Goal: Transaction & Acquisition: Purchase product/service

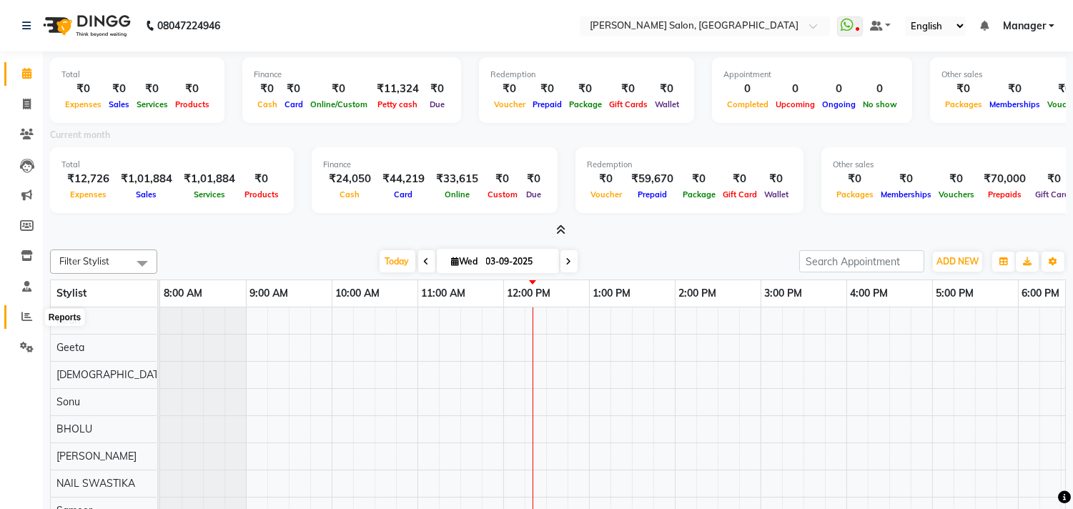
click at [26, 315] on icon at bounding box center [26, 316] width 11 height 11
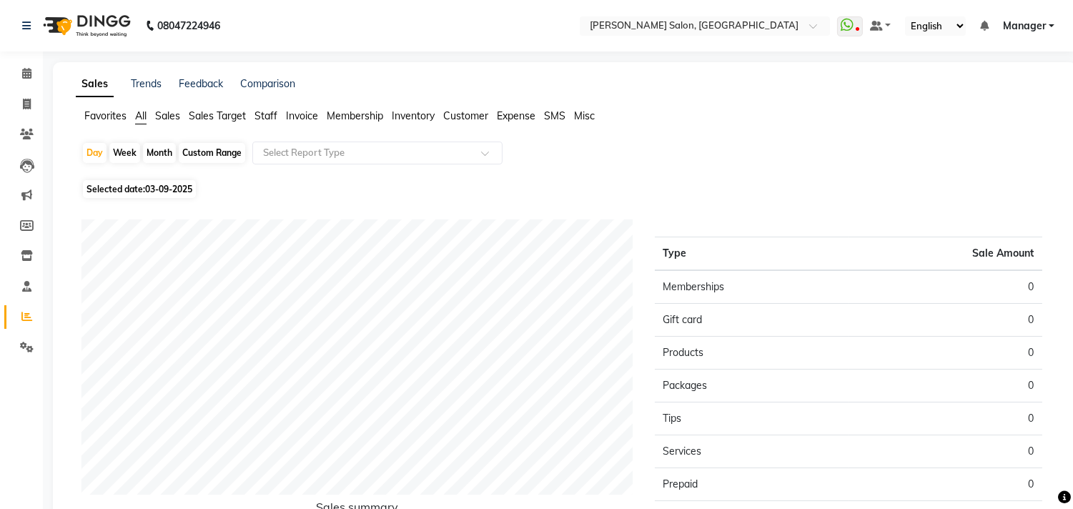
click at [152, 147] on div "Month" at bounding box center [159, 153] width 33 height 20
select select "9"
select select "2025"
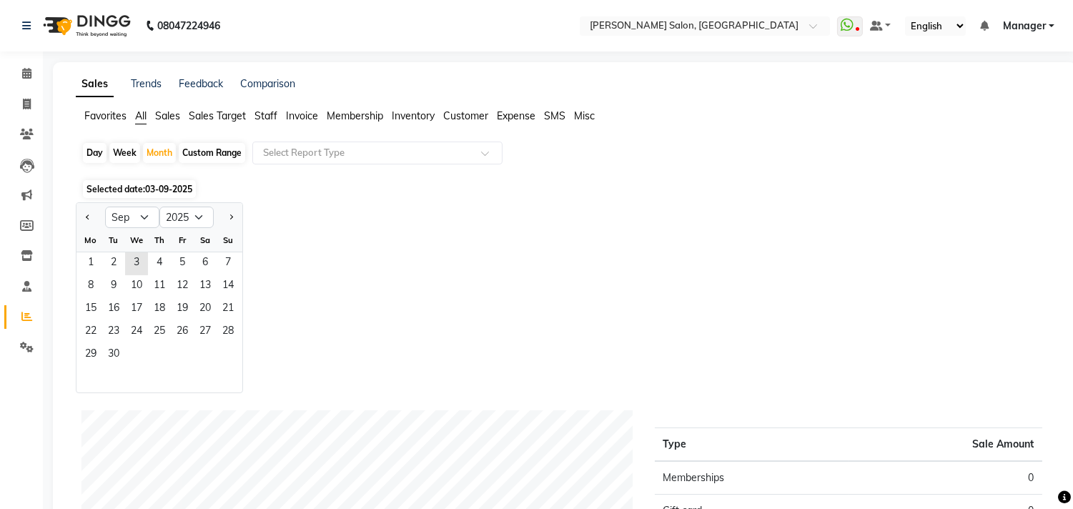
click at [222, 153] on div "Custom Range" at bounding box center [212, 153] width 66 height 20
select select "9"
select select "2025"
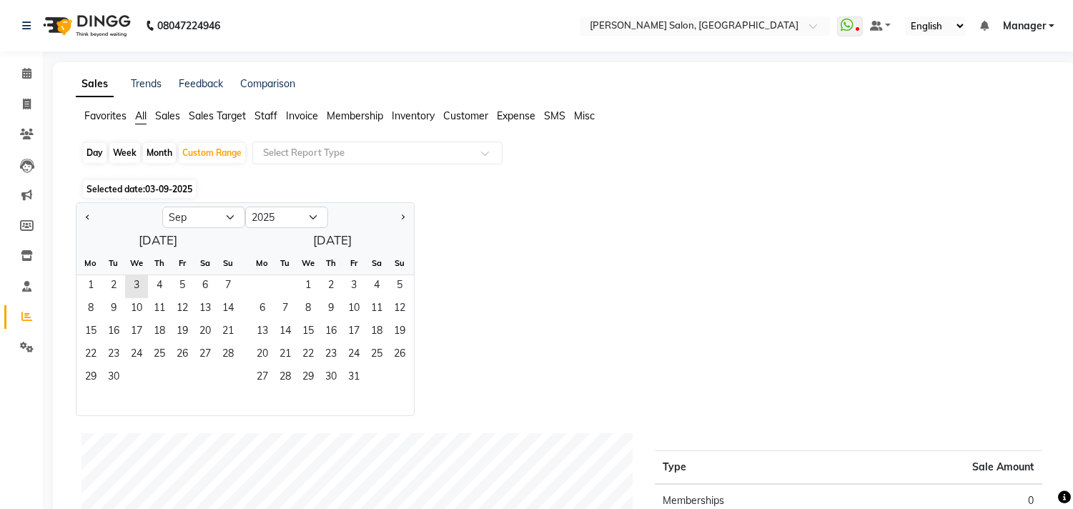
click at [79, 215] on div at bounding box center [120, 217] width 86 height 23
click at [79, 217] on div at bounding box center [120, 217] width 86 height 23
click at [90, 212] on button "Previous month" at bounding box center [87, 217] width 11 height 23
select select "8"
click at [174, 305] on span "8" at bounding box center [182, 309] width 23 height 23
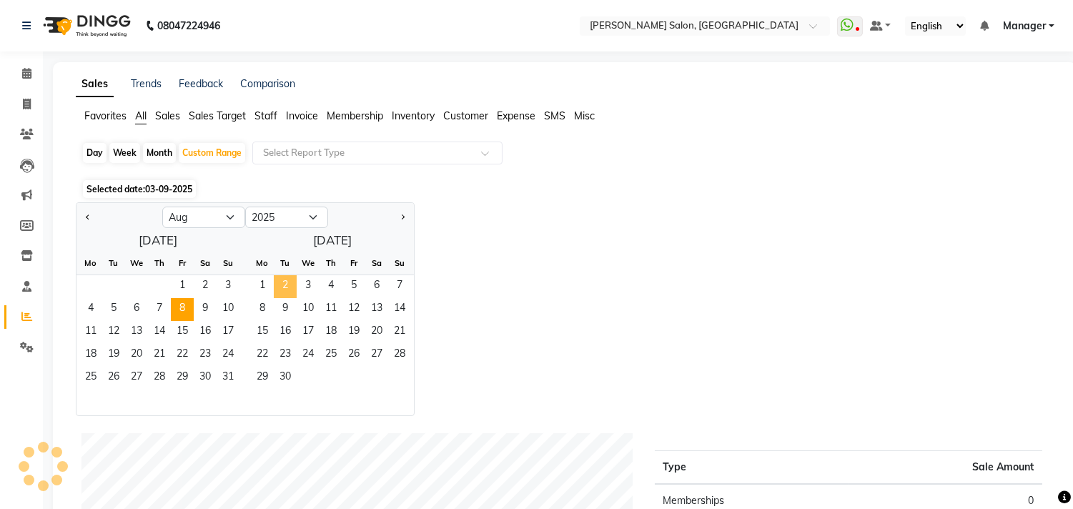
click at [276, 282] on span "2" at bounding box center [285, 286] width 23 height 23
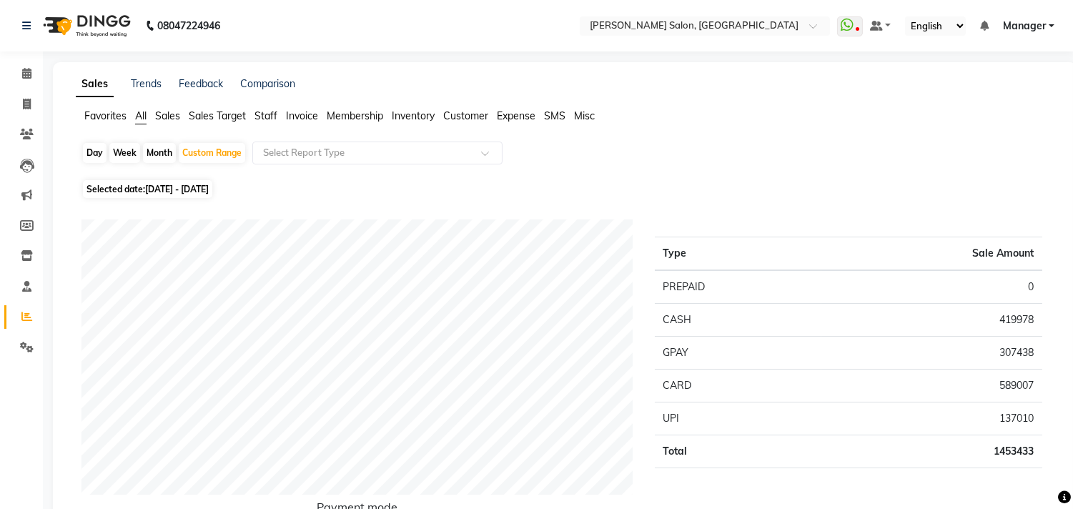
click at [257, 114] on span "Staff" at bounding box center [266, 115] width 23 height 13
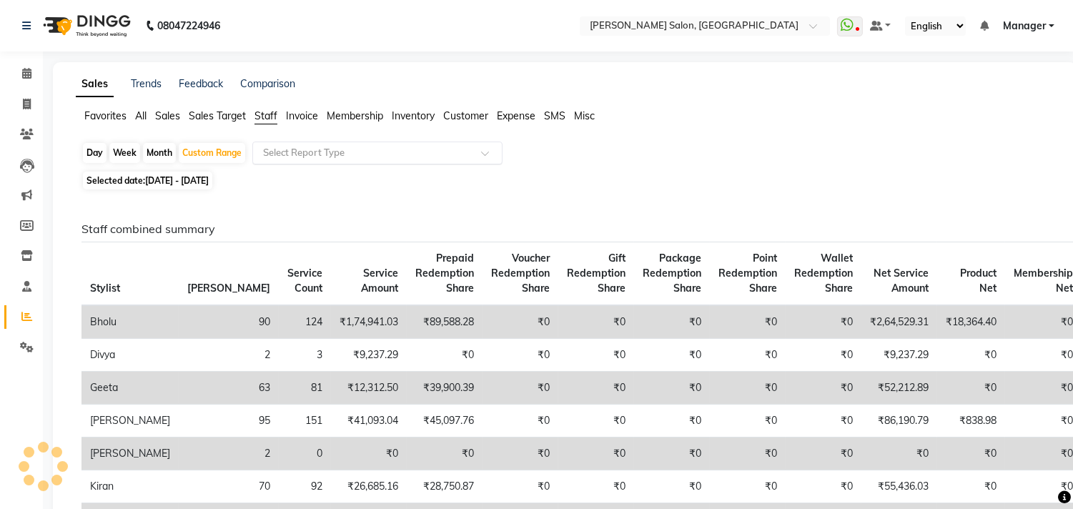
click at [307, 148] on input "text" at bounding box center [363, 153] width 206 height 14
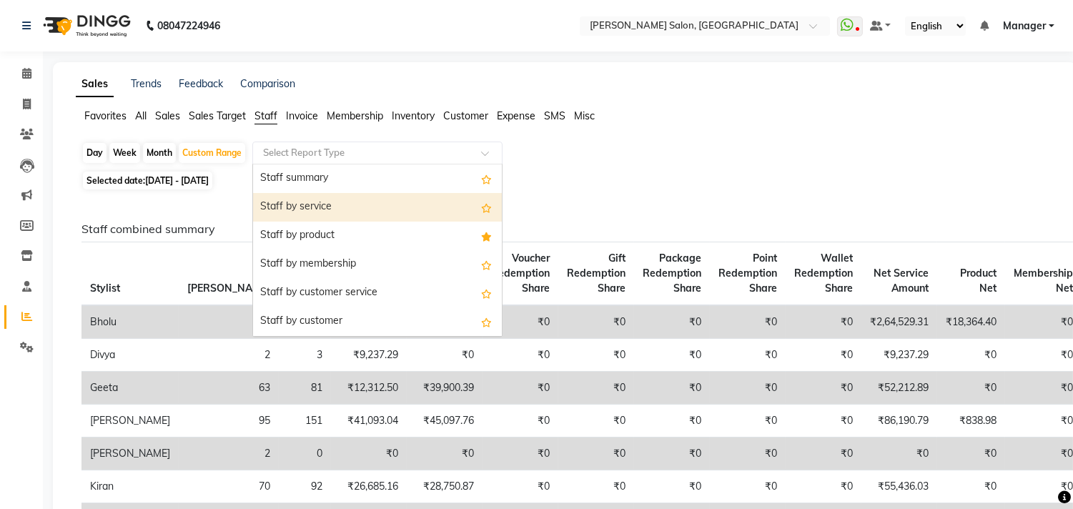
click at [333, 212] on div "Staff by service" at bounding box center [377, 207] width 249 height 29
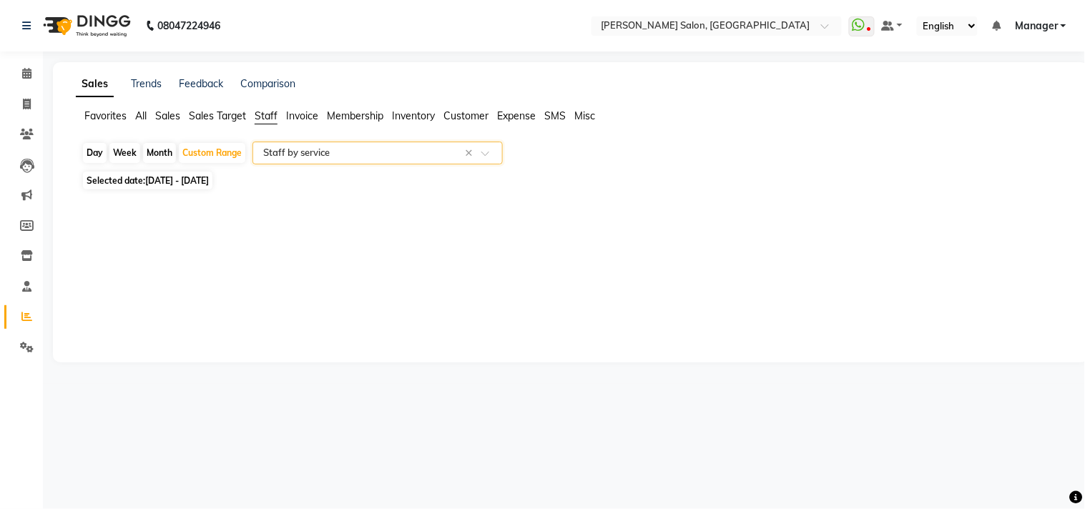
select select "csv"
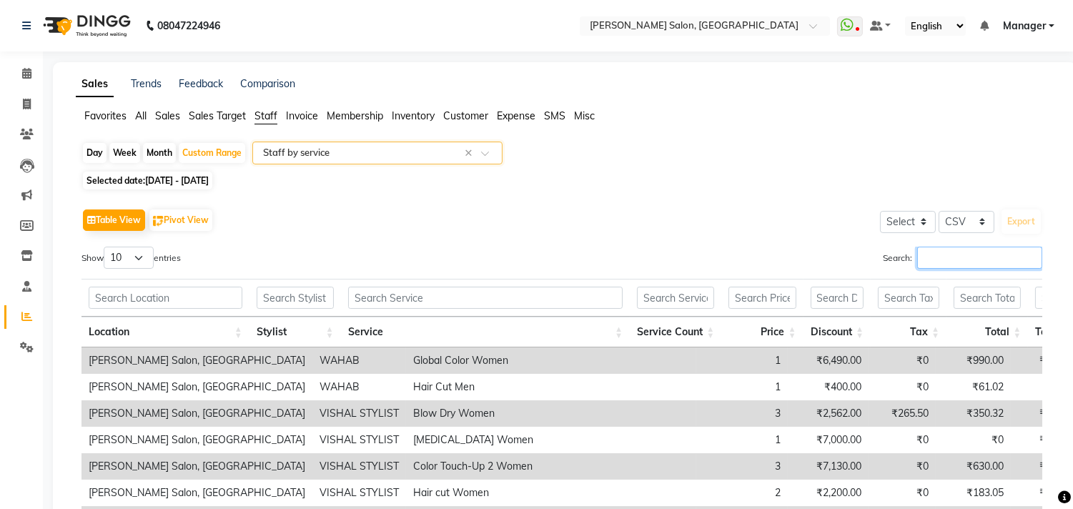
click at [951, 255] on input "Search:" at bounding box center [979, 258] width 125 height 22
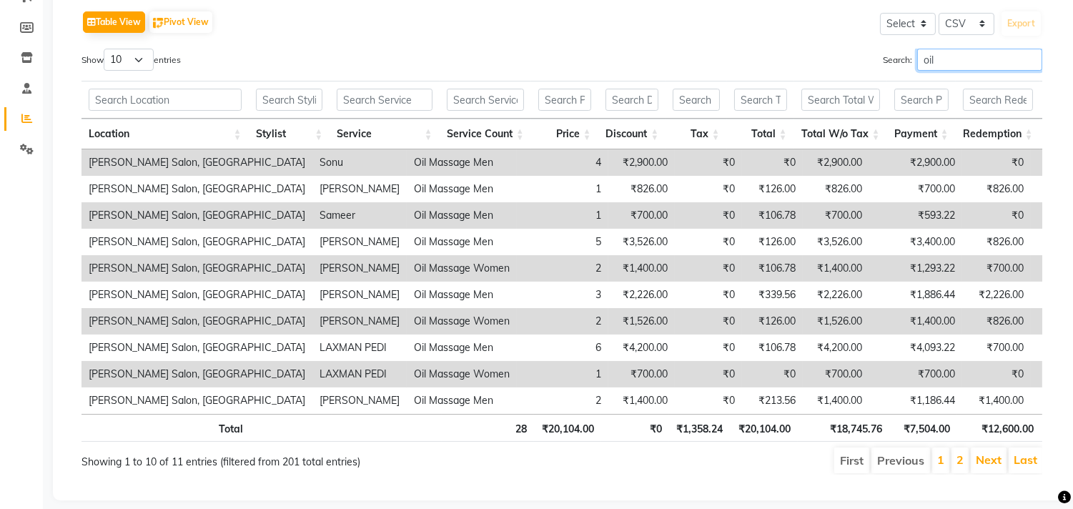
scroll to position [236, 0]
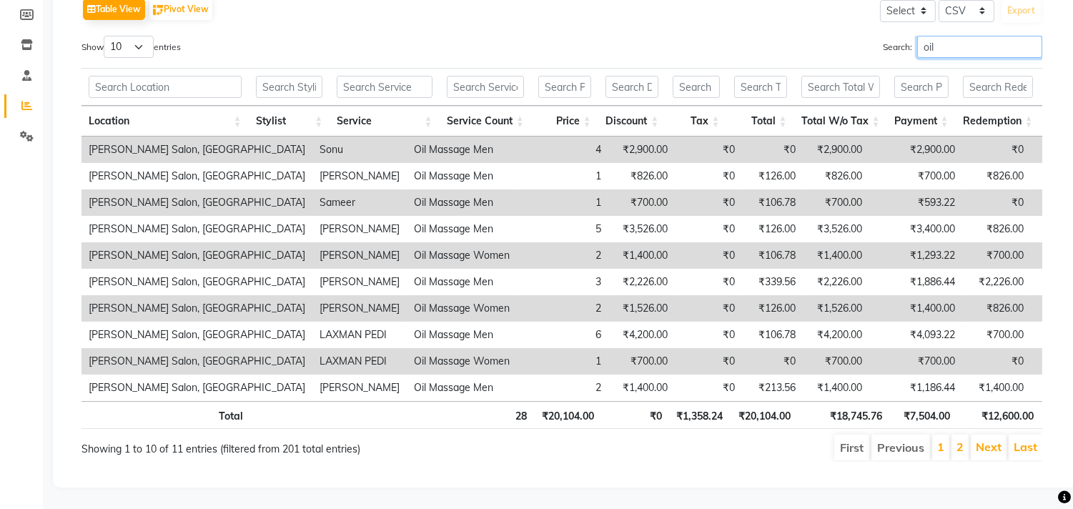
type input "oil"
click at [9, 205] on div "Calendar Invoice Clients Leads Marketing Members Inventory Staff Reports Settin…" at bounding box center [96, 159] width 193 height 658
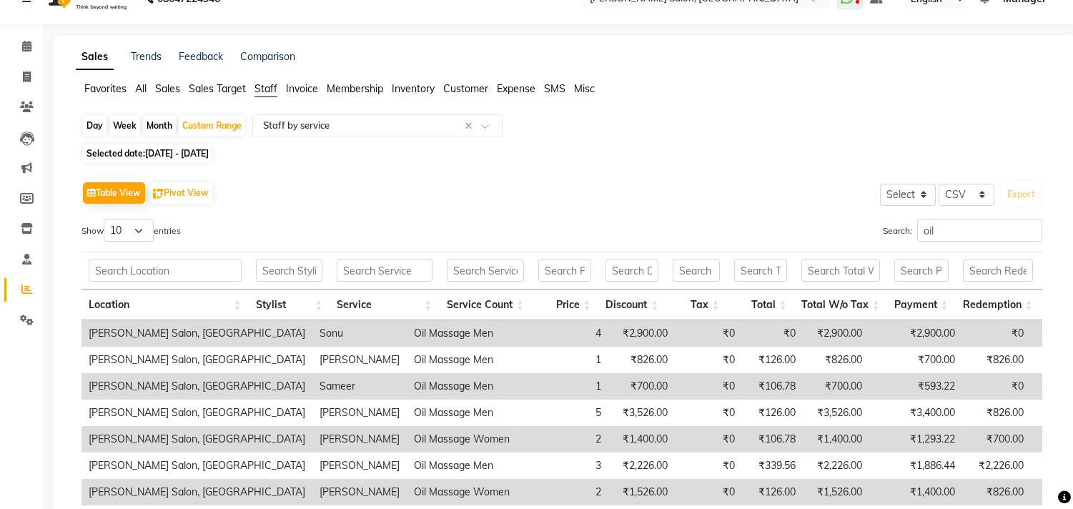
scroll to position [0, 0]
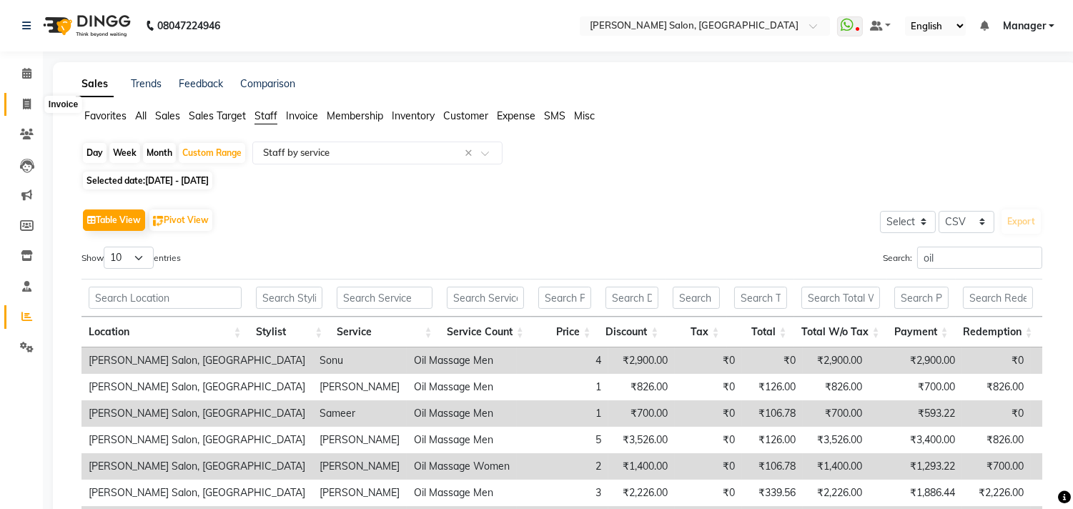
click at [19, 102] on span at bounding box center [26, 105] width 25 height 16
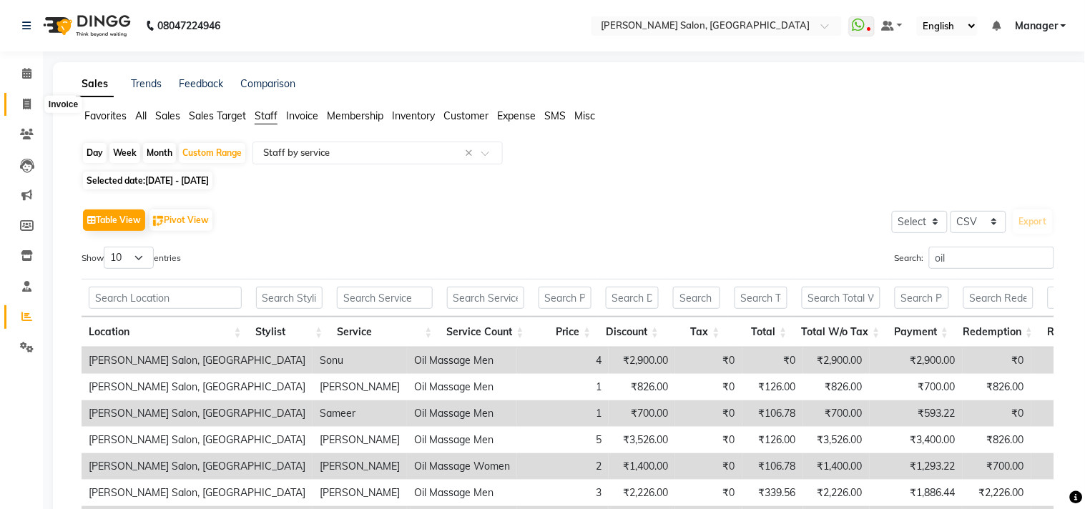
select select "7229"
select select "service"
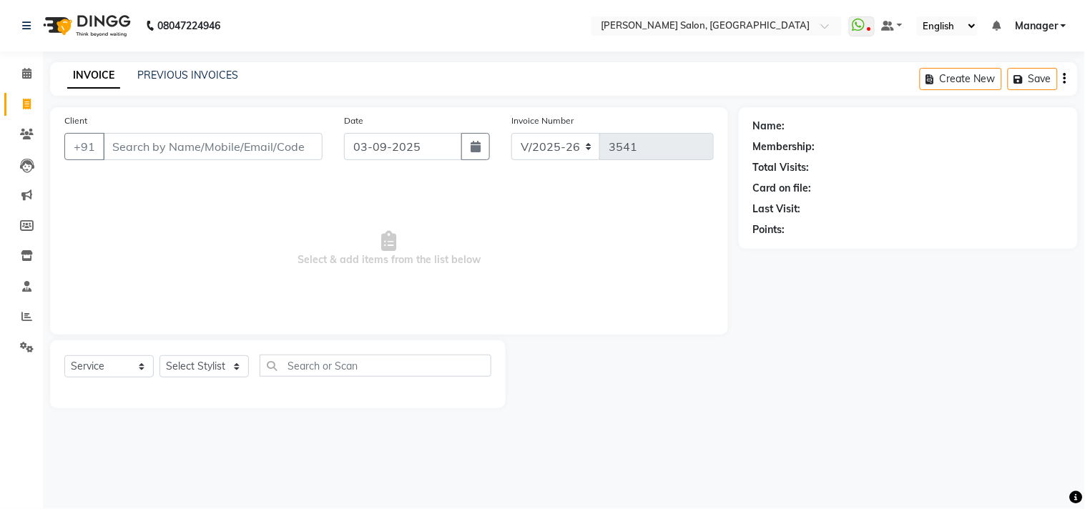
click at [182, 147] on input "Client" at bounding box center [213, 146] width 220 height 27
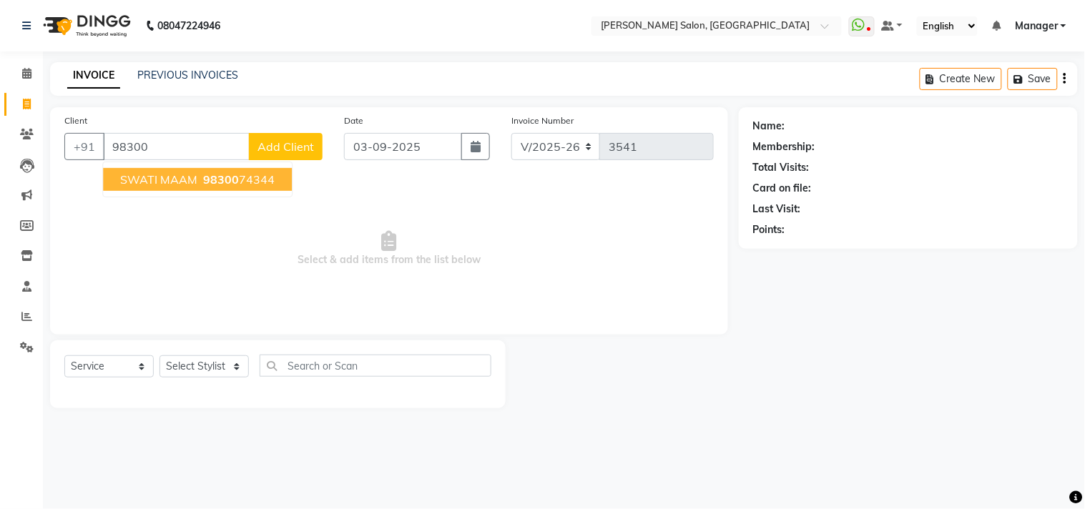
click at [247, 184] on ngb-highlight "98300 74344" at bounding box center [237, 179] width 74 height 14
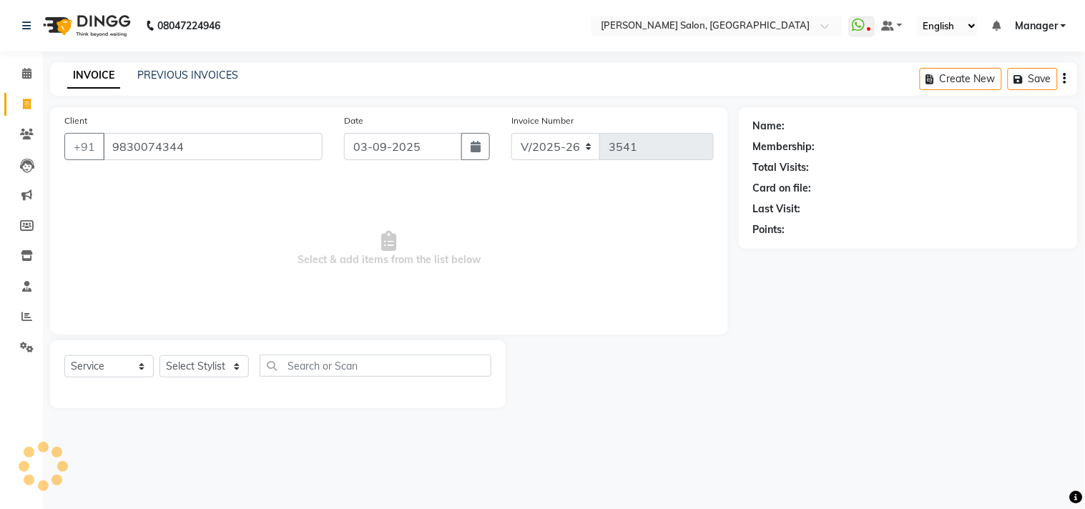
type input "9830074344"
click at [616, 248] on span "Select & add items from the list below" at bounding box center [388, 248] width 649 height 143
select select "1: Object"
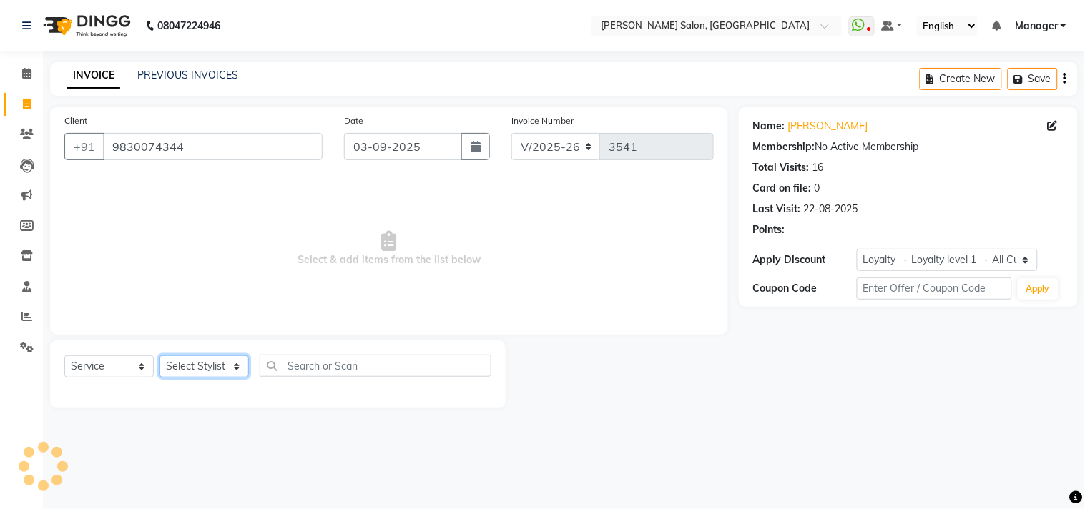
click at [237, 369] on select "Select Stylist [PERSON_NAME] Divya [PERSON_NAME] [PERSON_NAME] [PERSON_NAME] PE…" at bounding box center [203, 366] width 89 height 22
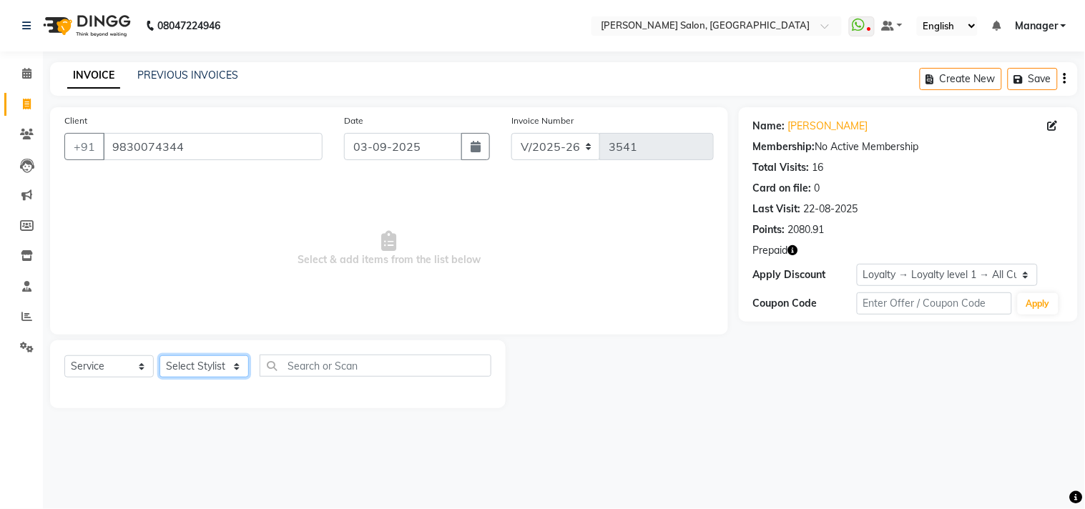
select select "69689"
click at [159, 356] on select "Select Stylist [PERSON_NAME] Divya [PERSON_NAME] [PERSON_NAME] [PERSON_NAME] PE…" at bounding box center [203, 366] width 89 height 22
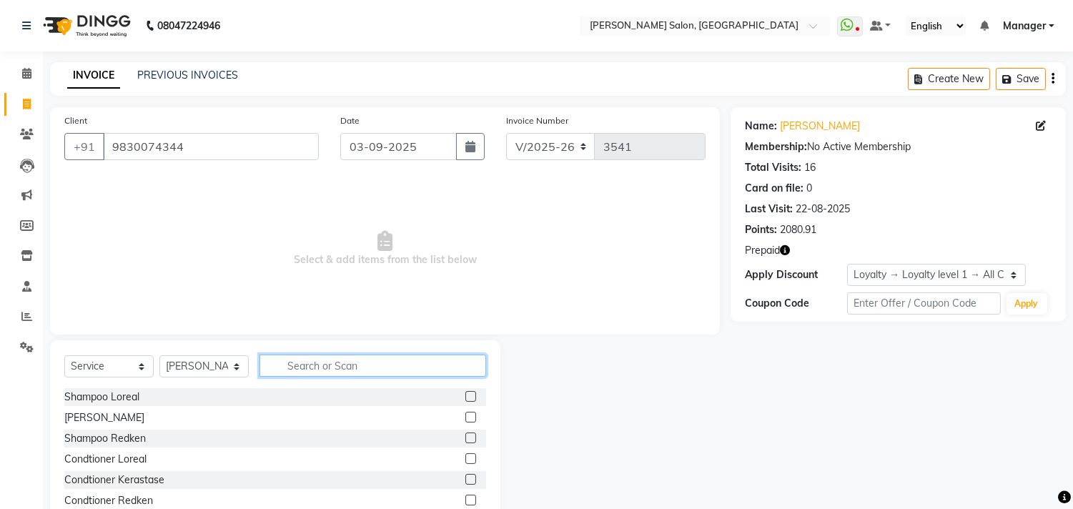
click at [336, 372] on input "text" at bounding box center [373, 366] width 227 height 22
type input "pedi"
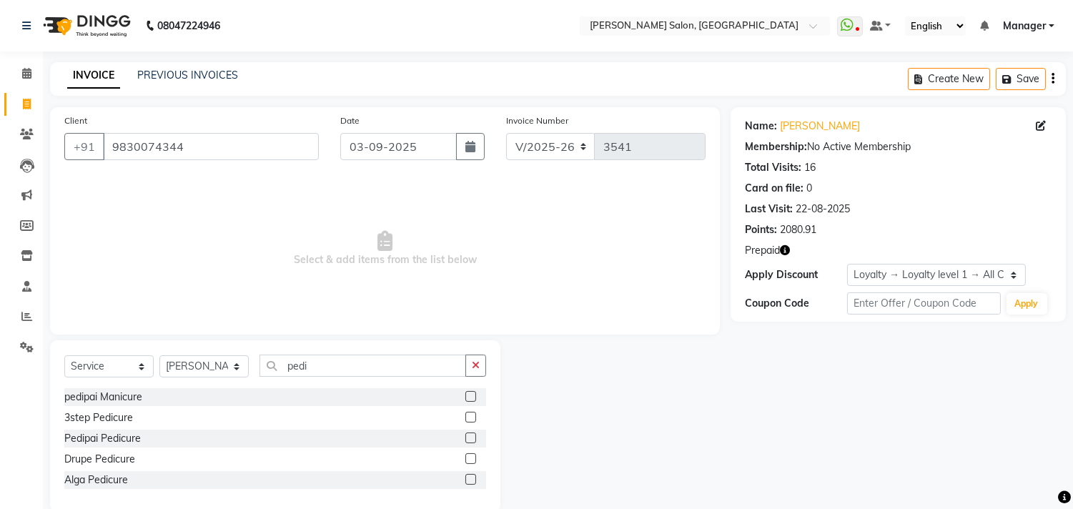
click at [466, 440] on label at bounding box center [470, 438] width 11 height 11
click at [466, 440] on input "checkbox" at bounding box center [469, 438] width 9 height 9
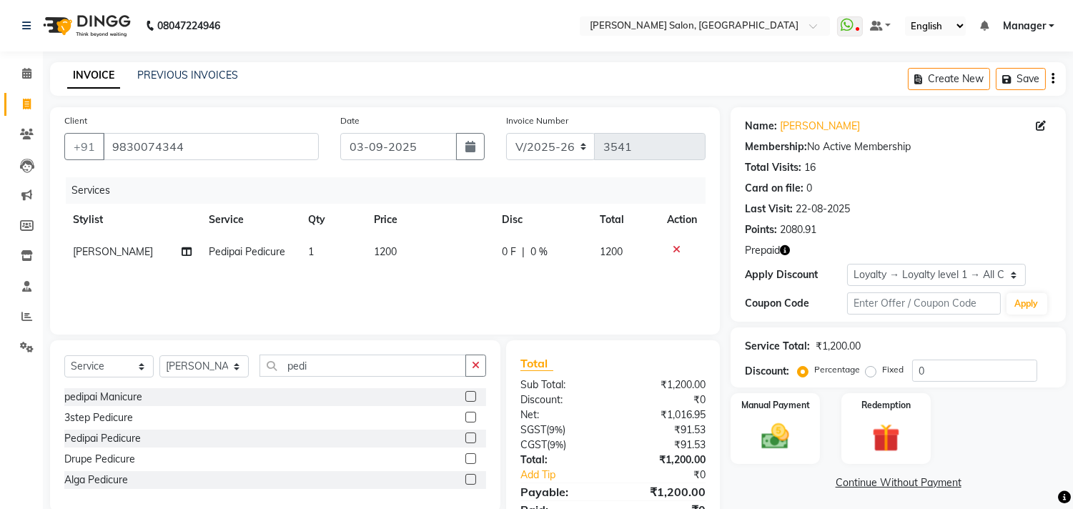
click at [675, 245] on icon at bounding box center [677, 250] width 8 height 10
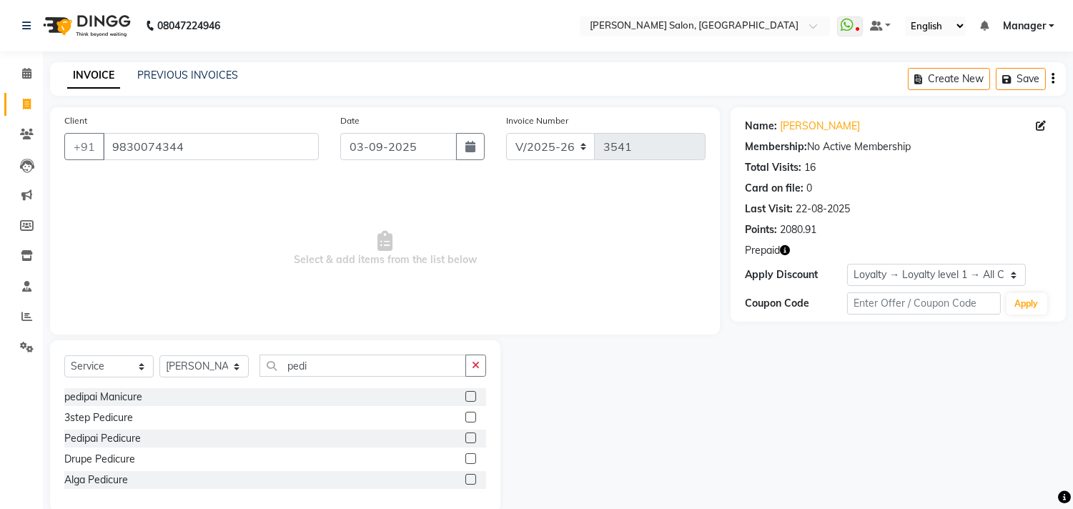
click at [470, 438] on label at bounding box center [470, 438] width 11 height 11
click at [470, 438] on input "checkbox" at bounding box center [469, 438] width 9 height 9
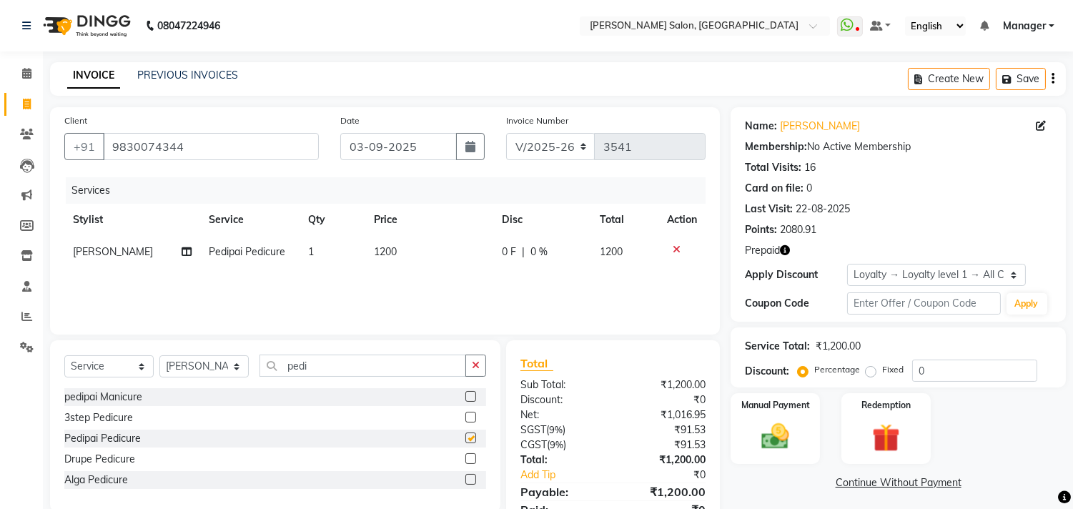
checkbox input "false"
click at [423, 259] on td "1200" at bounding box center [429, 252] width 128 height 32
select select "69689"
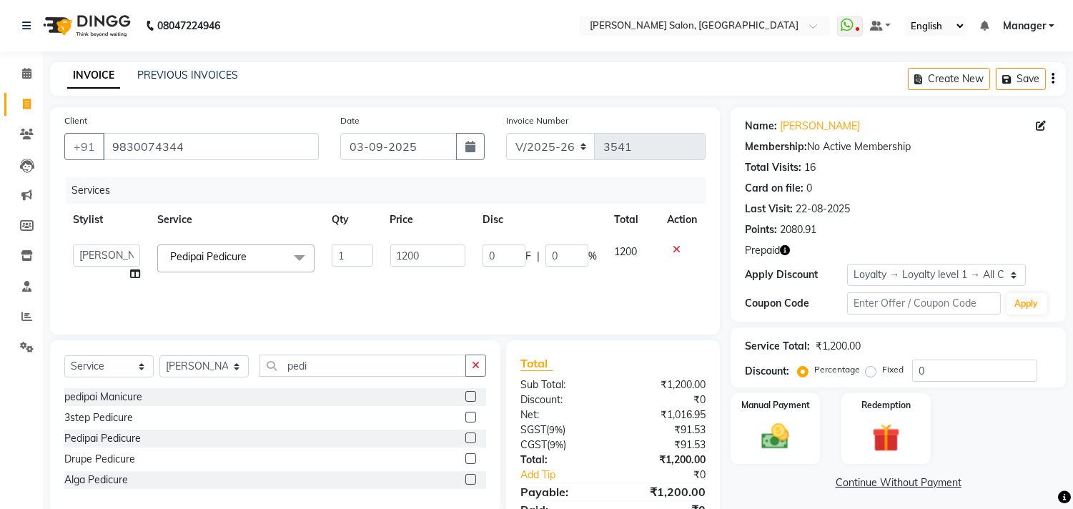
click at [673, 247] on icon at bounding box center [677, 250] width 8 height 10
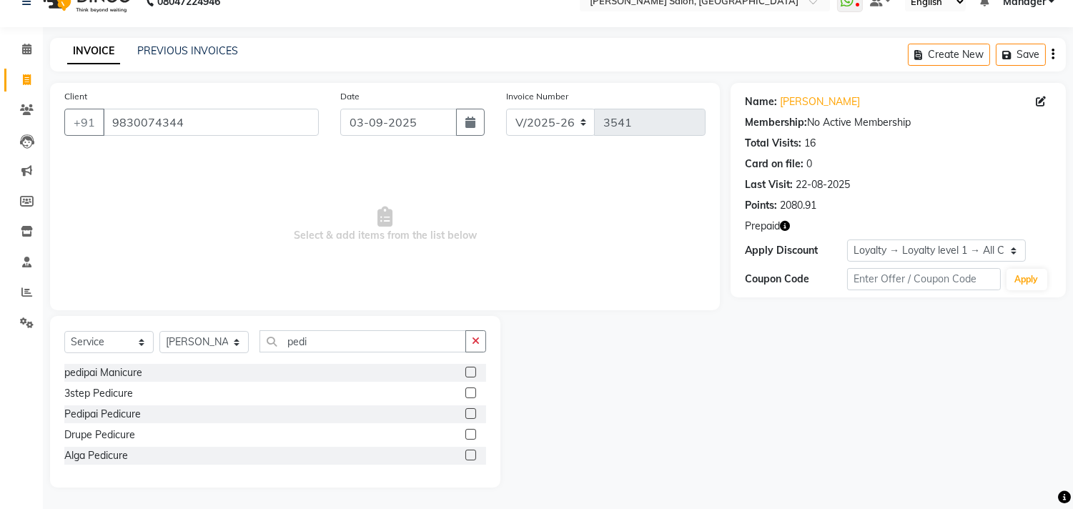
scroll to position [23, 0]
click at [468, 437] on label at bounding box center [470, 435] width 11 height 11
click at [468, 437] on input "checkbox" at bounding box center [469, 436] width 9 height 9
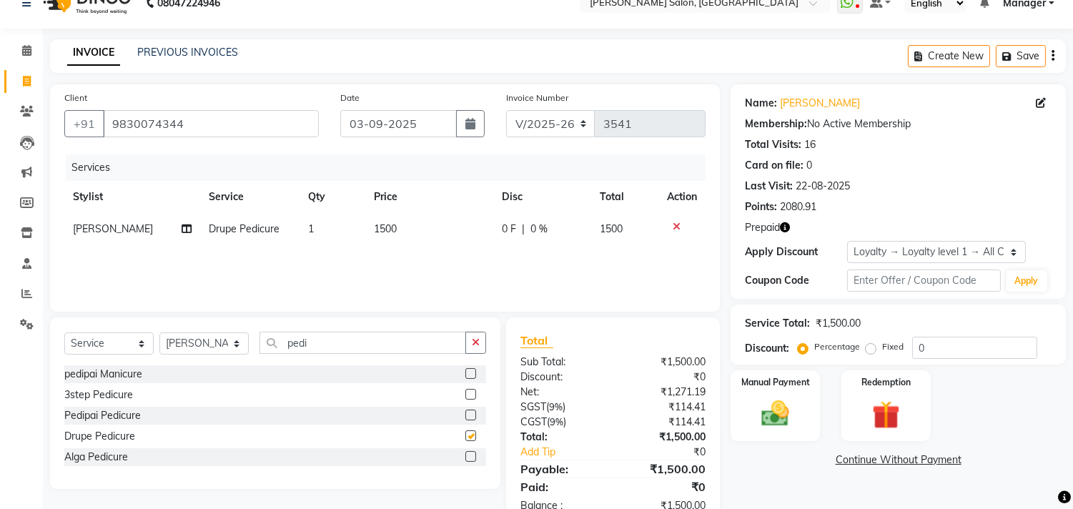
checkbox input "false"
click at [244, 354] on select "Select Stylist [PERSON_NAME] Divya [PERSON_NAME] [PERSON_NAME] [PERSON_NAME] PE…" at bounding box center [203, 343] width 89 height 22
select select "89154"
click at [159, 333] on select "Select Stylist [PERSON_NAME] Divya [PERSON_NAME] [PERSON_NAME] [PERSON_NAME] PE…" at bounding box center [203, 343] width 89 height 22
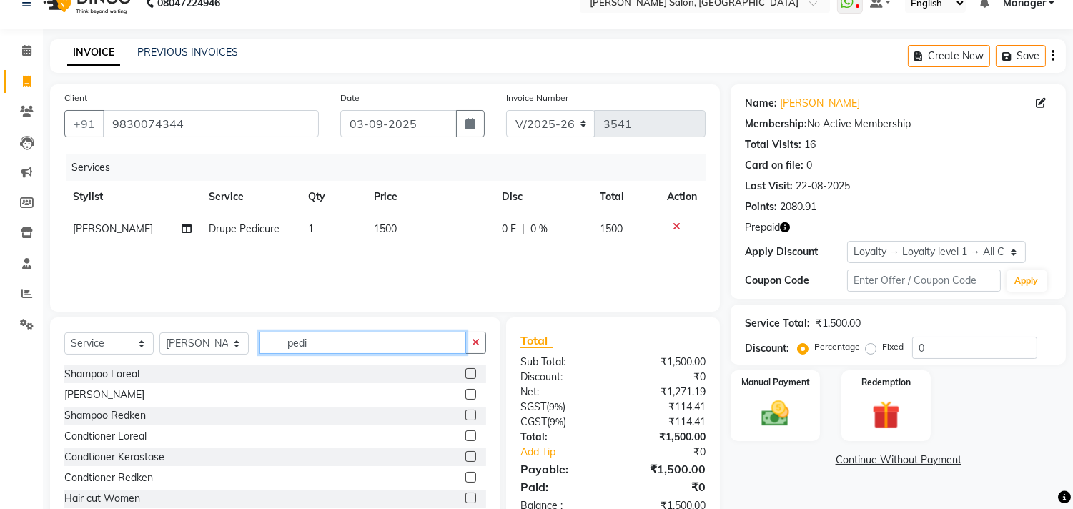
click at [387, 343] on input "pedi" at bounding box center [363, 343] width 207 height 22
type input "p"
type input "pedi"
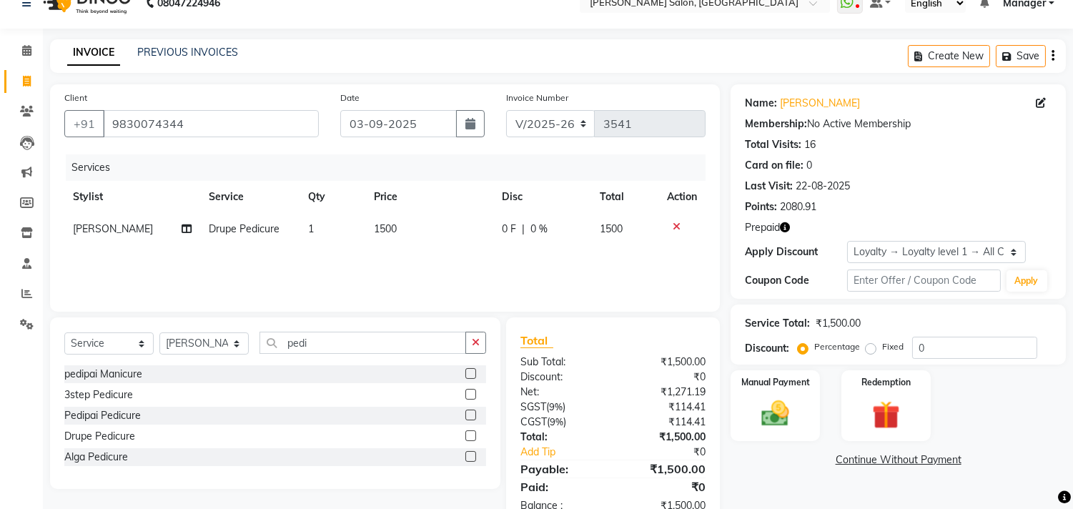
click at [472, 436] on label at bounding box center [470, 435] width 11 height 11
click at [472, 436] on input "checkbox" at bounding box center [469, 436] width 9 height 9
checkbox input "false"
click at [785, 227] on icon "button" at bounding box center [785, 227] width 10 height 10
click at [408, 227] on td "1500" at bounding box center [429, 229] width 128 height 32
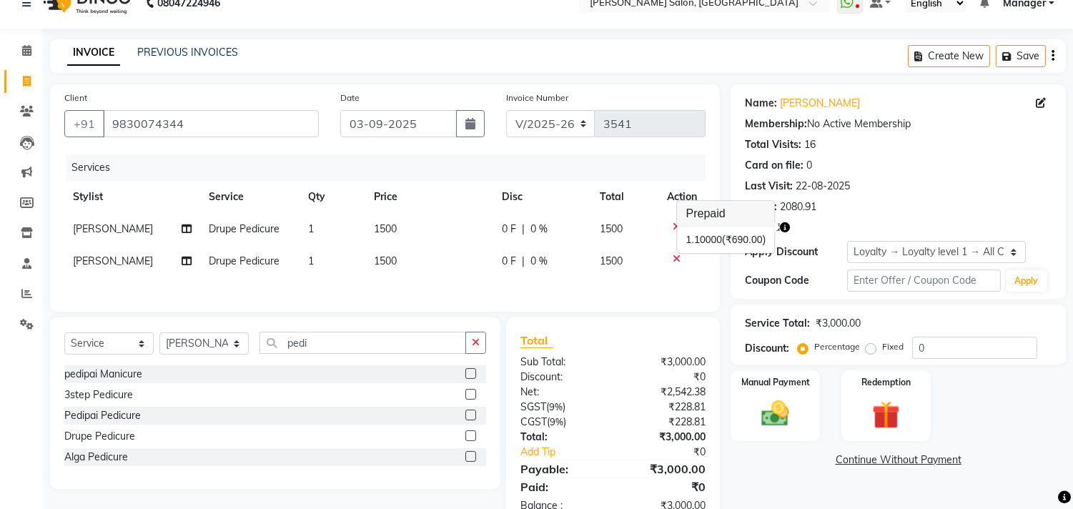
select select "69689"
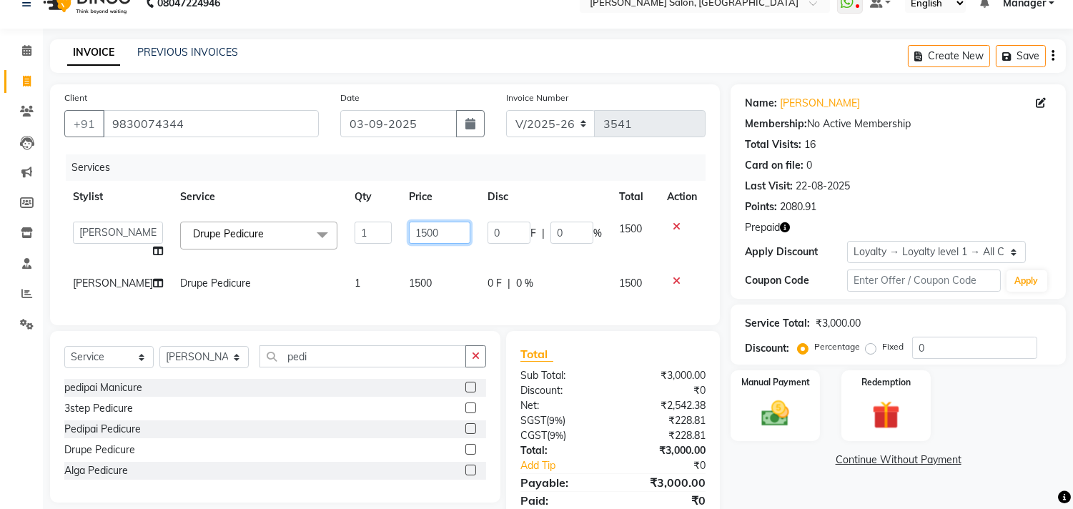
click at [429, 235] on input "1500" at bounding box center [439, 233] width 61 height 22
type input "1770"
click at [430, 284] on div "Services Stylist Service Qty Price Disc Total Action [PERSON_NAME] Divya [PERSO…" at bounding box center [384, 232] width 641 height 157
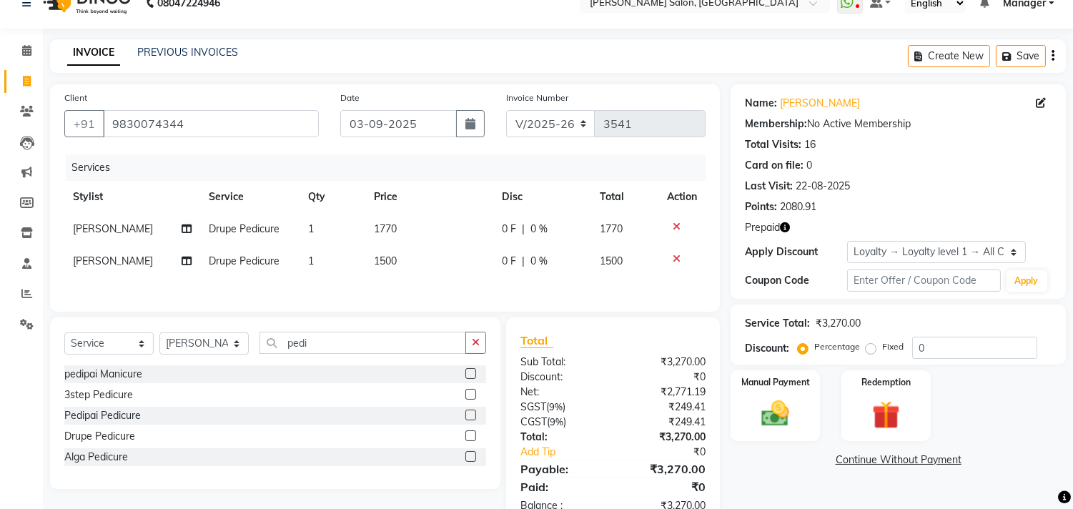
click at [415, 262] on td "1500" at bounding box center [429, 261] width 128 height 32
select select "89154"
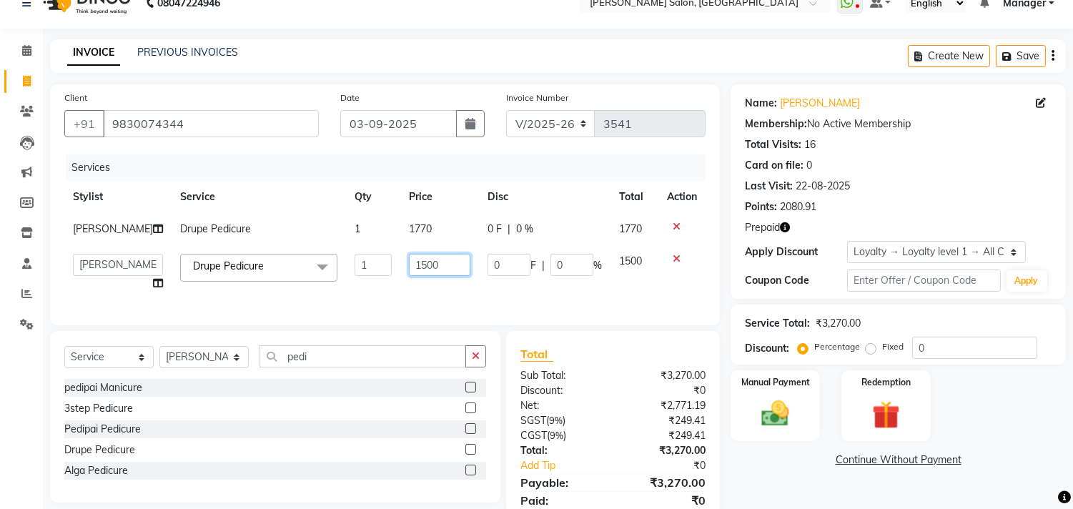
click at [435, 267] on input "1500" at bounding box center [439, 265] width 61 height 22
type input "1770"
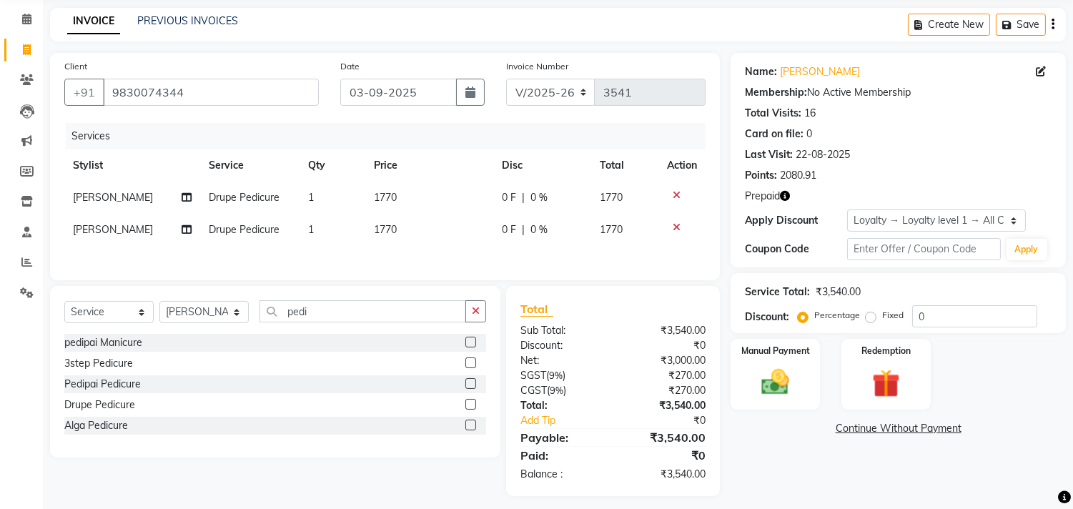
scroll to position [66, 0]
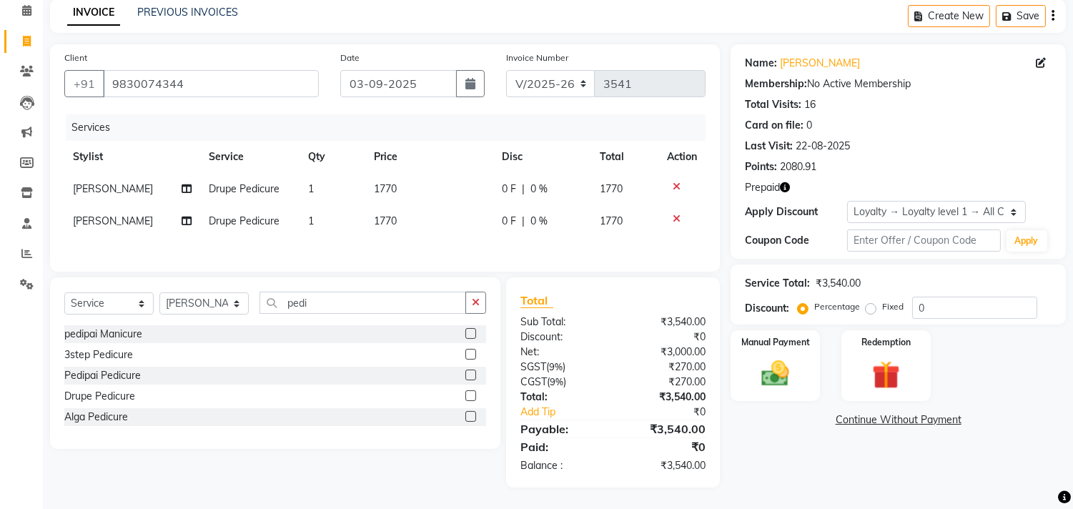
click at [762, 363] on img at bounding box center [775, 373] width 45 height 32
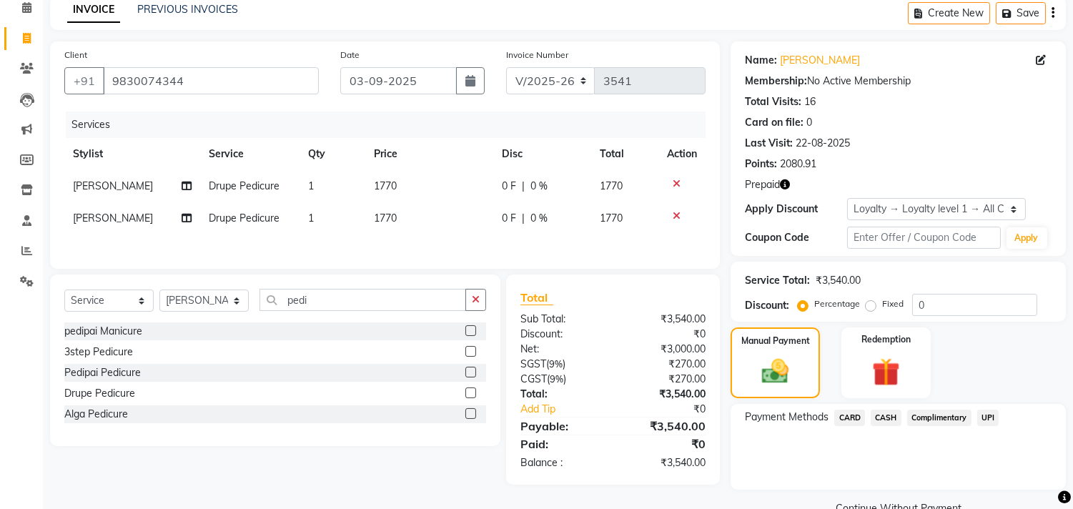
click at [887, 420] on span "CASH" at bounding box center [886, 418] width 31 height 16
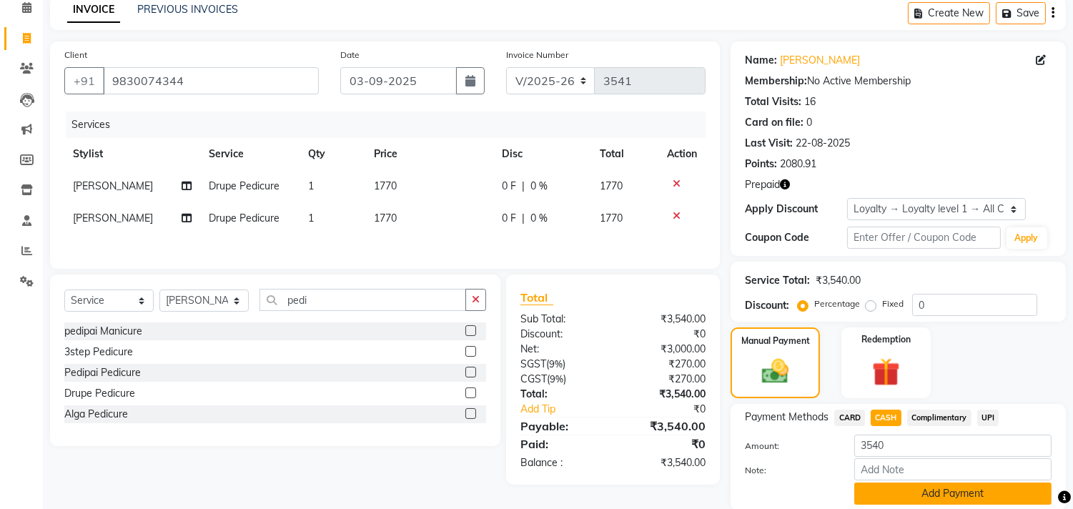
click at [939, 495] on button "Add Payment" at bounding box center [952, 494] width 197 height 22
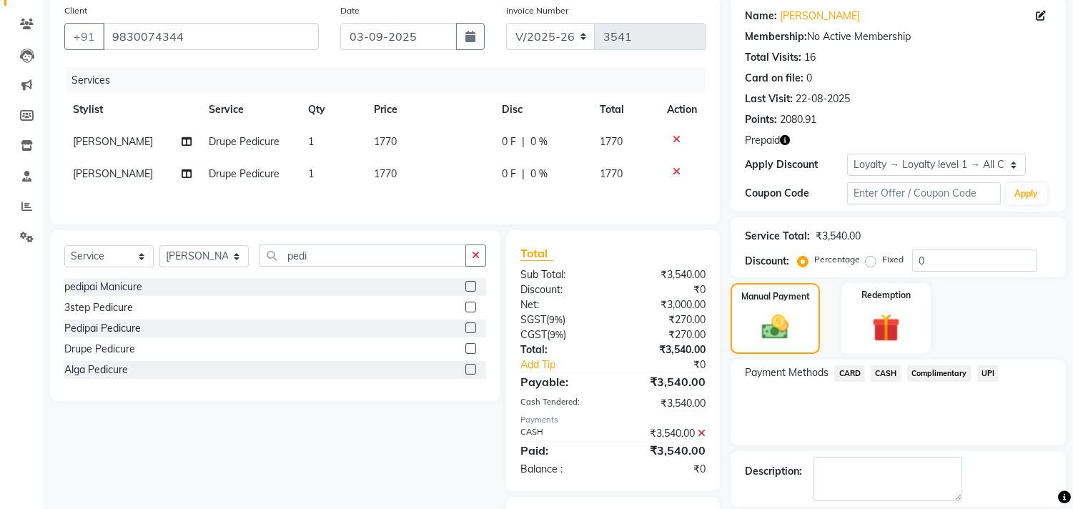
scroll to position [187, 0]
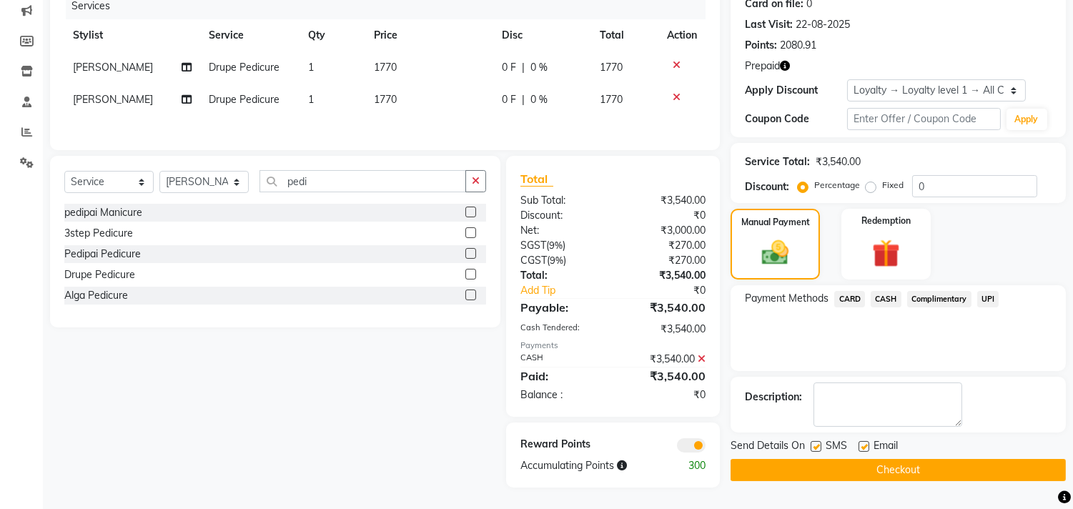
click at [920, 467] on button "Checkout" at bounding box center [898, 470] width 335 height 22
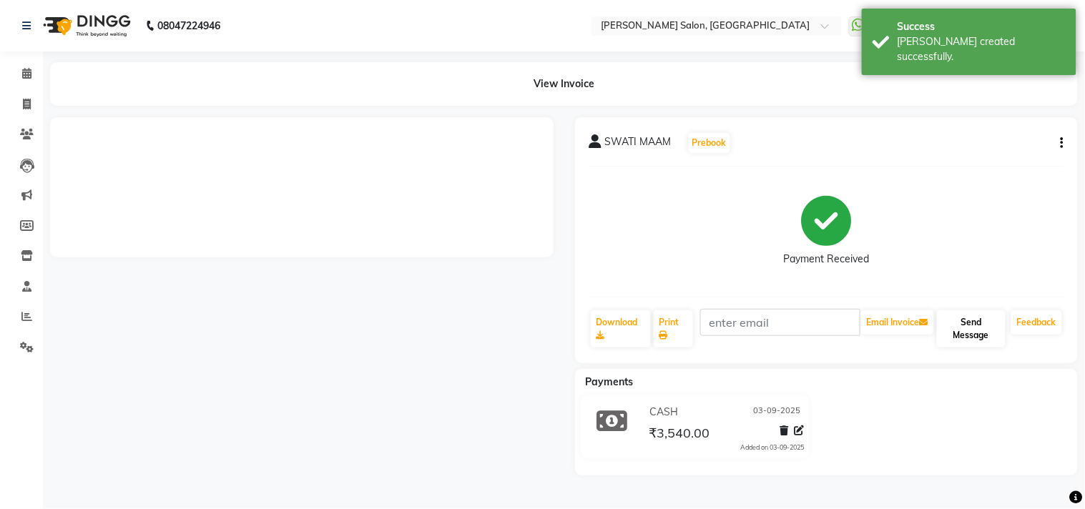
click at [966, 317] on button "Send Message" at bounding box center [971, 328] width 69 height 37
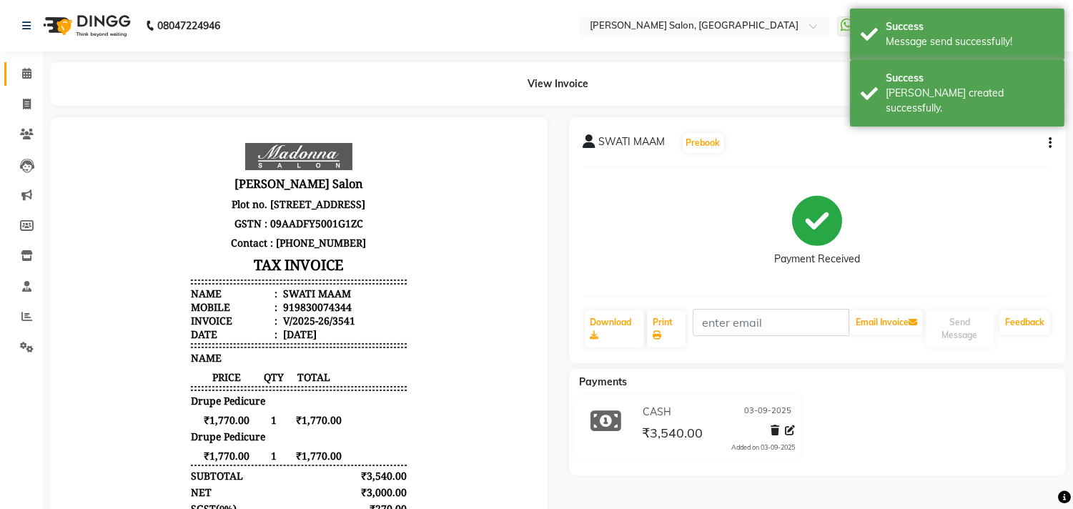
click at [26, 73] on icon at bounding box center [26, 73] width 9 height 11
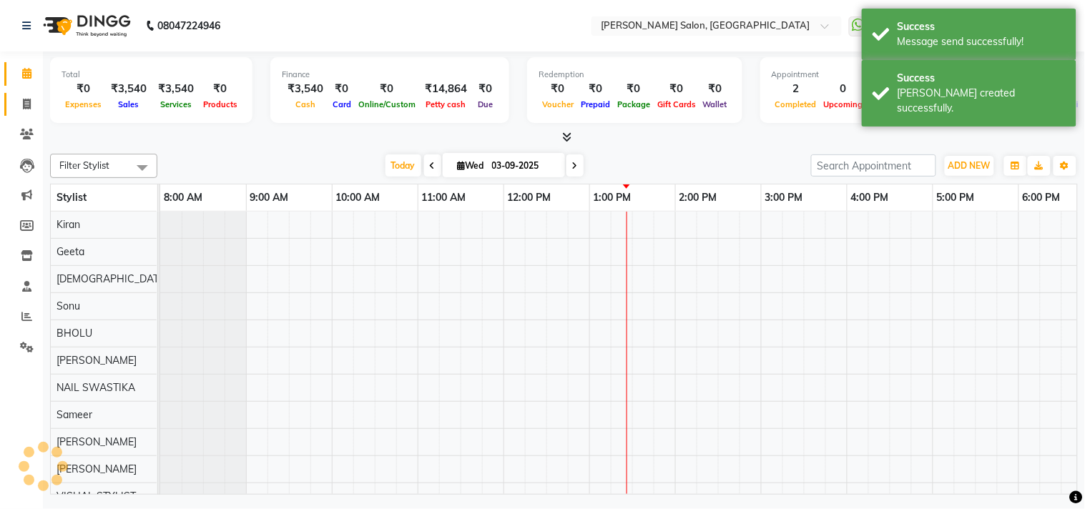
click at [26, 105] on icon at bounding box center [27, 104] width 8 height 11
select select "service"
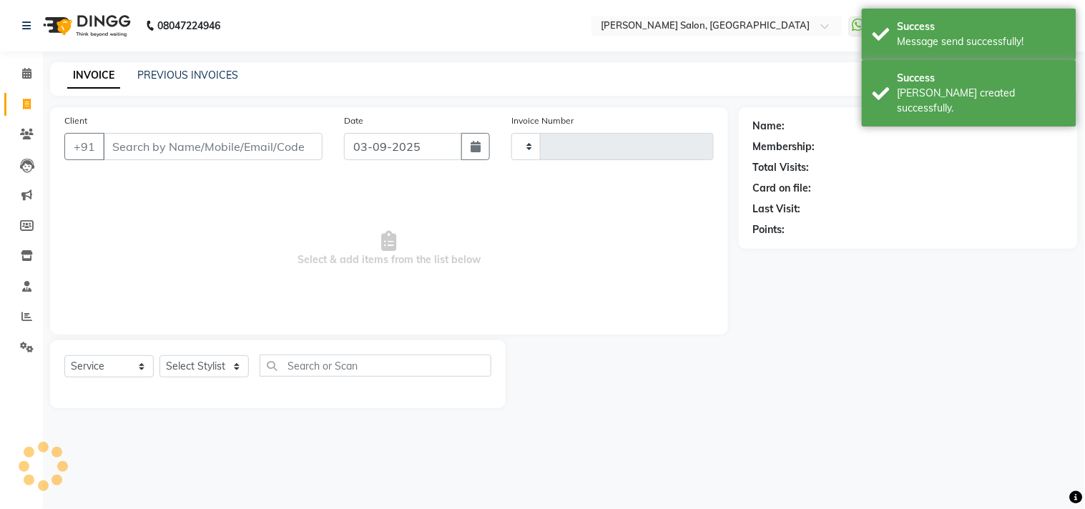
type input "3542"
select select "7229"
click at [27, 70] on icon at bounding box center [26, 73] width 9 height 11
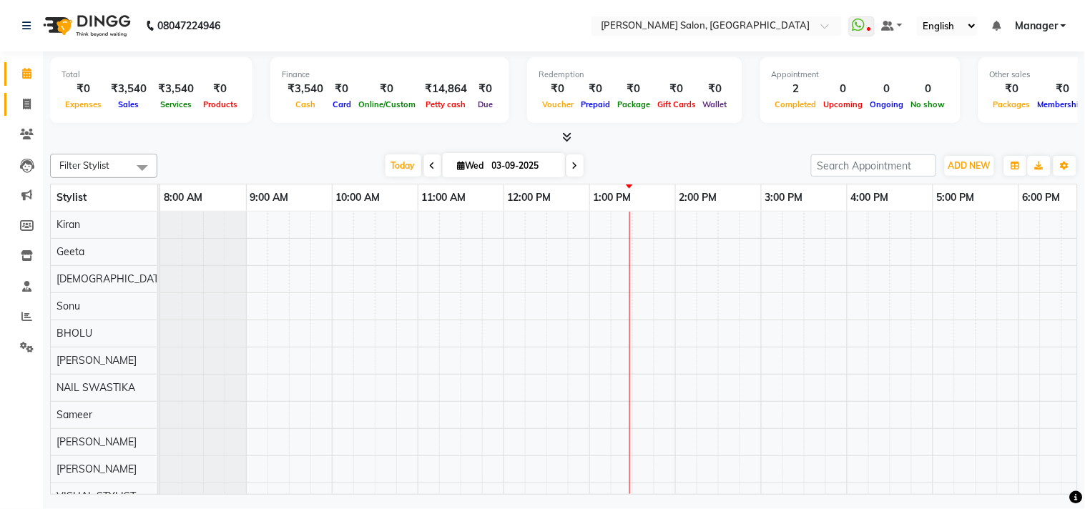
click at [26, 104] on icon at bounding box center [27, 104] width 8 height 11
select select "service"
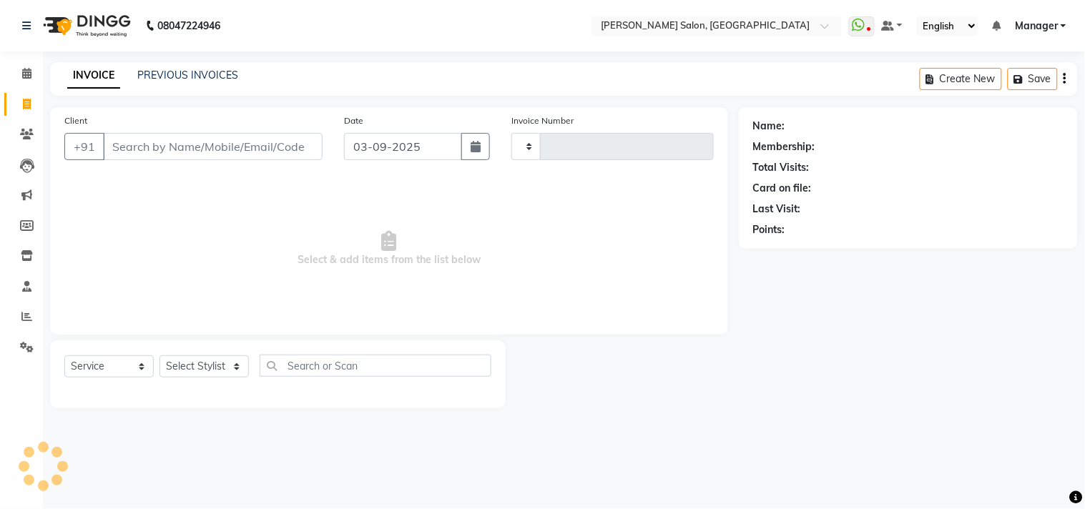
type input "3542"
select select "7229"
click at [29, 76] on icon at bounding box center [26, 73] width 9 height 11
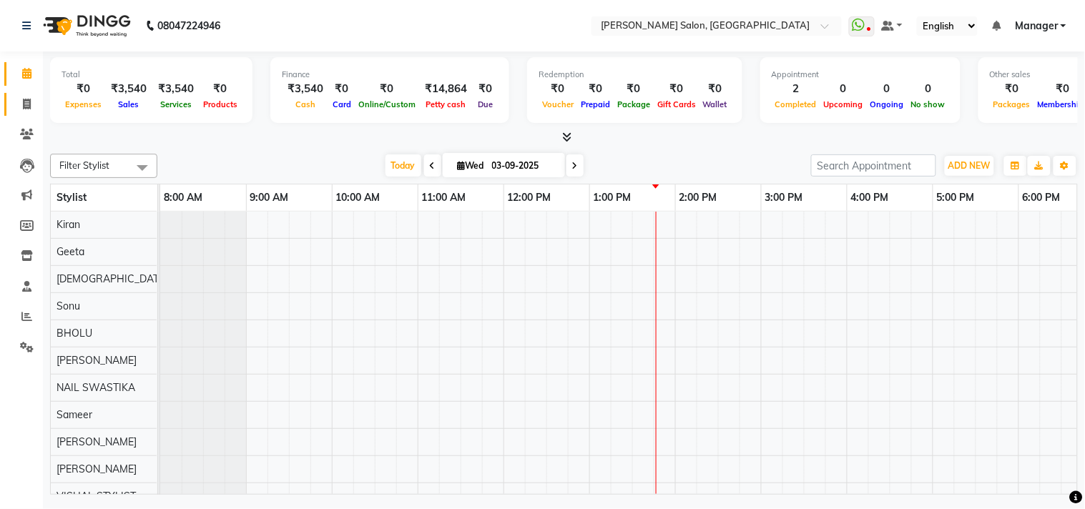
click at [23, 101] on icon at bounding box center [27, 104] width 8 height 11
select select "service"
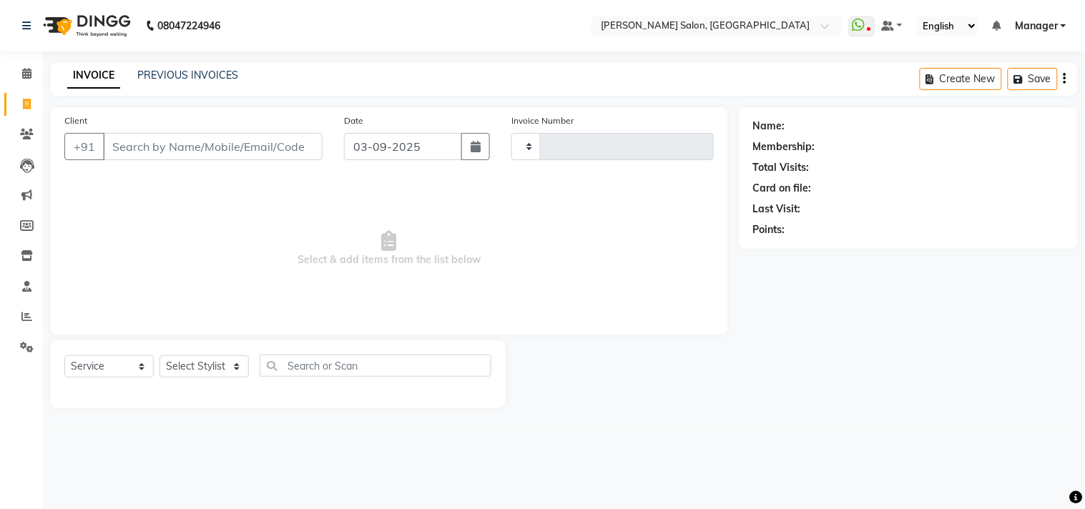
type input "3542"
select select "7229"
click at [203, 366] on select "Select Stylist [PERSON_NAME] Divya [PERSON_NAME] [PERSON_NAME] [PERSON_NAME] PE…" at bounding box center [203, 366] width 89 height 22
select select "63474"
click at [159, 356] on select "Select Stylist [PERSON_NAME] Divya [PERSON_NAME] [PERSON_NAME] [PERSON_NAME] PE…" at bounding box center [203, 366] width 89 height 22
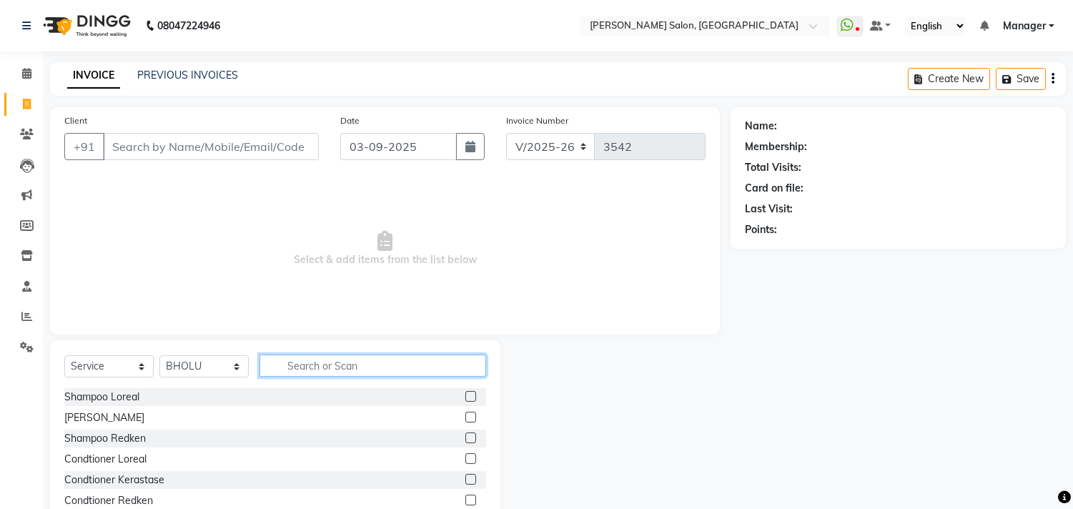
click at [290, 365] on input "text" at bounding box center [373, 366] width 227 height 22
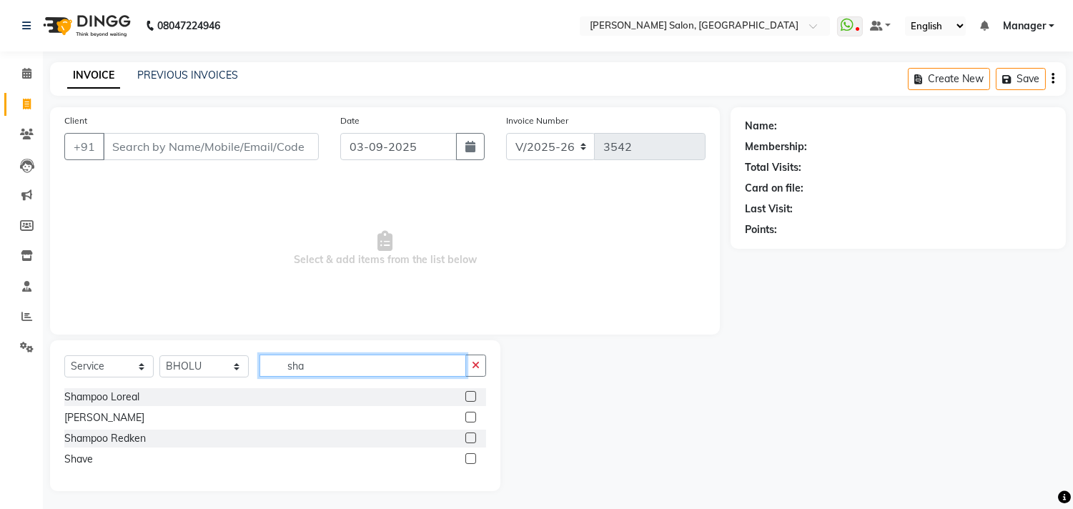
type input "sha"
click at [472, 418] on label at bounding box center [470, 417] width 11 height 11
click at [472, 418] on input "checkbox" at bounding box center [469, 417] width 9 height 9
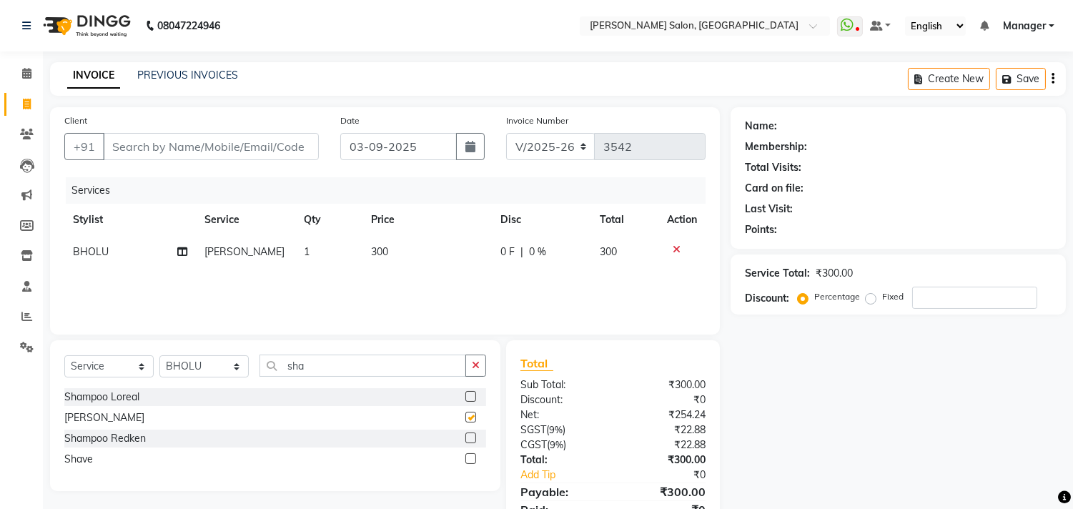
click at [392, 255] on td "300" at bounding box center [427, 252] width 129 height 32
checkbox input "false"
select select "63474"
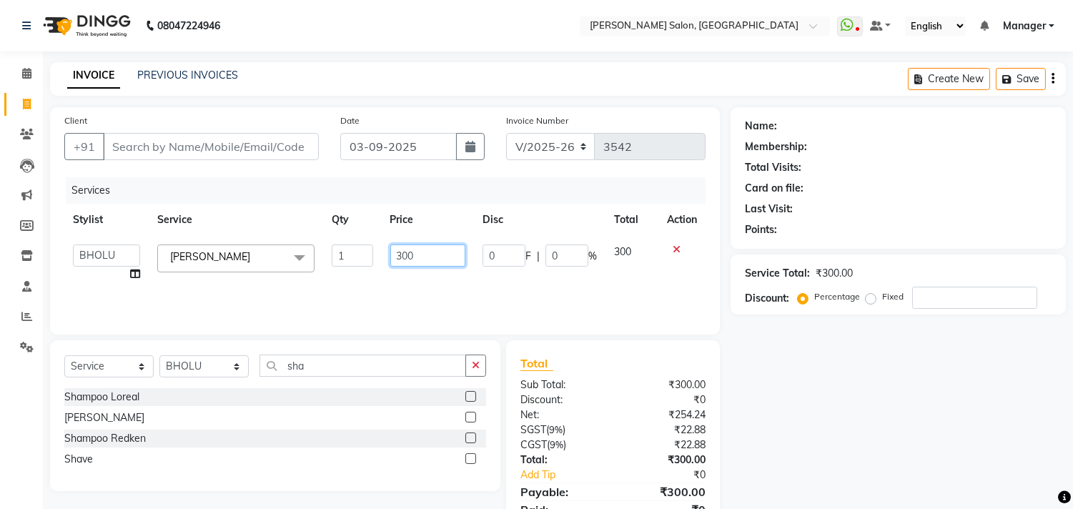
click at [403, 256] on input "300" at bounding box center [427, 256] width 75 height 22
type input "600"
click at [220, 368] on select "Select Stylist [PERSON_NAME] Divya [PERSON_NAME] [PERSON_NAME] [PERSON_NAME] PE…" at bounding box center [203, 366] width 89 height 22
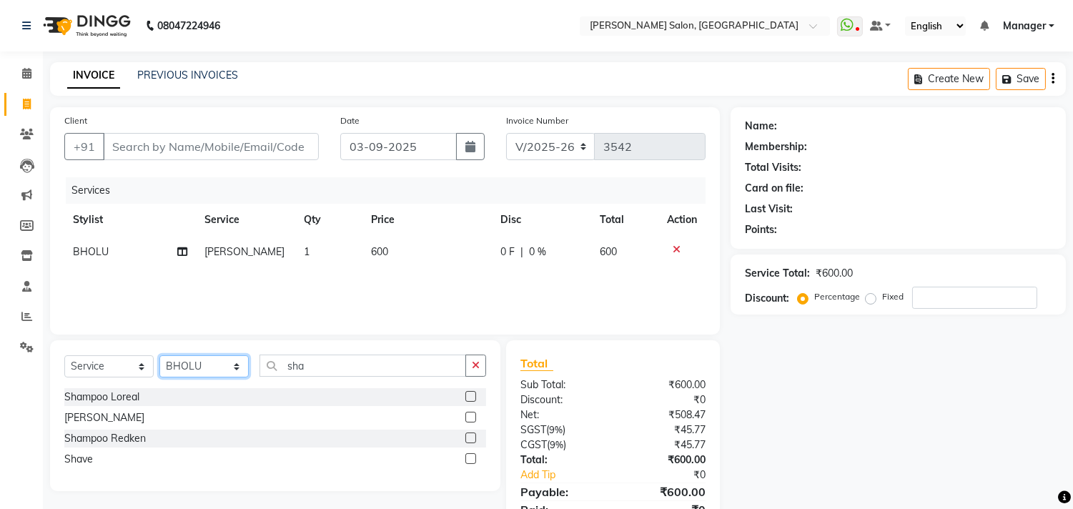
select select "61922"
click at [159, 356] on select "Select Stylist [PERSON_NAME] Divya [PERSON_NAME] [PERSON_NAME] [PERSON_NAME] PE…" at bounding box center [203, 366] width 89 height 22
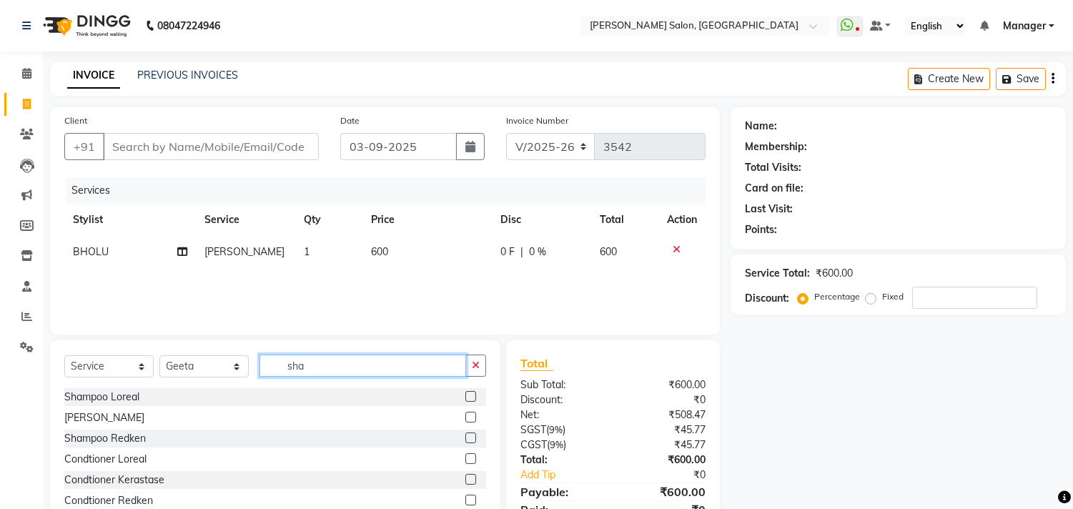
click at [325, 366] on input "sha" at bounding box center [363, 366] width 207 height 22
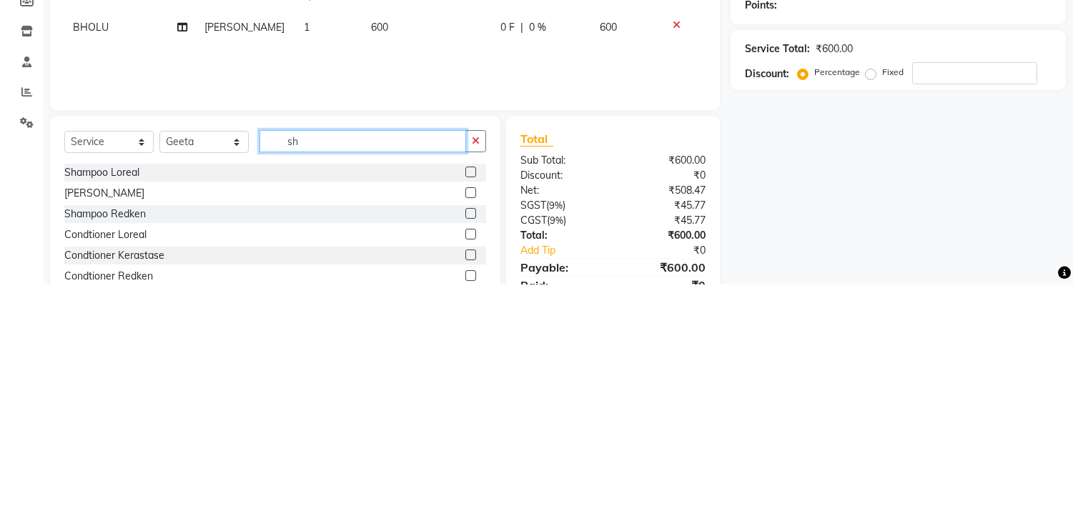
type input "s"
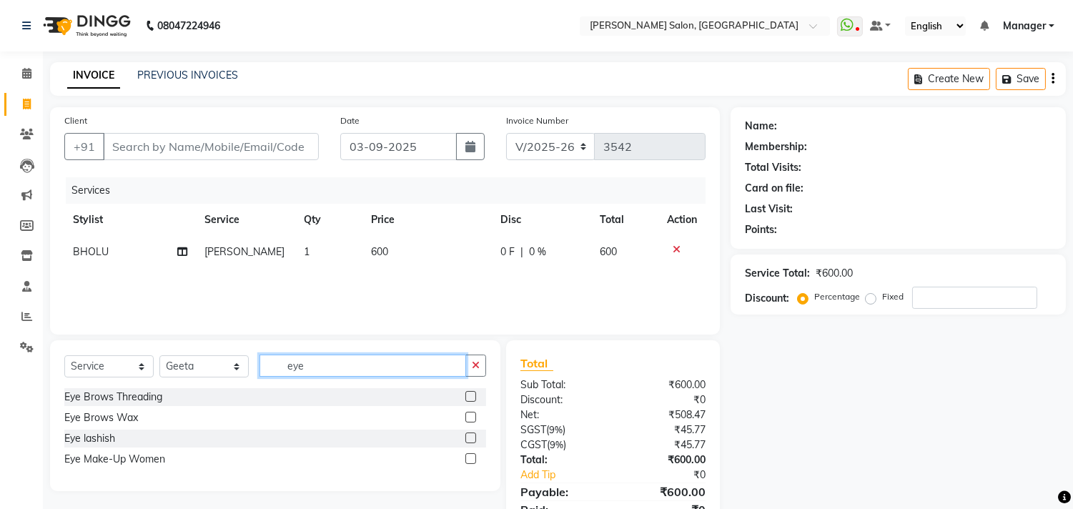
type input "eye"
click at [468, 402] on label at bounding box center [470, 396] width 11 height 11
click at [468, 402] on input "checkbox" at bounding box center [469, 397] width 9 height 9
checkbox input "true"
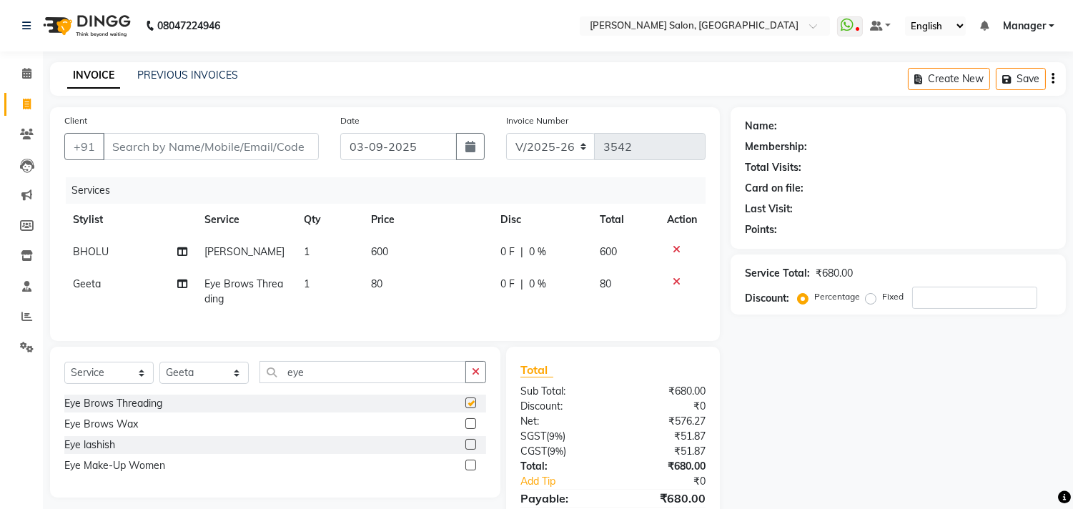
click at [397, 305] on td "80" at bounding box center [427, 291] width 129 height 47
select select "61922"
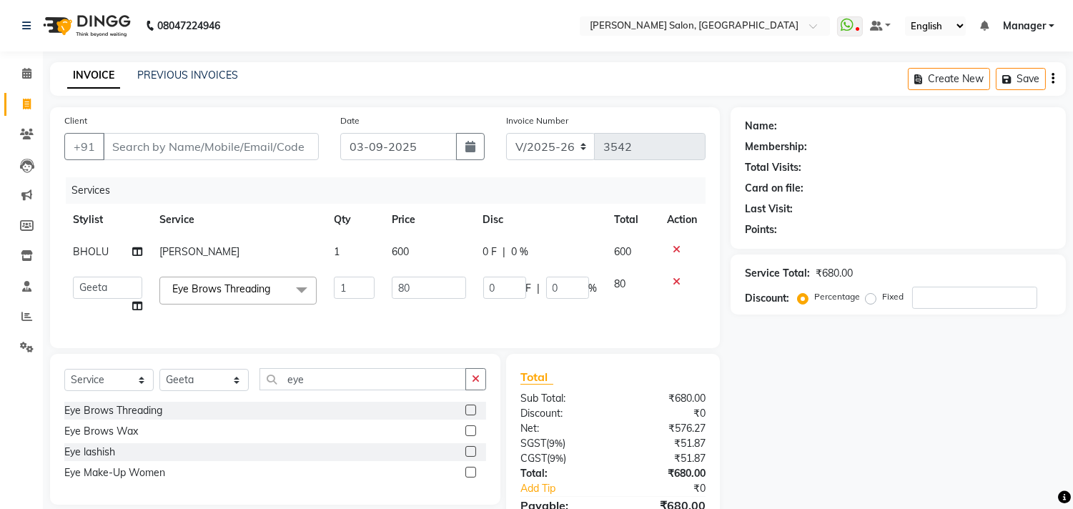
checkbox input "false"
click at [423, 289] on input "80" at bounding box center [429, 288] width 74 height 22
type input "8"
type input "900"
click at [183, 147] on input "Client" at bounding box center [211, 146] width 216 height 27
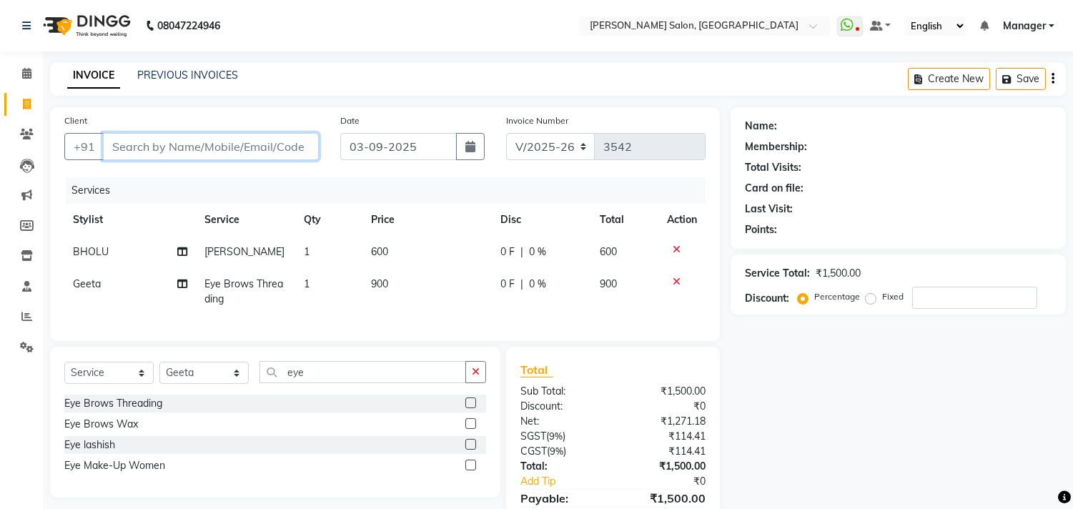
type input "8"
type input "0"
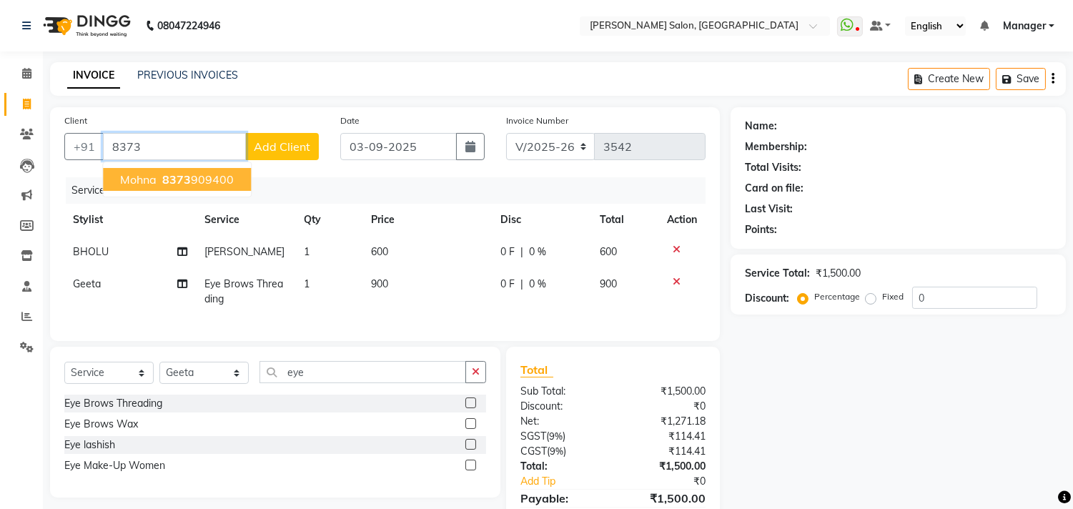
click at [195, 176] on ngb-highlight "8373 909400" at bounding box center [196, 179] width 74 height 14
type input "8373909400"
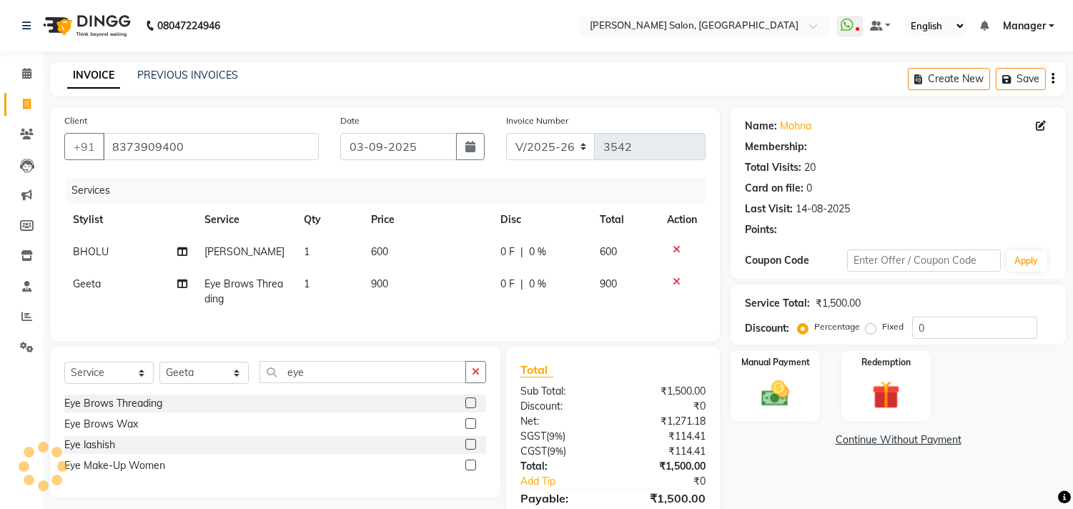
select select "1: Object"
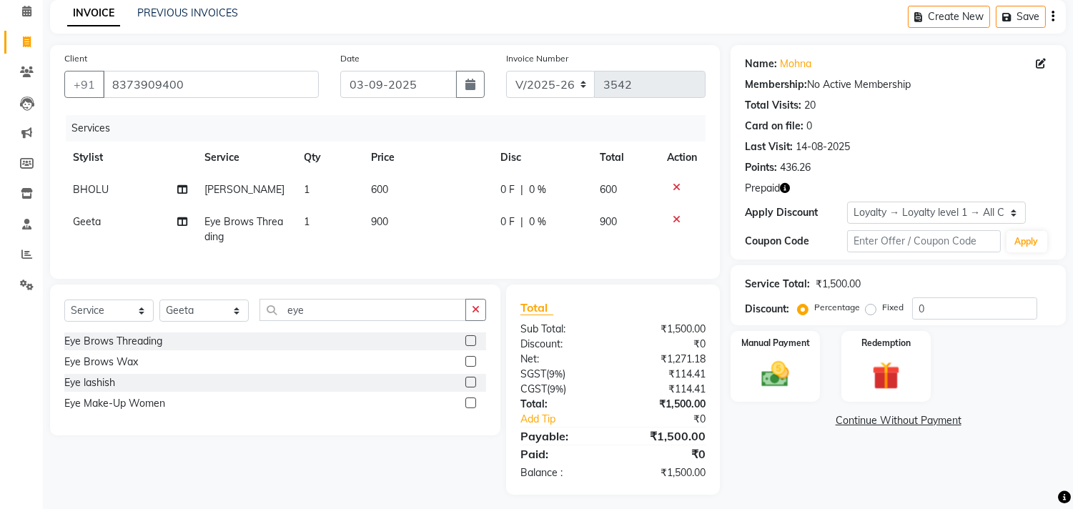
scroll to position [96, 0]
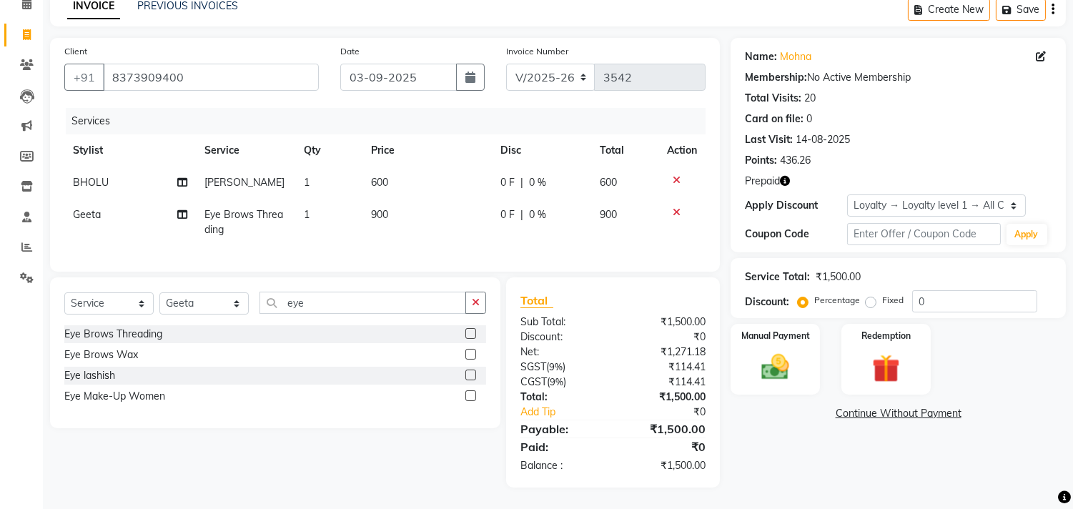
click at [782, 176] on icon "button" at bounding box center [785, 181] width 10 height 10
click at [791, 459] on div "Name: Mohna Membership: No Active Membership Total Visits: 20 Card on file: 0 L…" at bounding box center [904, 263] width 346 height 450
click at [784, 176] on icon "button" at bounding box center [785, 181] width 10 height 10
click at [790, 424] on div "Name: Mohna Membership: No Active Membership Total Visits: 20 Card on file: 0 L…" at bounding box center [904, 263] width 346 height 450
click at [892, 351] on img at bounding box center [885, 369] width 47 height 36
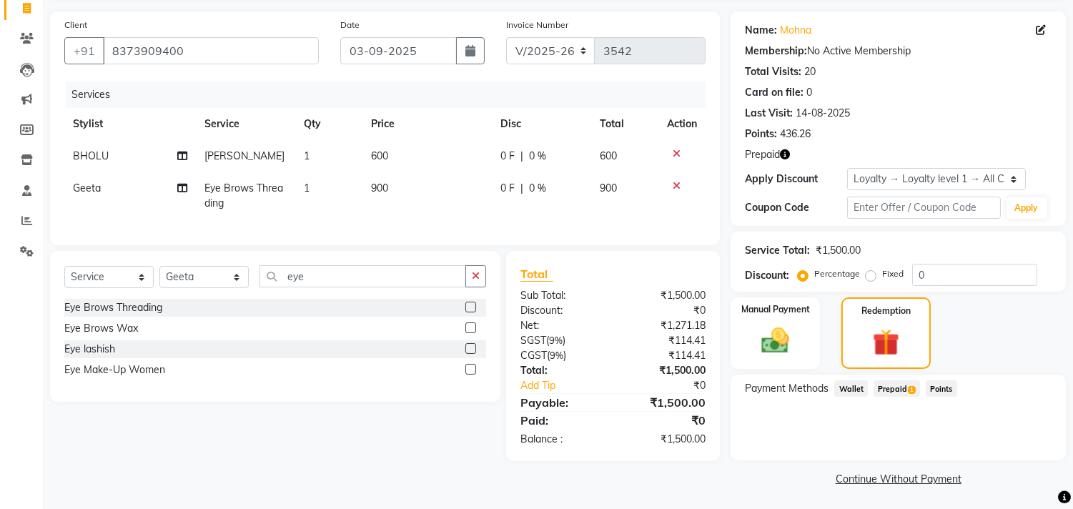
click at [901, 388] on span "Prepaid 1" at bounding box center [897, 388] width 46 height 16
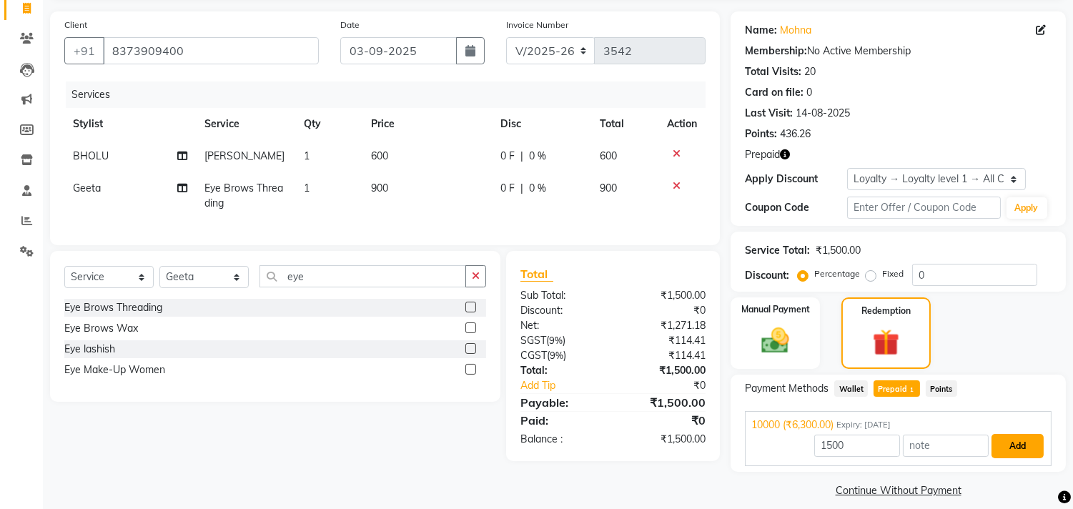
click at [1015, 447] on button "Add" at bounding box center [1018, 446] width 52 height 24
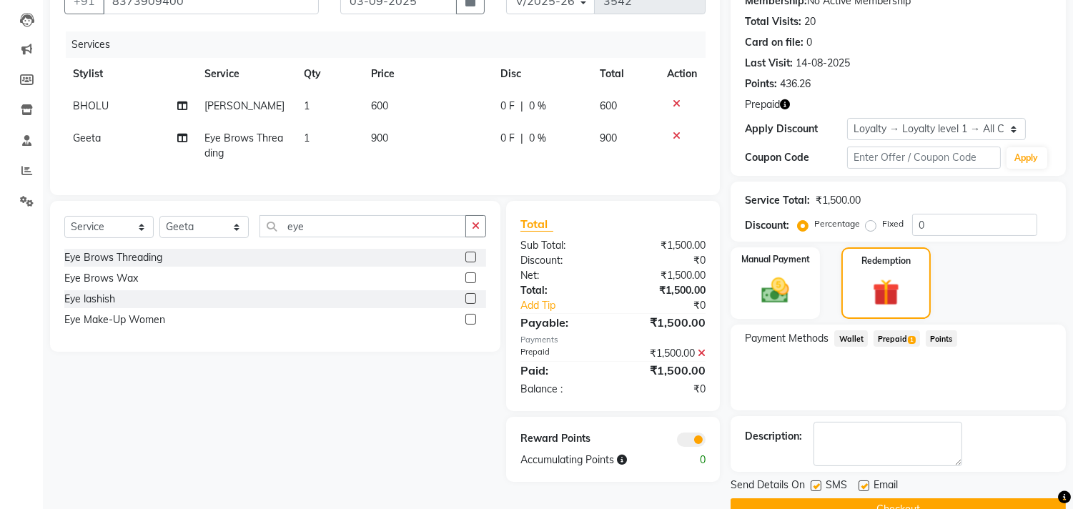
scroll to position [177, 0]
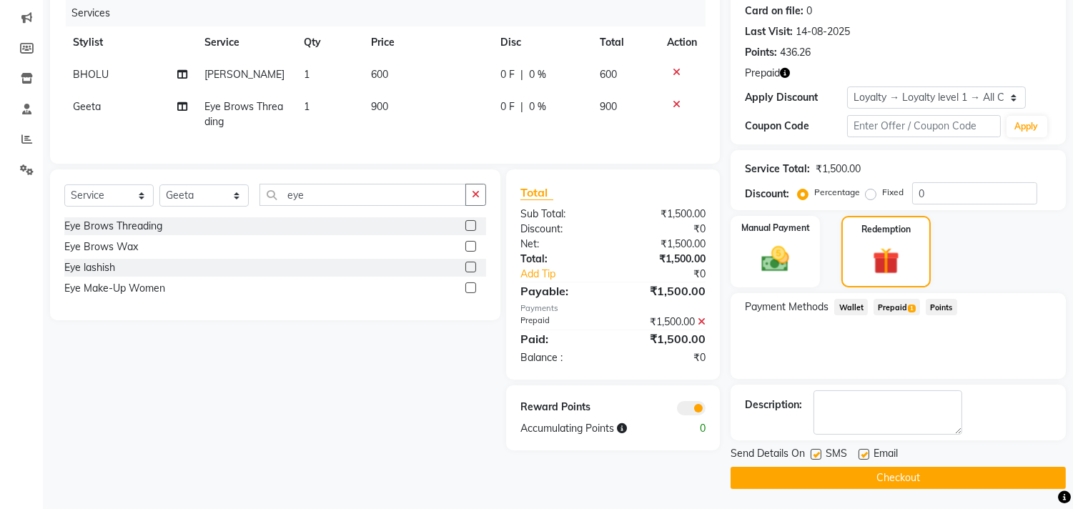
click at [947, 482] on button "Checkout" at bounding box center [898, 478] width 335 height 22
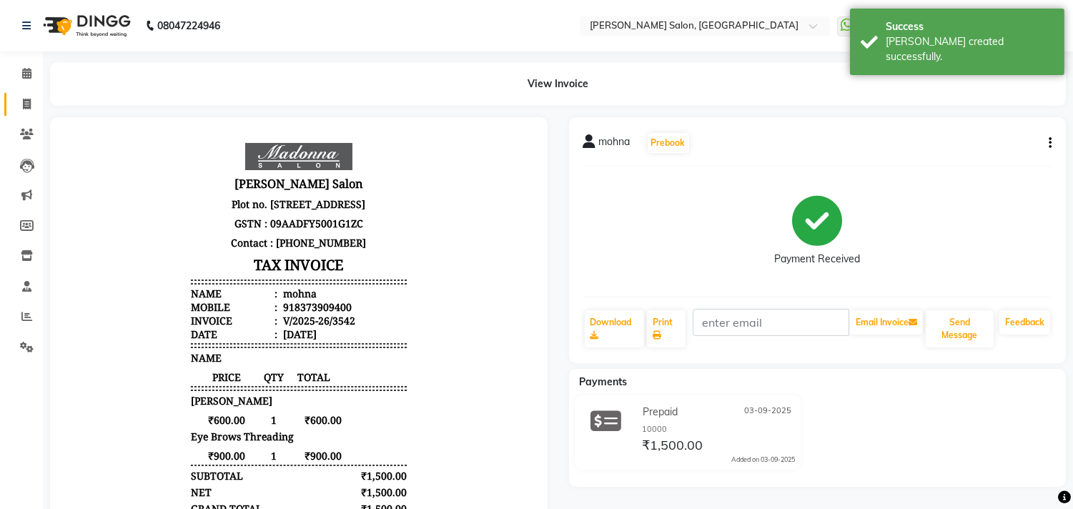
click at [26, 104] on icon at bounding box center [27, 104] width 8 height 11
select select "service"
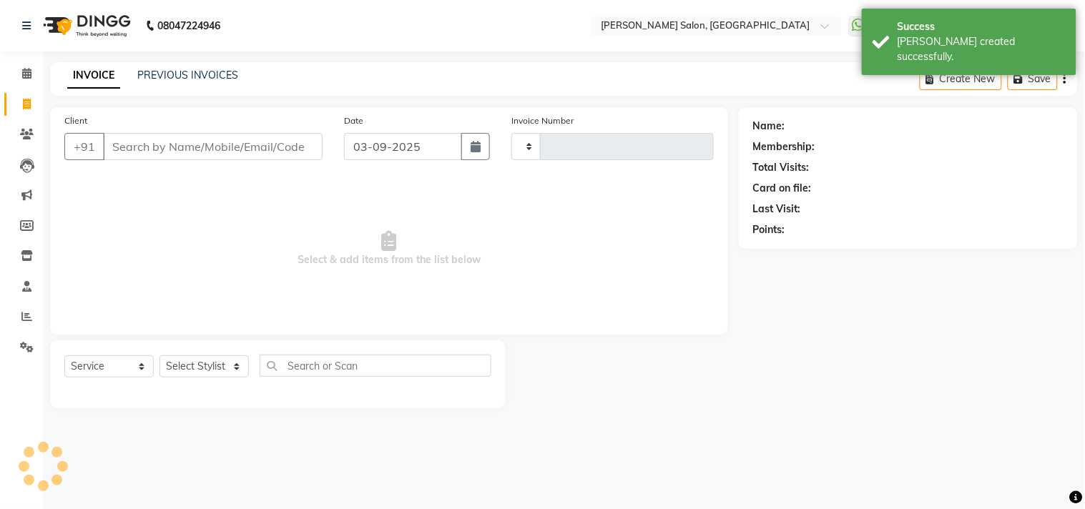
type input "3543"
select select "7229"
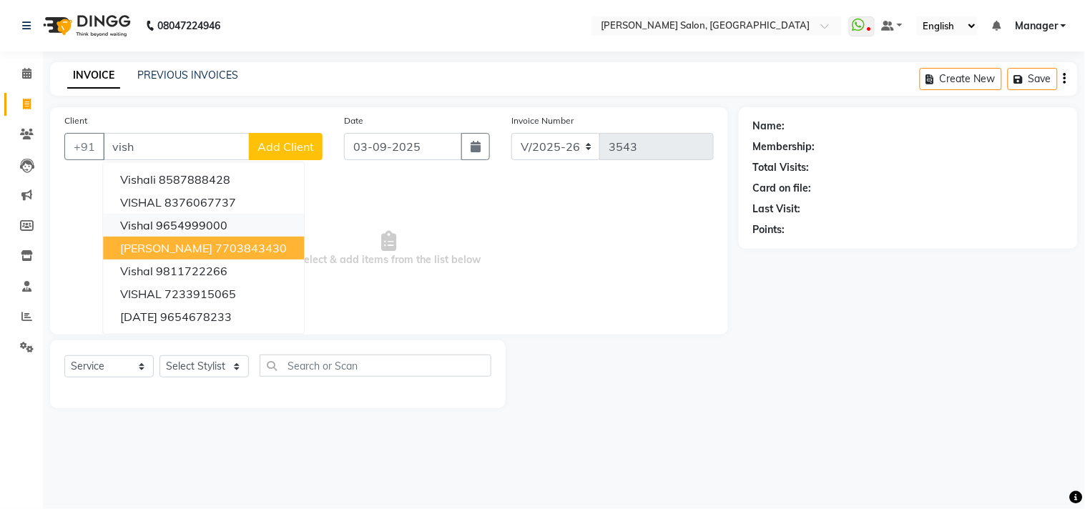
click at [225, 225] on ngb-highlight "9654999000" at bounding box center [191, 225] width 71 height 14
type input "9654999000"
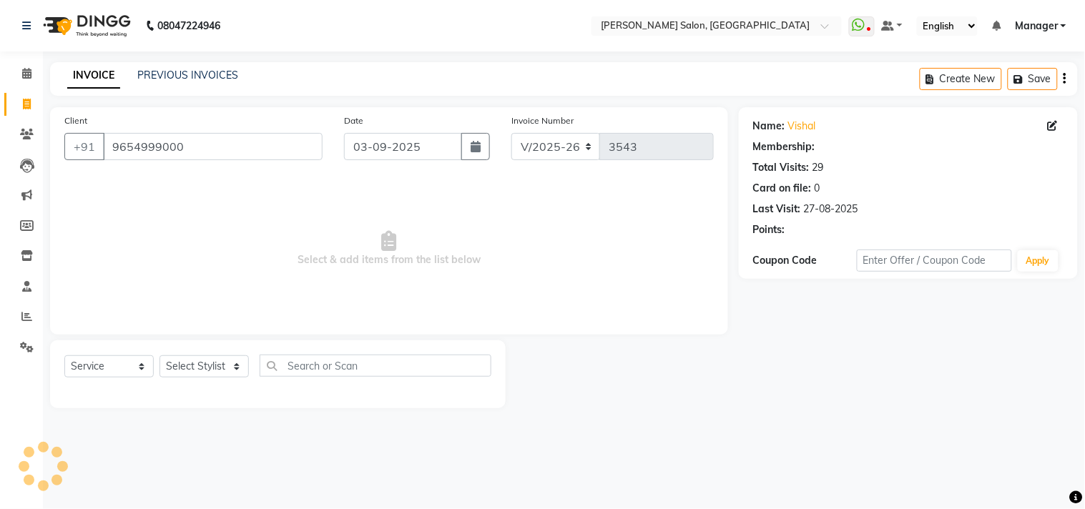
select select "1: Object"
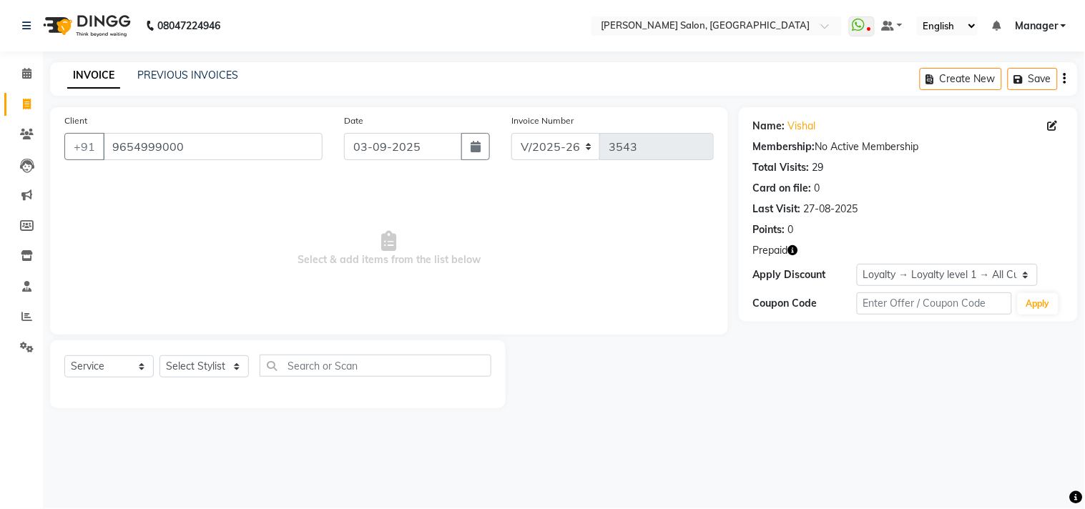
click at [794, 251] on icon "button" at bounding box center [793, 250] width 10 height 10
click at [809, 126] on link "Vishal" at bounding box center [802, 126] width 28 height 15
click at [215, 374] on select "Select Stylist [PERSON_NAME] Divya [PERSON_NAME] [PERSON_NAME] [PERSON_NAME] PE…" at bounding box center [203, 366] width 89 height 22
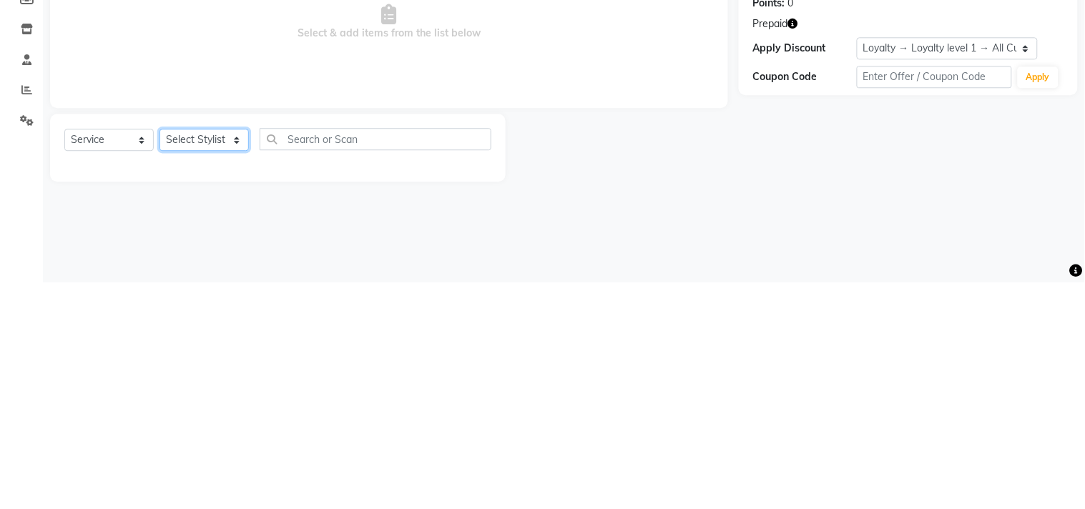
click at [220, 373] on select "Select Stylist [PERSON_NAME] Divya [PERSON_NAME] [PERSON_NAME] [PERSON_NAME] PE…" at bounding box center [203, 366] width 89 height 22
select select "63511"
click at [159, 356] on select "Select Stylist [PERSON_NAME] Divya [PERSON_NAME] [PERSON_NAME] [PERSON_NAME] PE…" at bounding box center [203, 366] width 89 height 22
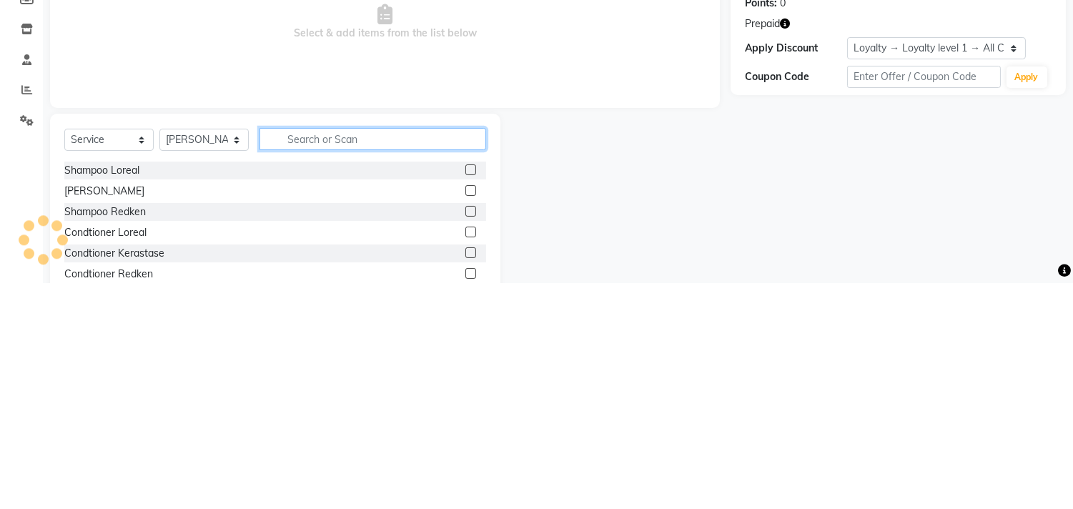
click at [385, 363] on input "text" at bounding box center [373, 366] width 227 height 22
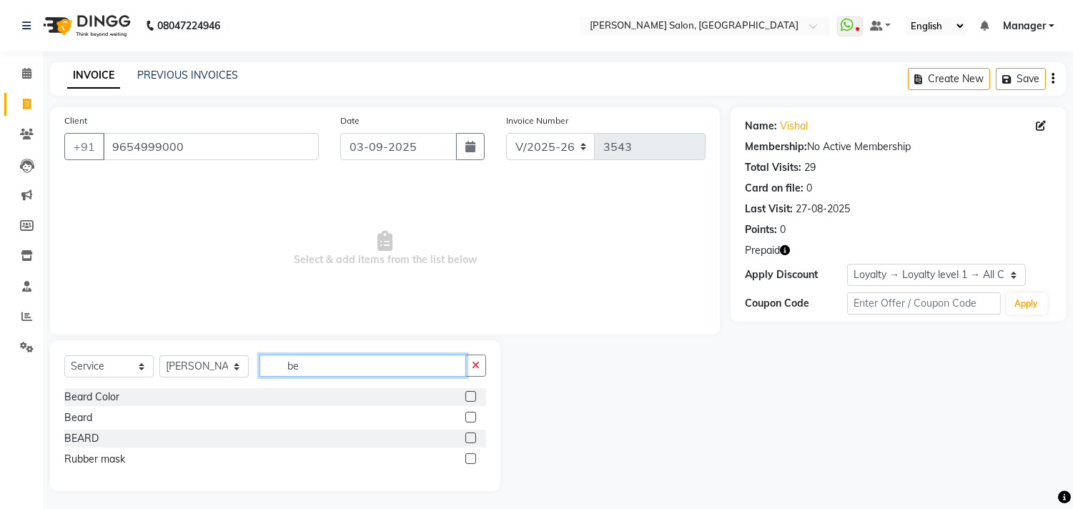
type input "be"
click at [470, 417] on label at bounding box center [470, 417] width 11 height 11
click at [470, 417] on input "checkbox" at bounding box center [469, 417] width 9 height 9
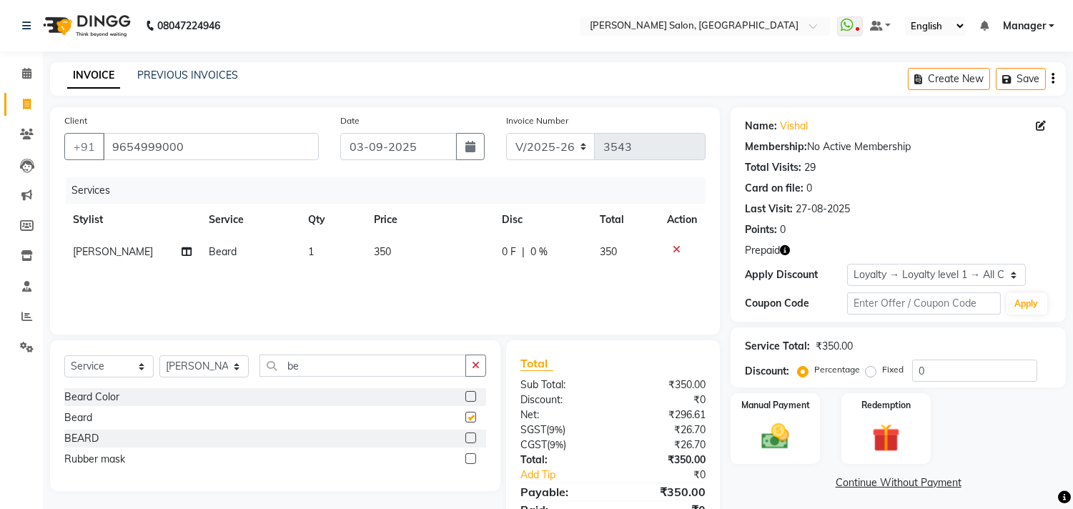
checkbox input "false"
click at [890, 438] on img at bounding box center [885, 438] width 47 height 36
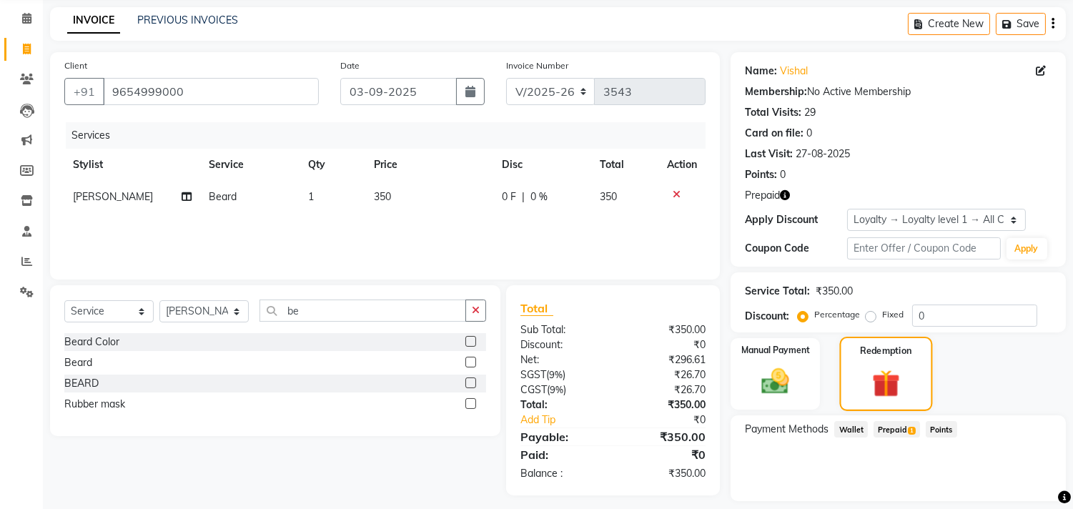
scroll to position [97, 0]
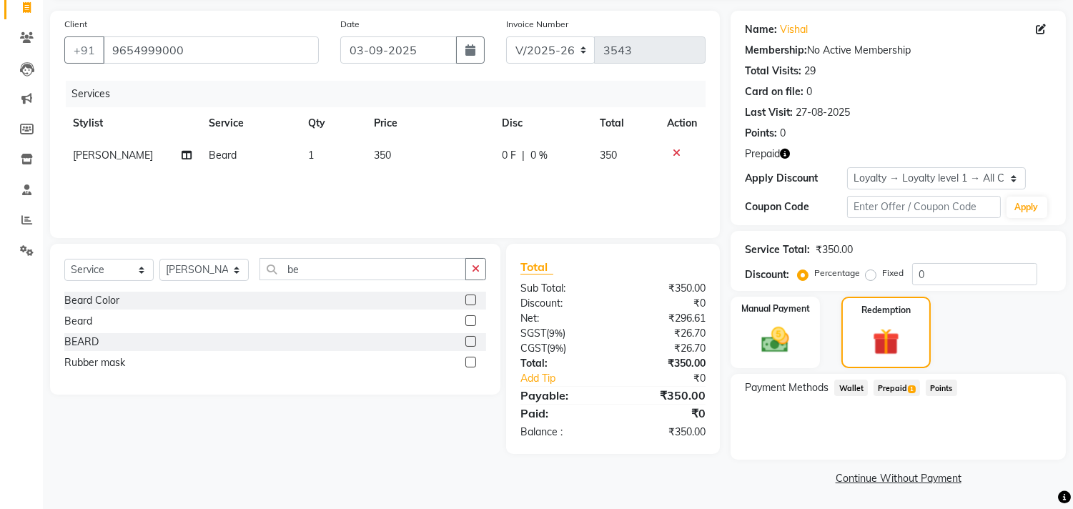
click at [911, 388] on span "1" at bounding box center [912, 389] width 8 height 9
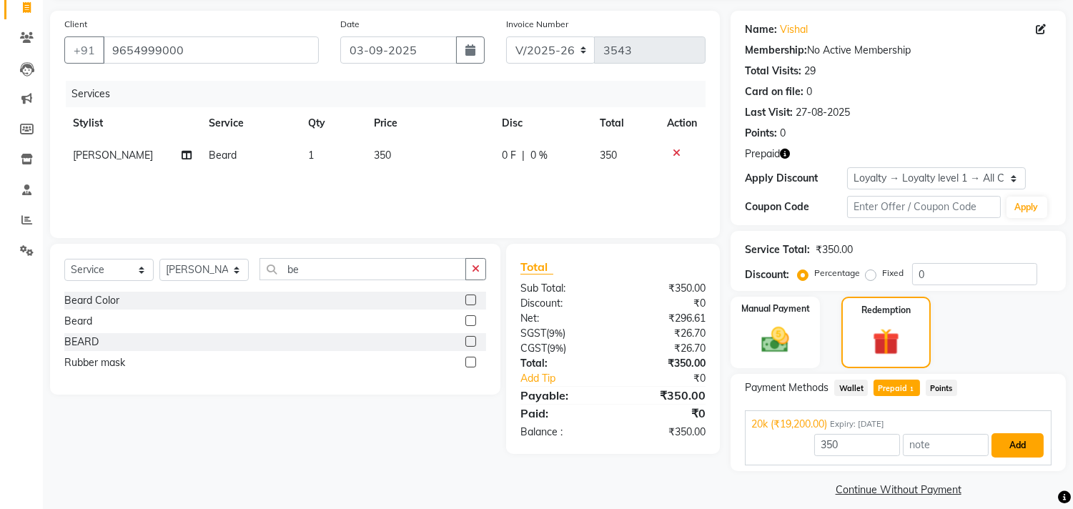
click at [1021, 449] on button "Add" at bounding box center [1018, 445] width 52 height 24
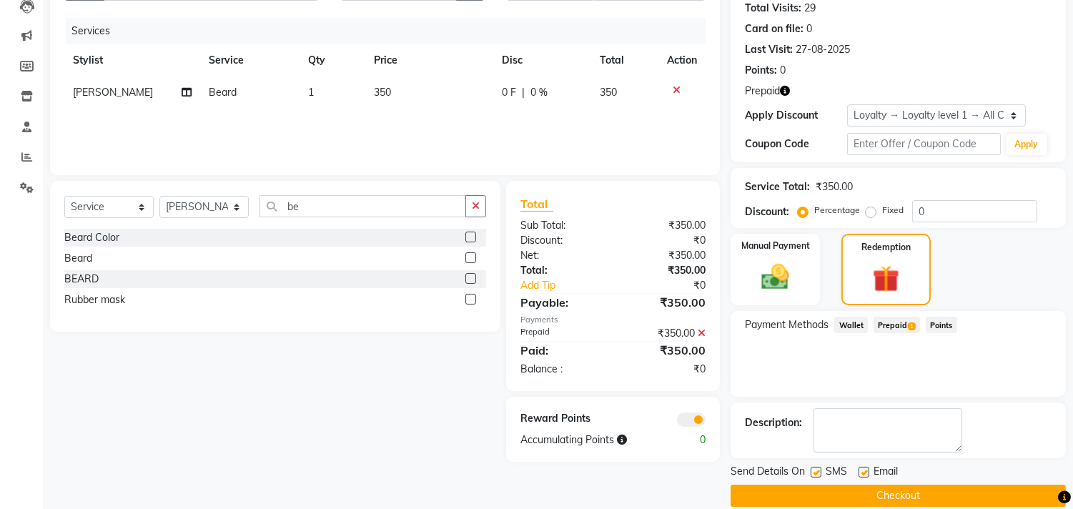
scroll to position [177, 0]
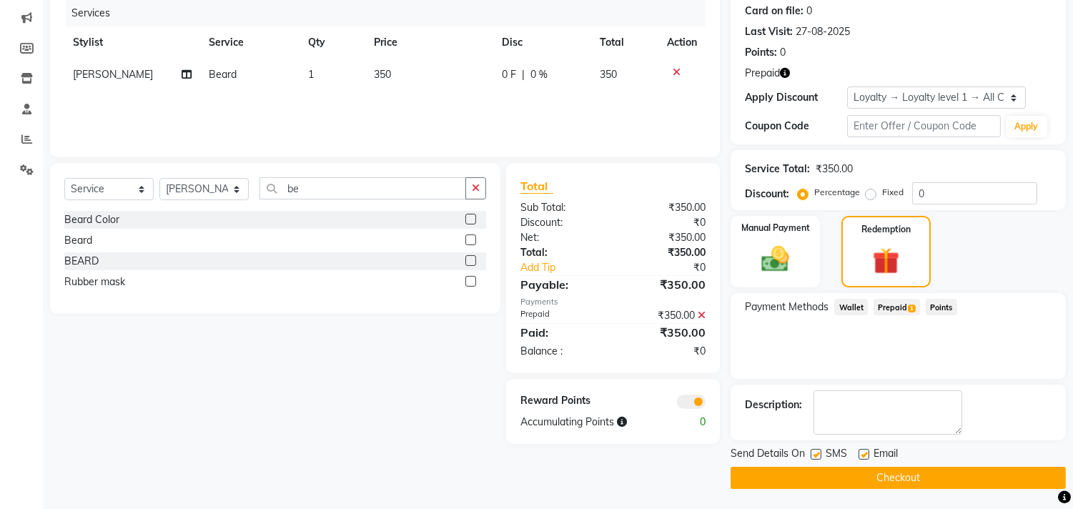
click at [984, 481] on button "Checkout" at bounding box center [898, 478] width 335 height 22
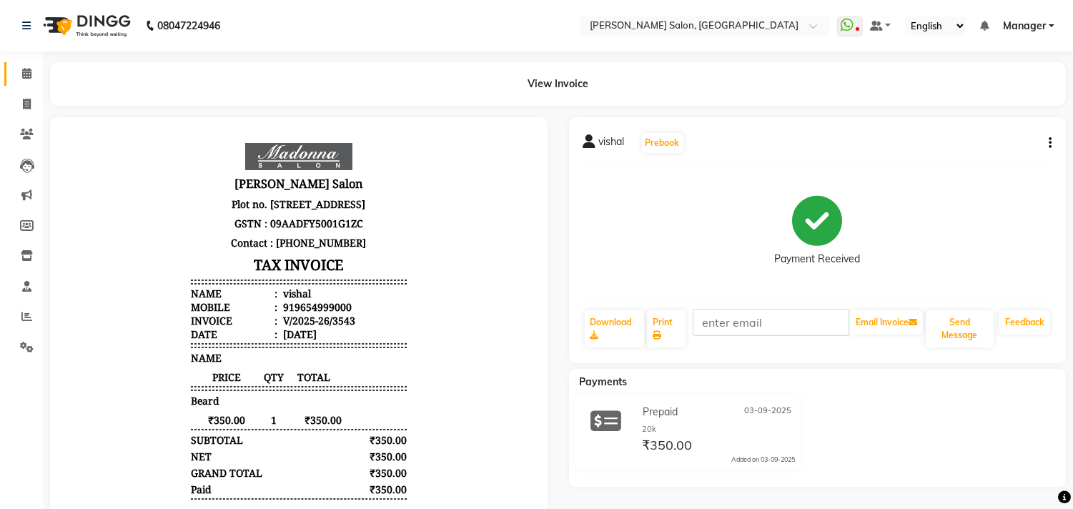
click at [24, 76] on icon at bounding box center [26, 73] width 9 height 11
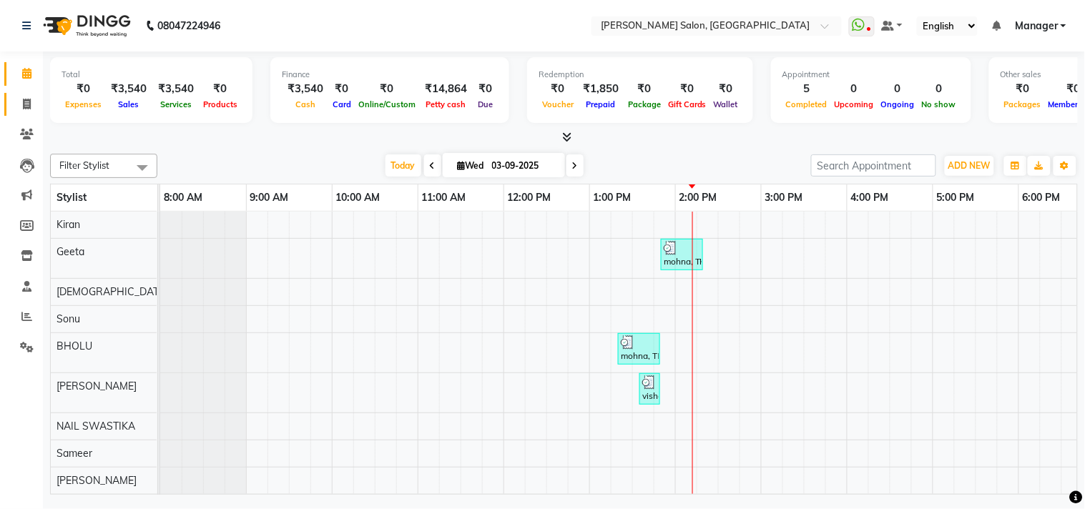
click at [26, 104] on icon at bounding box center [27, 104] width 8 height 11
select select "service"
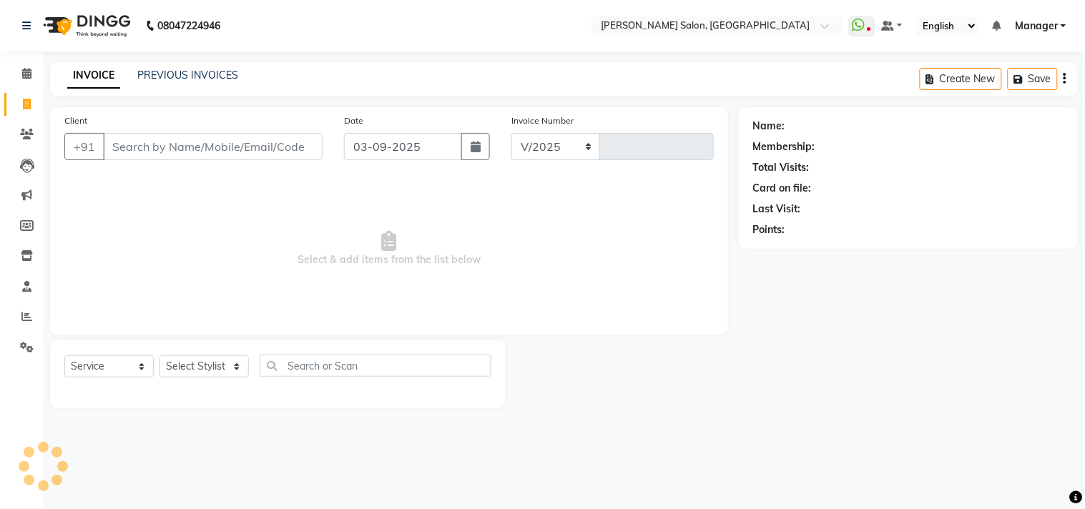
select select "7229"
type input "3544"
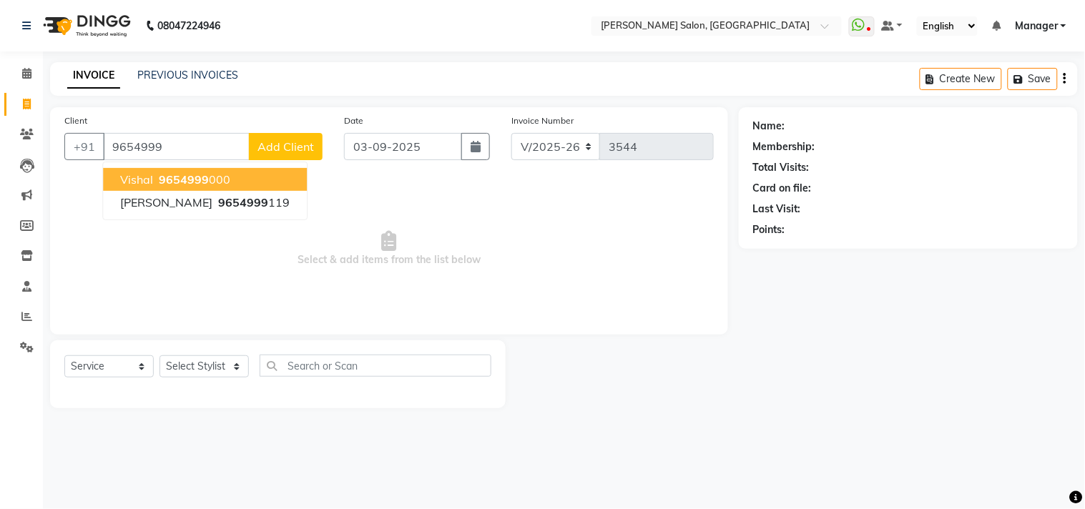
click at [234, 184] on button "vishal 9654999 000" at bounding box center [205, 179] width 204 height 23
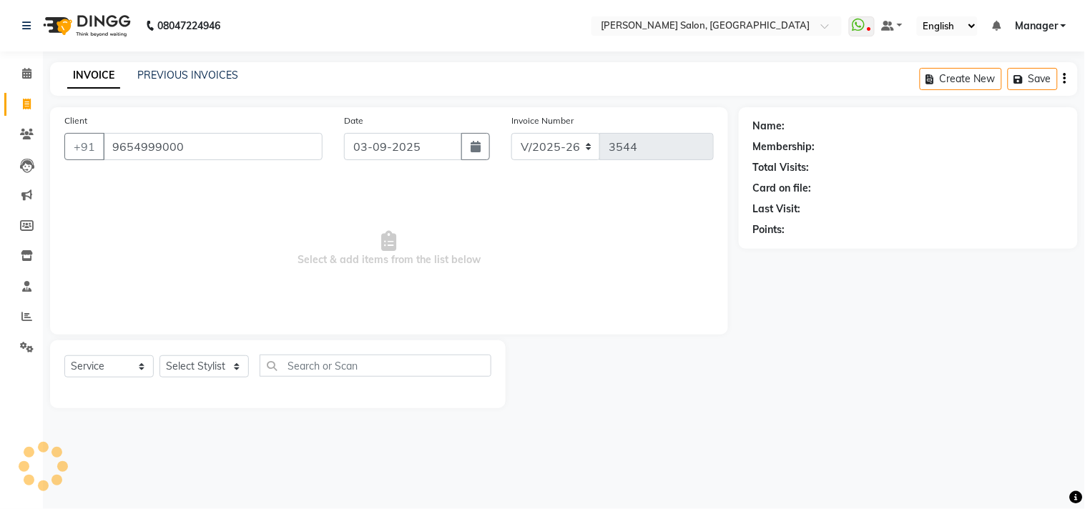
type input "9654999000"
select select "1: Object"
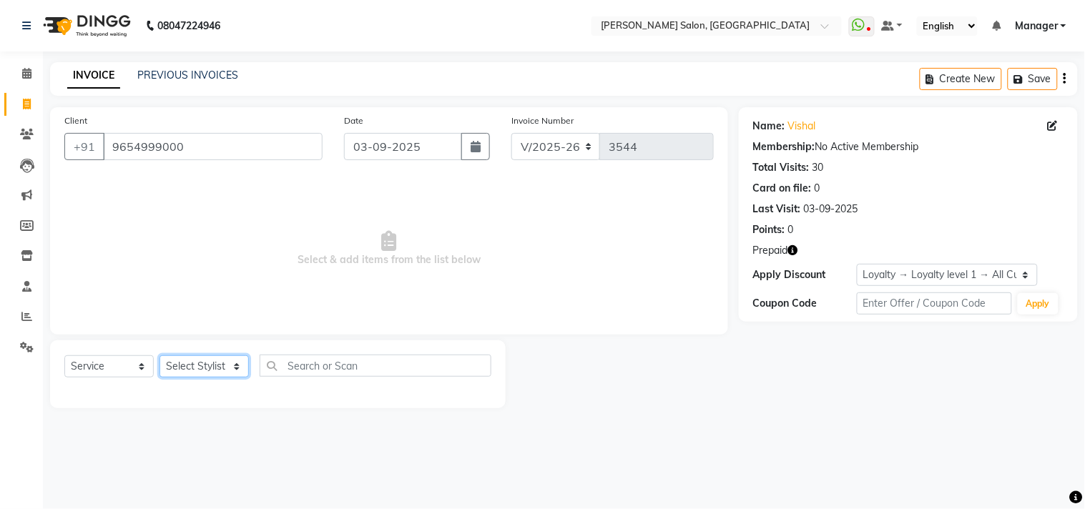
click at [235, 373] on select "Select Stylist [PERSON_NAME] Divya [PERSON_NAME] [PERSON_NAME] [PERSON_NAME] PE…" at bounding box center [203, 366] width 89 height 22
select select "61925"
click at [159, 356] on select "Select Stylist [PERSON_NAME] Divya [PERSON_NAME] [PERSON_NAME] [PERSON_NAME] PE…" at bounding box center [203, 366] width 89 height 22
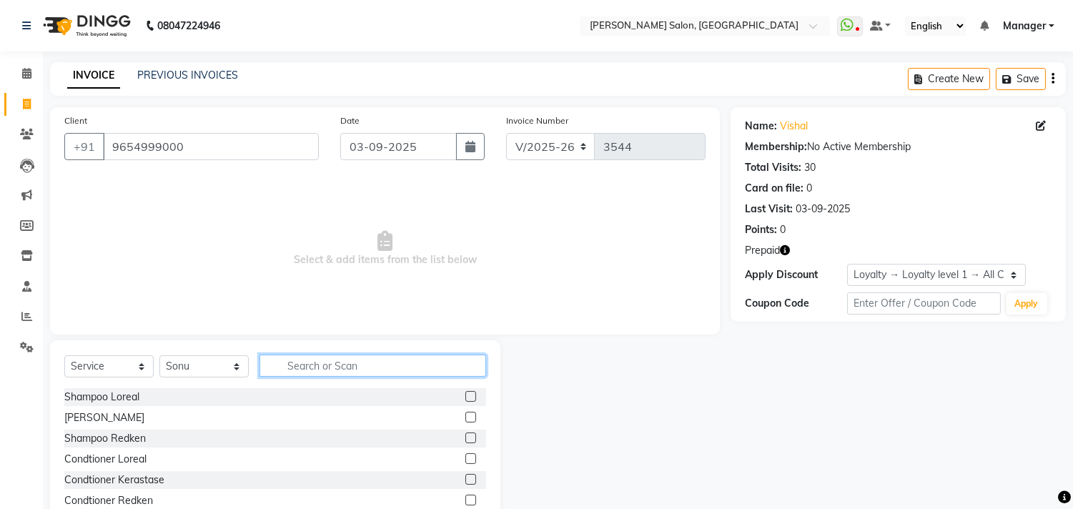
click at [343, 369] on input "text" at bounding box center [373, 366] width 227 height 22
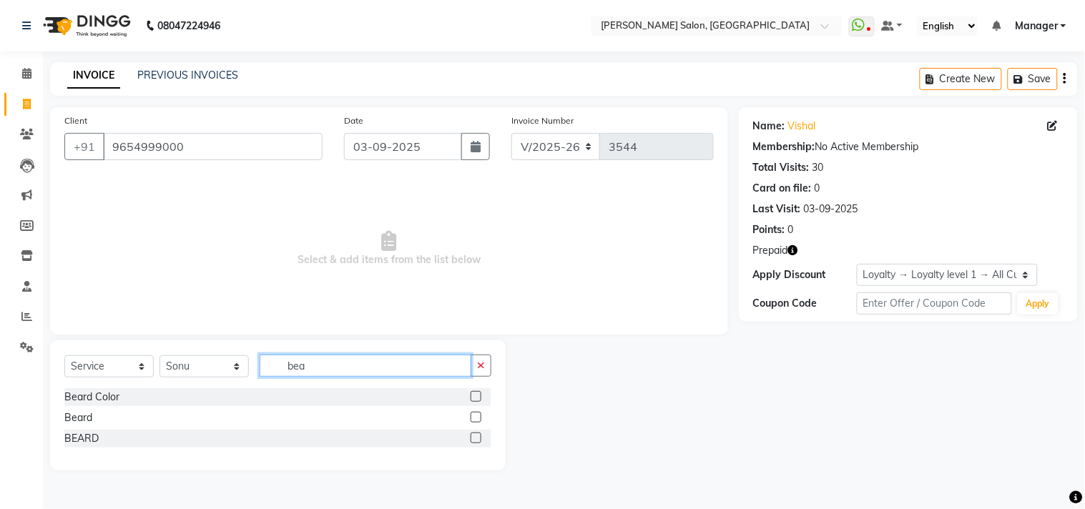
type input "bea"
click at [475, 442] on label at bounding box center [475, 438] width 11 height 11
click at [475, 442] on input "checkbox" at bounding box center [474, 438] width 9 height 9
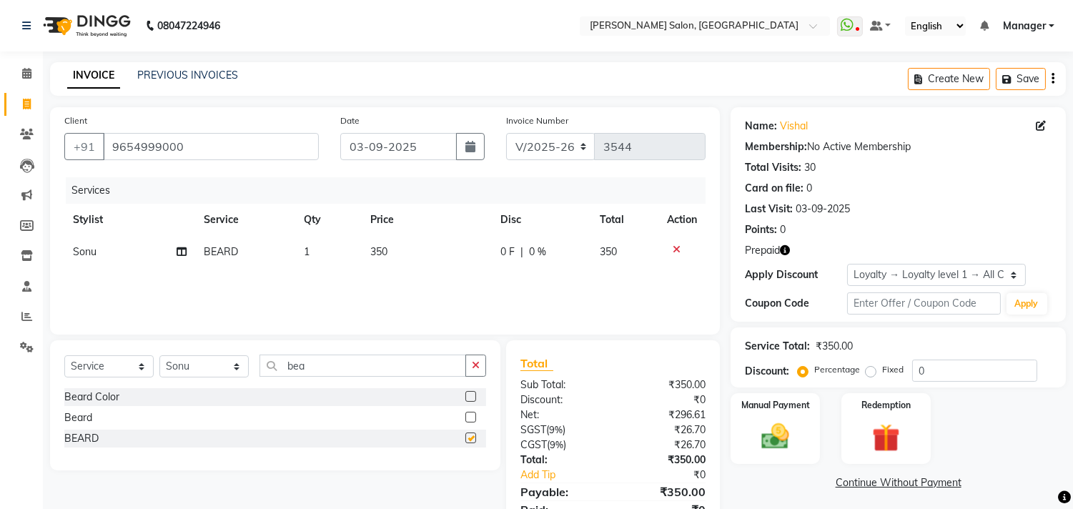
checkbox input "false"
click at [785, 252] on icon "button" at bounding box center [785, 250] width 10 height 10
click at [884, 426] on img at bounding box center [885, 438] width 47 height 36
click at [895, 483] on span "Prepaid 1" at bounding box center [897, 484] width 46 height 16
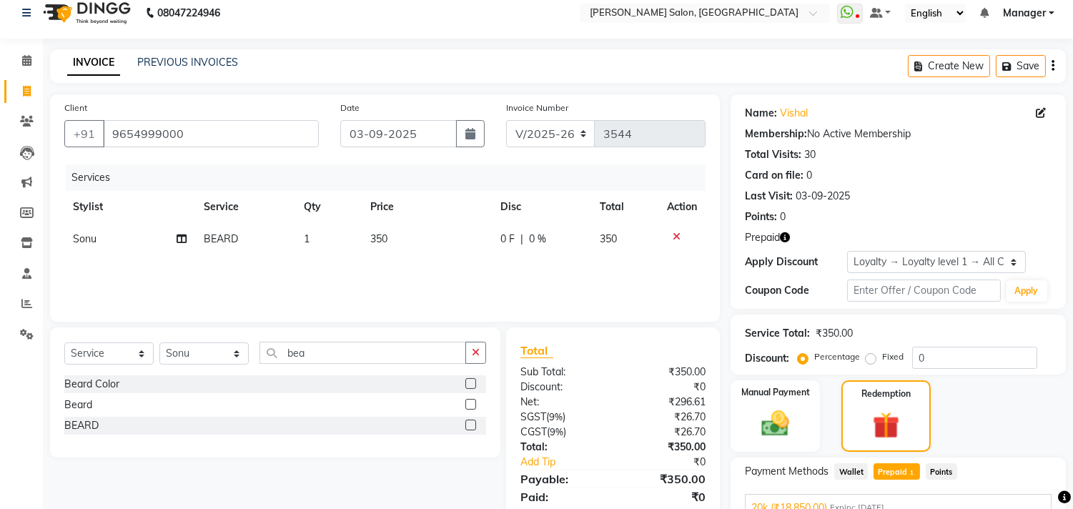
scroll to position [109, 0]
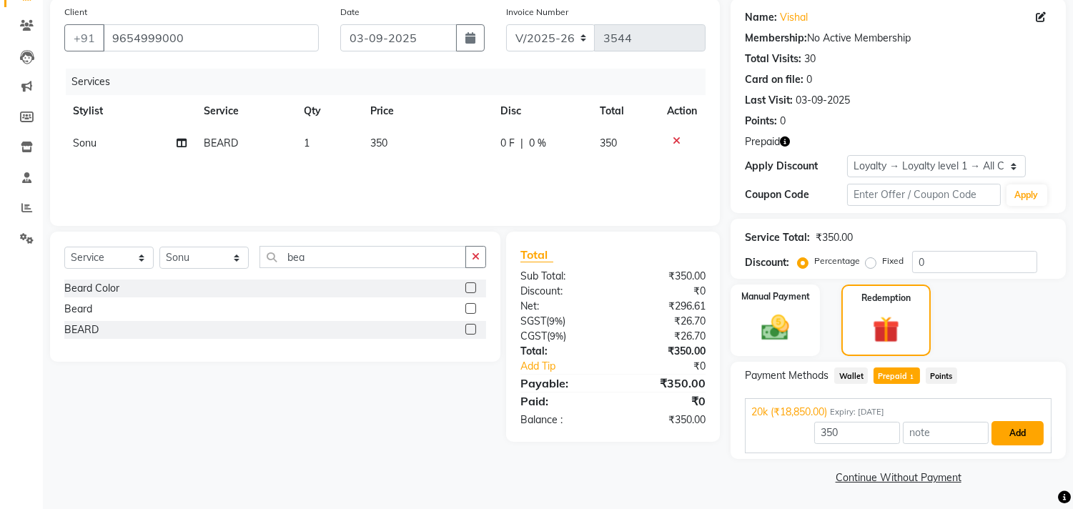
click at [1018, 433] on button "Add" at bounding box center [1018, 433] width 52 height 24
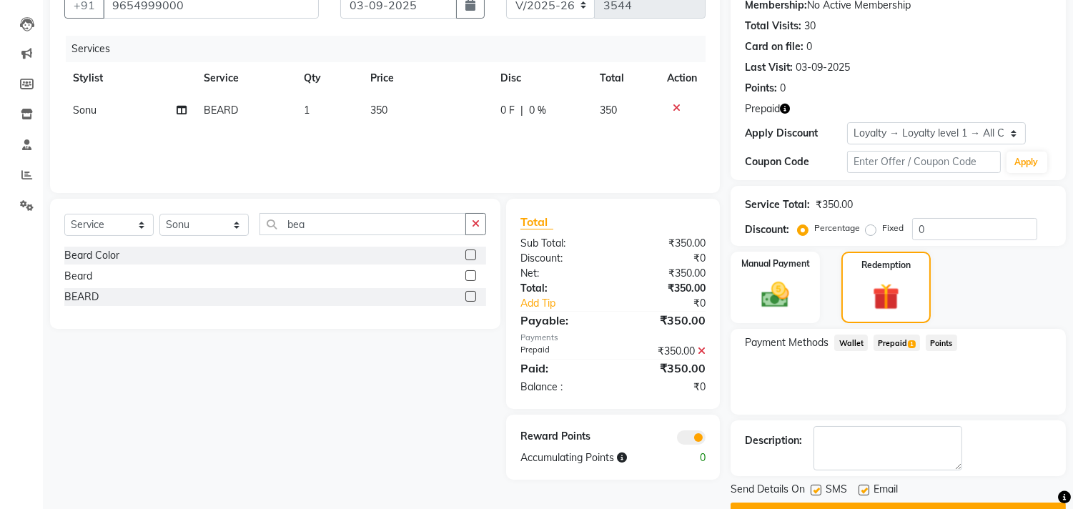
scroll to position [177, 0]
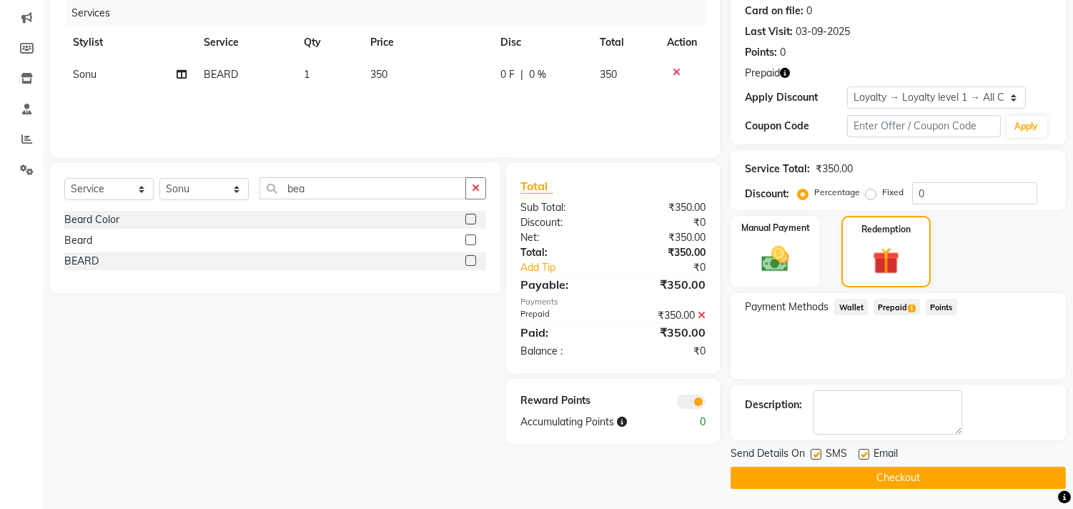
click at [914, 487] on button "Checkout" at bounding box center [898, 478] width 335 height 22
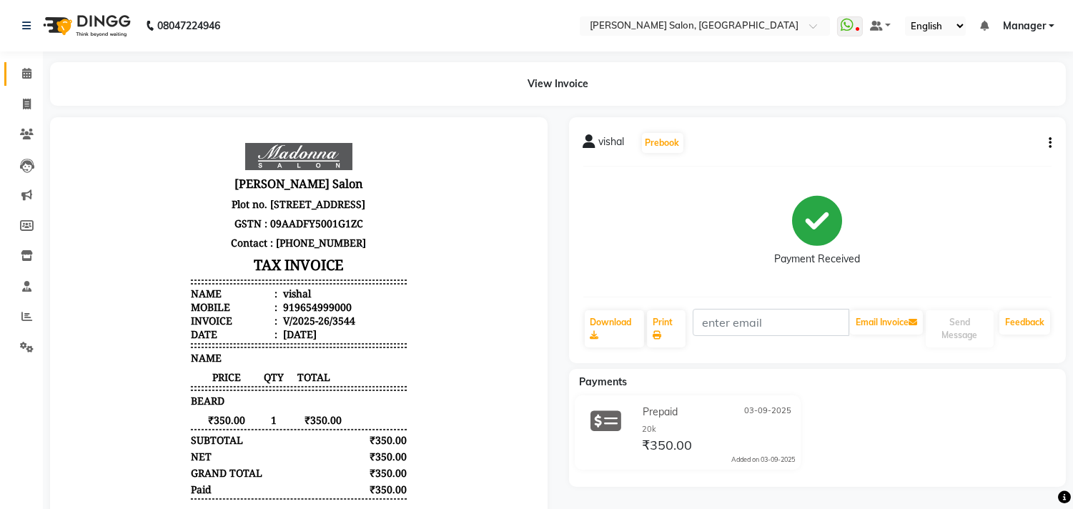
click at [26, 73] on icon at bounding box center [26, 73] width 9 height 11
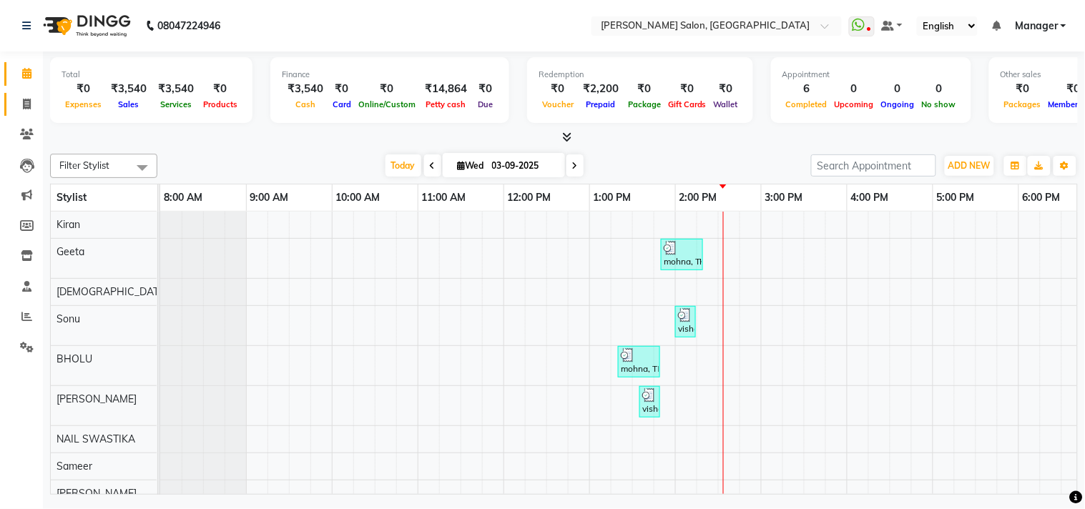
click at [26, 104] on icon at bounding box center [27, 104] width 8 height 11
select select "service"
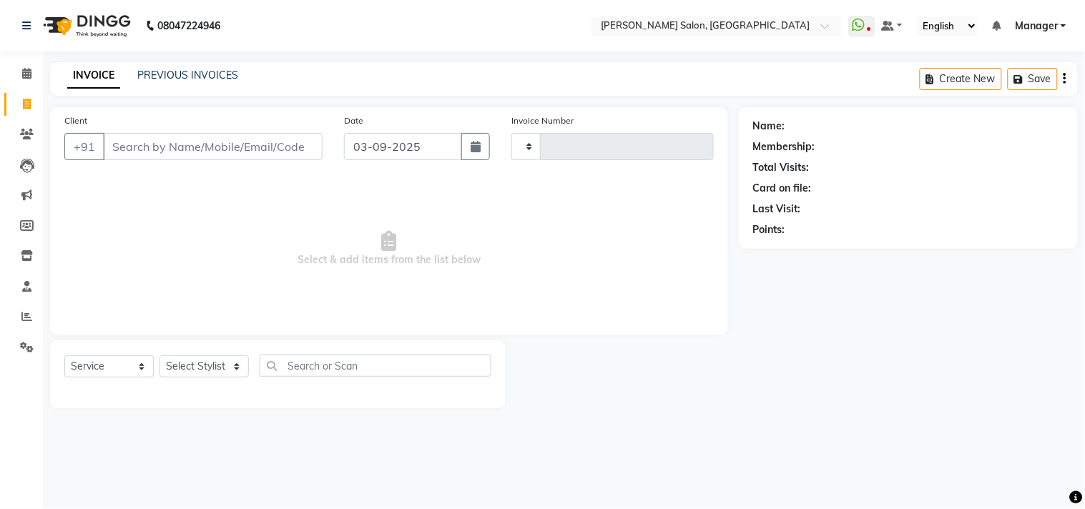
type input "3545"
select select "7229"
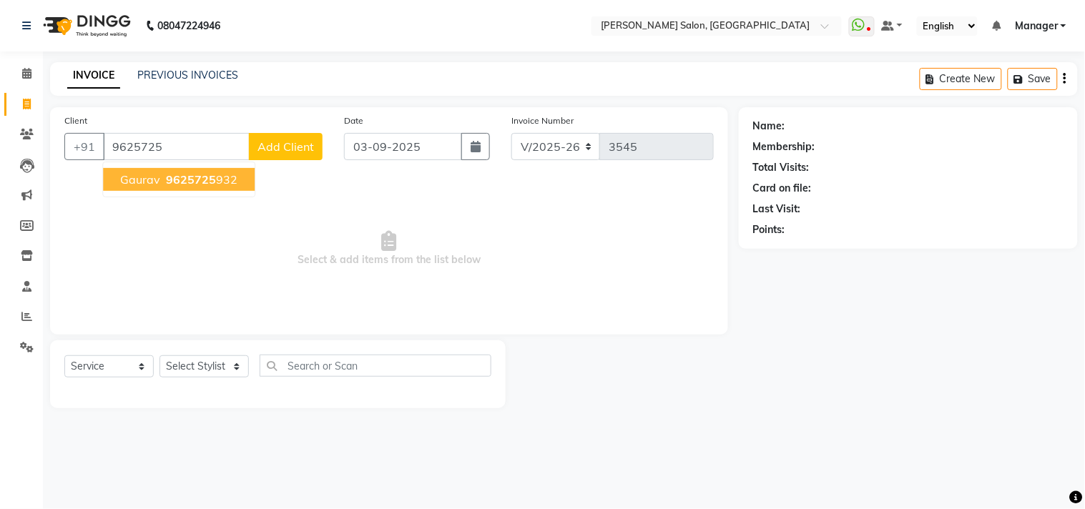
click at [226, 183] on ngb-highlight "9625725 932" at bounding box center [200, 179] width 74 height 14
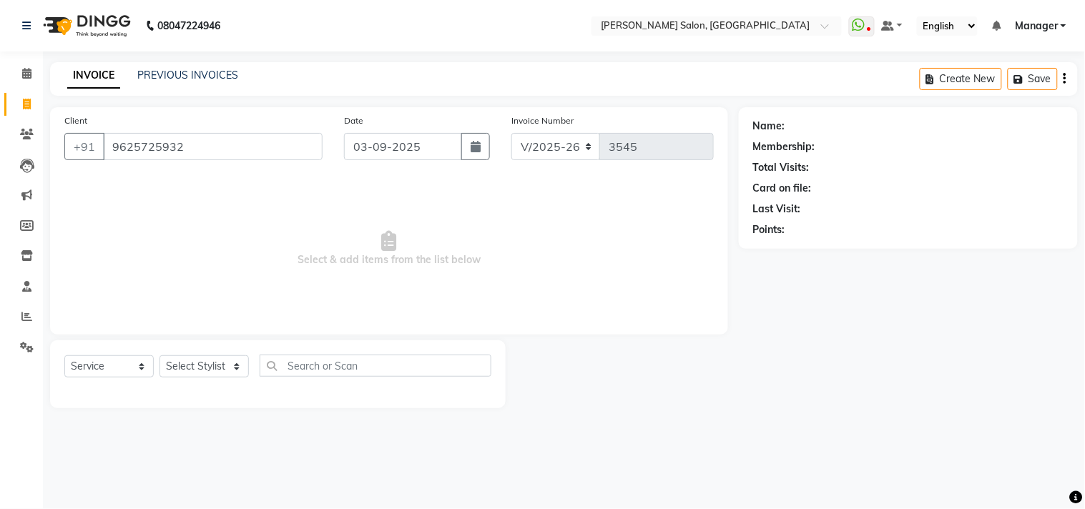
type input "9625725932"
select select "1: Object"
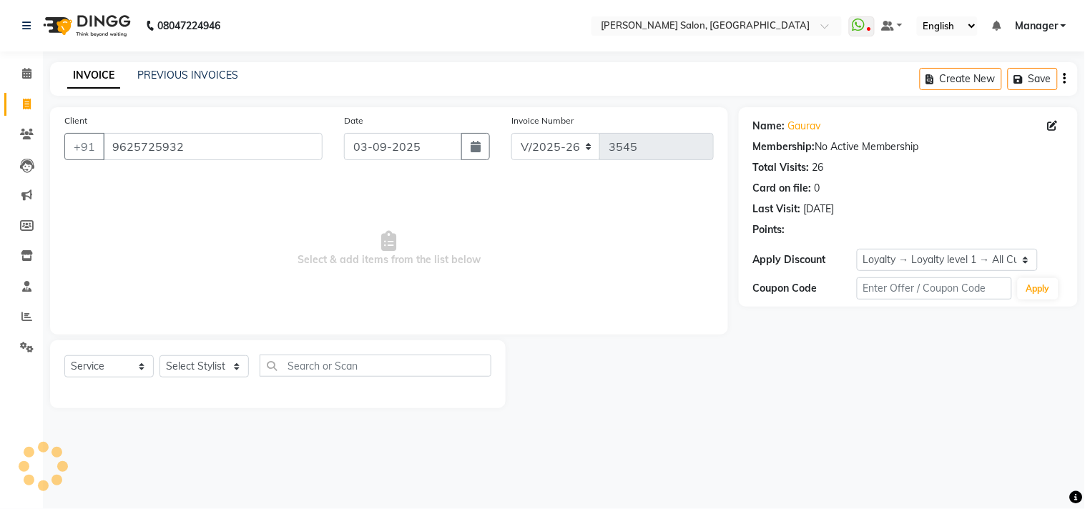
click at [577, 290] on span "Select & add items from the list below" at bounding box center [388, 248] width 649 height 143
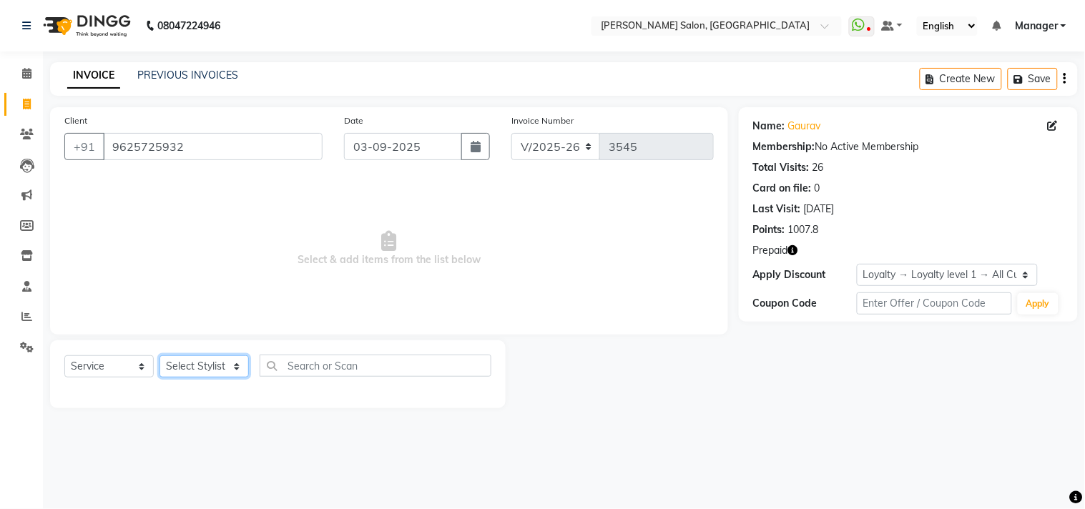
click at [239, 373] on select "Select Stylist [PERSON_NAME] Divya [PERSON_NAME] [PERSON_NAME] [PERSON_NAME] PE…" at bounding box center [203, 366] width 89 height 22
select select "61925"
click at [159, 356] on select "Select Stylist [PERSON_NAME] Divya [PERSON_NAME] [PERSON_NAME] [PERSON_NAME] PE…" at bounding box center [203, 366] width 89 height 22
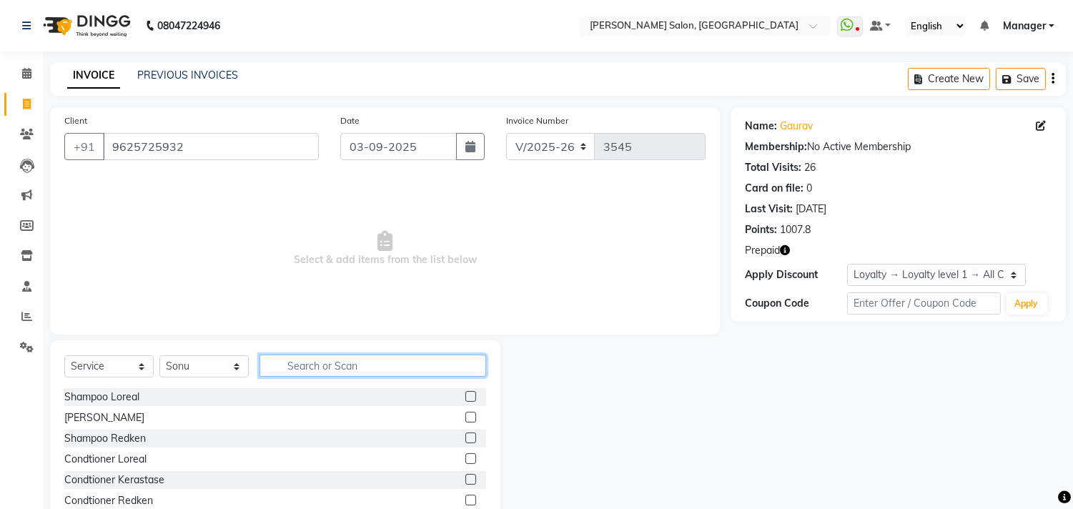
click at [335, 366] on input "text" at bounding box center [373, 366] width 227 height 22
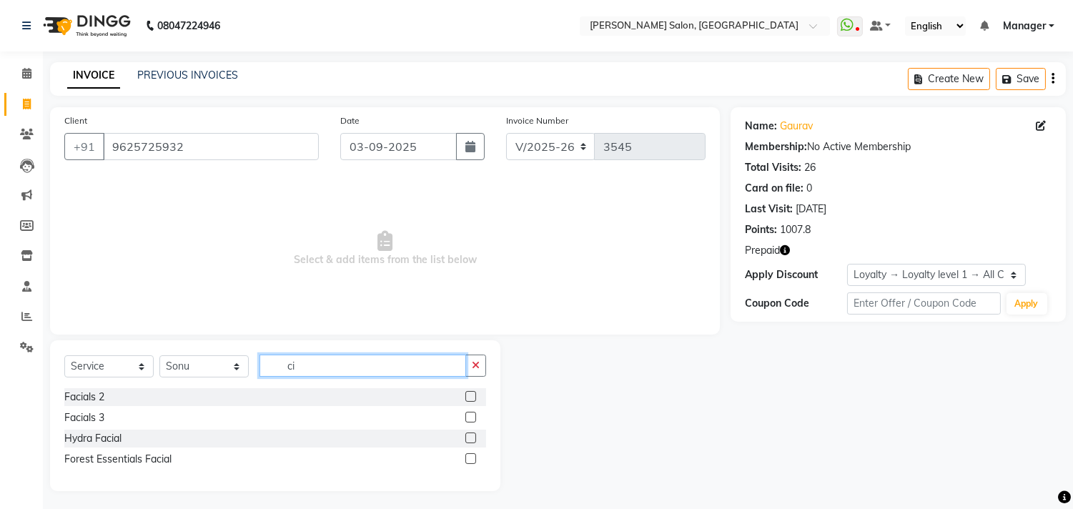
type input "c"
type input "sha"
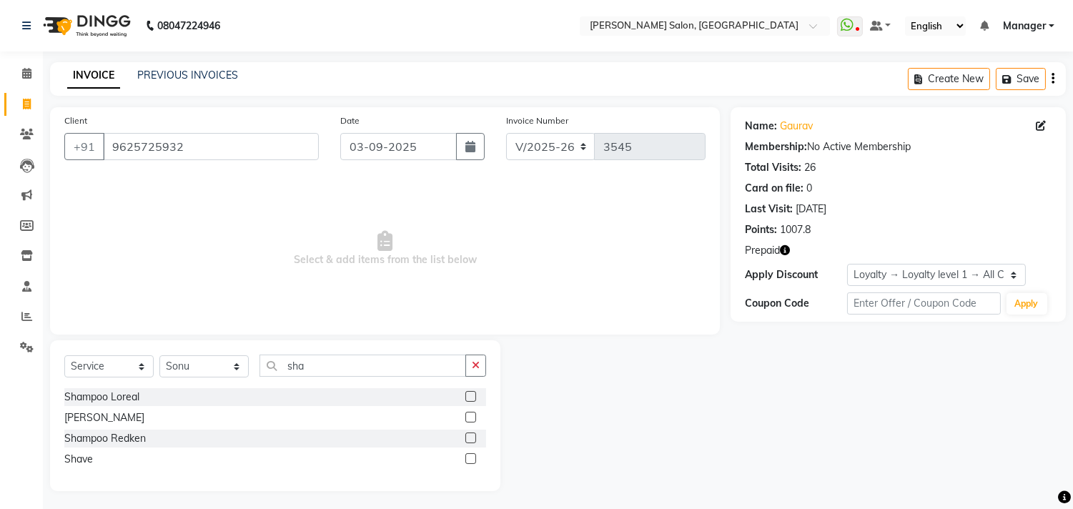
click at [470, 459] on label at bounding box center [470, 458] width 11 height 11
click at [470, 459] on input "checkbox" at bounding box center [469, 459] width 9 height 9
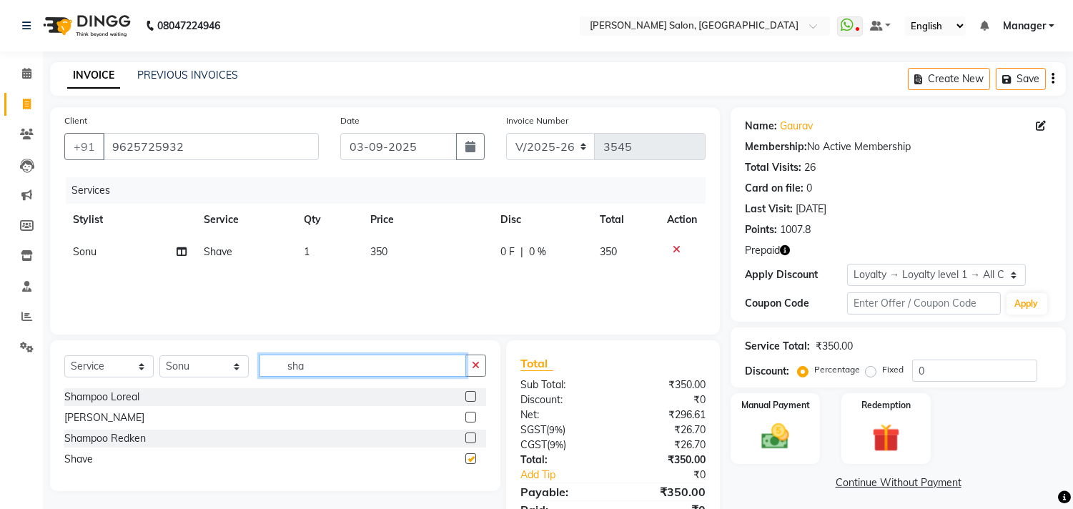
click at [384, 368] on input "sha" at bounding box center [363, 366] width 207 height 22
checkbox input "false"
type input "s"
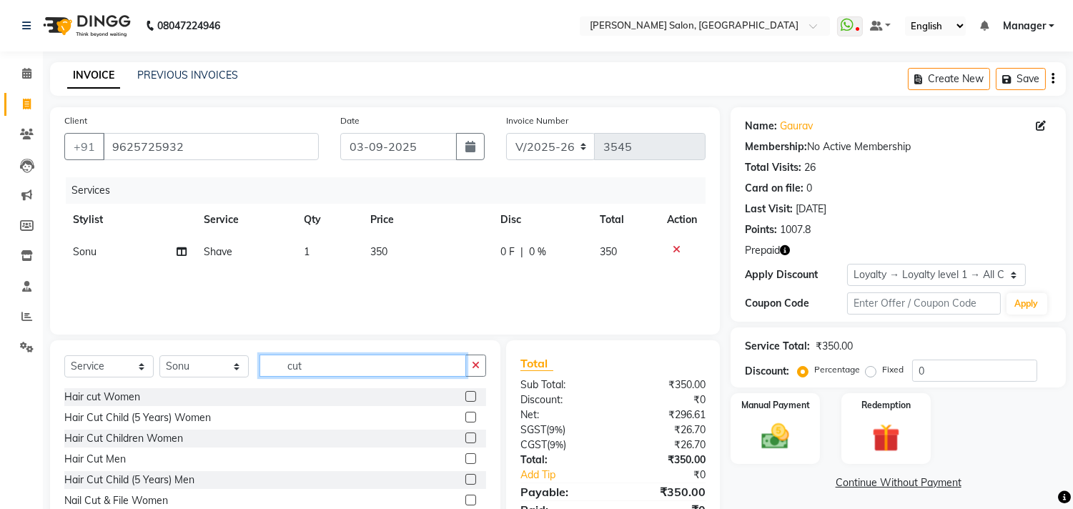
scroll to position [2, 0]
type input "cut"
click at [465, 456] on label at bounding box center [470, 456] width 11 height 11
click at [465, 456] on input "checkbox" at bounding box center [469, 457] width 9 height 9
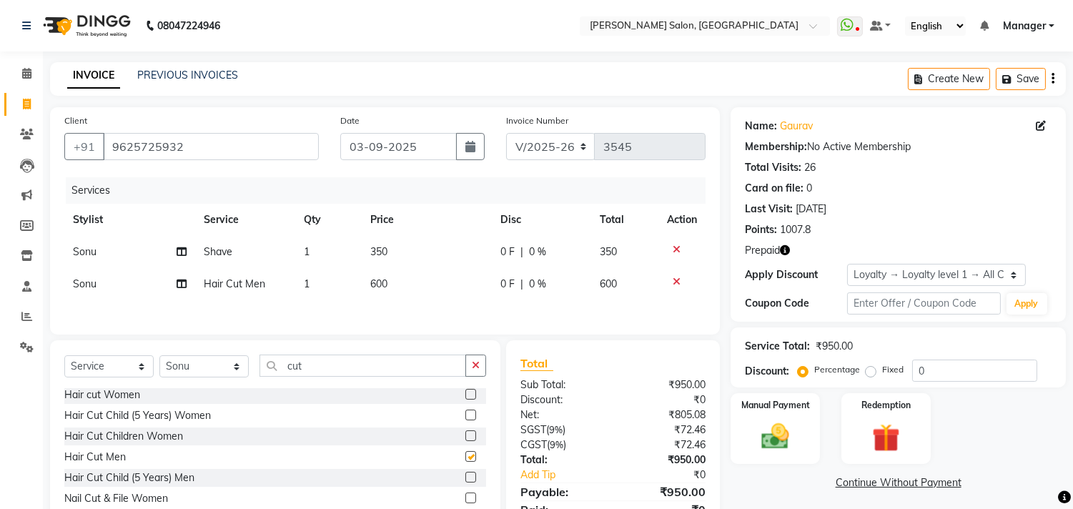
checkbox input "false"
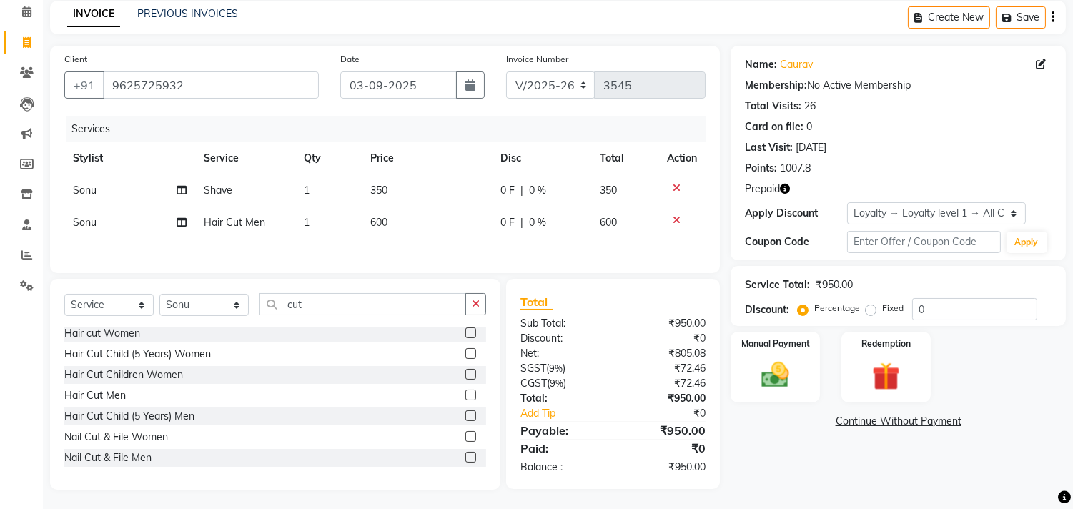
scroll to position [66, 0]
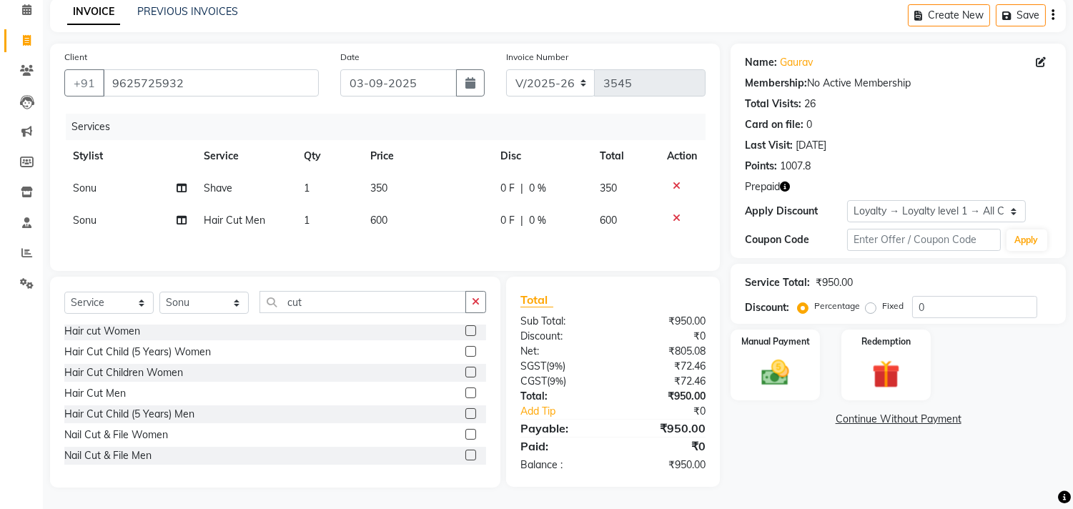
click at [785, 182] on icon "button" at bounding box center [785, 187] width 10 height 10
click at [887, 365] on img at bounding box center [885, 375] width 47 height 36
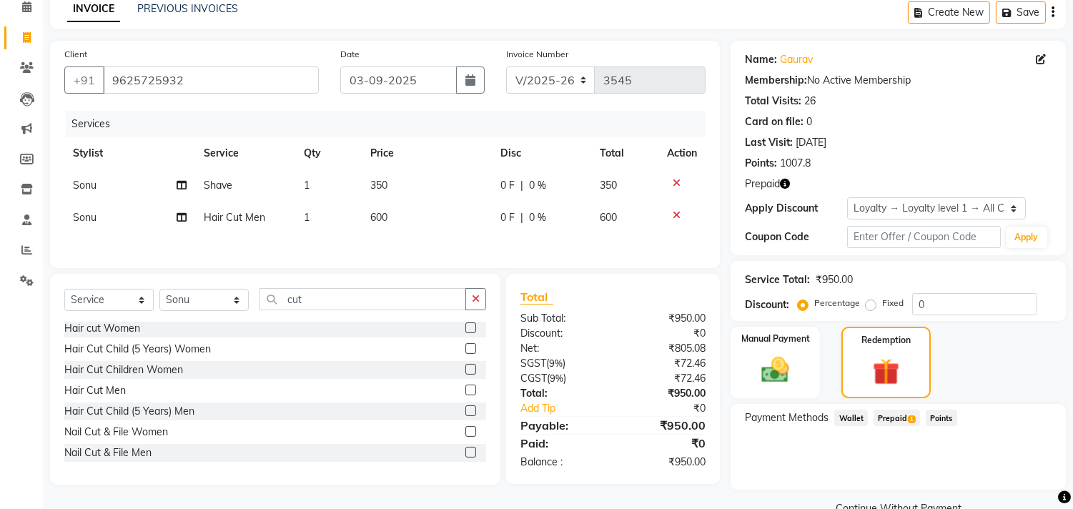
click at [897, 417] on span "Prepaid 1" at bounding box center [897, 418] width 46 height 16
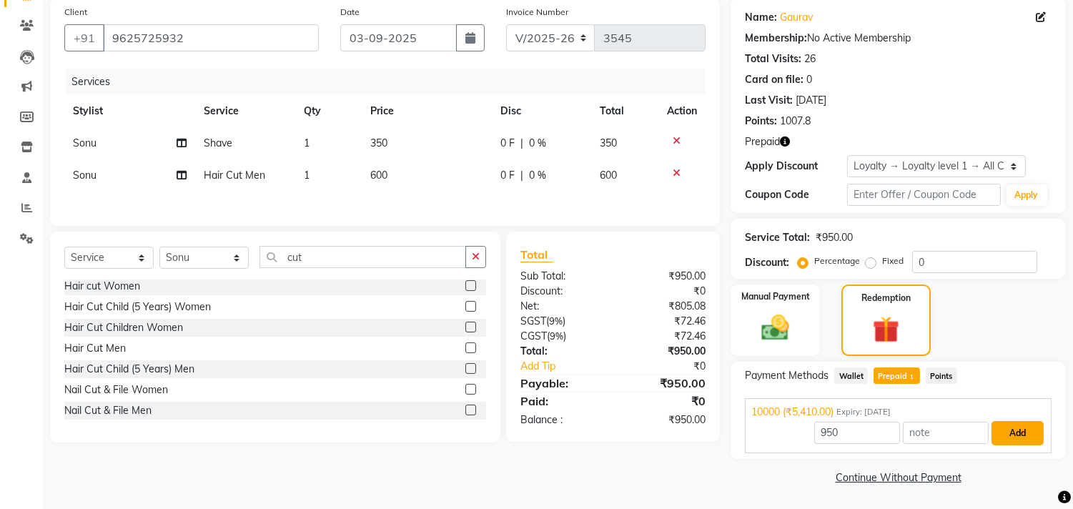
click at [1018, 436] on button "Add" at bounding box center [1018, 433] width 52 height 24
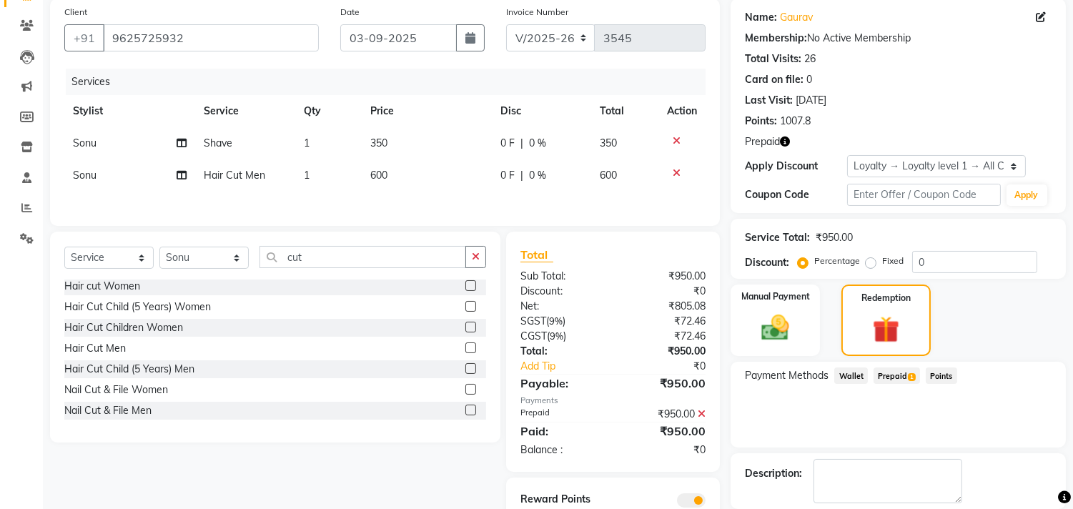
scroll to position [177, 0]
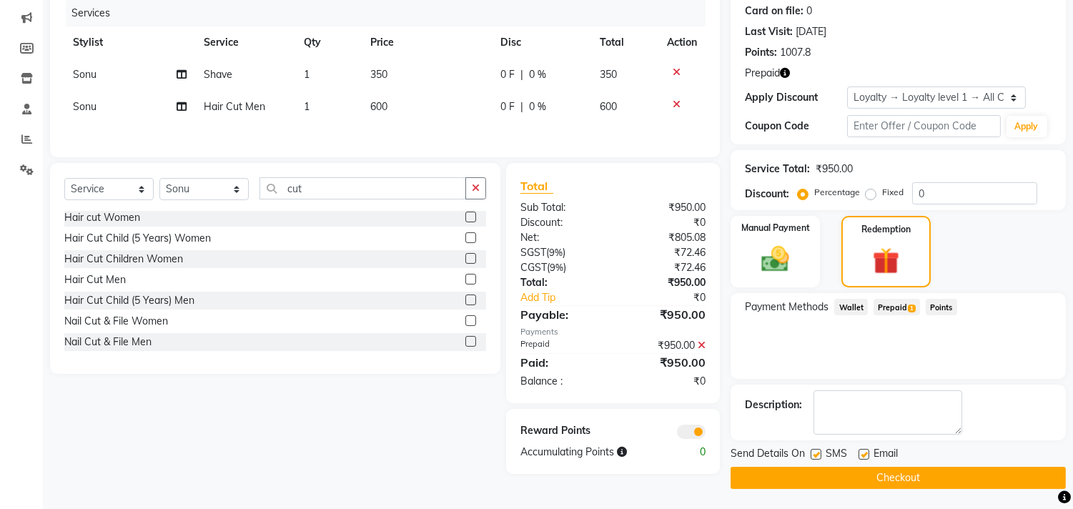
click at [919, 478] on button "Checkout" at bounding box center [898, 478] width 335 height 22
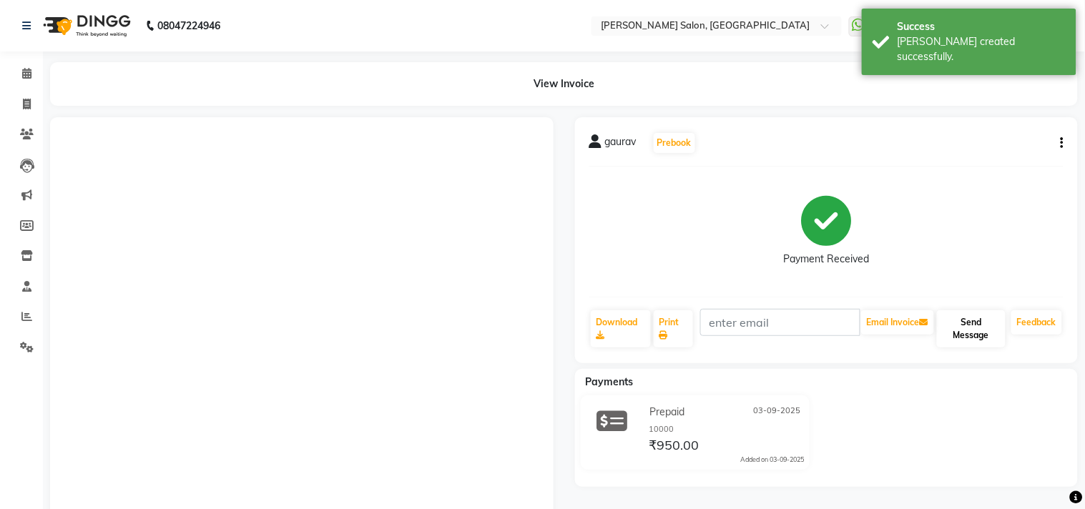
click at [977, 337] on button "Send Message" at bounding box center [971, 328] width 69 height 37
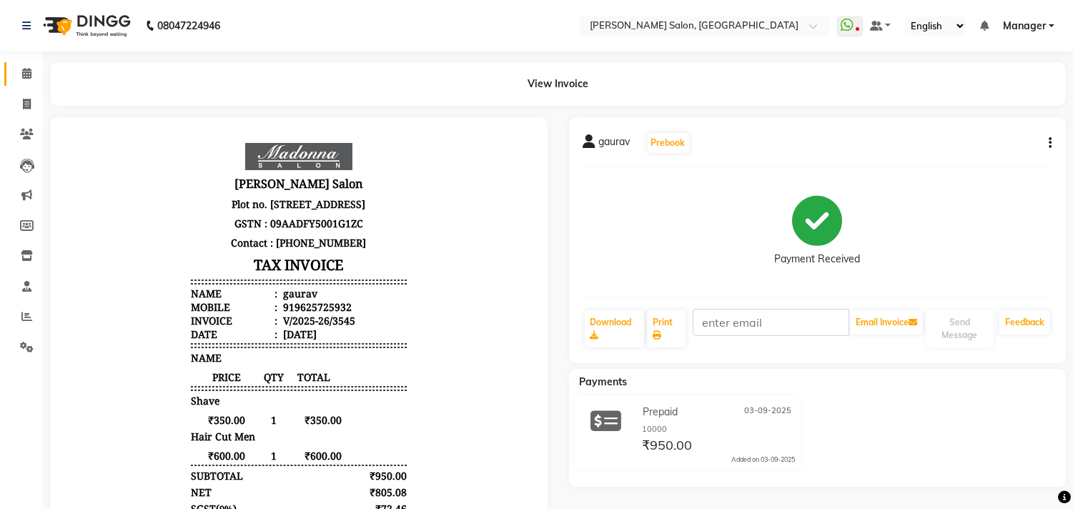
click at [26, 73] on icon at bounding box center [26, 73] width 9 height 11
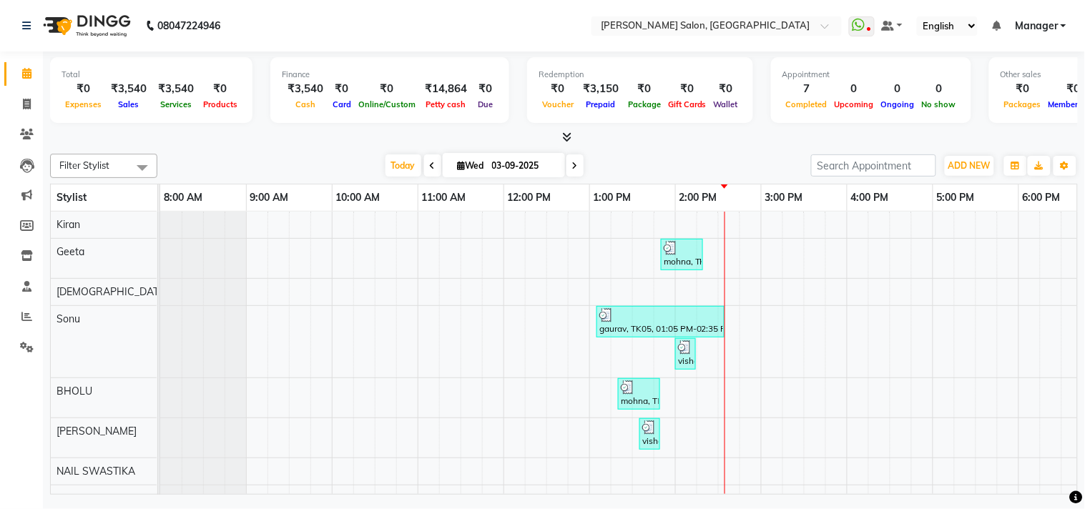
click at [26, 75] on icon at bounding box center [26, 73] width 9 height 11
click at [27, 104] on icon at bounding box center [27, 104] width 8 height 11
select select "7229"
select select "service"
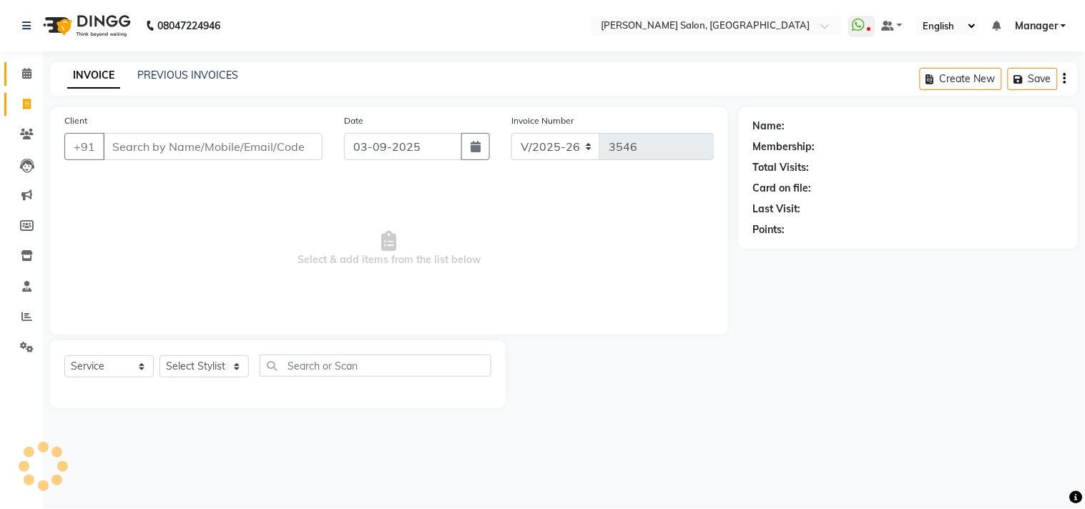
click at [26, 73] on icon at bounding box center [26, 73] width 9 height 11
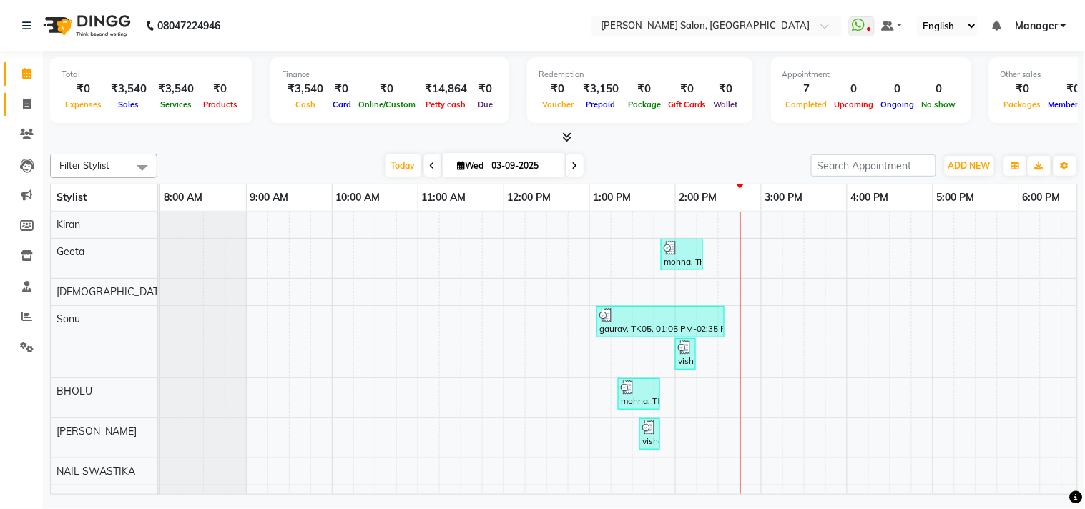
click at [27, 103] on icon at bounding box center [27, 104] width 8 height 11
select select "7229"
select select "service"
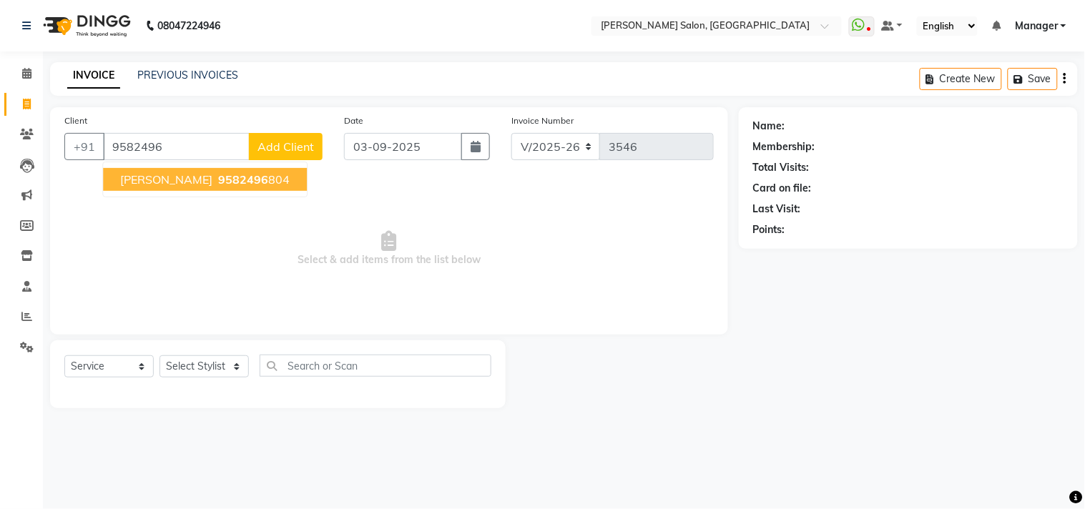
click at [212, 188] on button "[PERSON_NAME] 9582496 804" at bounding box center [205, 179] width 204 height 23
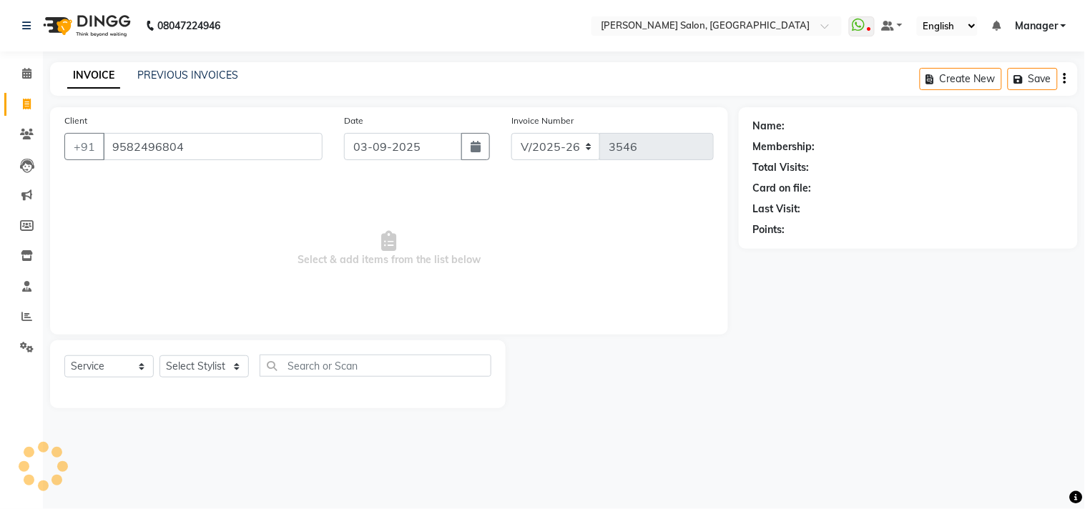
type input "9582496804"
select select "1: Object"
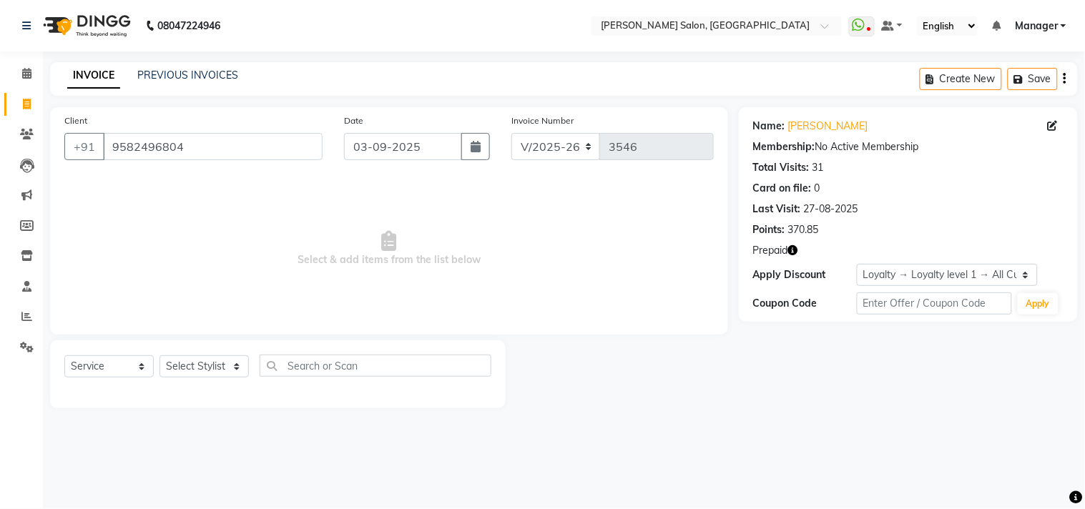
click at [790, 254] on icon "button" at bounding box center [793, 250] width 10 height 10
click at [240, 374] on select "Select Stylist [PERSON_NAME] Divya [PERSON_NAME] [PERSON_NAME] [PERSON_NAME] PE…" at bounding box center [203, 366] width 89 height 22
select select "61925"
click at [159, 356] on select "Select Stylist [PERSON_NAME] Divya [PERSON_NAME] [PERSON_NAME] [PERSON_NAME] PE…" at bounding box center [203, 366] width 89 height 22
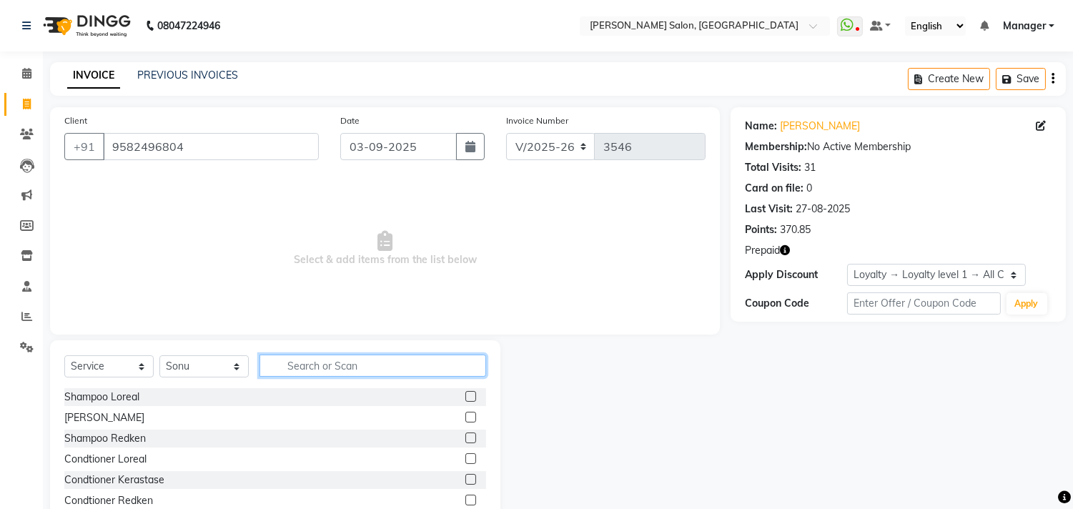
click at [348, 360] on input "text" at bounding box center [373, 366] width 227 height 22
type input "cut"
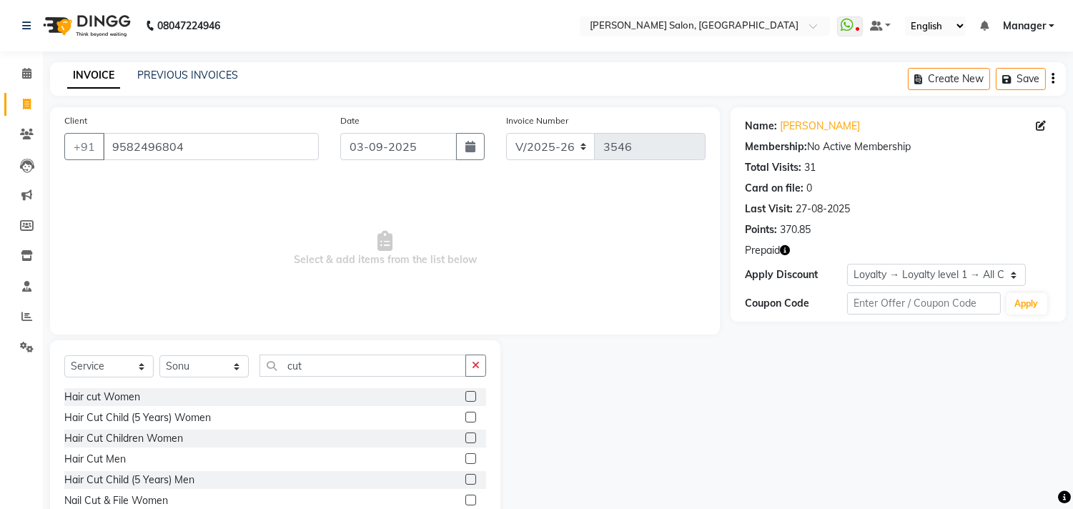
click at [465, 459] on label at bounding box center [470, 458] width 11 height 11
click at [465, 459] on input "checkbox" at bounding box center [469, 459] width 9 height 9
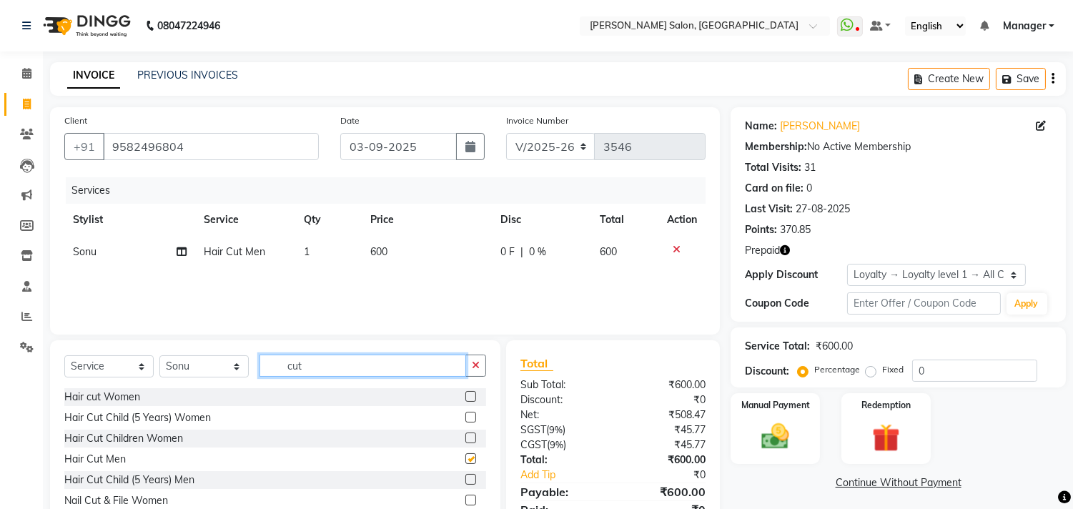
click at [395, 370] on input "cut" at bounding box center [363, 366] width 207 height 22
checkbox input "false"
type input "c"
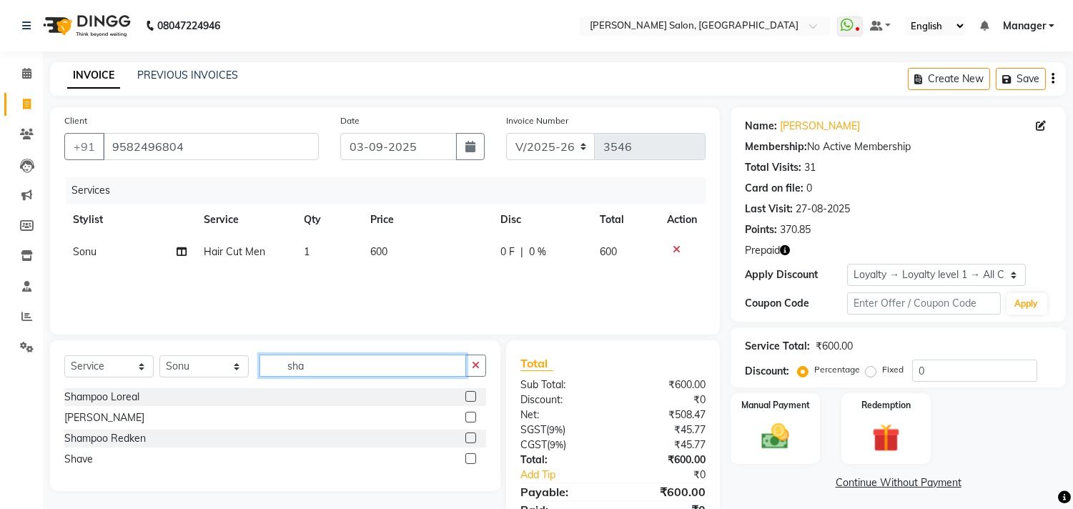
type input "sha"
click at [472, 459] on label at bounding box center [470, 458] width 11 height 11
click at [472, 459] on input "checkbox" at bounding box center [469, 459] width 9 height 9
click at [390, 373] on input "sha" at bounding box center [363, 366] width 207 height 22
checkbox input "false"
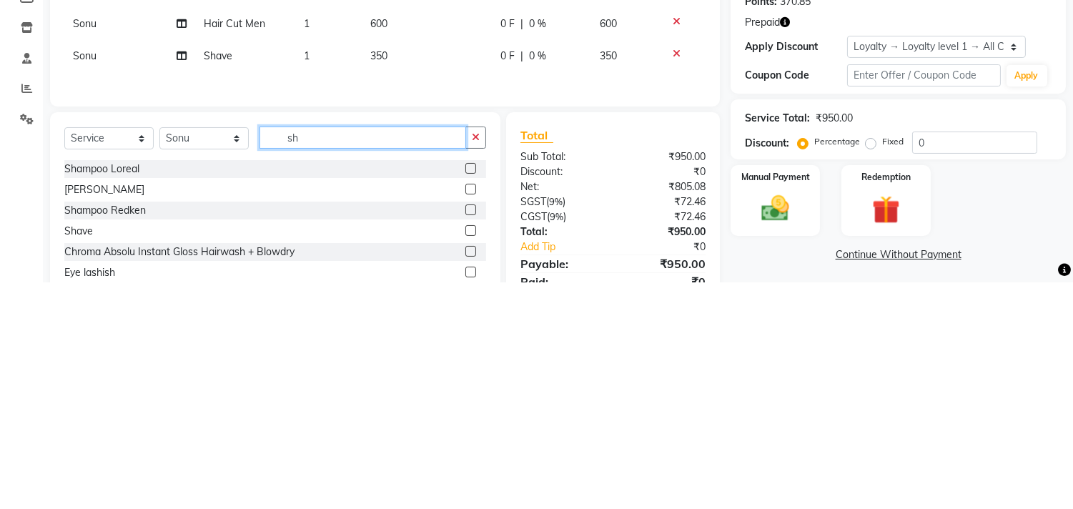
scroll to position [1, 0]
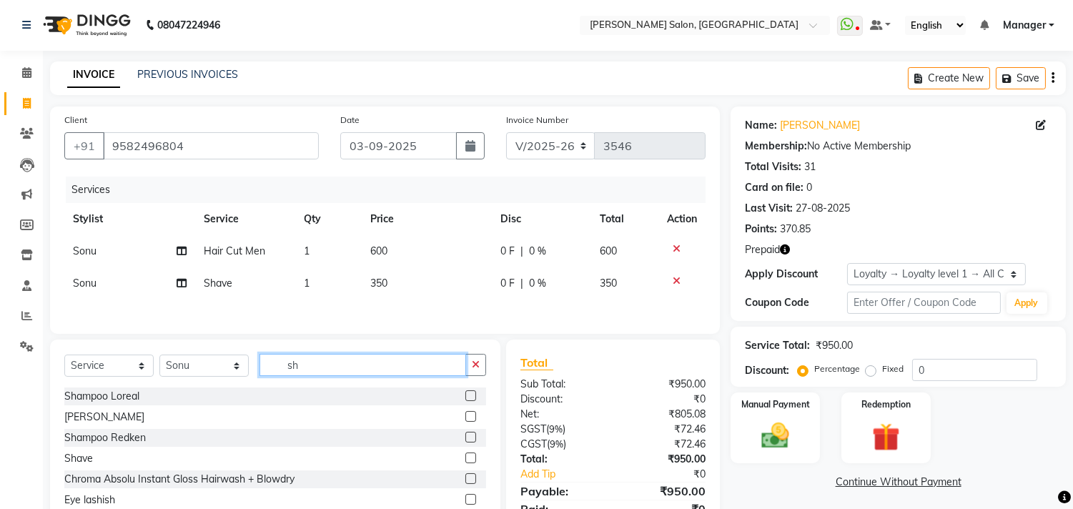
type input "s"
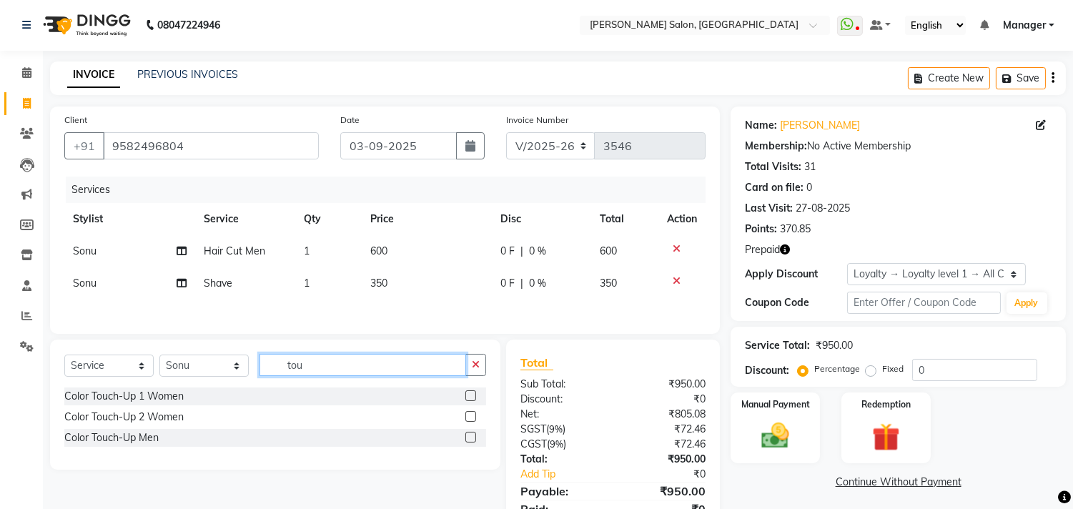
type input "tou"
click at [472, 440] on label at bounding box center [470, 437] width 11 height 11
click at [472, 440] on input "checkbox" at bounding box center [469, 437] width 9 height 9
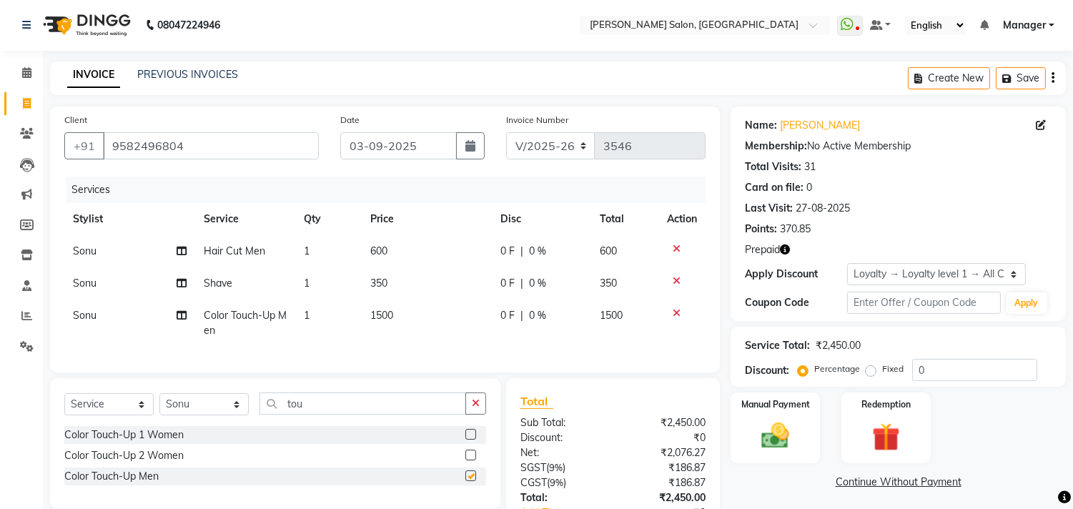
checkbox input "false"
click at [334, 415] on input "tou" at bounding box center [363, 404] width 207 height 22
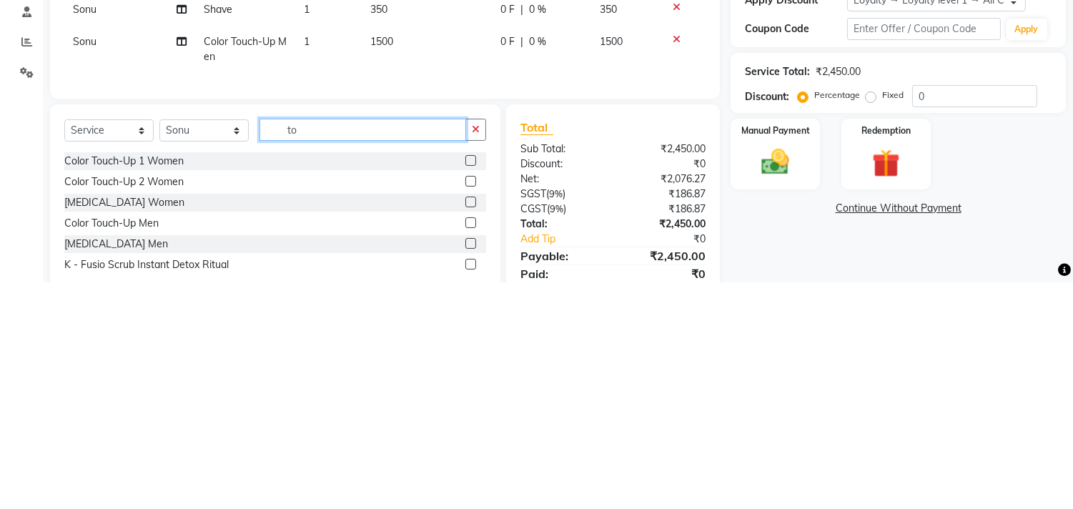
scroll to position [47, 0]
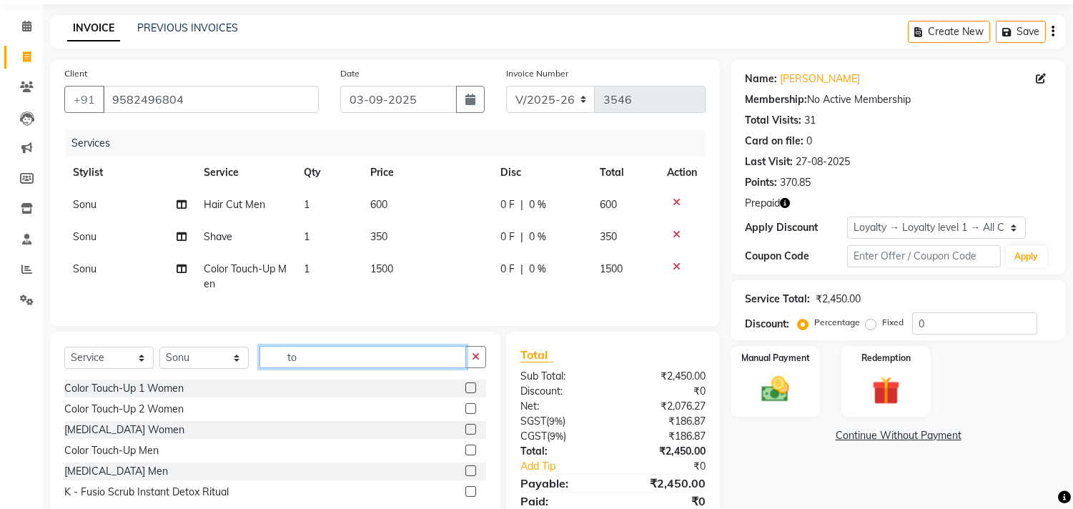
type input "t"
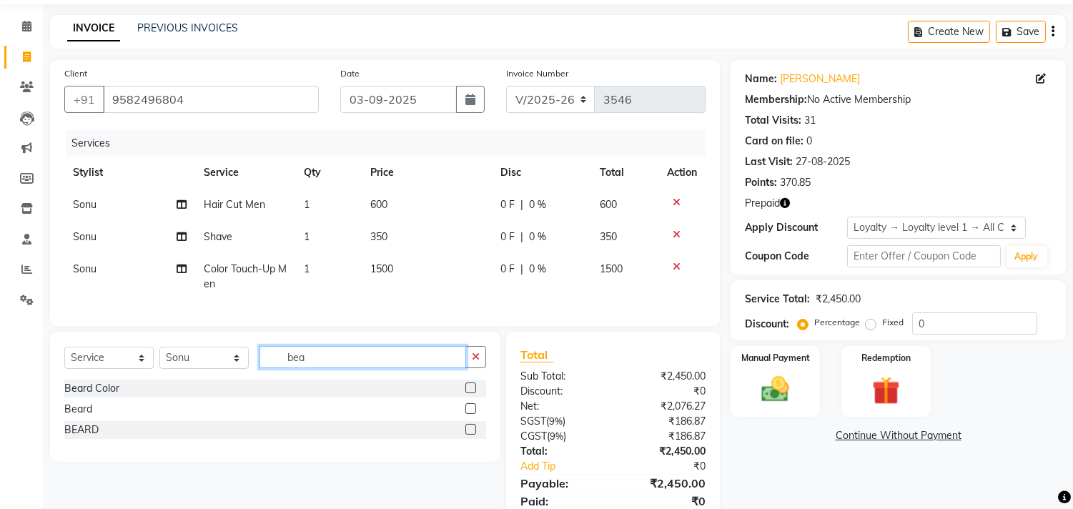
type input "bea"
click at [465, 393] on label at bounding box center [470, 388] width 11 height 11
click at [465, 393] on input "checkbox" at bounding box center [469, 388] width 9 height 9
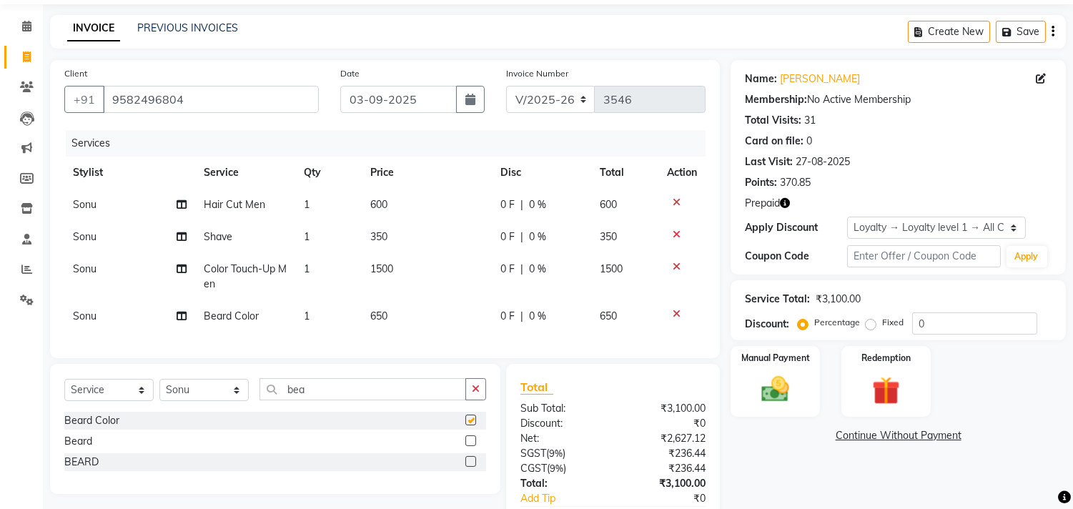
checkbox input "false"
click at [235, 401] on select "Select Stylist [PERSON_NAME] Divya [PERSON_NAME] [PERSON_NAME] [PERSON_NAME] PE…" at bounding box center [203, 390] width 89 height 22
select select "69689"
click at [159, 391] on select "Select Stylist [PERSON_NAME] Divya [PERSON_NAME] [PERSON_NAME] [PERSON_NAME] PE…" at bounding box center [203, 390] width 89 height 22
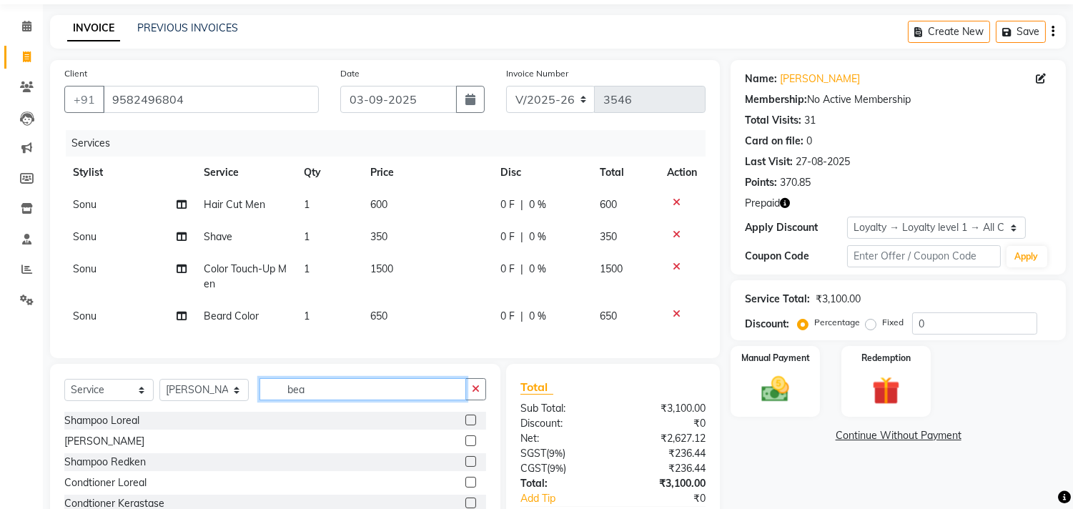
click at [346, 400] on input "bea" at bounding box center [363, 389] width 207 height 22
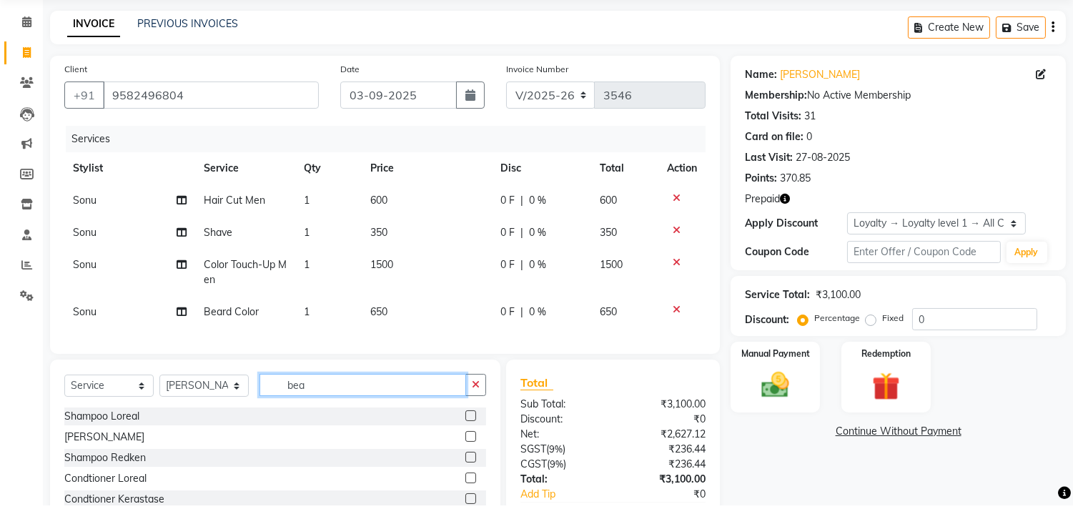
scroll to position [80, 0]
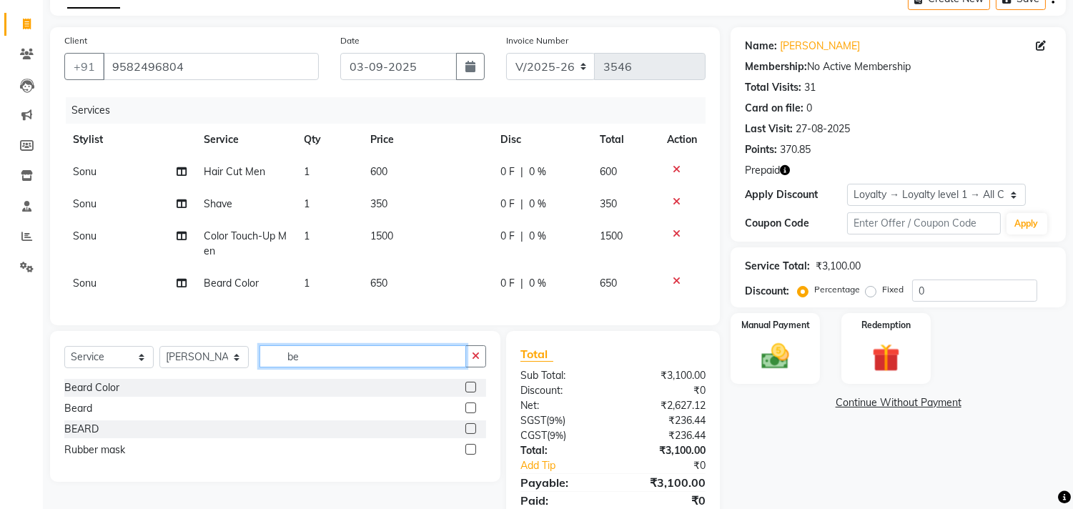
type input "b"
type input "pedi"
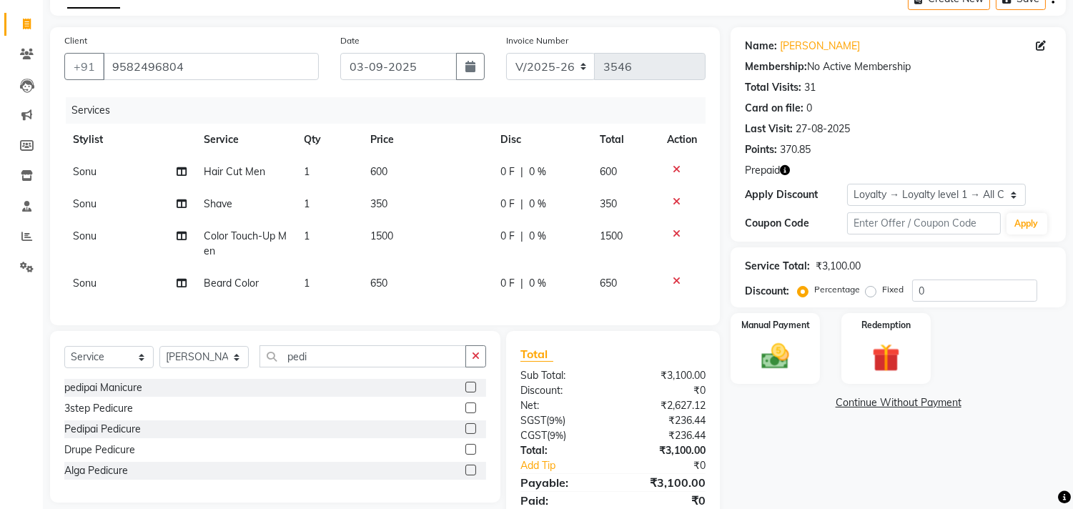
click at [473, 434] on label at bounding box center [470, 428] width 11 height 11
click at [473, 434] on input "checkbox" at bounding box center [469, 429] width 9 height 9
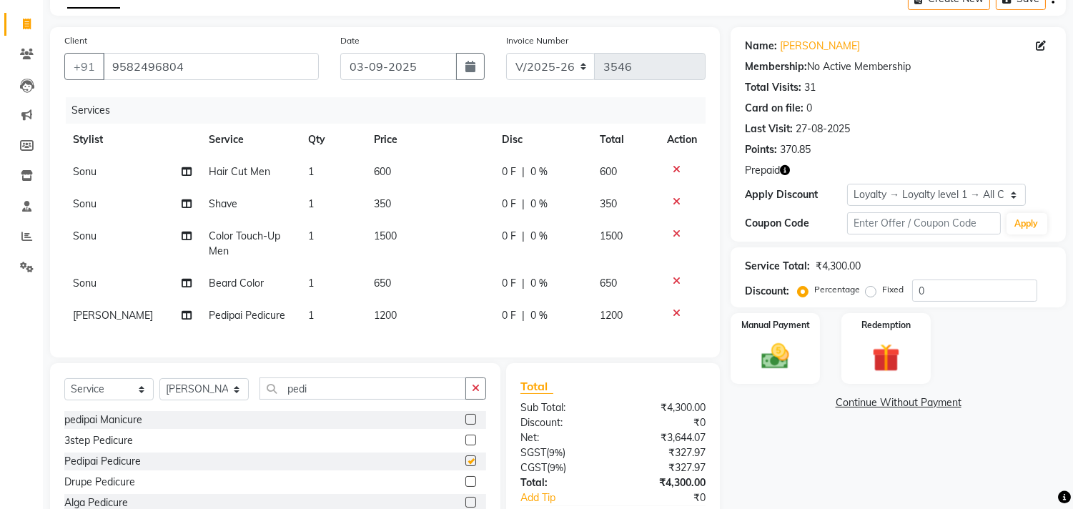
checkbox input "false"
click at [426, 315] on td "1200" at bounding box center [429, 316] width 128 height 32
select select "69689"
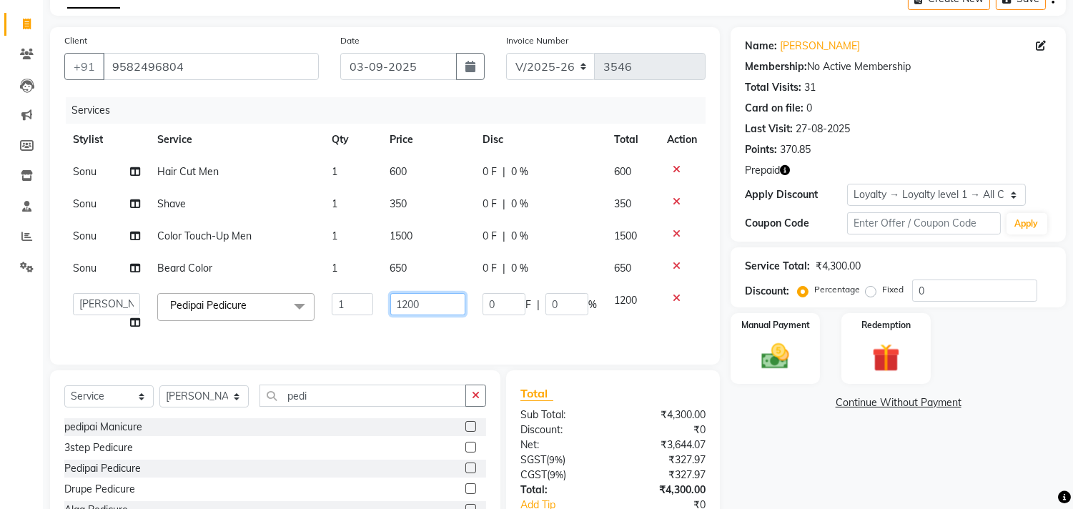
click at [432, 305] on input "1200" at bounding box center [427, 304] width 75 height 22
type input "1000"
click at [812, 449] on div "Name: [PERSON_NAME] Membership: No Active Membership Total Visits: 31 Card on f…" at bounding box center [904, 303] width 346 height 553
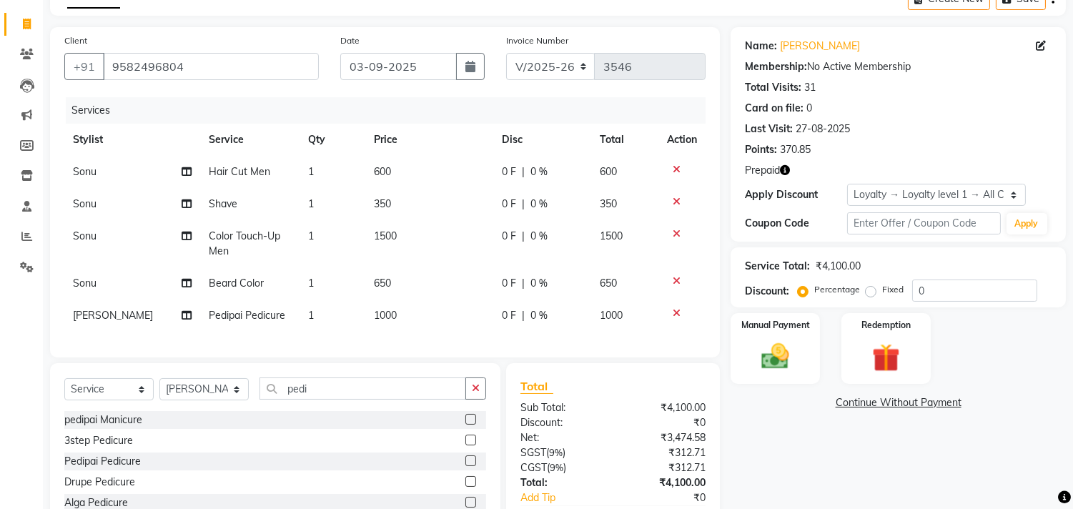
click at [891, 353] on img at bounding box center [886, 357] width 45 height 35
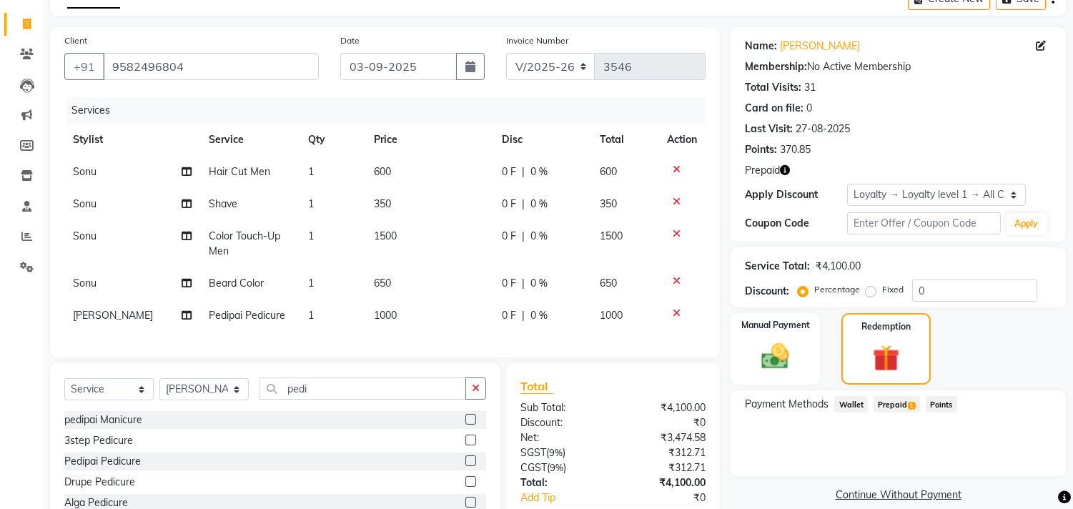
click at [894, 401] on span "Prepaid 1" at bounding box center [897, 404] width 46 height 16
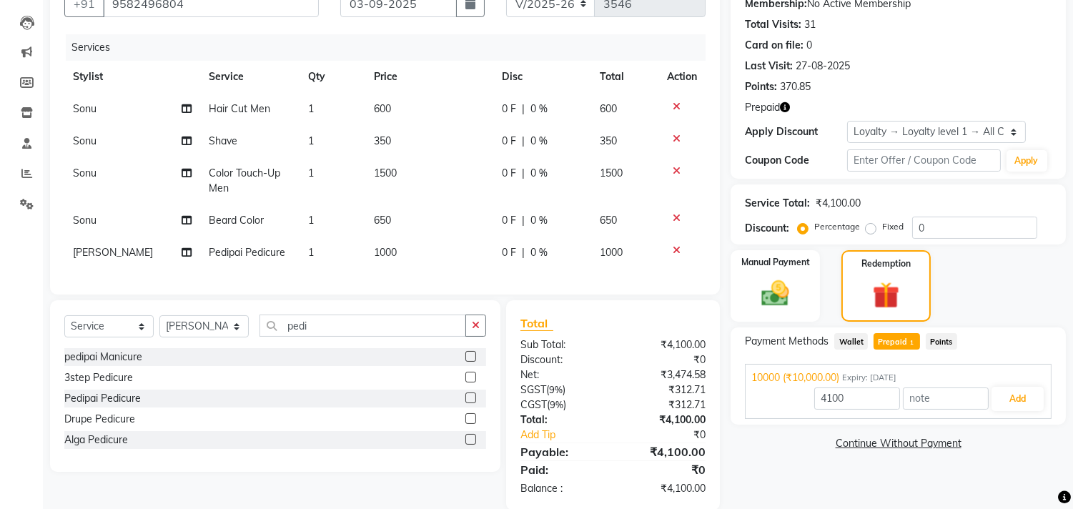
scroll to position [177, 0]
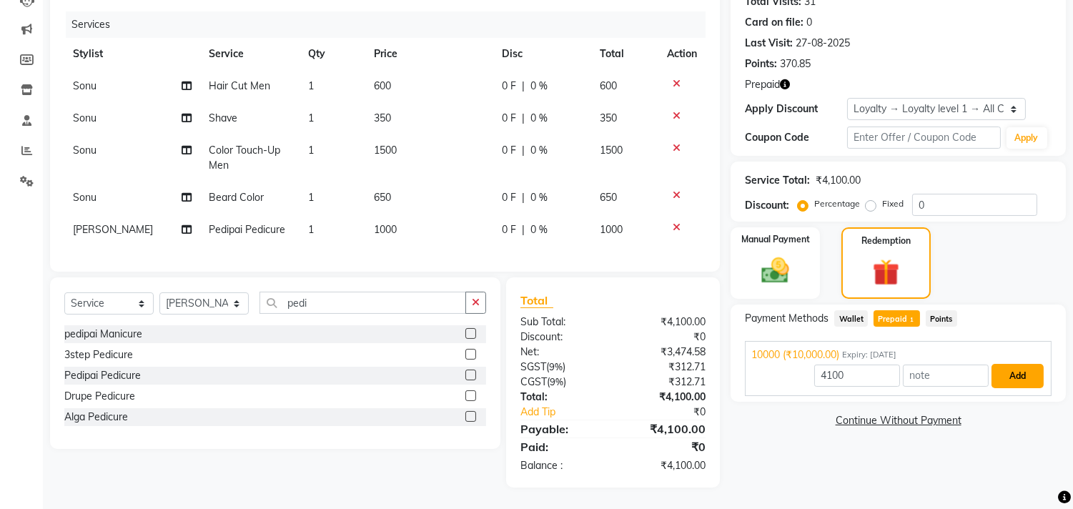
click at [1022, 366] on button "Add" at bounding box center [1018, 376] width 52 height 24
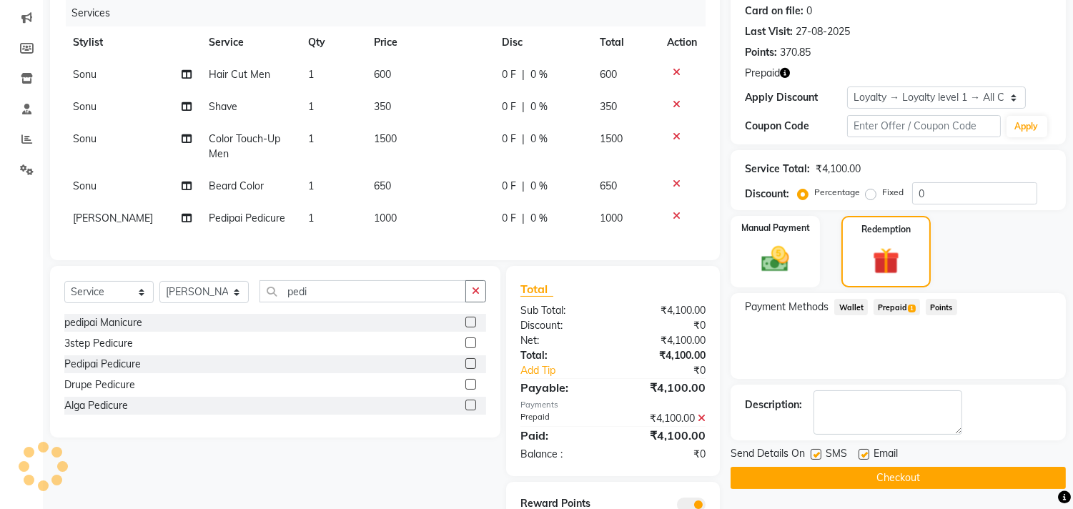
click at [892, 476] on button "Checkout" at bounding box center [898, 478] width 335 height 22
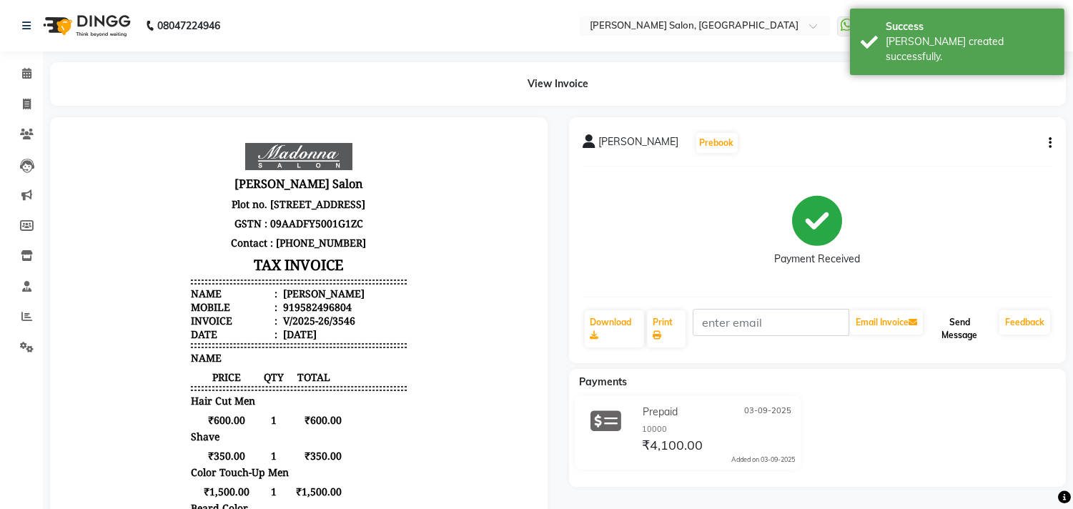
click at [970, 330] on button "Send Message" at bounding box center [960, 328] width 68 height 37
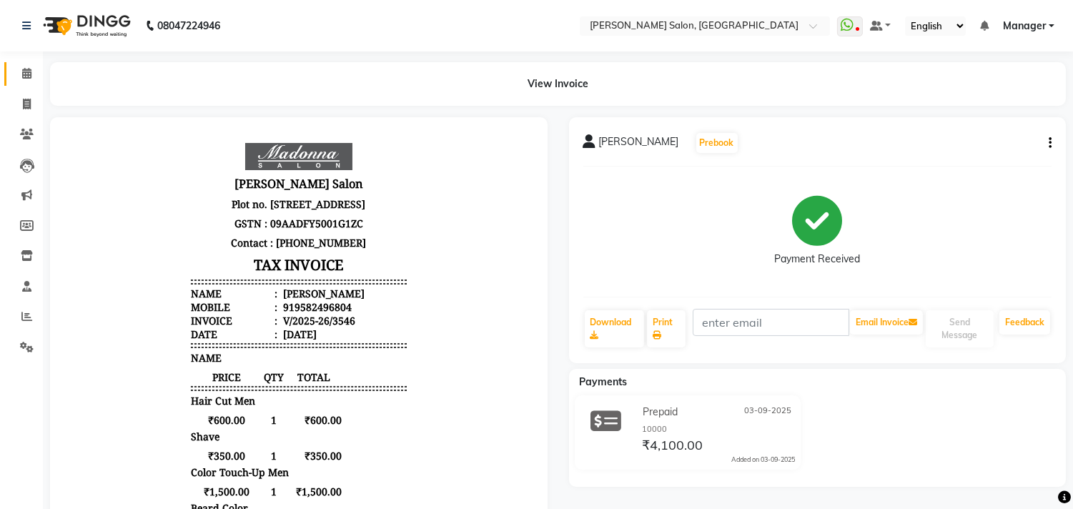
click at [26, 76] on icon at bounding box center [26, 73] width 9 height 11
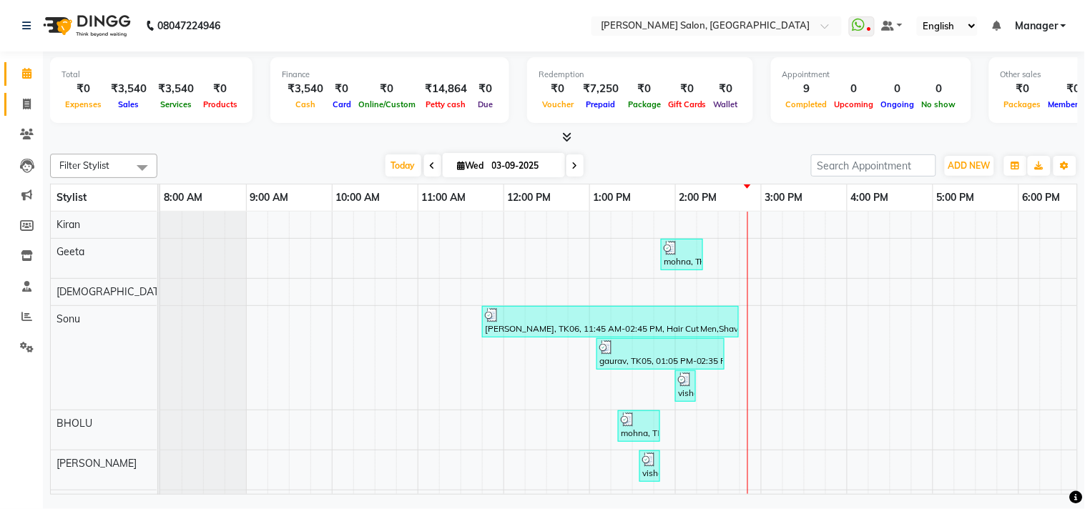
click at [26, 108] on icon at bounding box center [27, 104] width 8 height 11
select select "service"
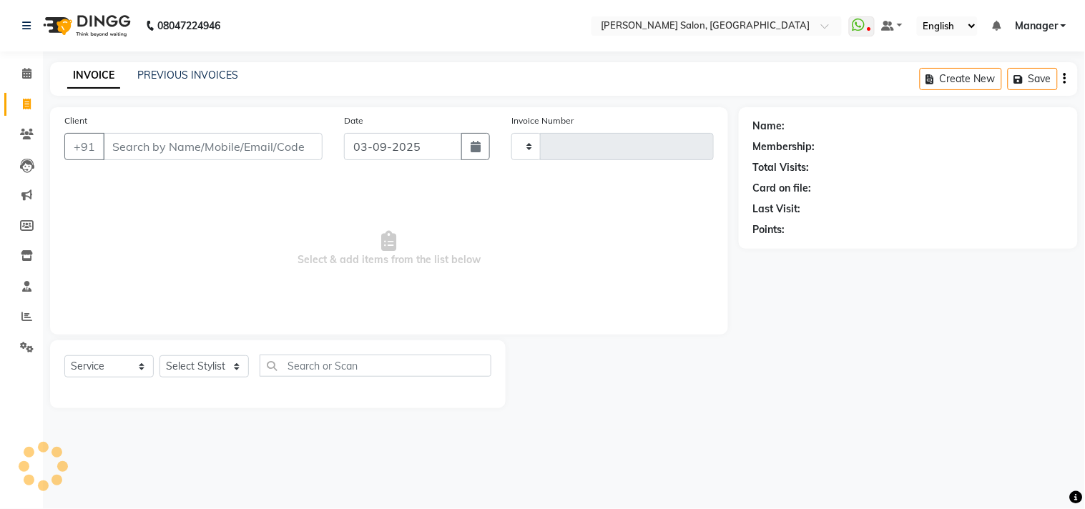
type input "3547"
select select "7229"
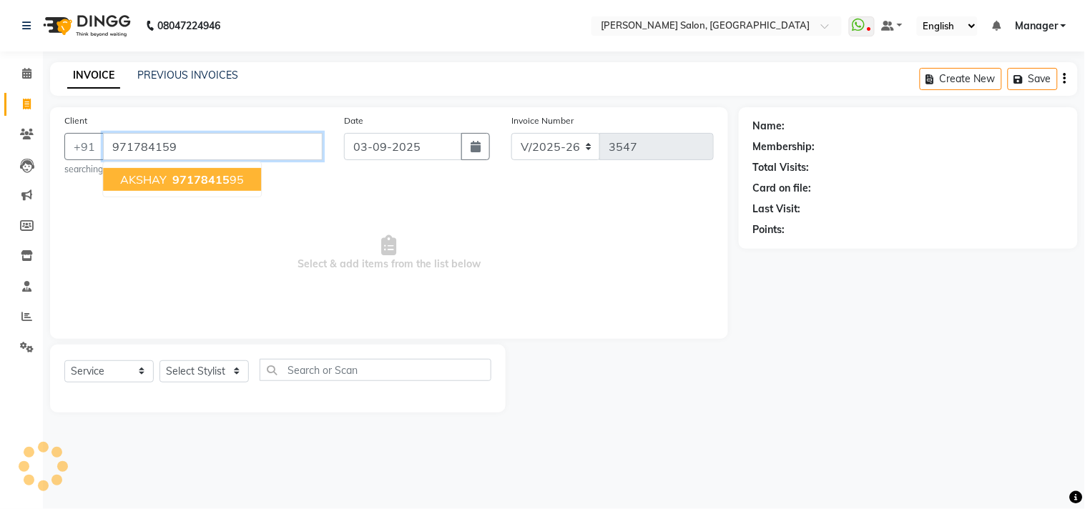
click at [224, 184] on span "97178415" at bounding box center [200, 179] width 57 height 14
type input "9717841595"
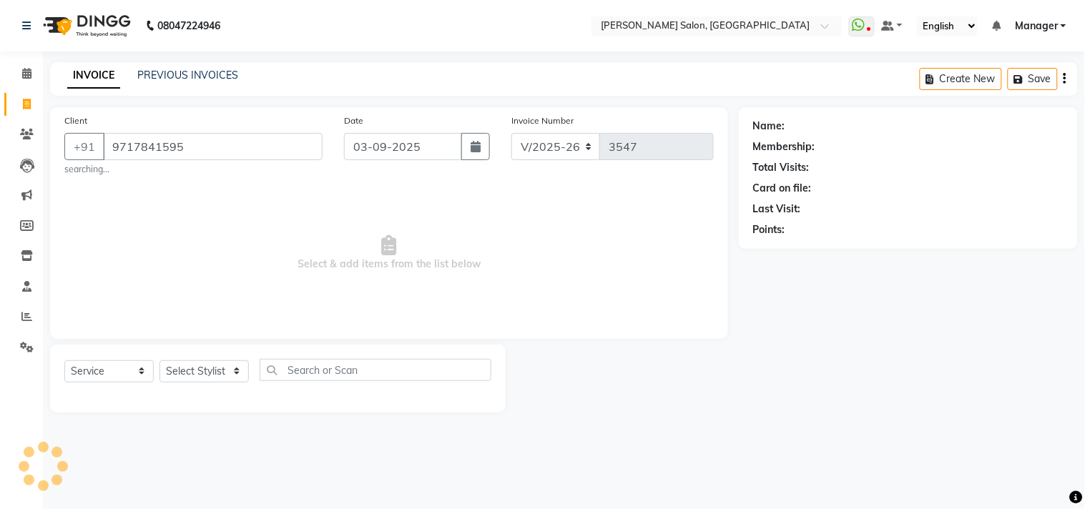
click at [668, 234] on span "Select & add items from the list below" at bounding box center [388, 253] width 649 height 143
select select "1: Object"
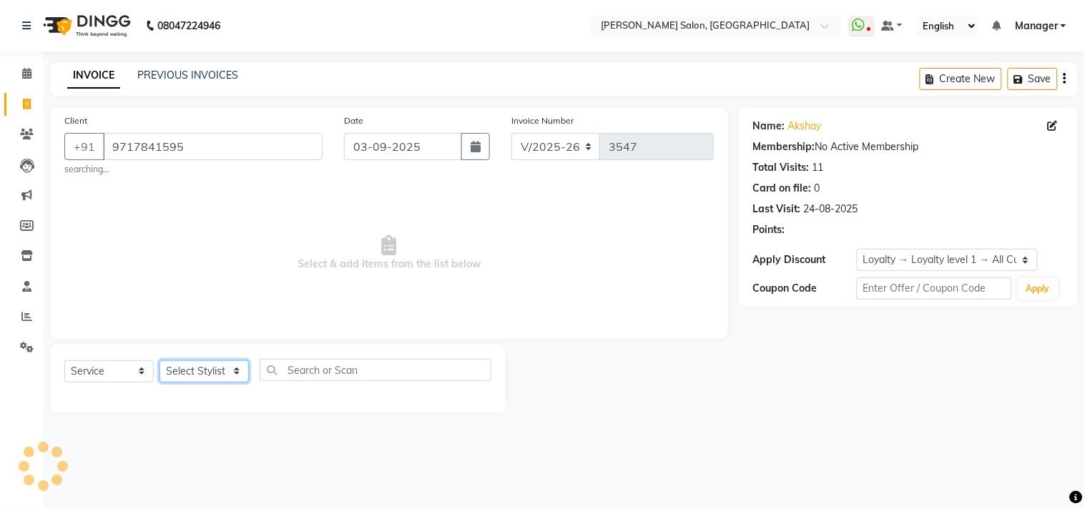
click at [237, 380] on select "Select Stylist [PERSON_NAME] Divya [PERSON_NAME] [PERSON_NAME] [PERSON_NAME] PE…" at bounding box center [203, 371] width 89 height 22
select select "65237"
click at [159, 360] on select "Select Stylist [PERSON_NAME] Divya [PERSON_NAME] [PERSON_NAME] [PERSON_NAME] PE…" at bounding box center [203, 371] width 89 height 22
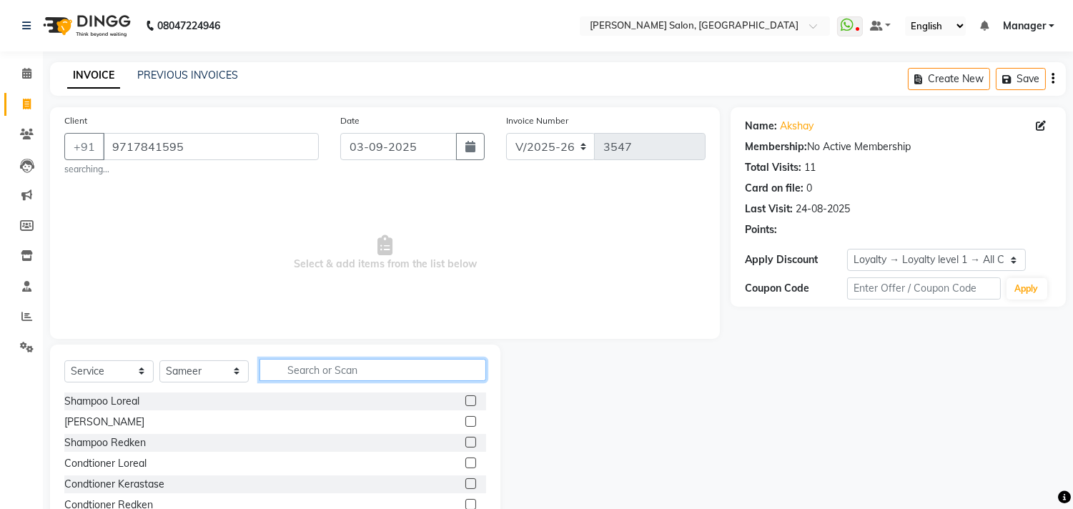
click at [335, 373] on input "text" at bounding box center [373, 370] width 227 height 22
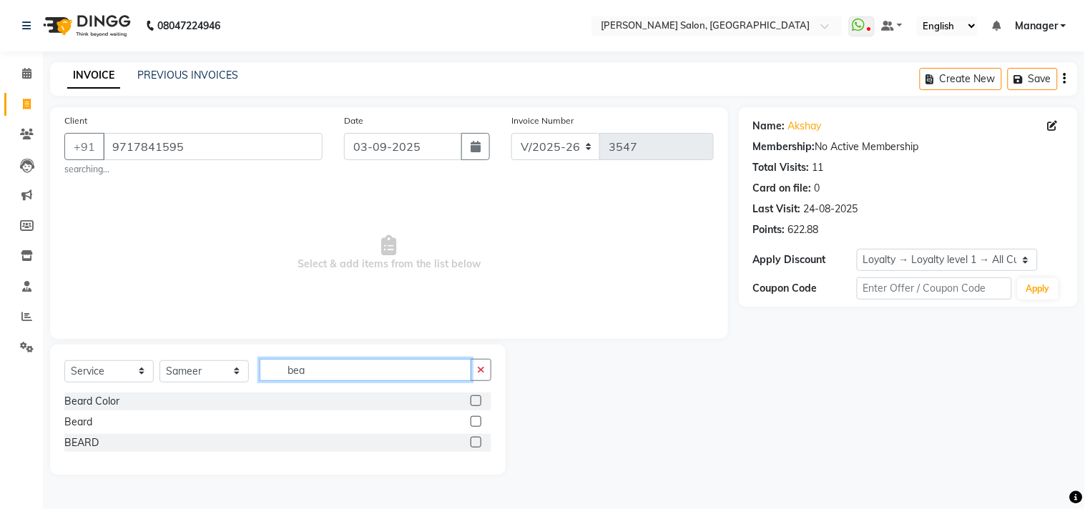
type input "bea"
click at [475, 442] on label at bounding box center [475, 442] width 11 height 11
click at [475, 442] on input "checkbox" at bounding box center [474, 442] width 9 height 9
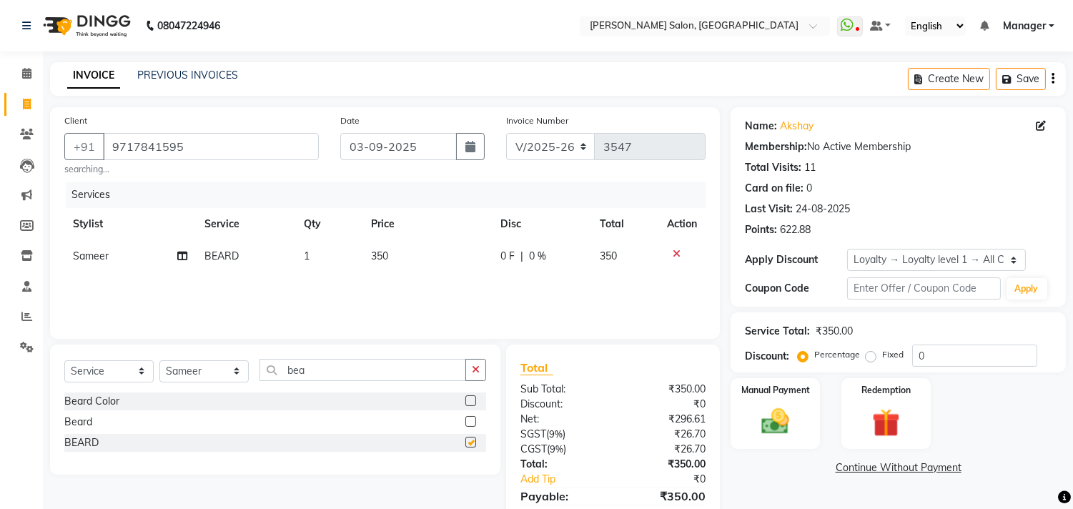
checkbox input "false"
click at [895, 432] on img at bounding box center [885, 423] width 47 height 36
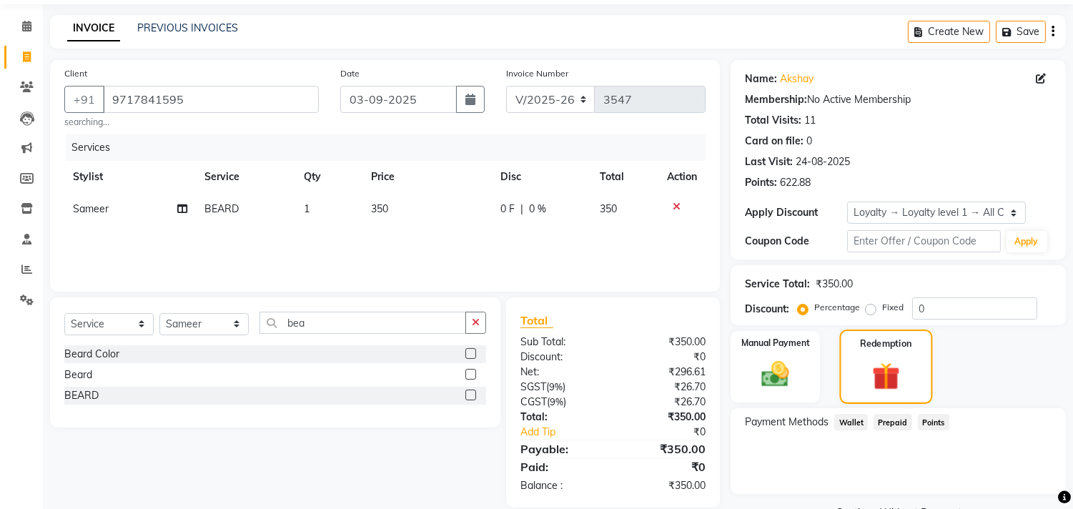
scroll to position [82, 0]
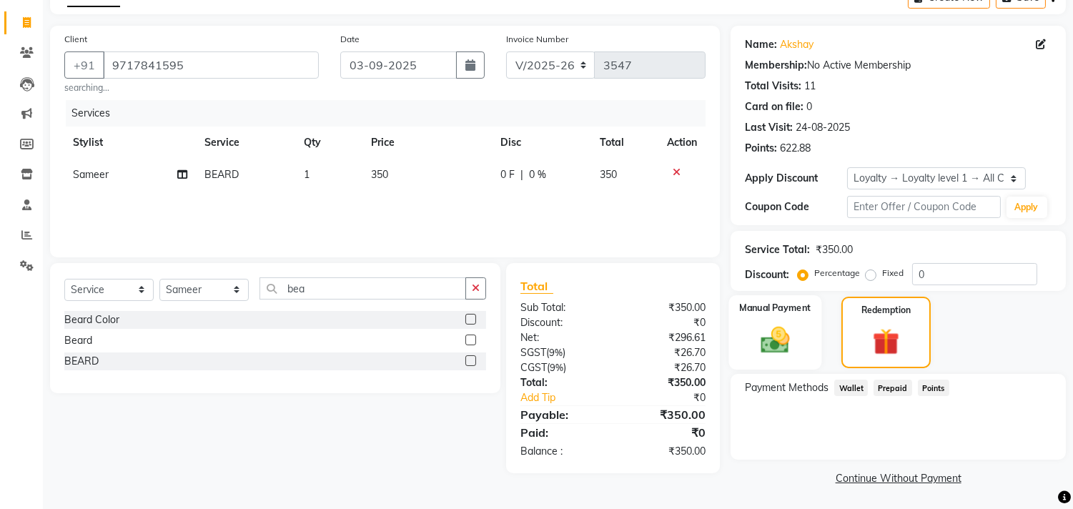
click at [784, 332] on img at bounding box center [775, 341] width 47 height 34
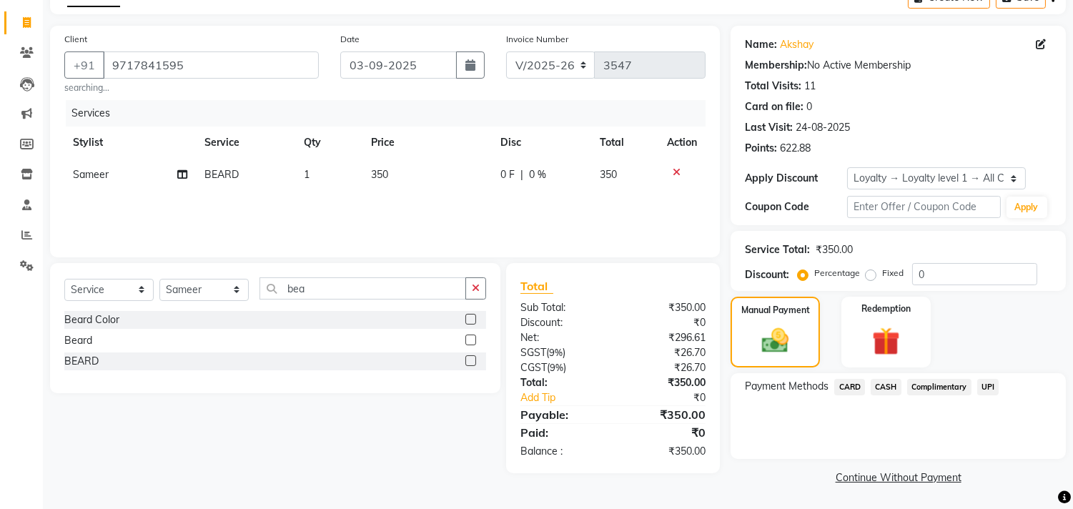
click at [992, 389] on span "UPI" at bounding box center [988, 387] width 22 height 16
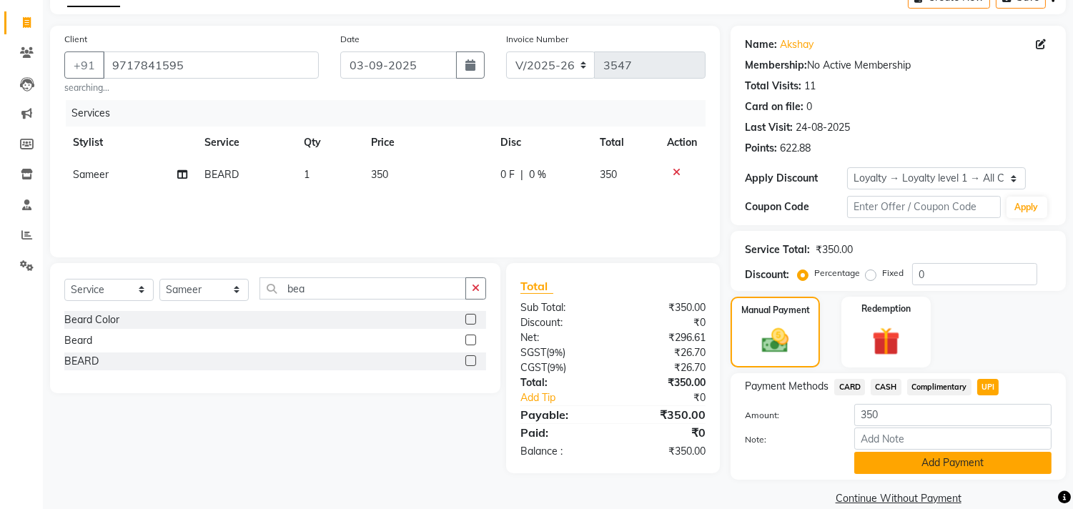
click at [948, 473] on button "Add Payment" at bounding box center [952, 463] width 197 height 22
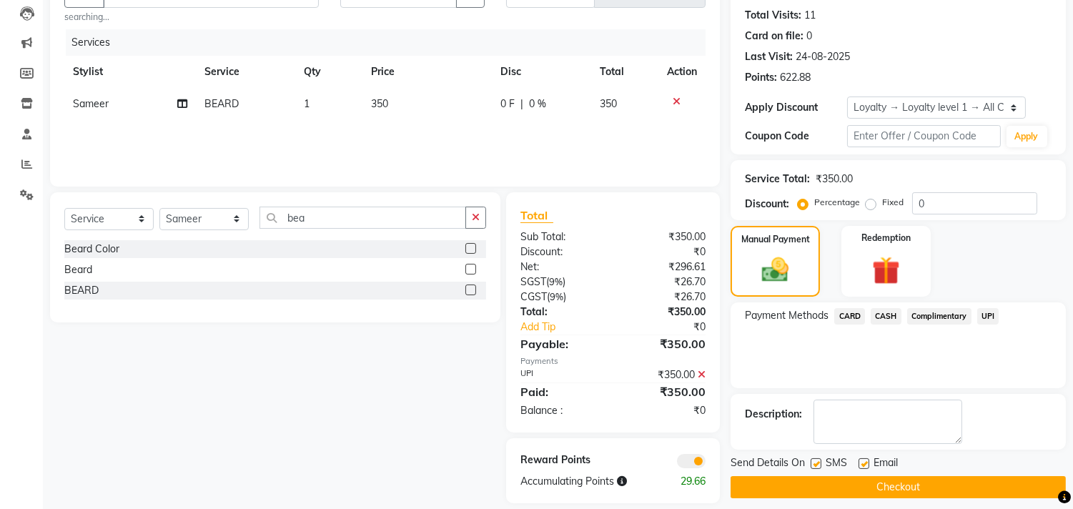
scroll to position [168, 0]
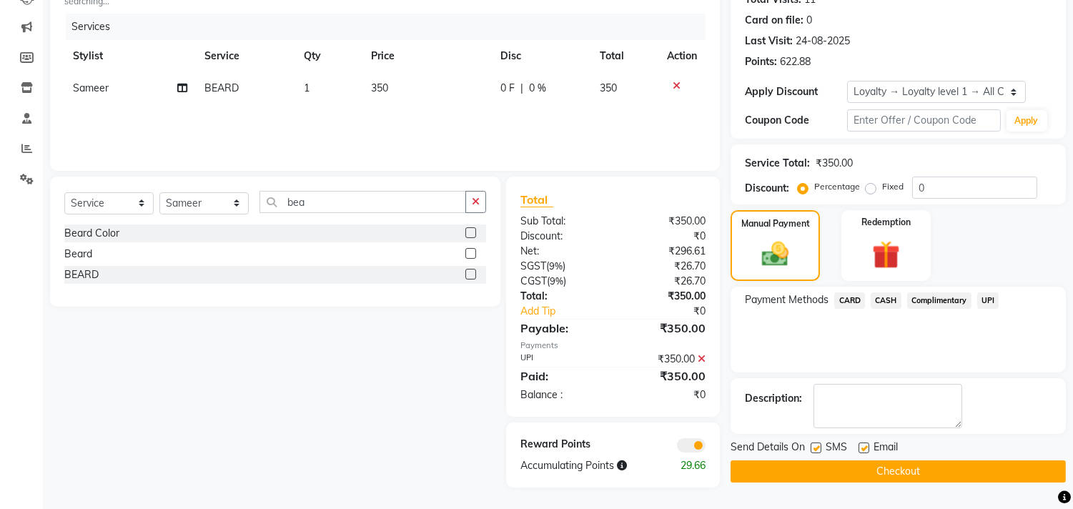
click at [938, 477] on button "Checkout" at bounding box center [898, 471] width 335 height 22
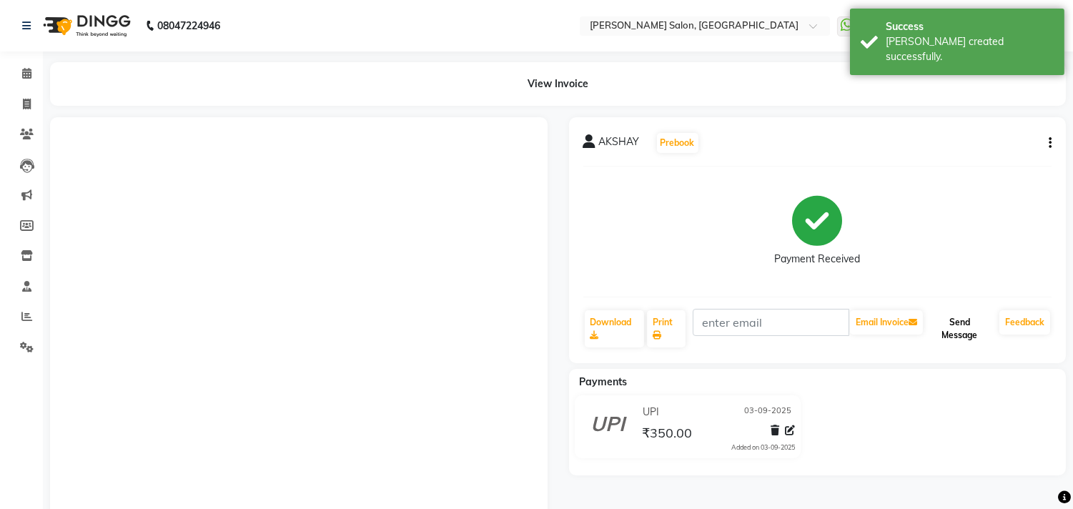
click at [964, 326] on button "Send Message" at bounding box center [960, 328] width 68 height 37
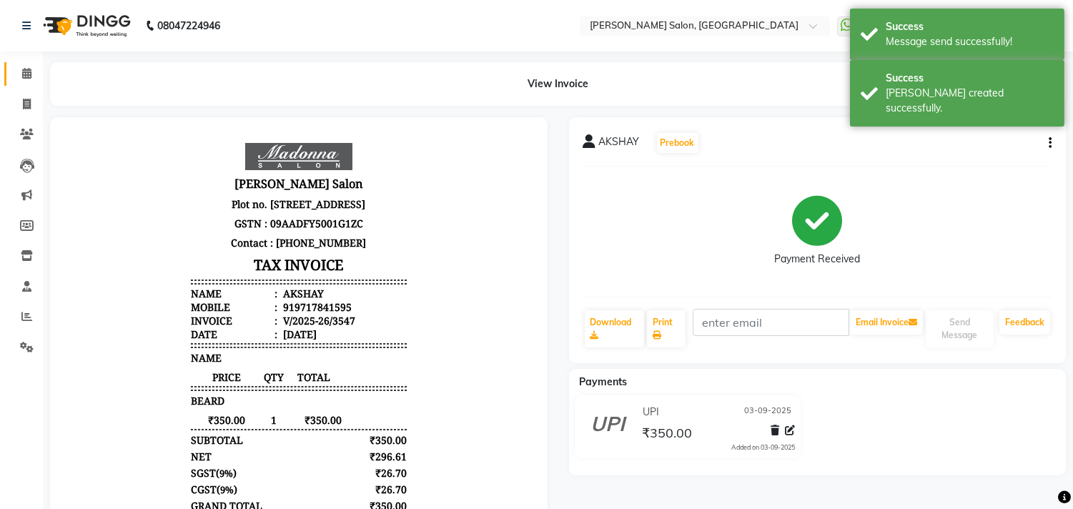
click at [24, 73] on icon at bounding box center [26, 73] width 9 height 11
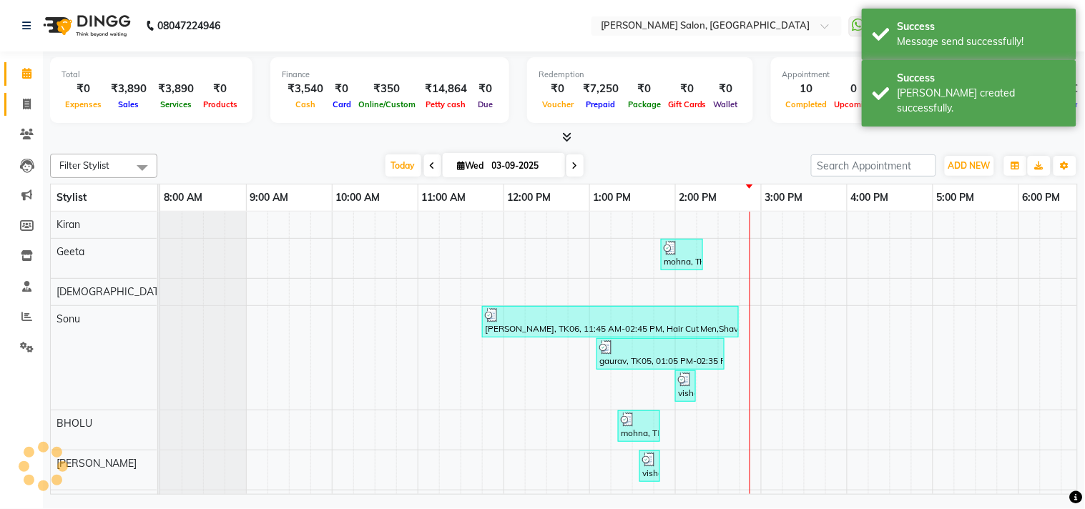
click at [24, 108] on icon at bounding box center [27, 104] width 8 height 11
select select "service"
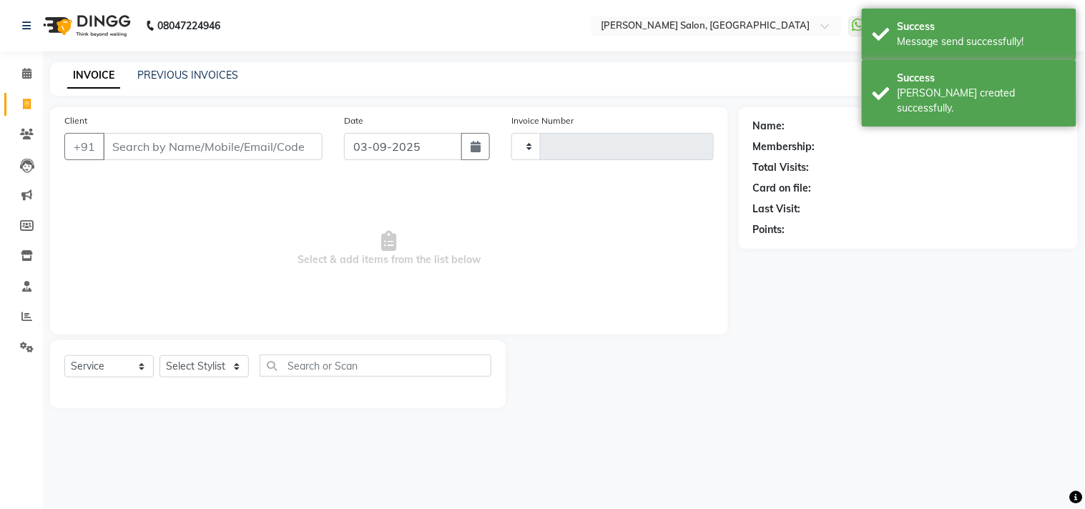
type input "3548"
select select "7229"
click at [25, 69] on icon at bounding box center [26, 73] width 9 height 11
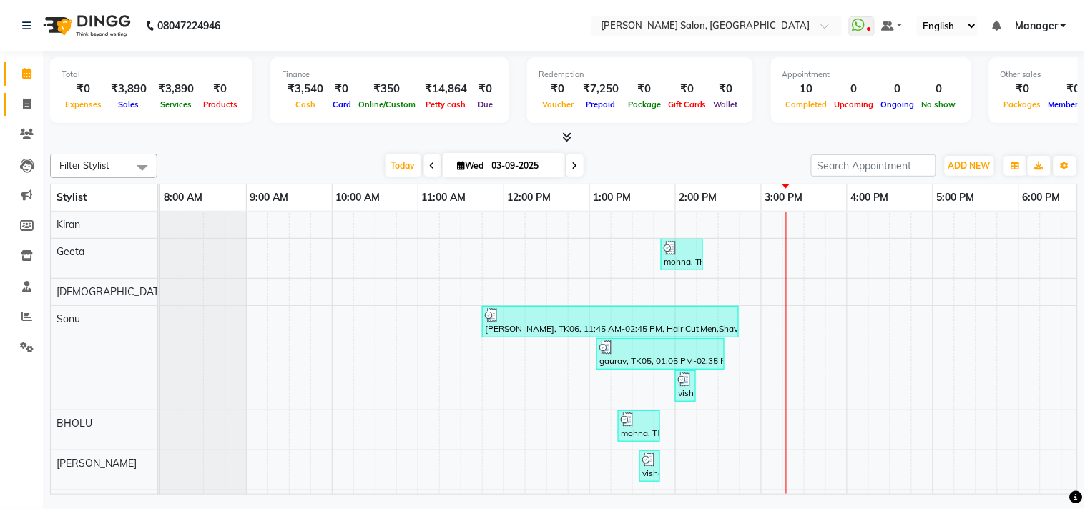
click at [26, 104] on icon at bounding box center [27, 104] width 8 height 11
select select "service"
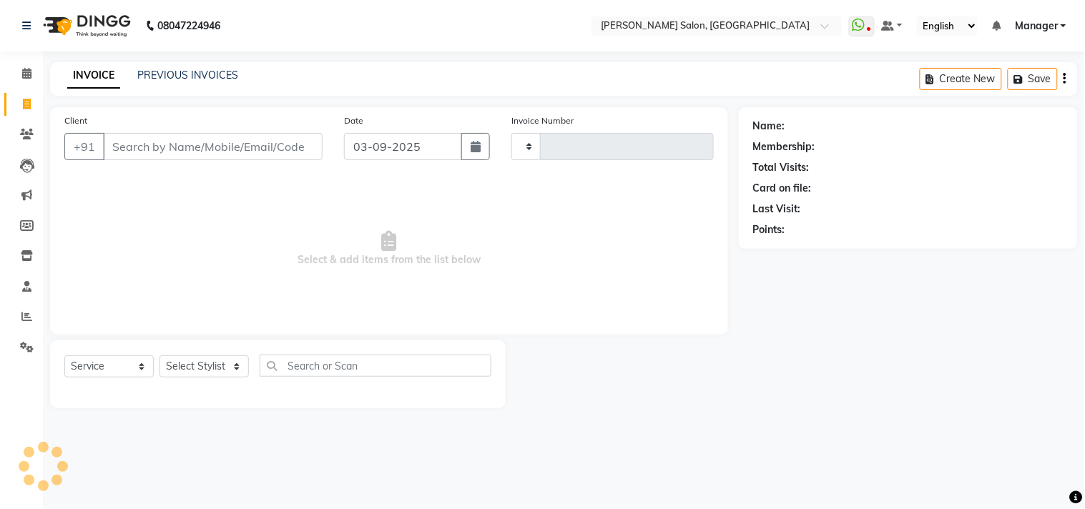
type input "3548"
select select "7229"
click at [269, 203] on span "Select & add items from the list below" at bounding box center [388, 248] width 649 height 143
click at [243, 370] on select "Select Stylist [PERSON_NAME] Divya [PERSON_NAME] [PERSON_NAME] [PERSON_NAME] PE…" at bounding box center [203, 366] width 89 height 22
select select "63511"
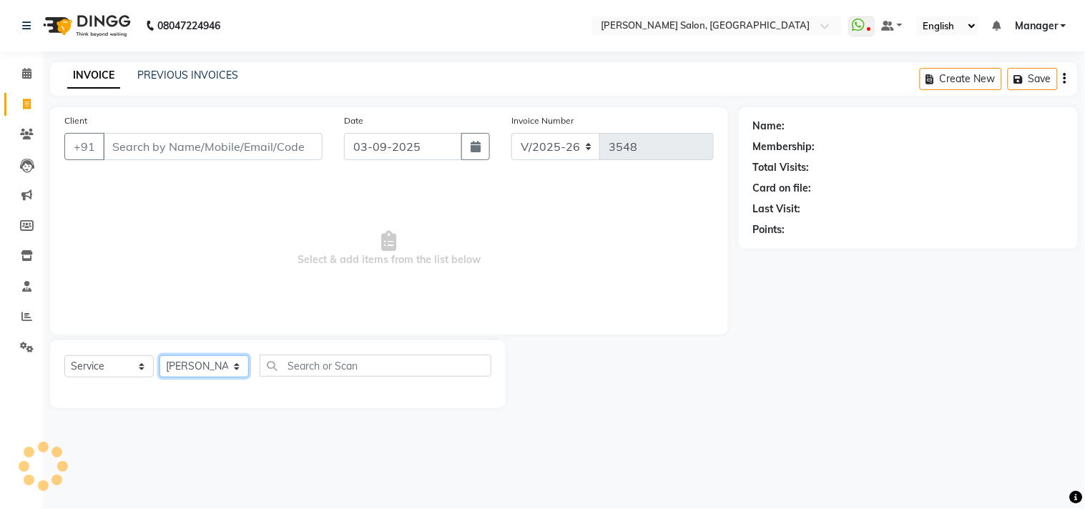
click at [159, 356] on select "Select Stylist [PERSON_NAME] Divya [PERSON_NAME] [PERSON_NAME] [PERSON_NAME] PE…" at bounding box center [203, 366] width 89 height 22
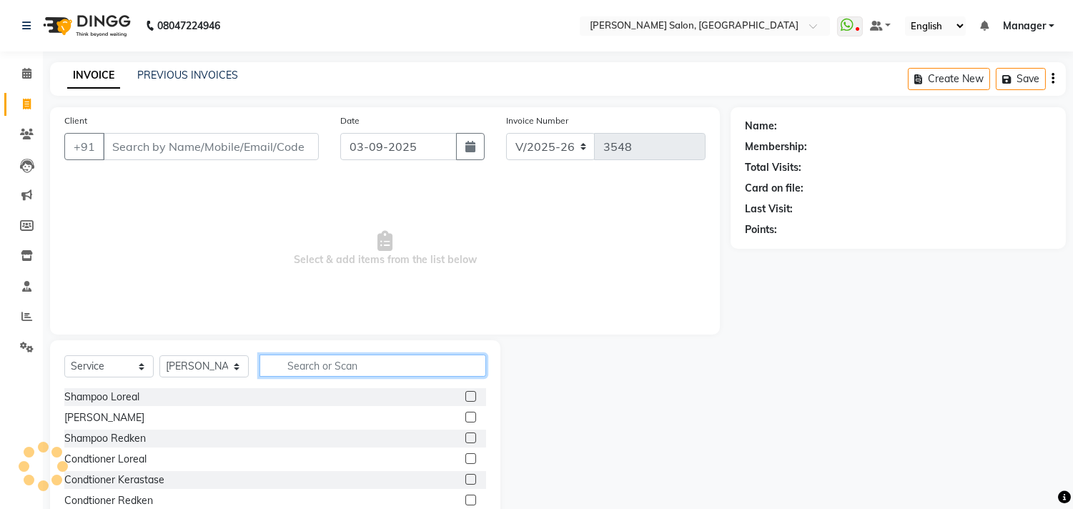
click at [334, 365] on input "text" at bounding box center [373, 366] width 227 height 22
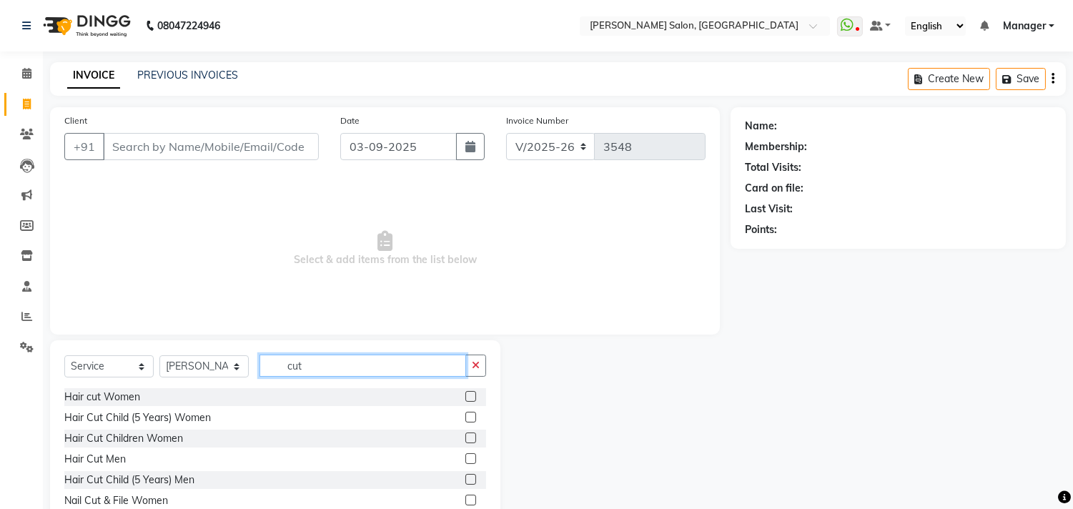
type input "cut"
click at [465, 397] on label at bounding box center [470, 396] width 11 height 11
click at [465, 397] on input "checkbox" at bounding box center [469, 397] width 9 height 9
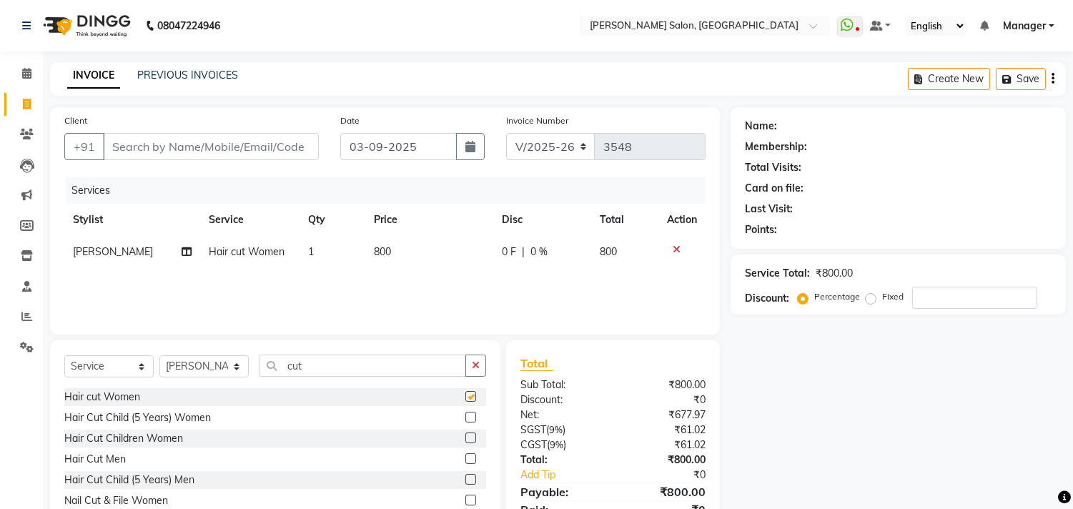
checkbox input "false"
click at [417, 259] on td "800" at bounding box center [429, 252] width 128 height 32
select select "63511"
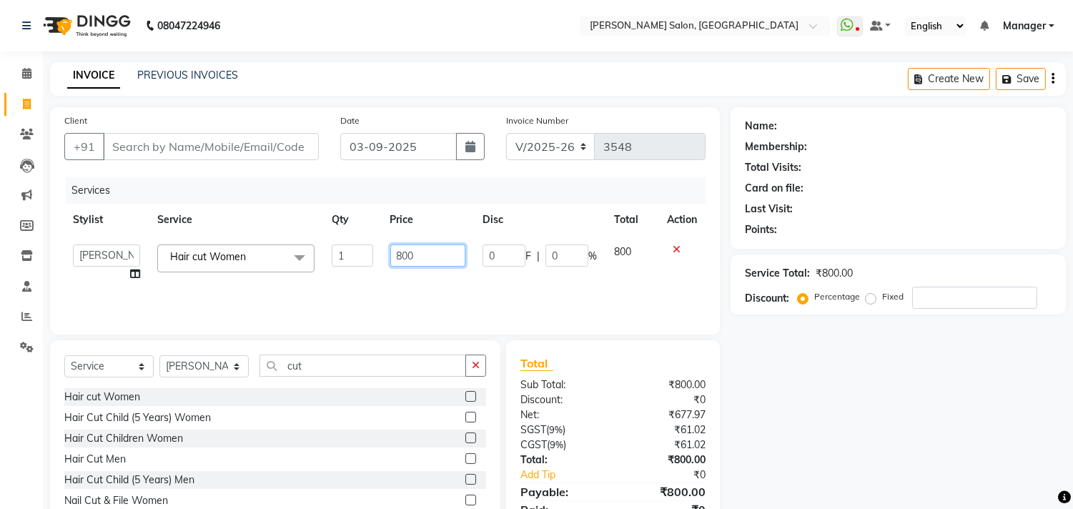
click at [423, 253] on input "800" at bounding box center [427, 256] width 75 height 22
type input "8"
type input "1000"
click at [512, 286] on div "Services Stylist Service Qty Price Disc Total Action [PERSON_NAME] Divya [PERSO…" at bounding box center [384, 248] width 641 height 143
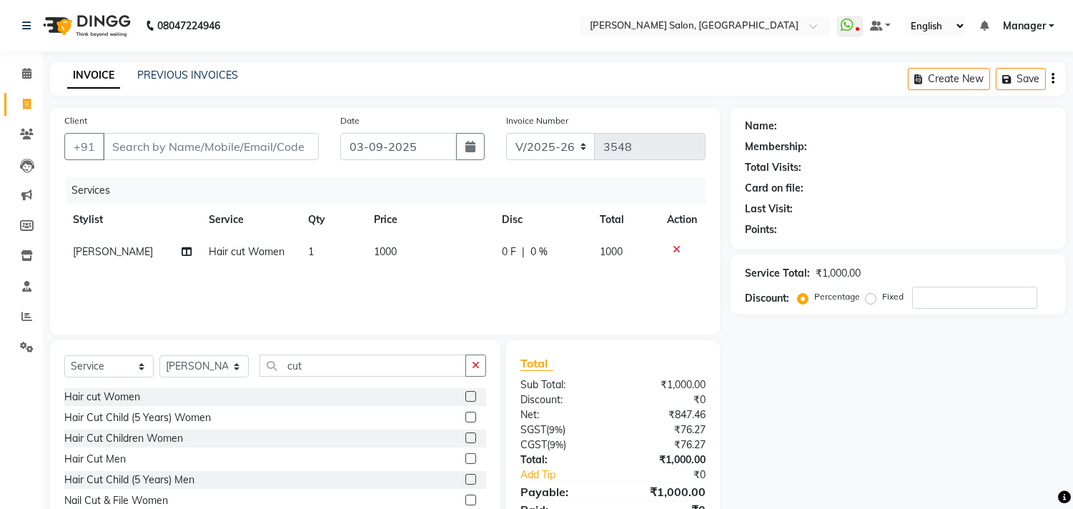
click at [411, 265] on td "1000" at bounding box center [429, 252] width 128 height 32
select select "63511"
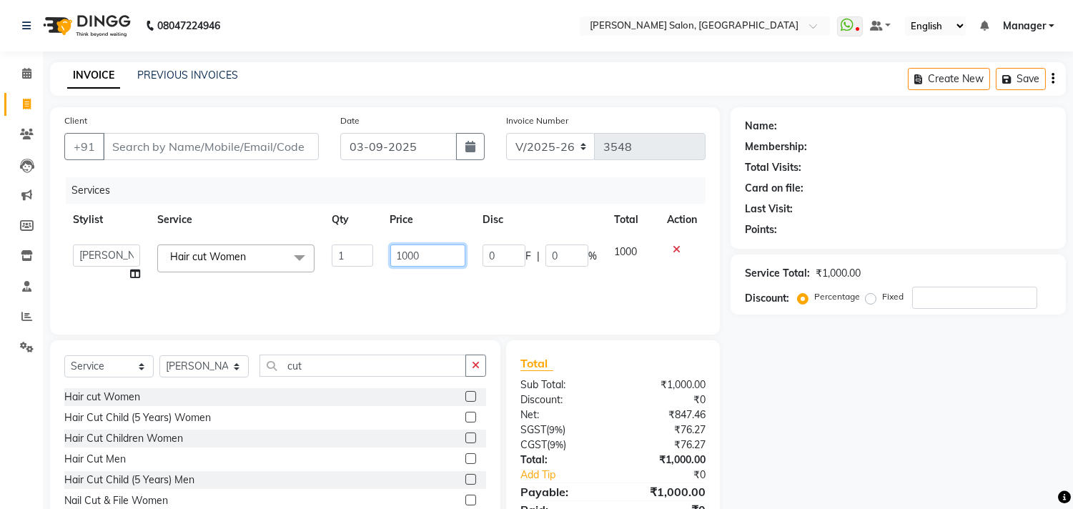
click at [431, 258] on input "1000" at bounding box center [427, 256] width 75 height 22
type input "1"
type input "944"
click at [506, 280] on div "Services Stylist Service Qty Price Disc Total Action [PERSON_NAME] Divya [PERSO…" at bounding box center [384, 248] width 641 height 143
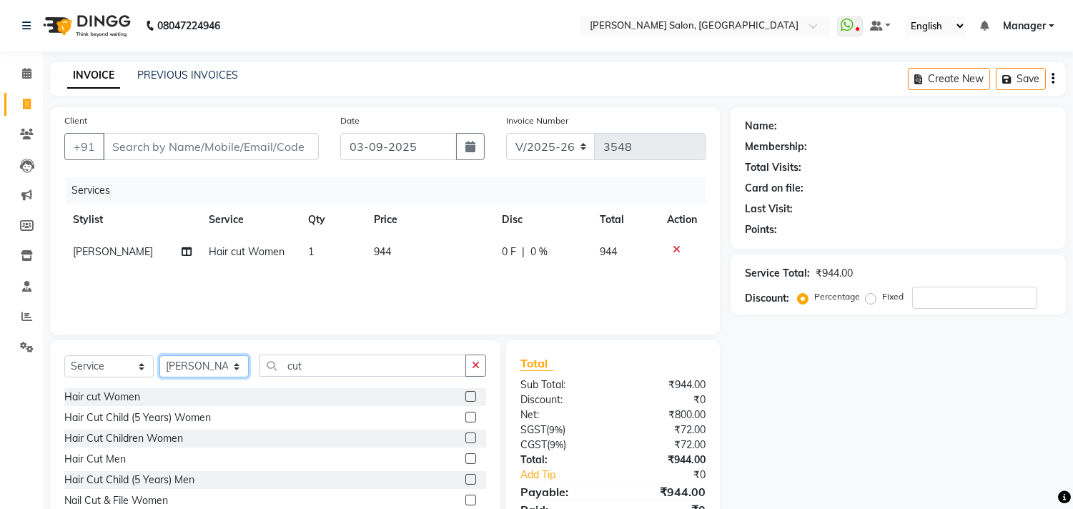
click at [233, 378] on select "Select Stylist [PERSON_NAME] Divya [PERSON_NAME] [PERSON_NAME] [PERSON_NAME] PE…" at bounding box center [203, 366] width 89 height 22
select select "61922"
click at [159, 356] on select "Select Stylist [PERSON_NAME] Divya [PERSON_NAME] [PERSON_NAME] [PERSON_NAME] PE…" at bounding box center [203, 366] width 89 height 22
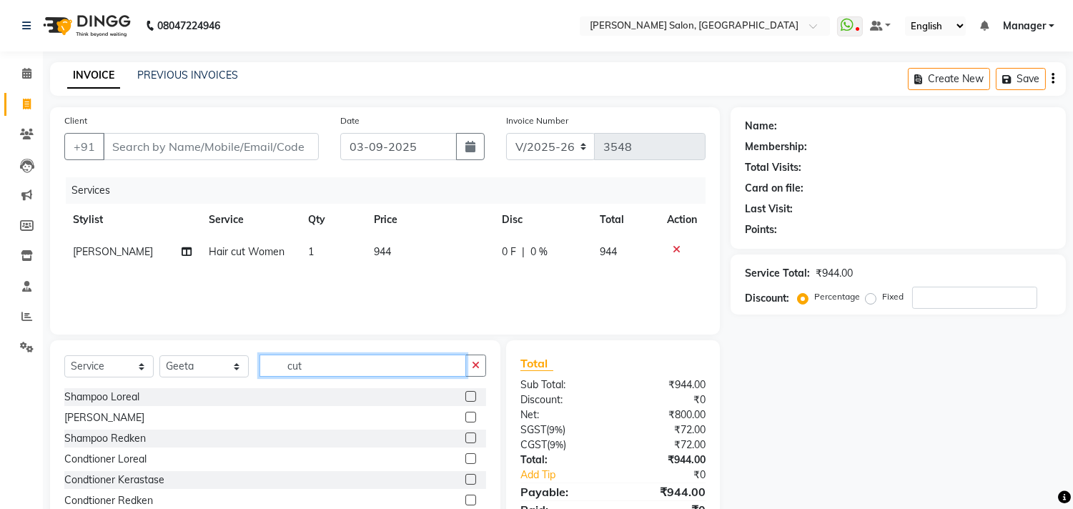
click at [355, 372] on input "cut" at bounding box center [363, 366] width 207 height 22
type input "c"
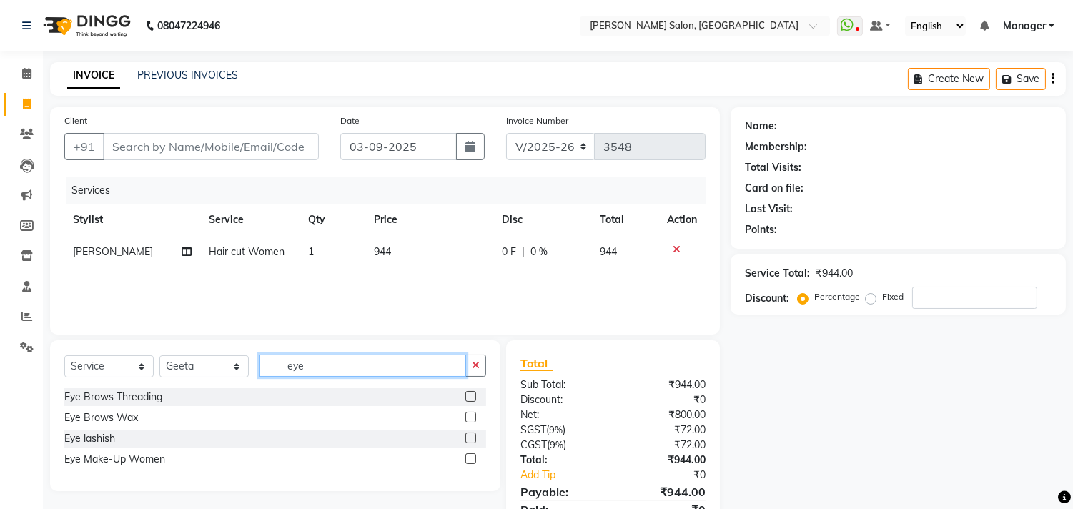
type input "eye"
click at [467, 392] on label at bounding box center [470, 396] width 11 height 11
click at [467, 393] on input "checkbox" at bounding box center [469, 397] width 9 height 9
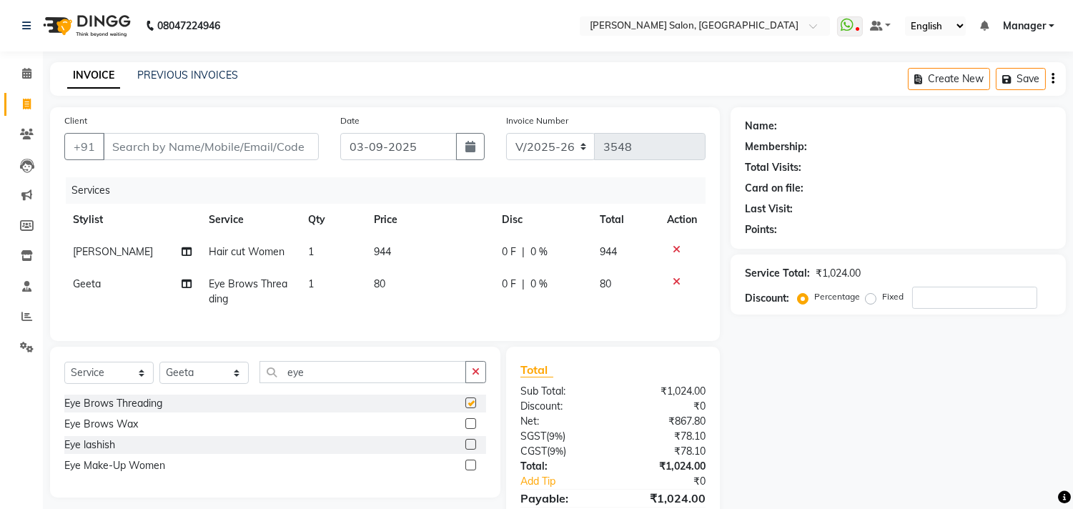
checkbox input "false"
click at [418, 285] on td "80" at bounding box center [429, 291] width 128 height 47
select select "61922"
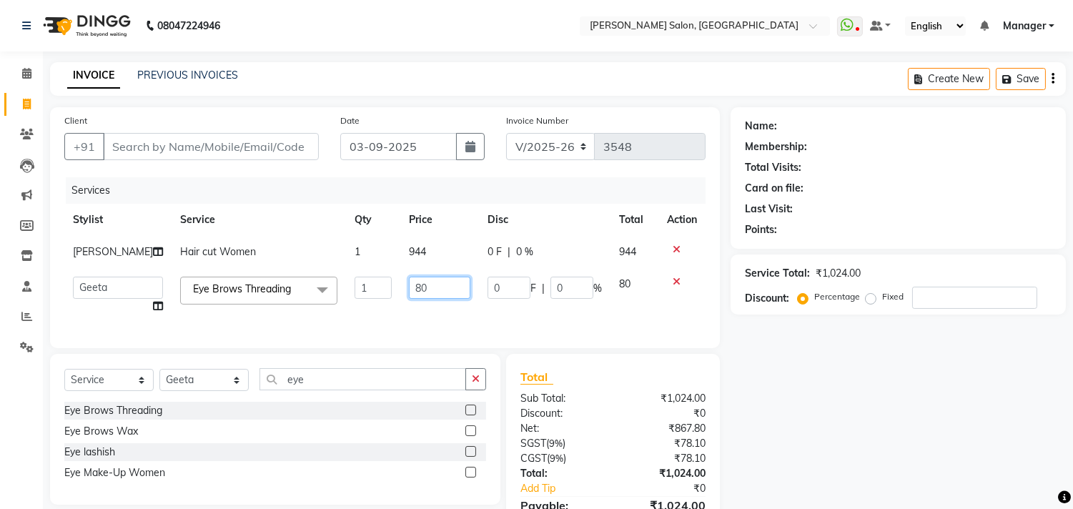
click at [423, 286] on input "80" at bounding box center [439, 288] width 61 height 22
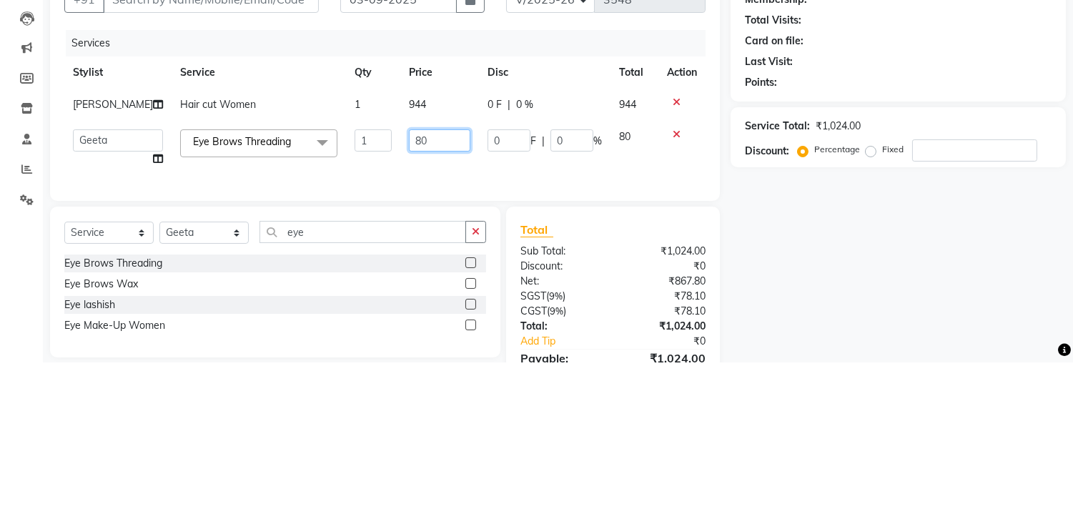
type input "8"
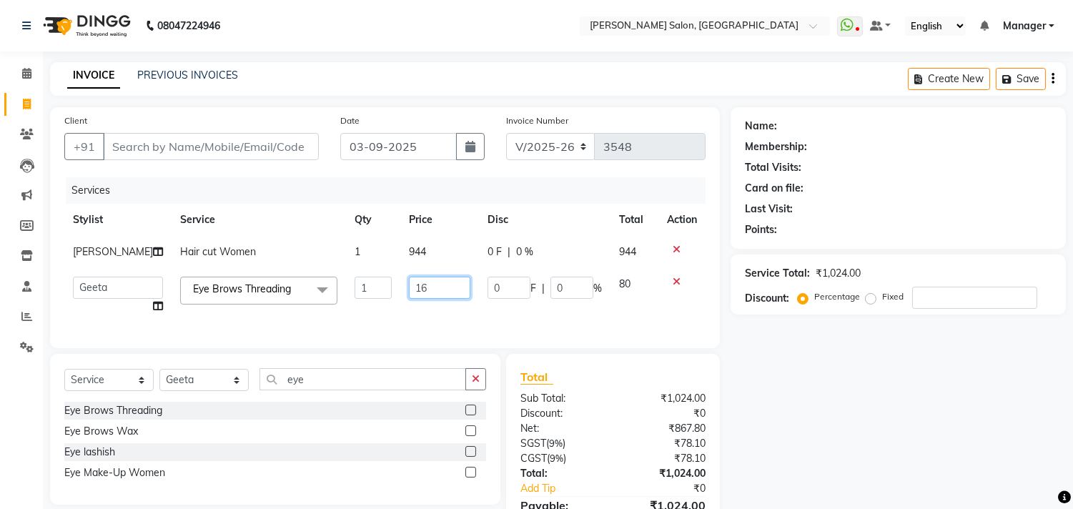
type input "165"
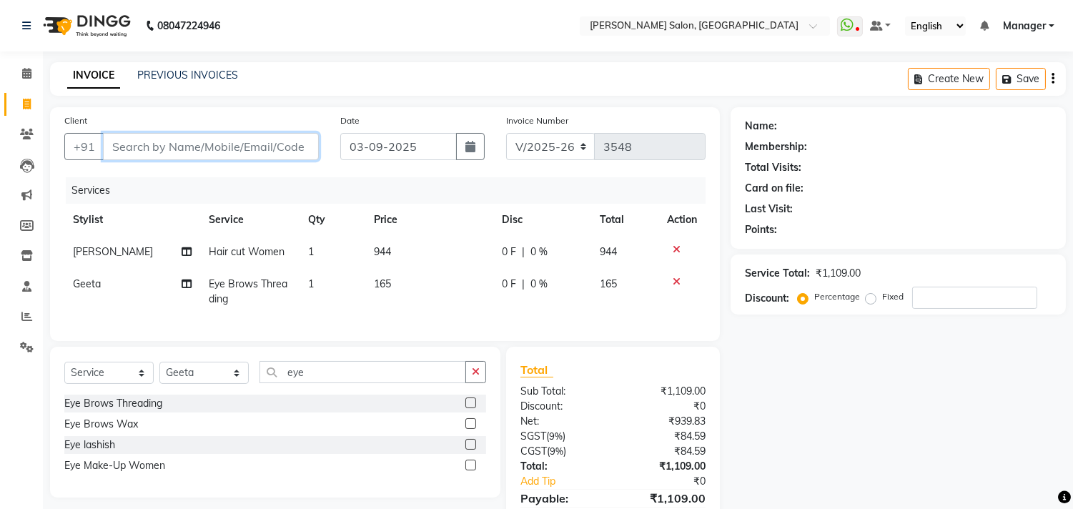
click at [254, 139] on input "Client" at bounding box center [211, 146] width 216 height 27
type input "j"
type input "0"
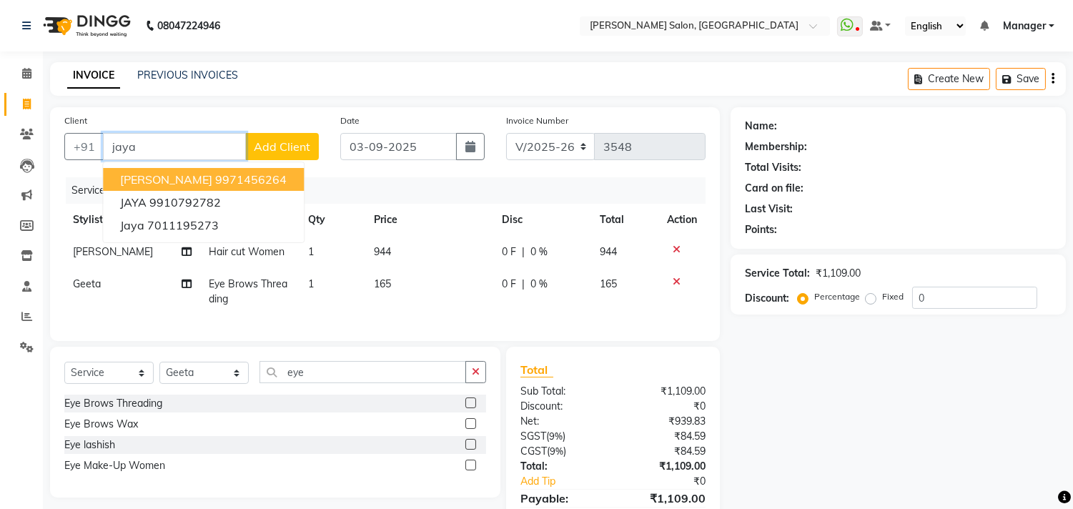
click at [246, 173] on ngb-highlight "9971456264" at bounding box center [250, 179] width 71 height 14
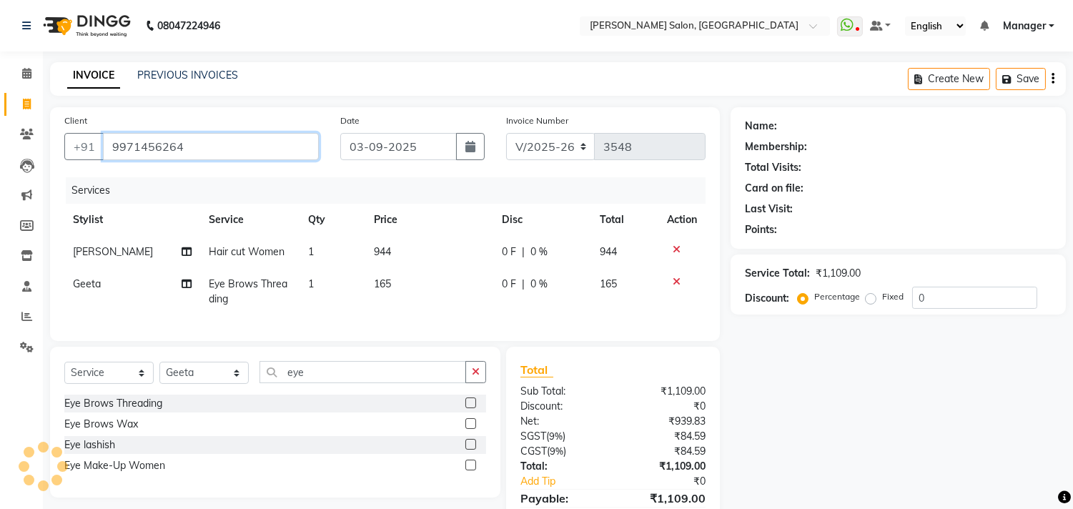
type input "9971456264"
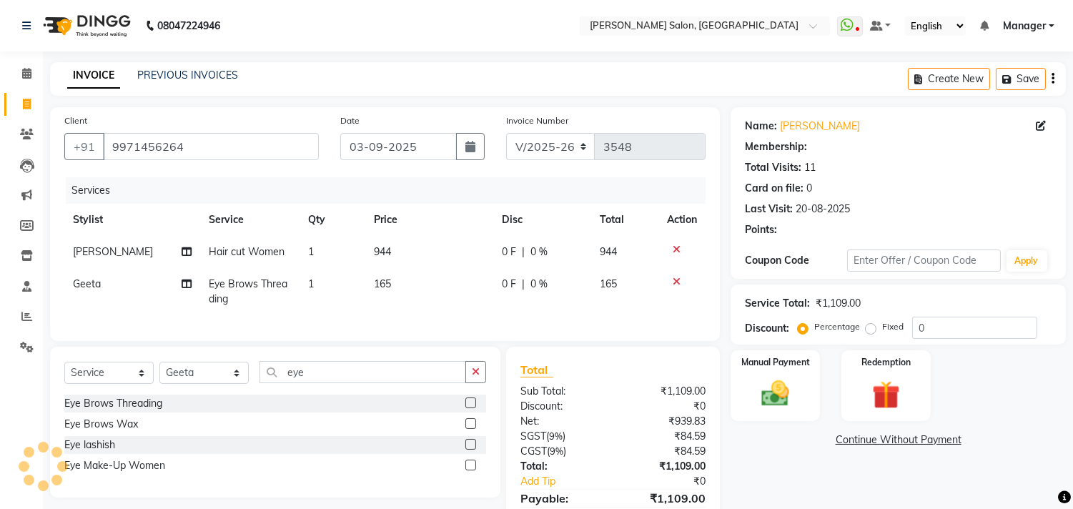
select select "1: Object"
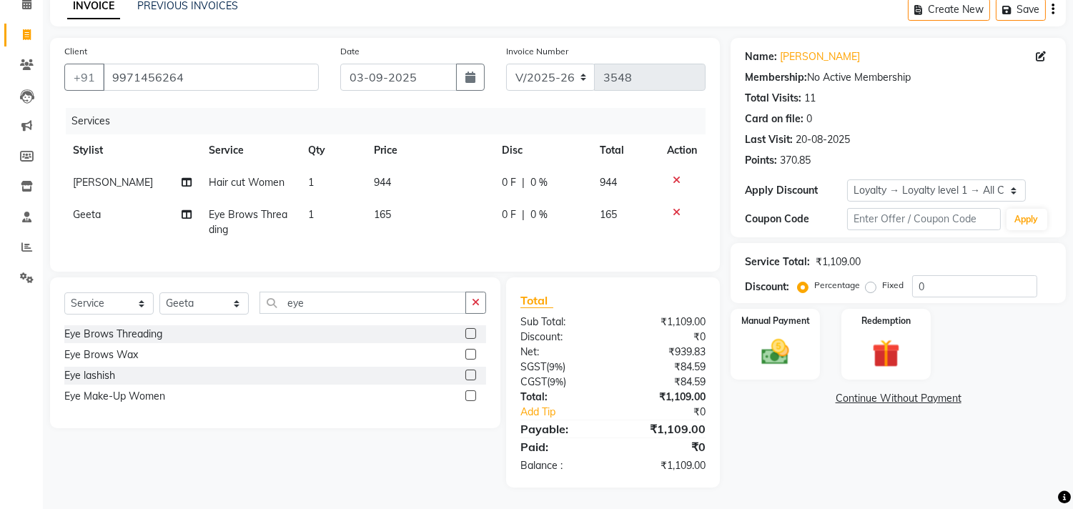
scroll to position [79, 0]
click at [956, 279] on input "0" at bounding box center [974, 286] width 125 height 22
type input "10"
click at [982, 463] on div "Name: [PERSON_NAME] Membership: No Active Membership Total Visits: 11 Card on f…" at bounding box center [904, 263] width 346 height 450
click at [411, 202] on td "165" at bounding box center [428, 222] width 127 height 47
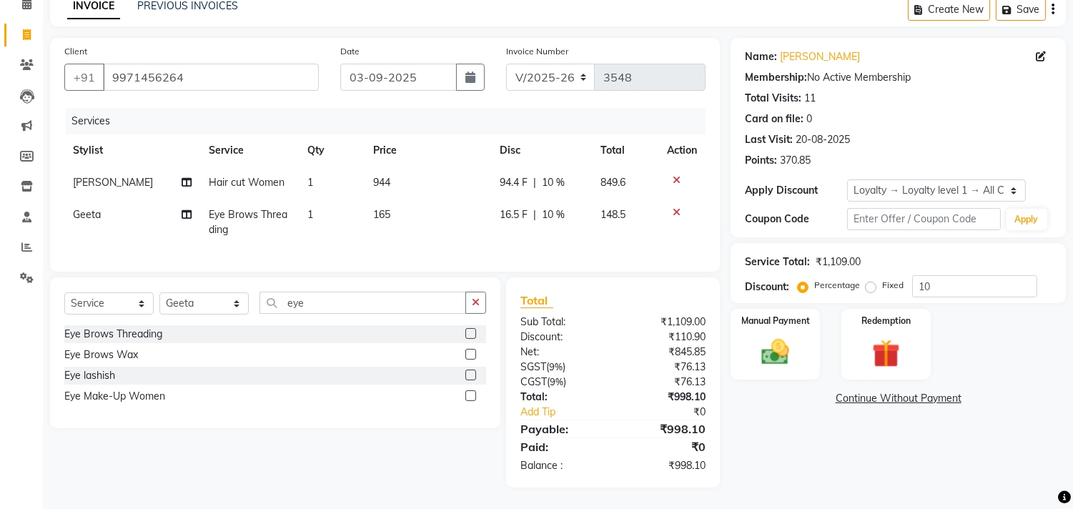
select select "61922"
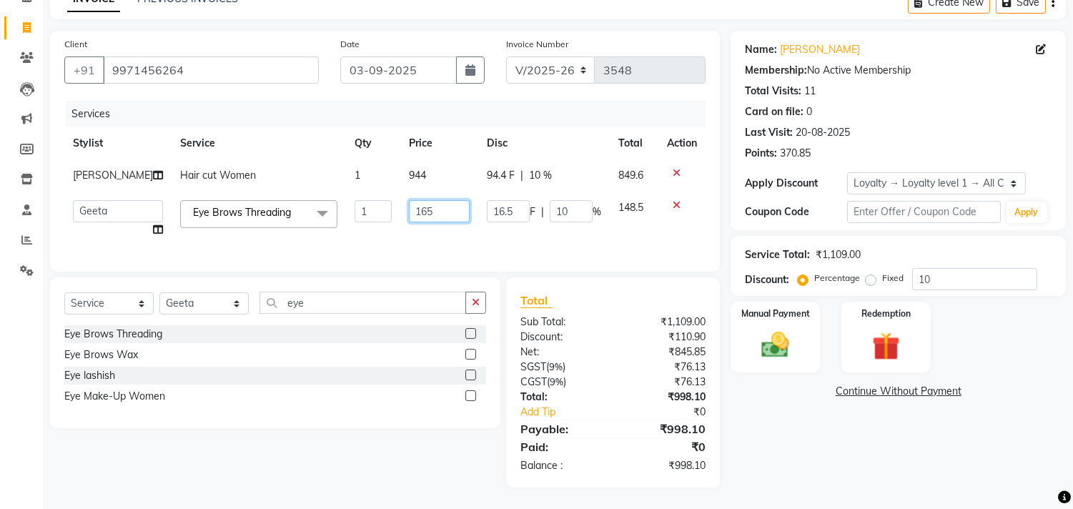
click at [430, 204] on input "165" at bounding box center [439, 211] width 61 height 22
click at [433, 172] on td "944" at bounding box center [439, 175] width 78 height 32
select select "63511"
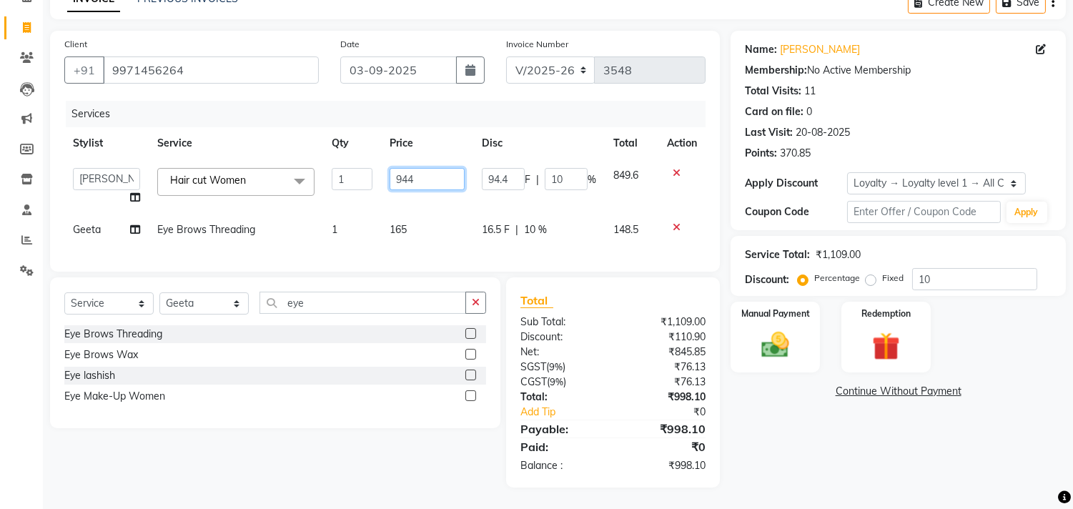
click at [428, 173] on input "944" at bounding box center [427, 179] width 75 height 22
type input "945"
click at [451, 223] on td "165" at bounding box center [427, 230] width 92 height 32
select select "61922"
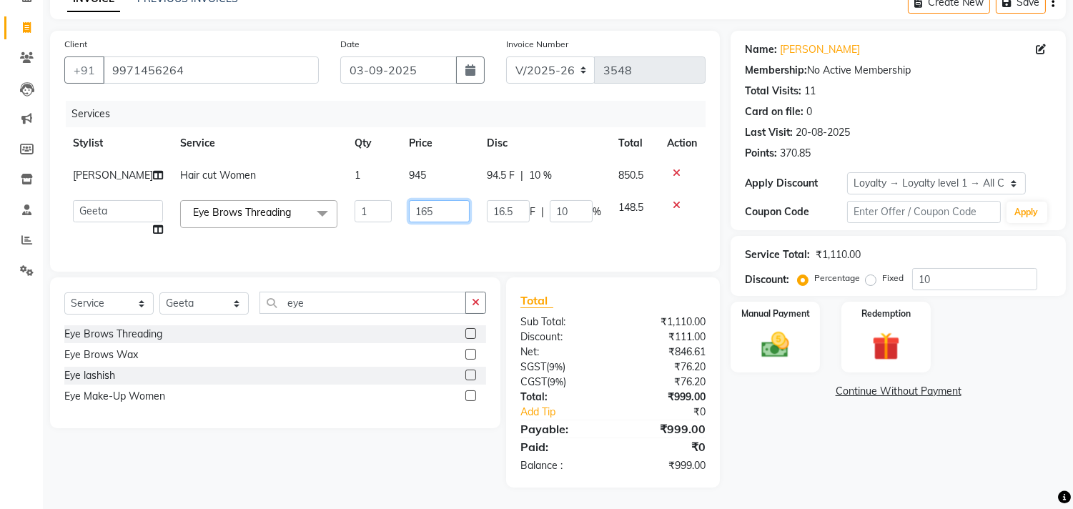
click at [447, 212] on input "165" at bounding box center [439, 211] width 61 height 22
type input "166"
click at [853, 465] on div "Name: [PERSON_NAME] Membership: No Active Membership Total Visits: 11 Card on f…" at bounding box center [904, 259] width 346 height 457
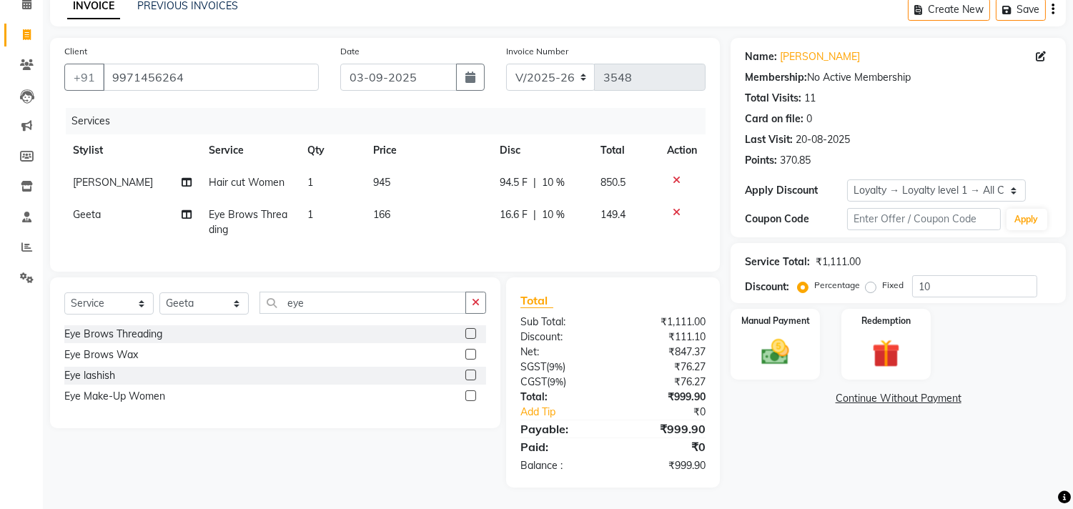
click at [425, 169] on td "945" at bounding box center [428, 183] width 127 height 32
select select "63511"
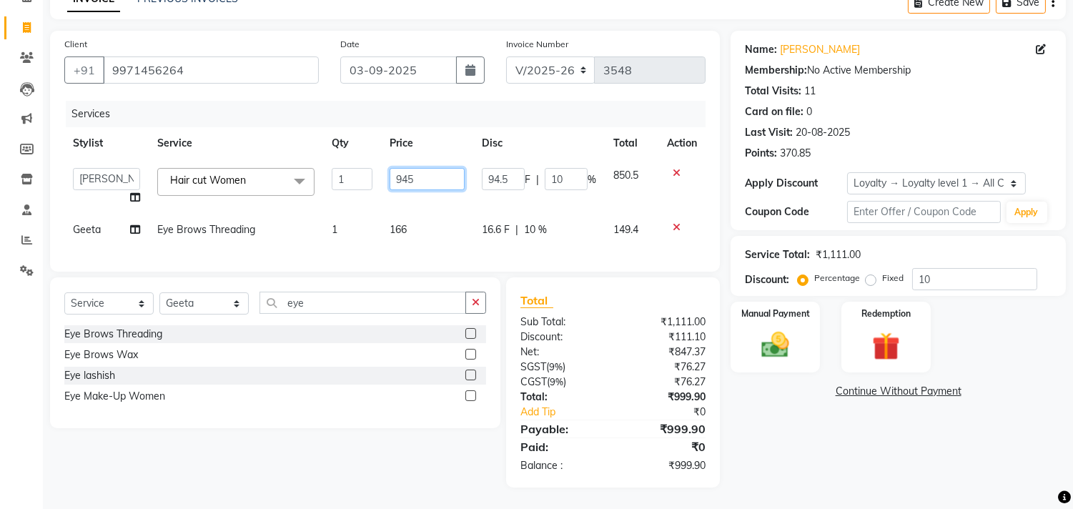
click at [428, 177] on input "945" at bounding box center [427, 179] width 75 height 22
type input "946"
click at [859, 448] on div "Name: [PERSON_NAME] Membership: No Active Membership Total Visits: 11 Card on f…" at bounding box center [904, 259] width 346 height 457
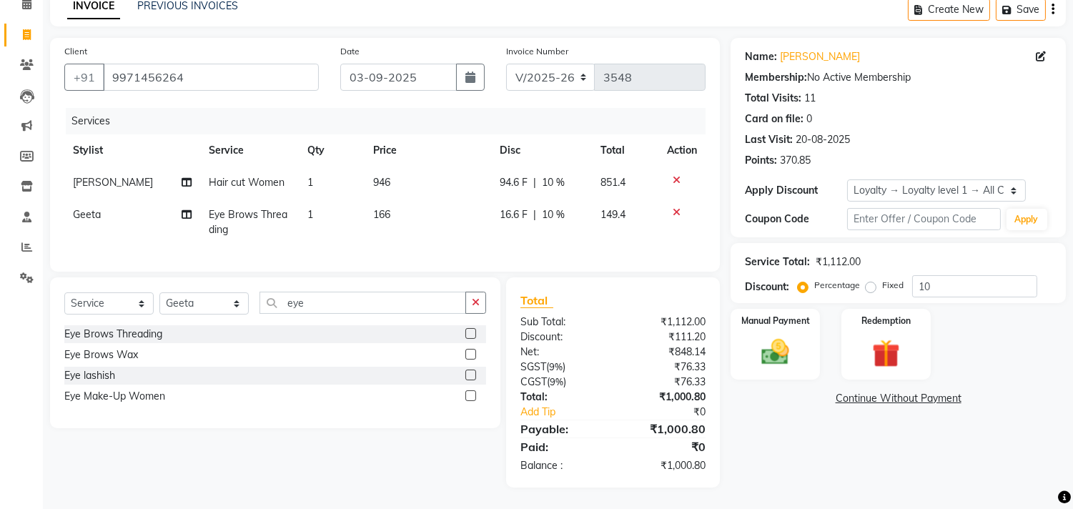
click at [782, 336] on img at bounding box center [775, 352] width 45 height 32
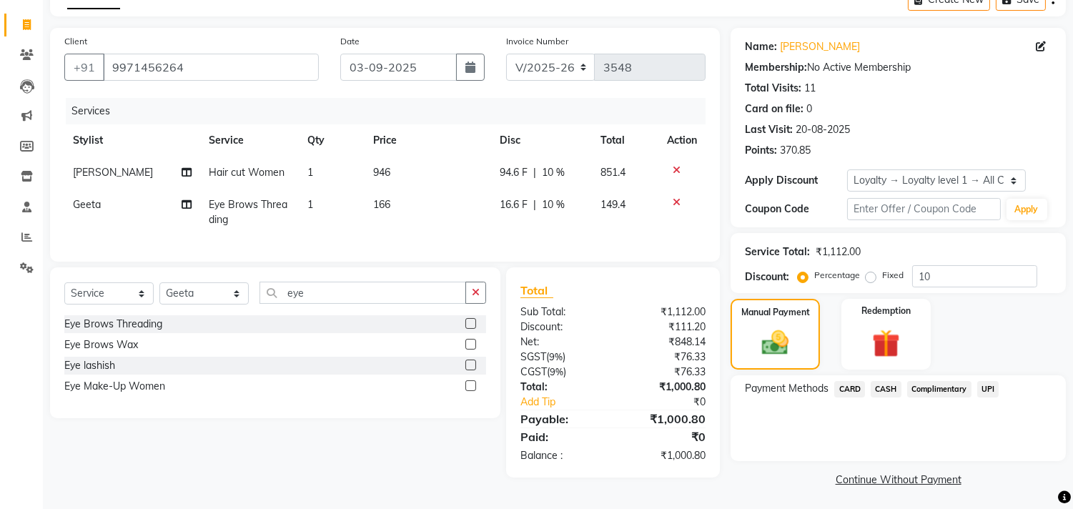
click at [847, 388] on span "CARD" at bounding box center [849, 389] width 31 height 16
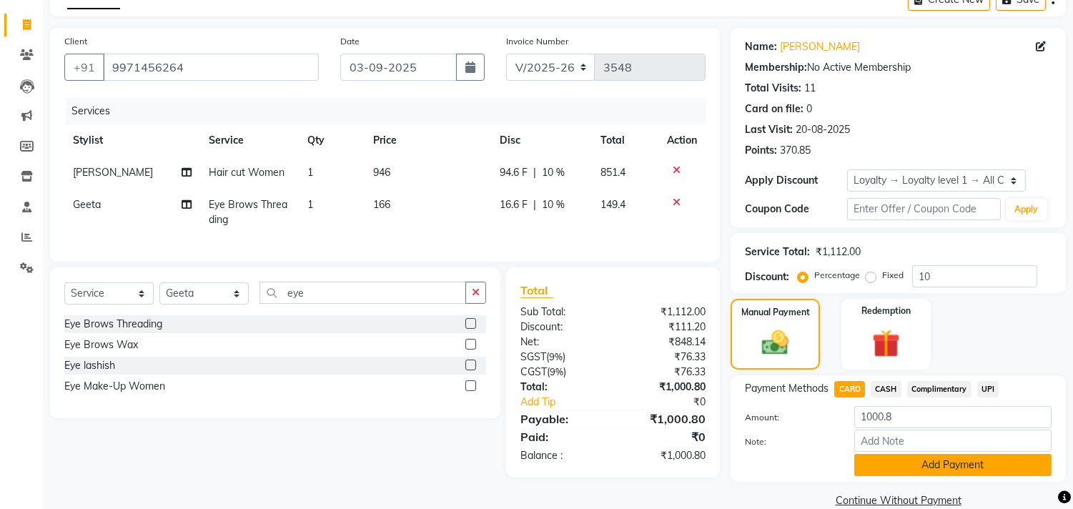
click at [962, 465] on button "Add Payment" at bounding box center [952, 465] width 197 height 22
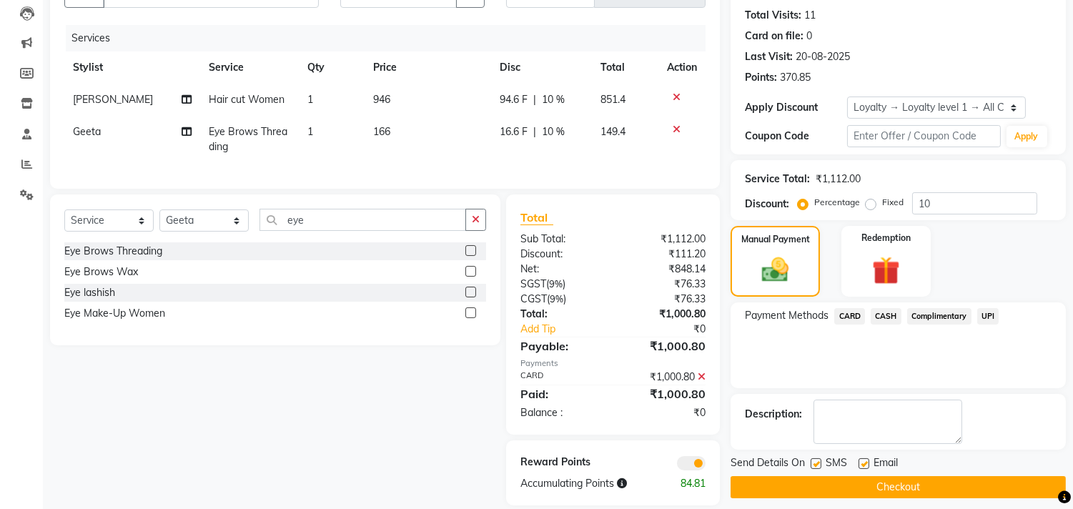
scroll to position [182, 0]
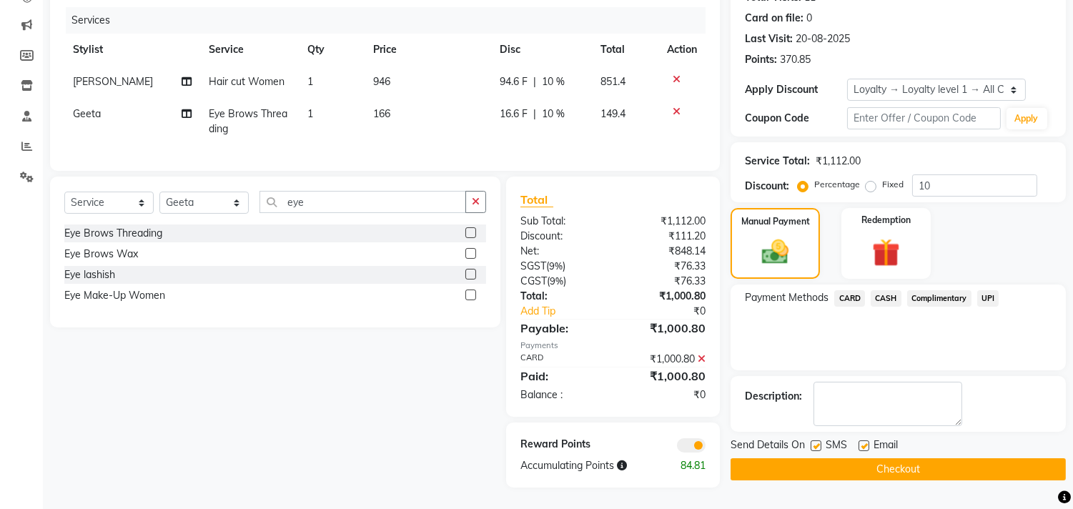
click at [921, 458] on button "Checkout" at bounding box center [898, 469] width 335 height 22
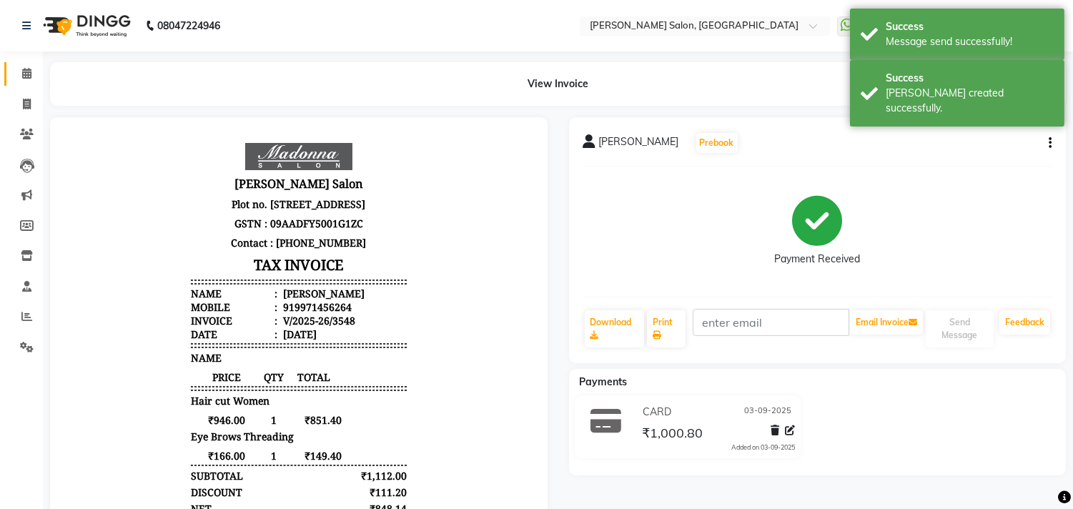
click at [26, 69] on icon at bounding box center [26, 73] width 9 height 11
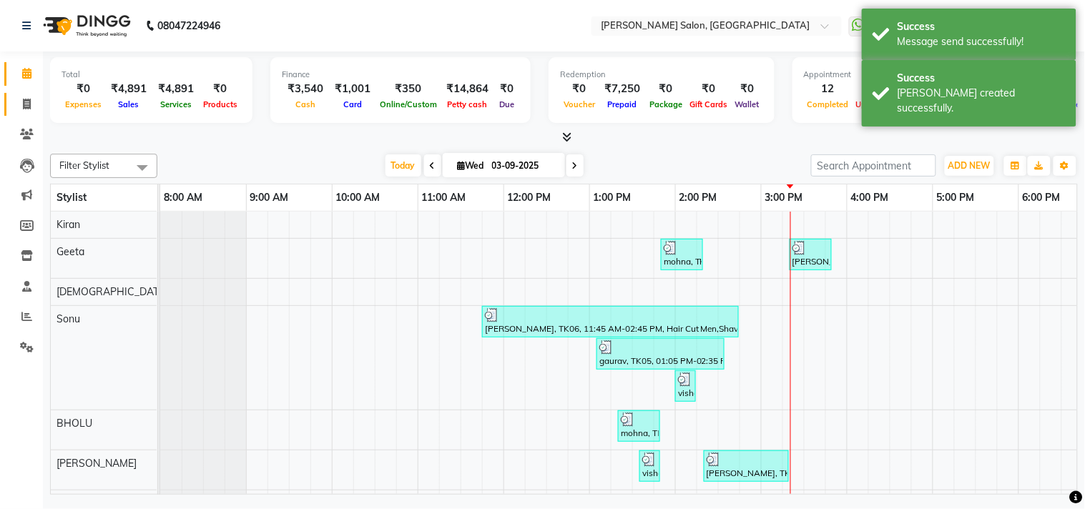
click at [16, 110] on span at bounding box center [26, 105] width 25 height 16
select select "service"
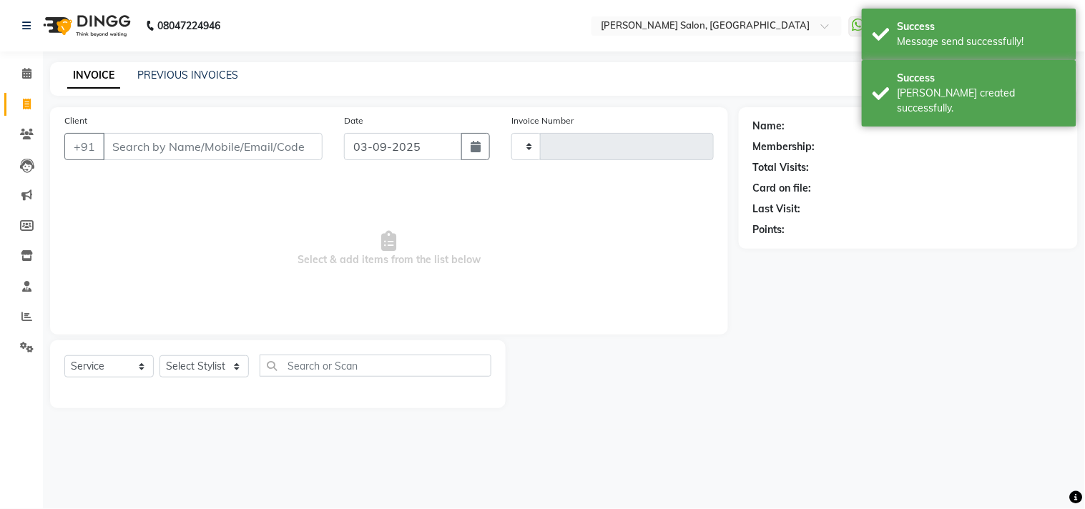
type input "3549"
select select "7229"
click at [25, 69] on icon at bounding box center [26, 73] width 9 height 11
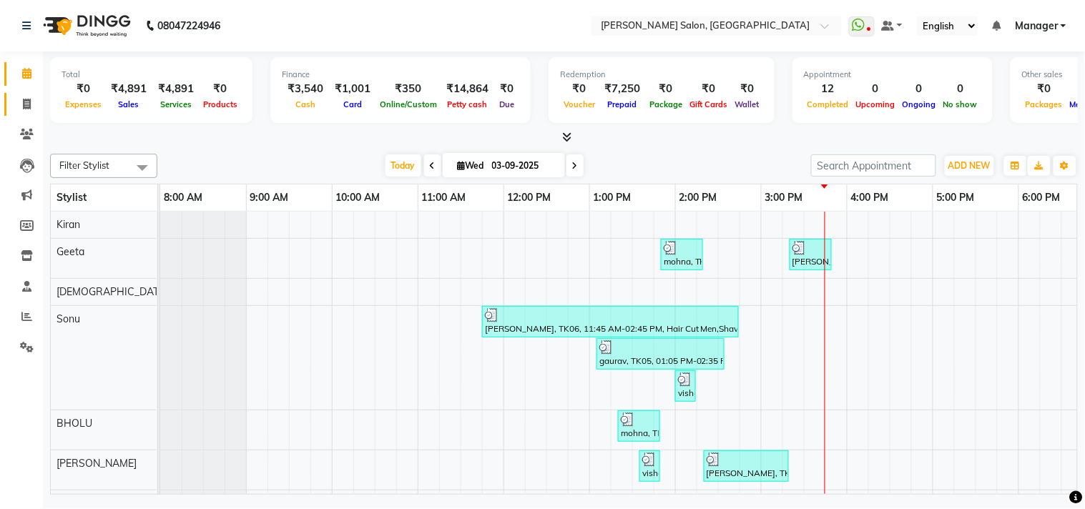
click at [29, 110] on span at bounding box center [26, 105] width 25 height 16
select select "7229"
select select "service"
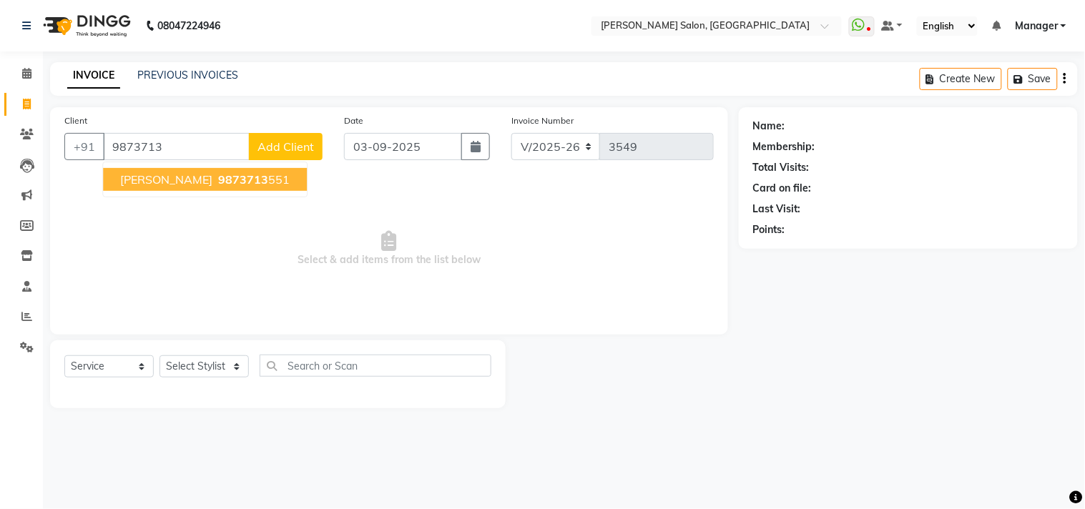
click at [222, 181] on span "9873713" at bounding box center [243, 179] width 50 height 14
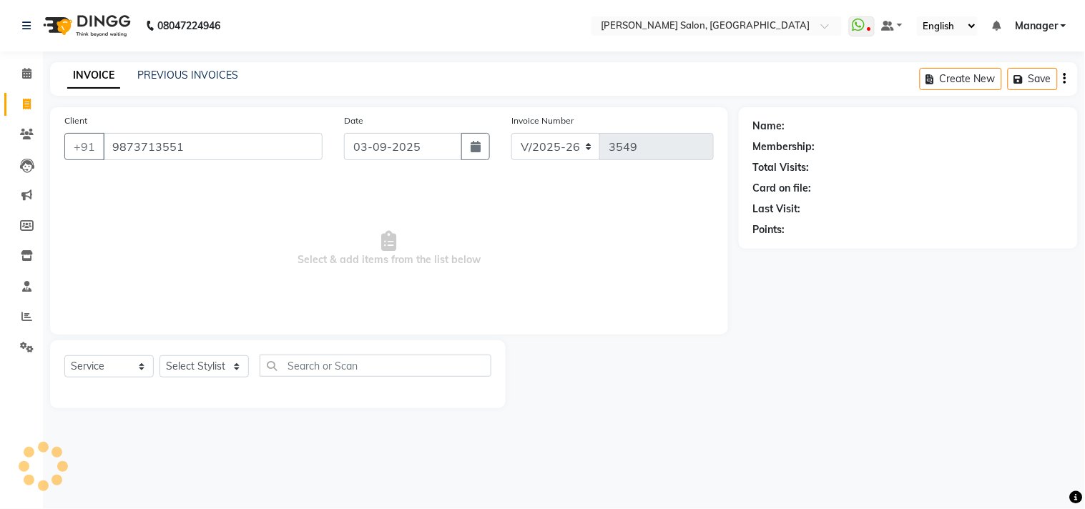
type input "9873713551"
select select "1: Object"
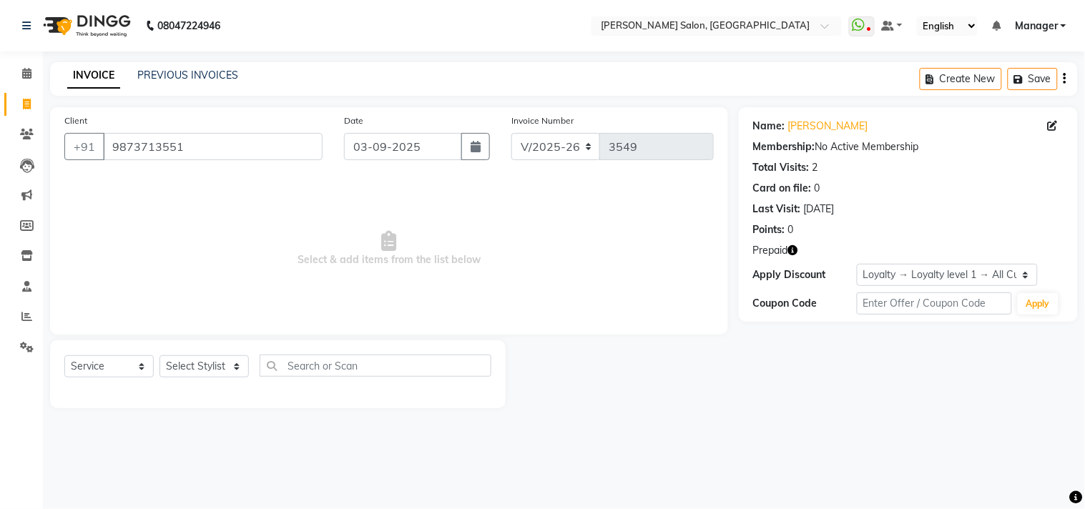
click at [790, 252] on icon "button" at bounding box center [793, 250] width 10 height 10
click at [225, 369] on select "Select Stylist [PERSON_NAME] Divya [PERSON_NAME] [PERSON_NAME] [PERSON_NAME] PE…" at bounding box center [203, 366] width 89 height 22
select select "61963"
click at [159, 356] on select "Select Stylist [PERSON_NAME] Divya [PERSON_NAME] [PERSON_NAME] [PERSON_NAME] PE…" at bounding box center [203, 366] width 89 height 22
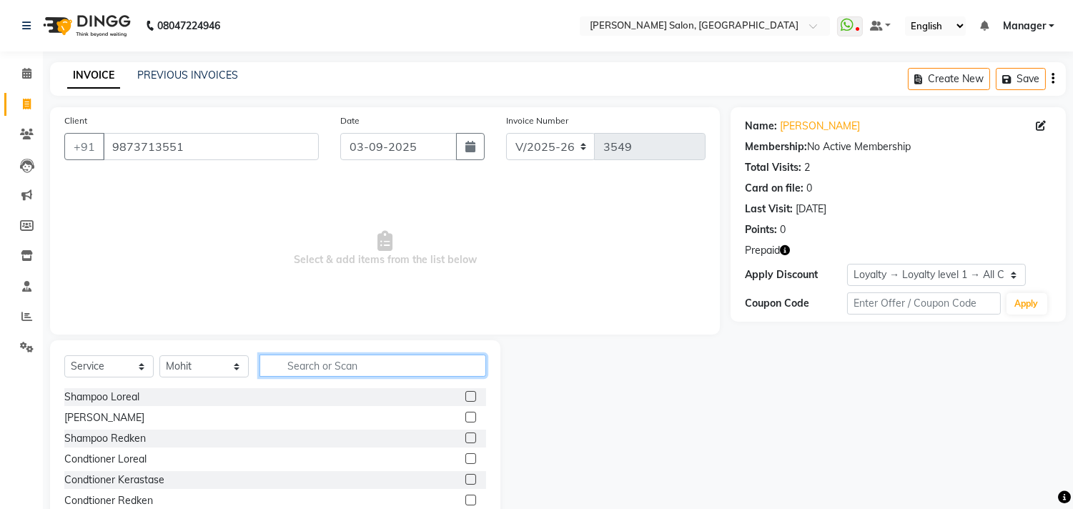
click at [355, 363] on input "text" at bounding box center [373, 366] width 227 height 22
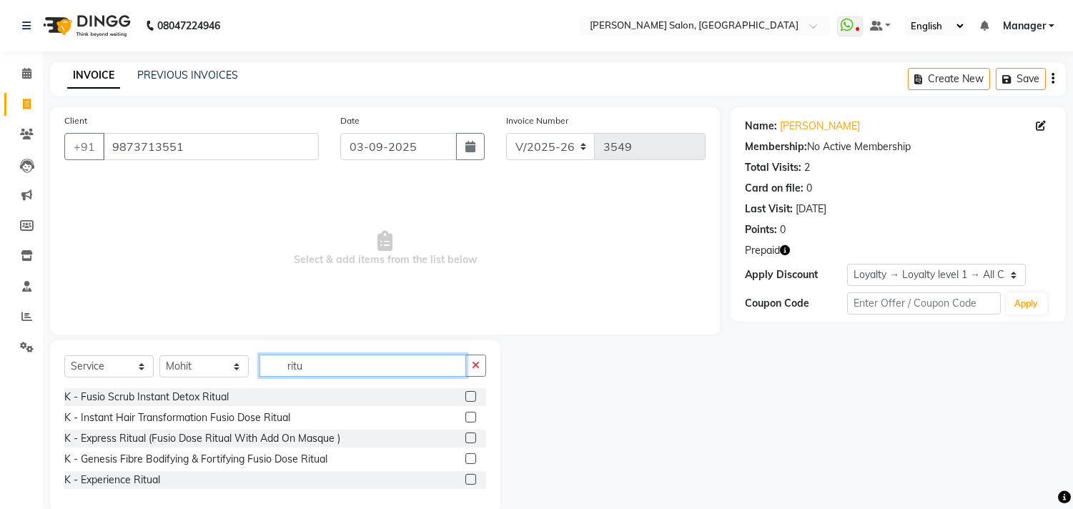
type input "ritu"
click at [472, 438] on label at bounding box center [470, 438] width 11 height 11
click at [472, 438] on input "checkbox" at bounding box center [469, 438] width 9 height 9
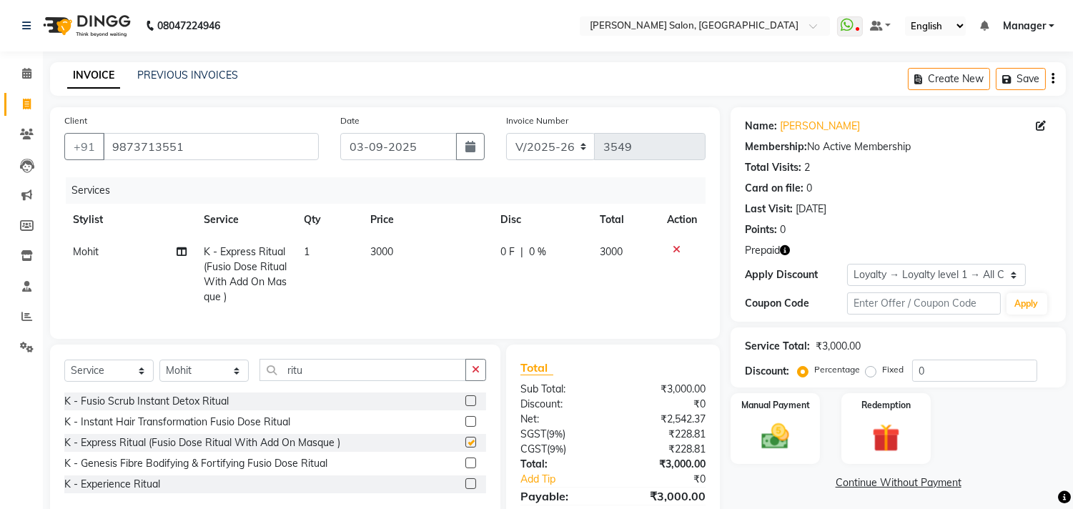
checkbox input "false"
click at [374, 255] on span "3000" at bounding box center [381, 251] width 23 height 13
select select "61963"
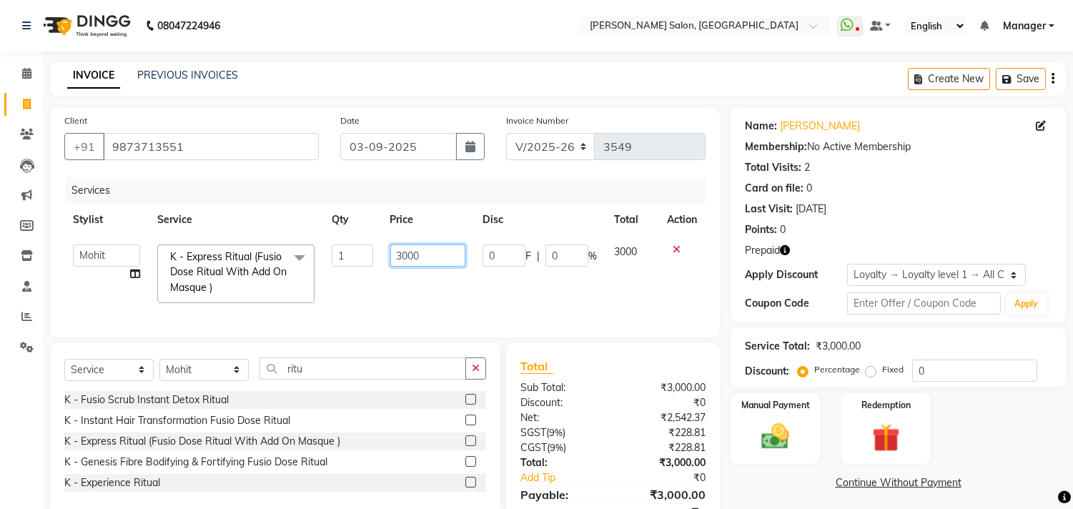
click at [406, 255] on input "3000" at bounding box center [427, 256] width 75 height 22
type input "3500"
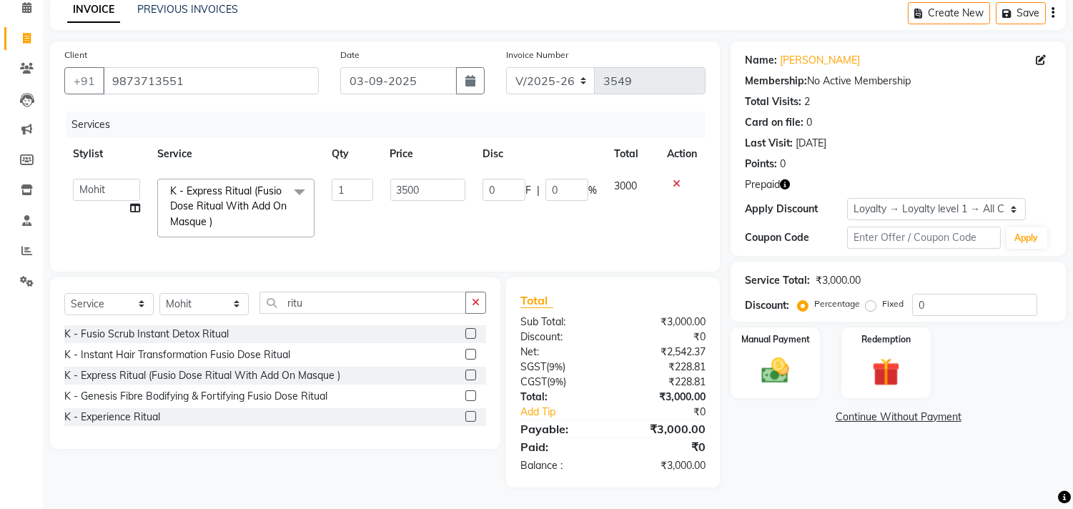
click at [782, 460] on div "Name: [PERSON_NAME] Membership: No Active Membership Total Visits: 2 Card on fi…" at bounding box center [904, 264] width 346 height 446
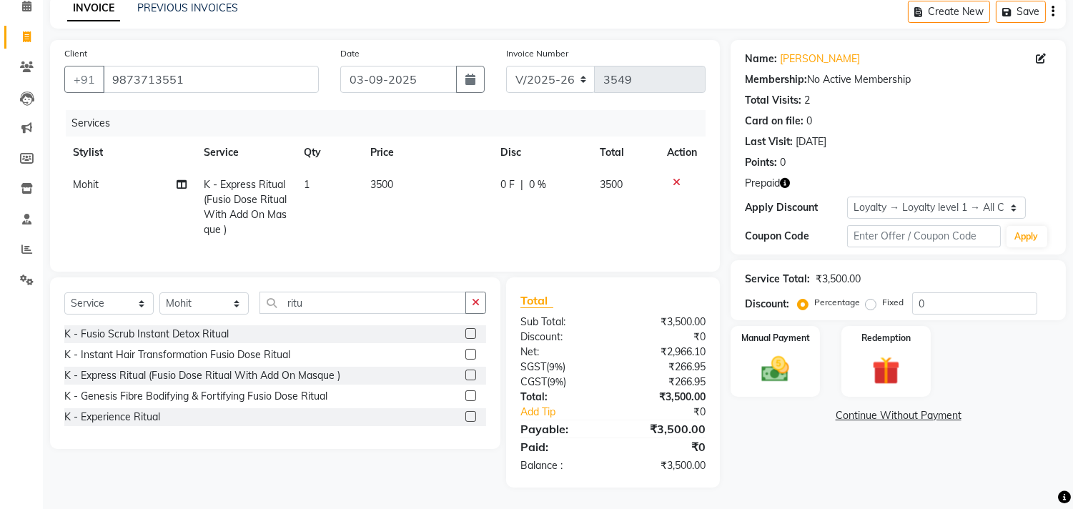
click at [896, 357] on img at bounding box center [886, 370] width 45 height 35
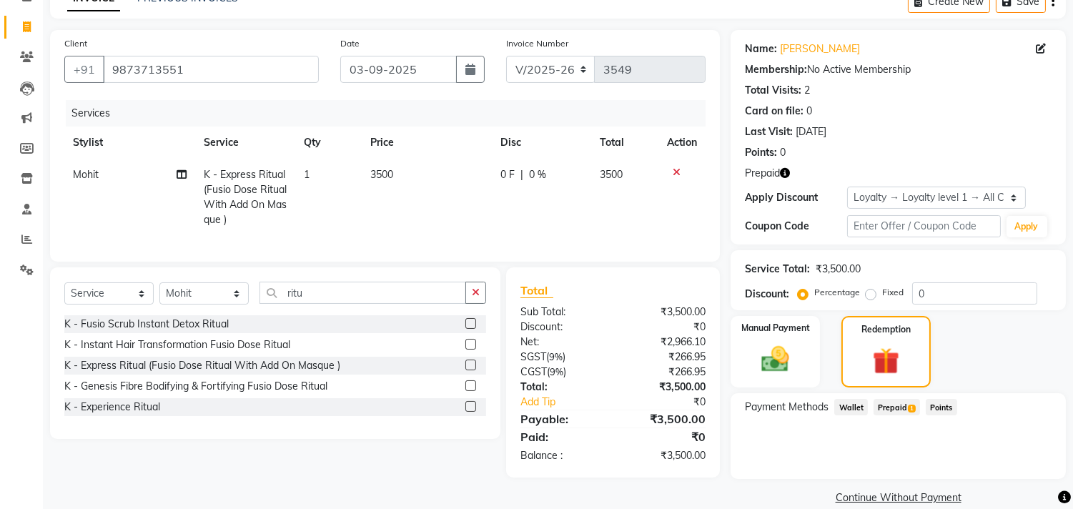
click at [895, 405] on span "Prepaid 1" at bounding box center [897, 407] width 46 height 16
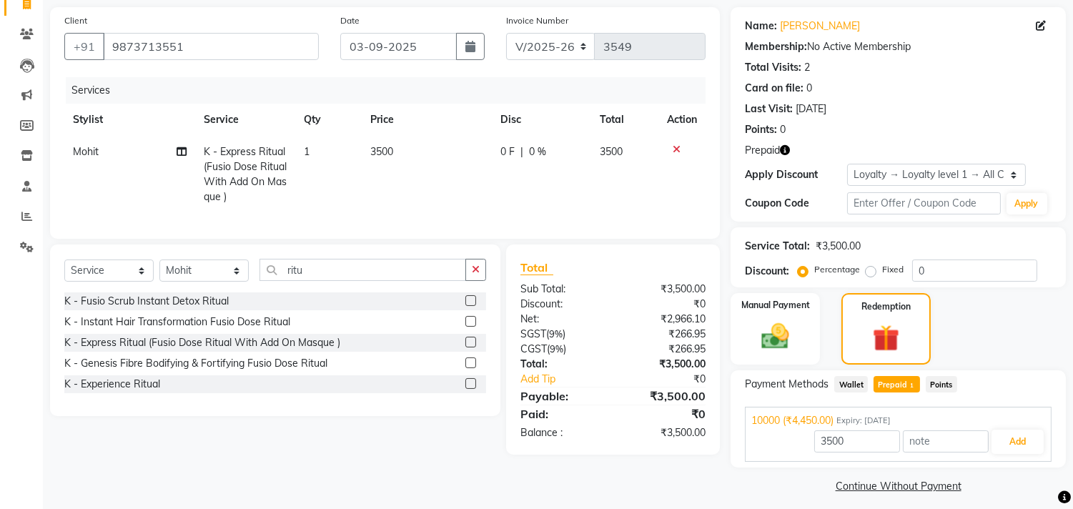
scroll to position [109, 0]
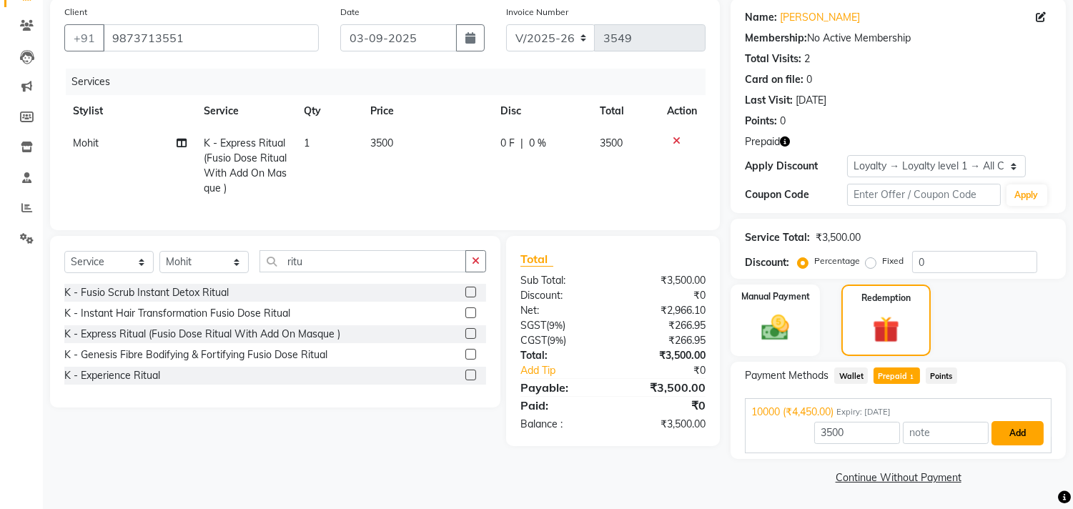
click at [1026, 423] on button "Add" at bounding box center [1018, 433] width 52 height 24
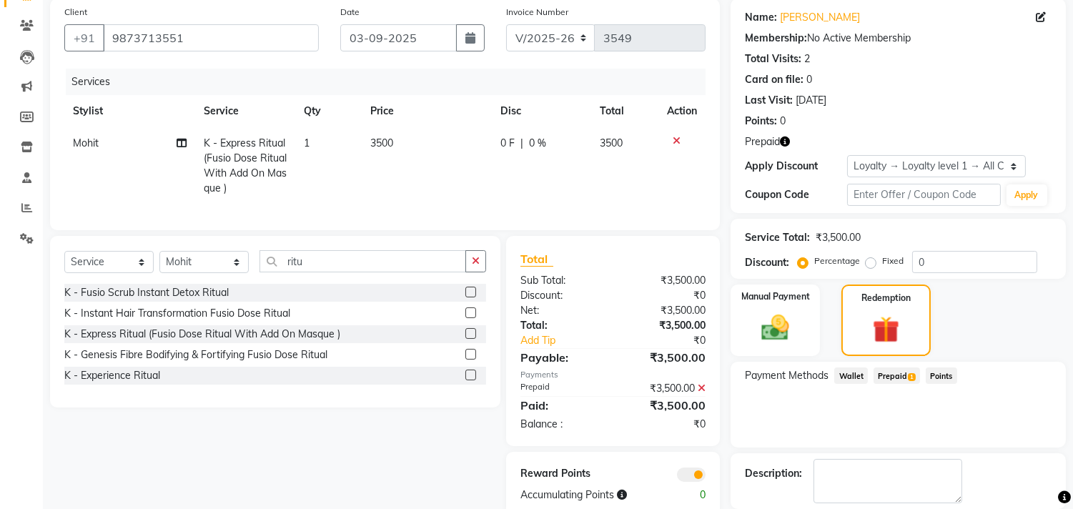
scroll to position [177, 0]
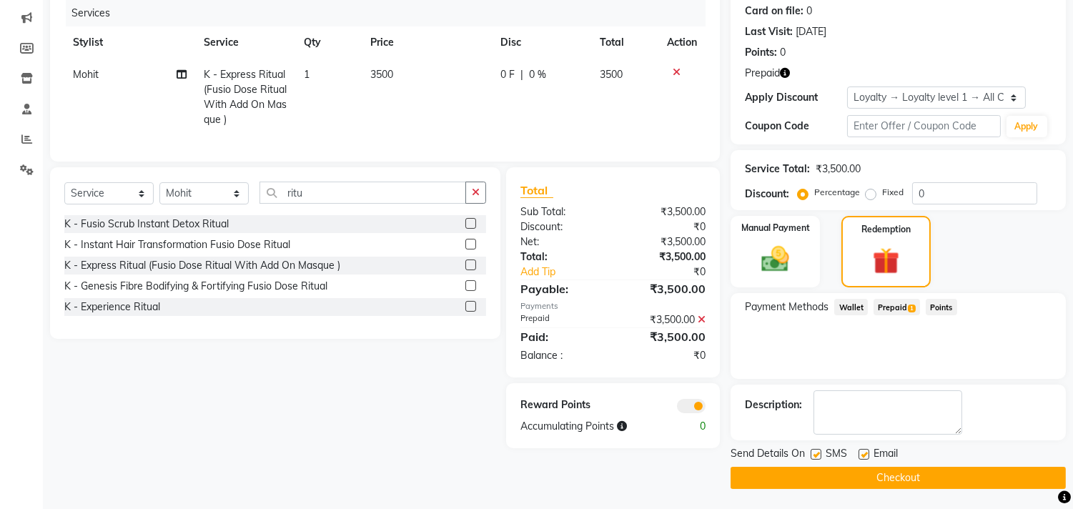
click at [971, 478] on button "Checkout" at bounding box center [898, 478] width 335 height 22
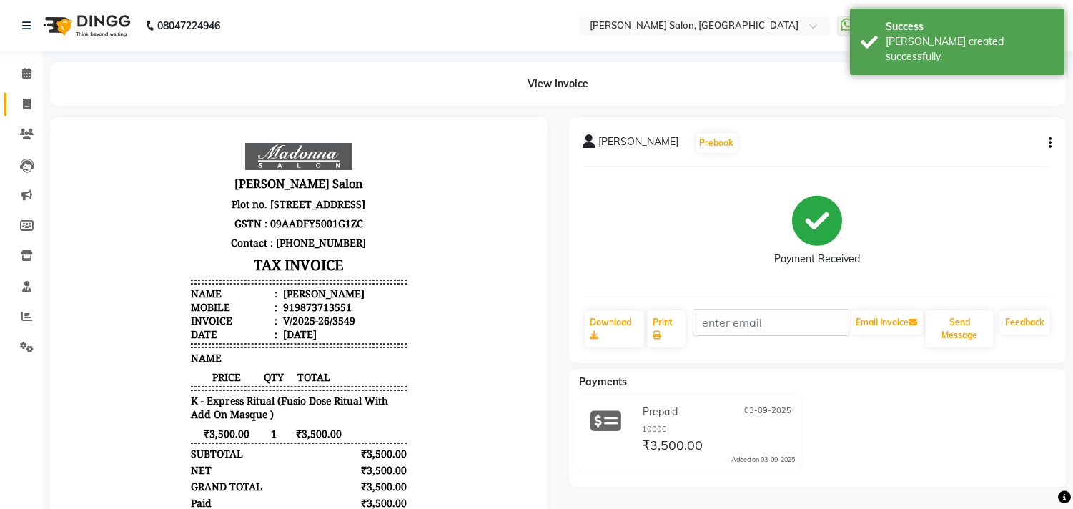
click at [26, 102] on icon at bounding box center [27, 104] width 8 height 11
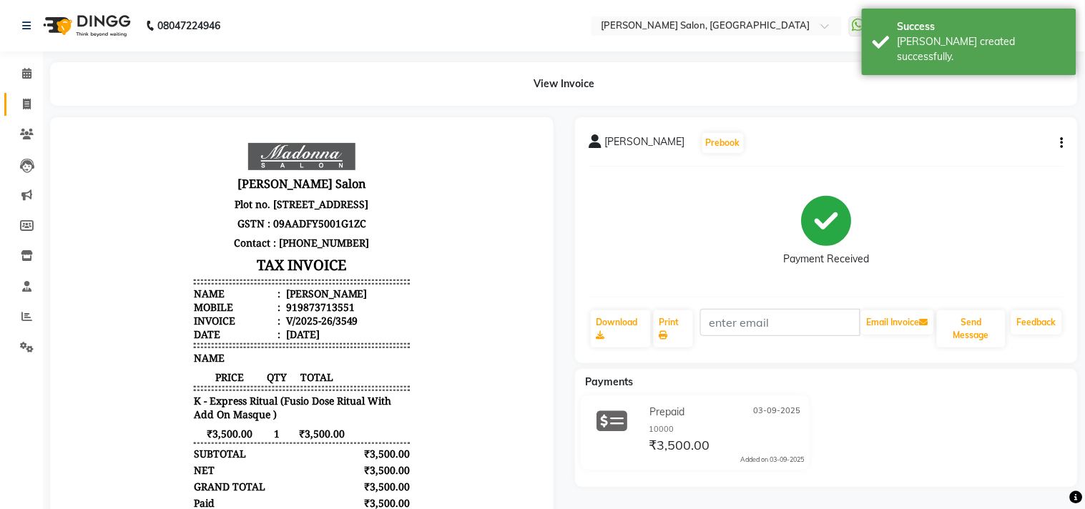
select select "service"
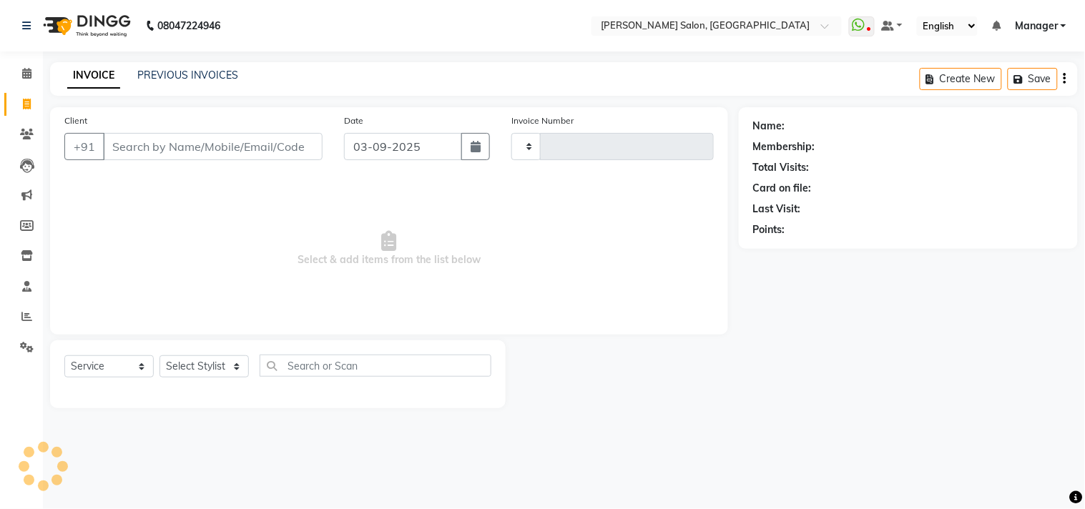
type input "3550"
select select "7229"
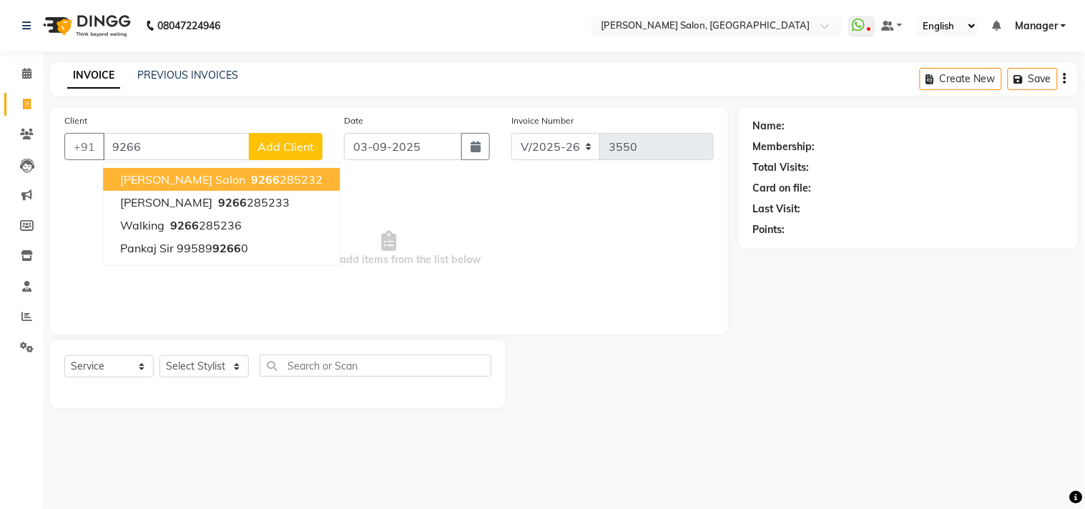
click at [275, 189] on button "[PERSON_NAME] salon 9266 285232" at bounding box center [221, 179] width 237 height 23
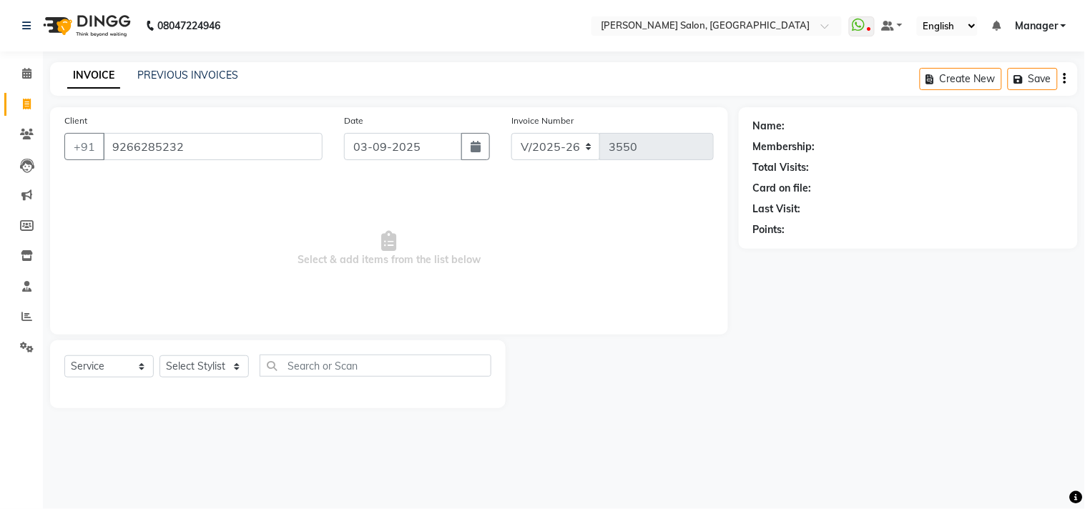
type input "9266285232"
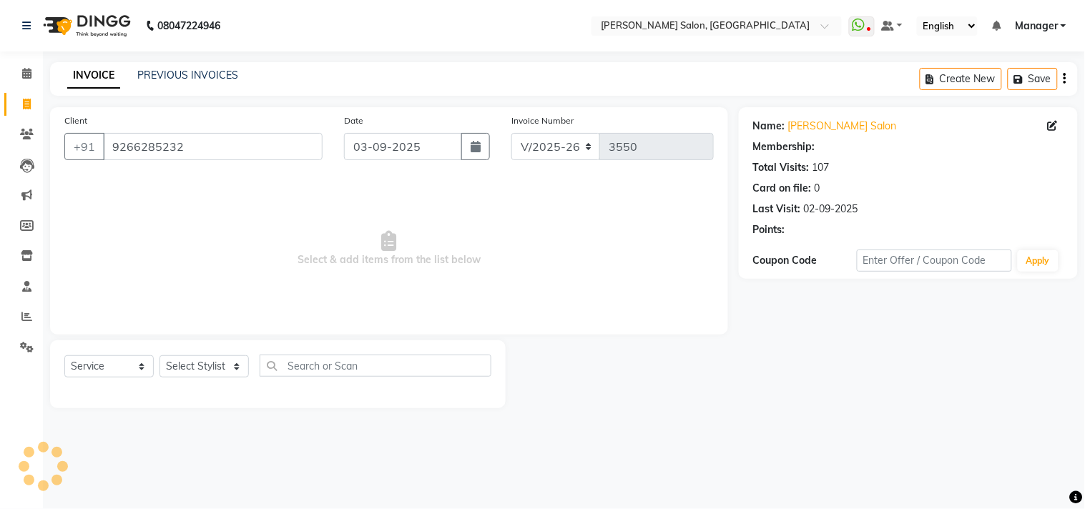
select select "1: Object"
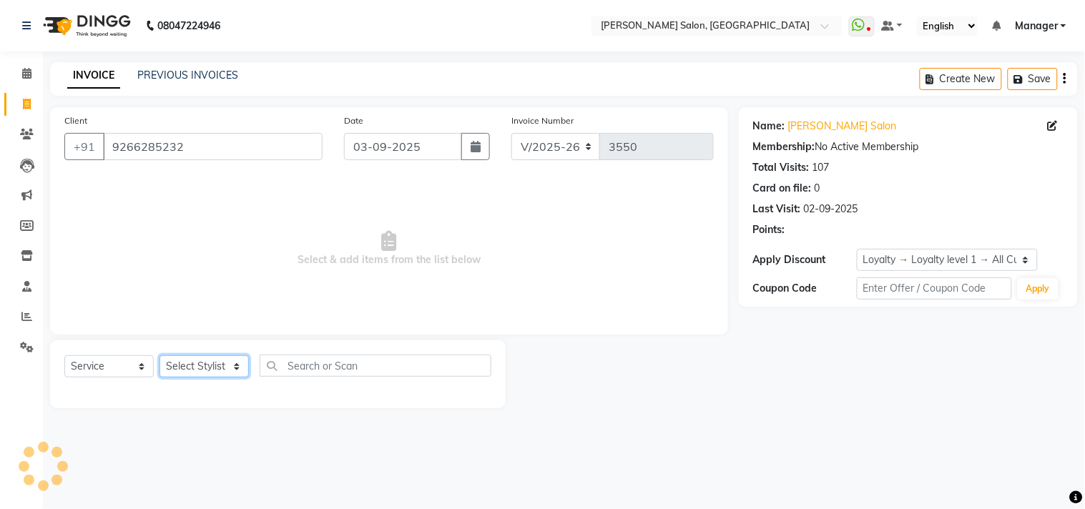
click at [194, 368] on select "Select Stylist [PERSON_NAME] Divya [PERSON_NAME] [PERSON_NAME] [PERSON_NAME] PE…" at bounding box center [203, 366] width 89 height 22
select select "65237"
click at [159, 356] on select "Select Stylist [PERSON_NAME] Divya [PERSON_NAME] [PERSON_NAME] [PERSON_NAME] PE…" at bounding box center [203, 366] width 89 height 22
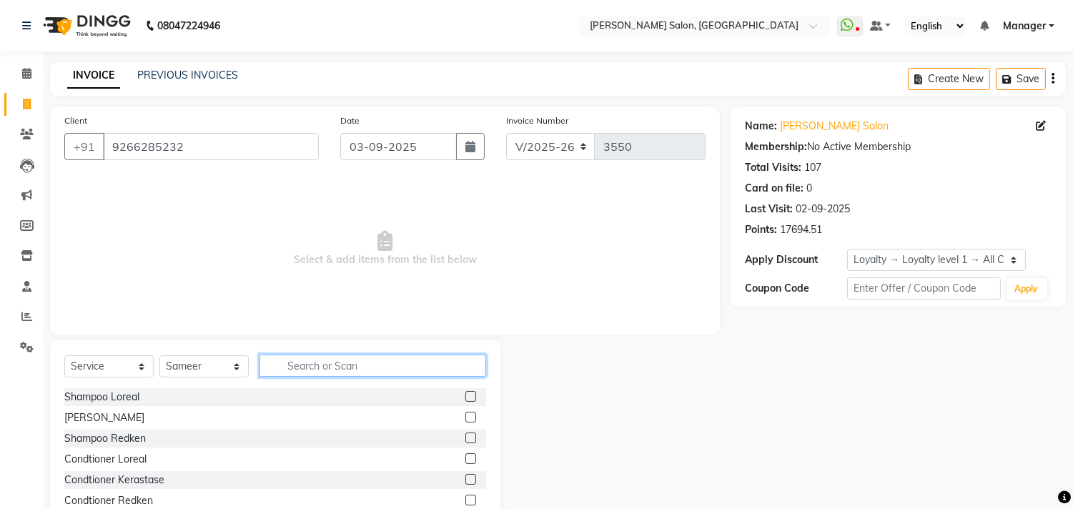
click at [306, 362] on input "text" at bounding box center [373, 366] width 227 height 22
type input "cut"
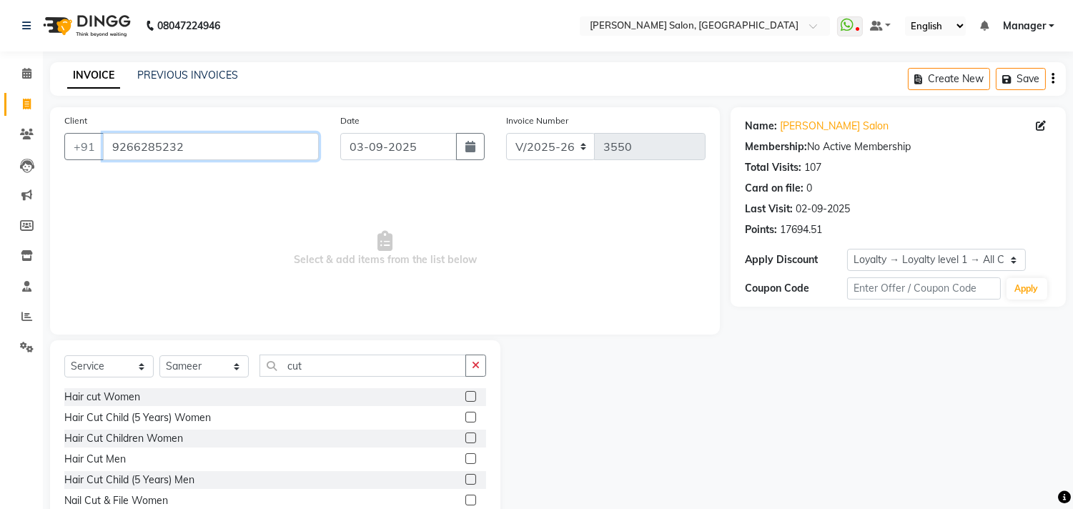
click at [212, 153] on input "9266285232" at bounding box center [211, 146] width 216 height 27
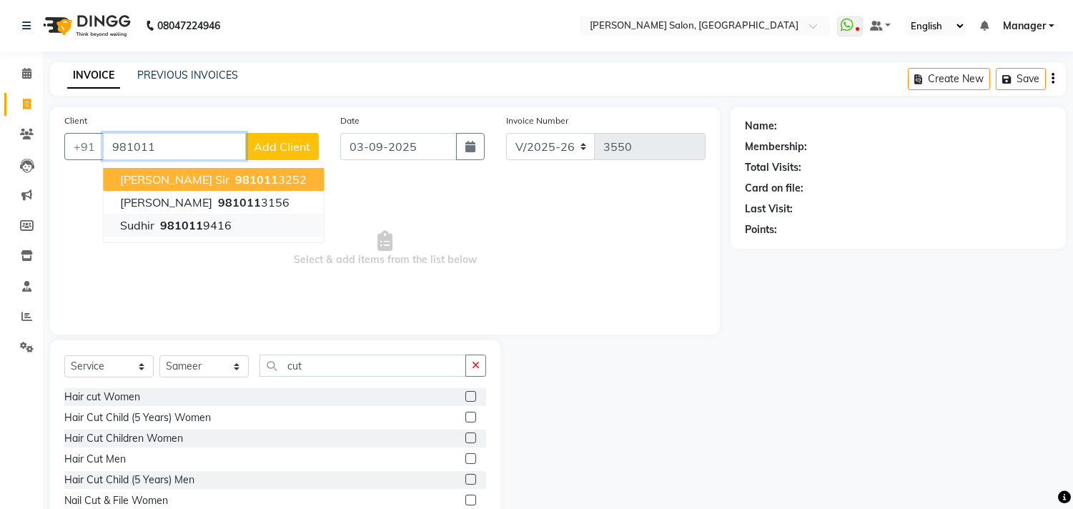
click at [208, 220] on ngb-highlight "981011 9416" at bounding box center [194, 225] width 74 height 14
type input "9810119416"
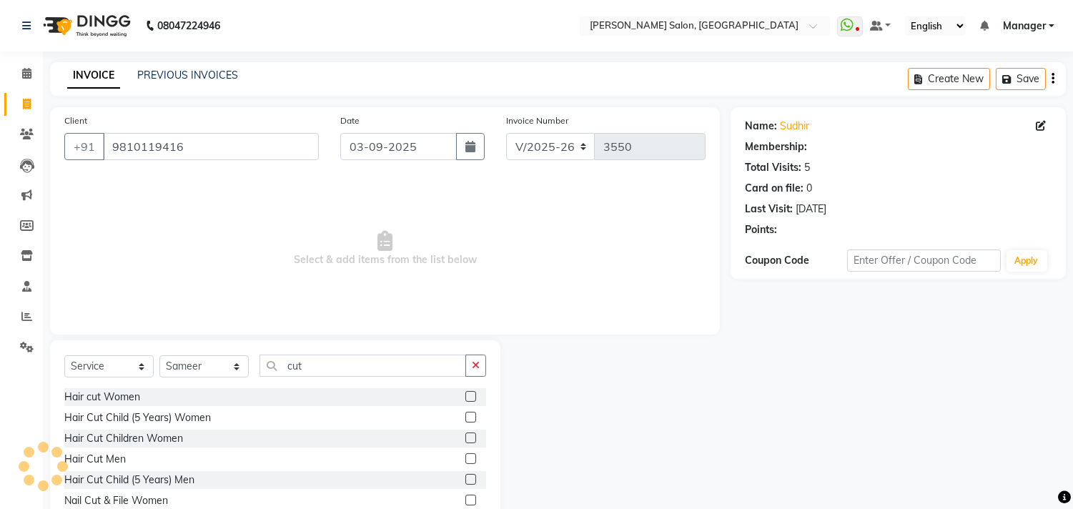
select select "1: Object"
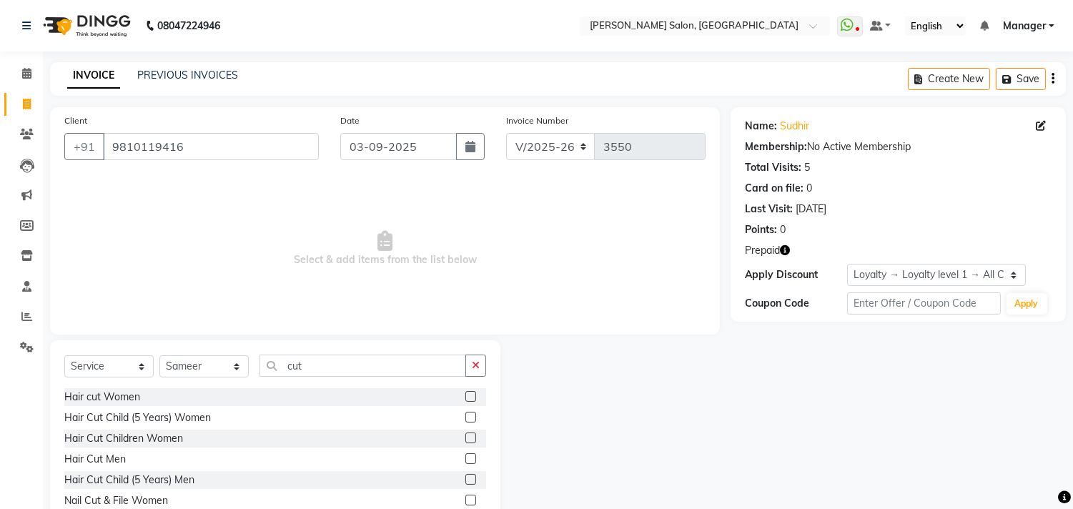
click at [788, 246] on icon "button" at bounding box center [785, 250] width 10 height 10
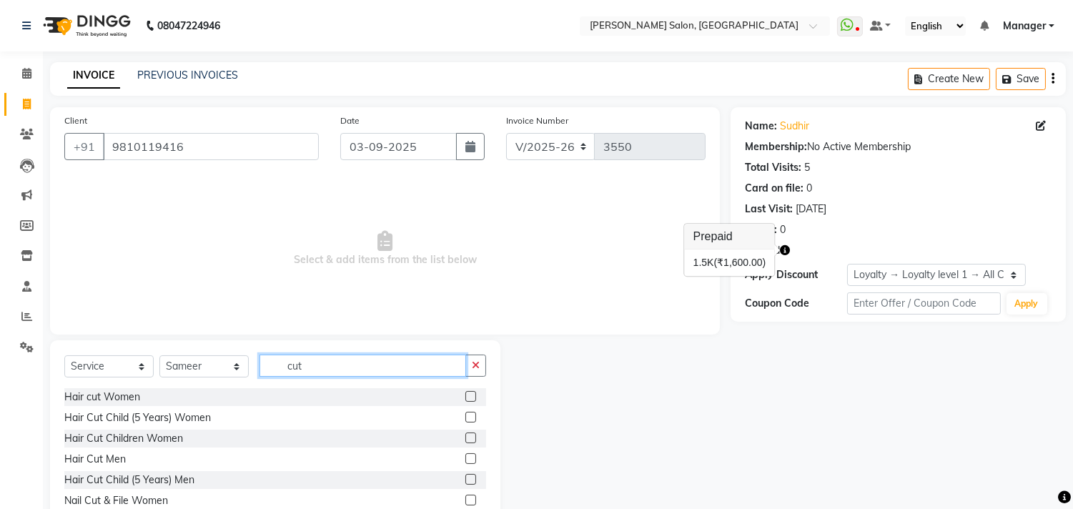
click at [339, 365] on input "cut" at bounding box center [363, 366] width 207 height 22
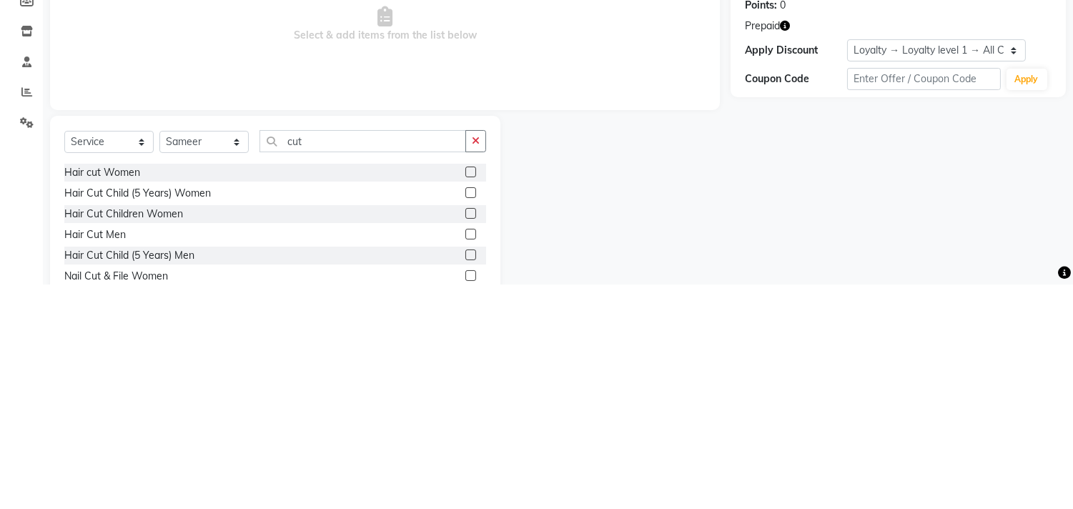
click at [465, 480] on label at bounding box center [470, 479] width 11 height 11
click at [465, 480] on input "checkbox" at bounding box center [469, 479] width 9 height 9
checkbox input "true"
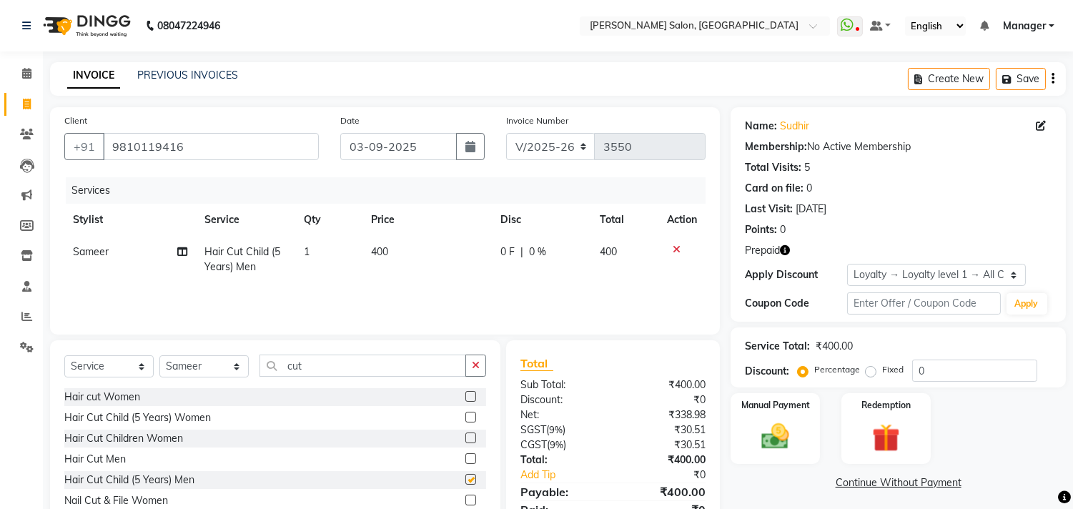
click at [455, 236] on td "400" at bounding box center [427, 259] width 129 height 47
select select "65237"
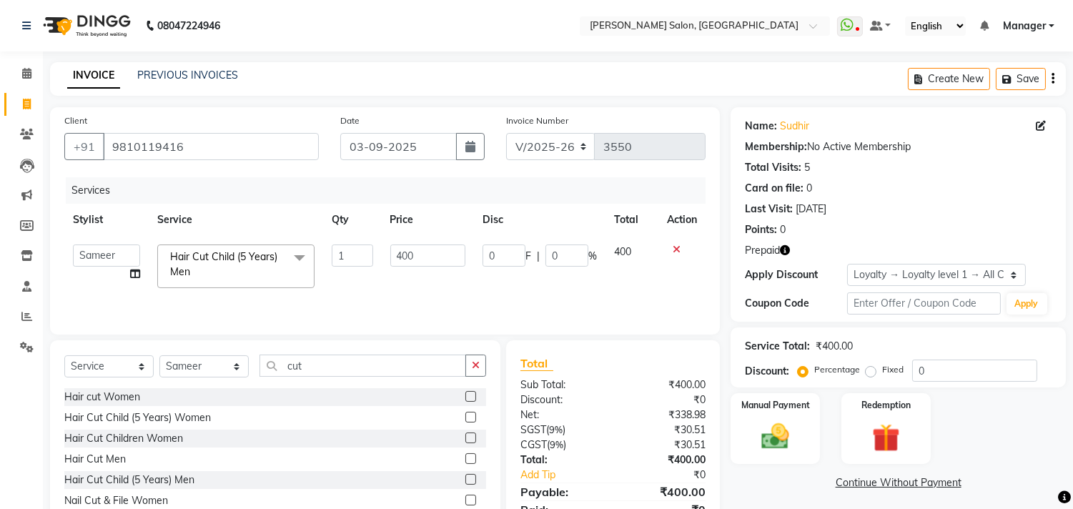
checkbox input "false"
click at [676, 247] on icon at bounding box center [677, 250] width 8 height 10
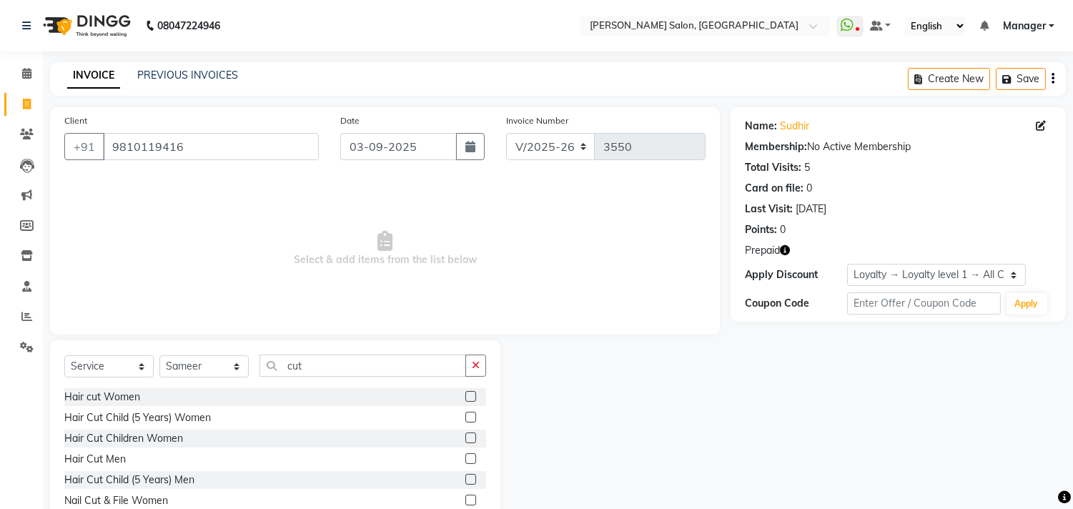
click at [465, 459] on label at bounding box center [470, 458] width 11 height 11
click at [465, 459] on input "checkbox" at bounding box center [469, 459] width 9 height 9
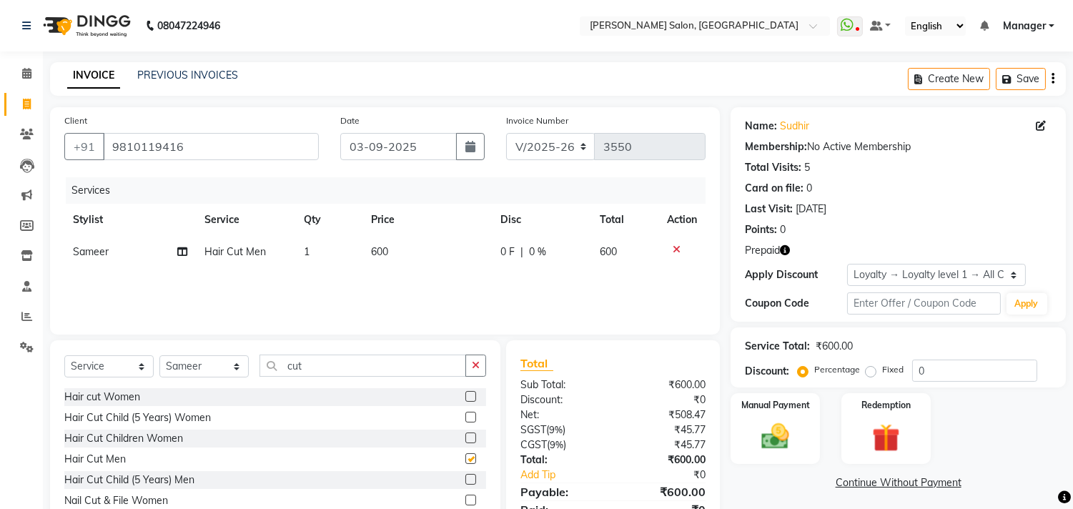
scroll to position [63, 0]
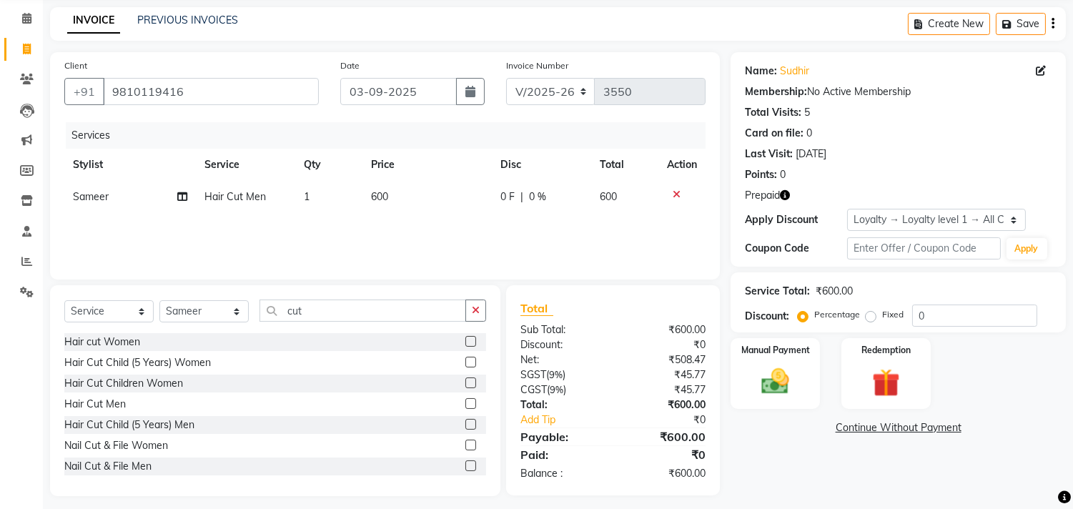
checkbox input "false"
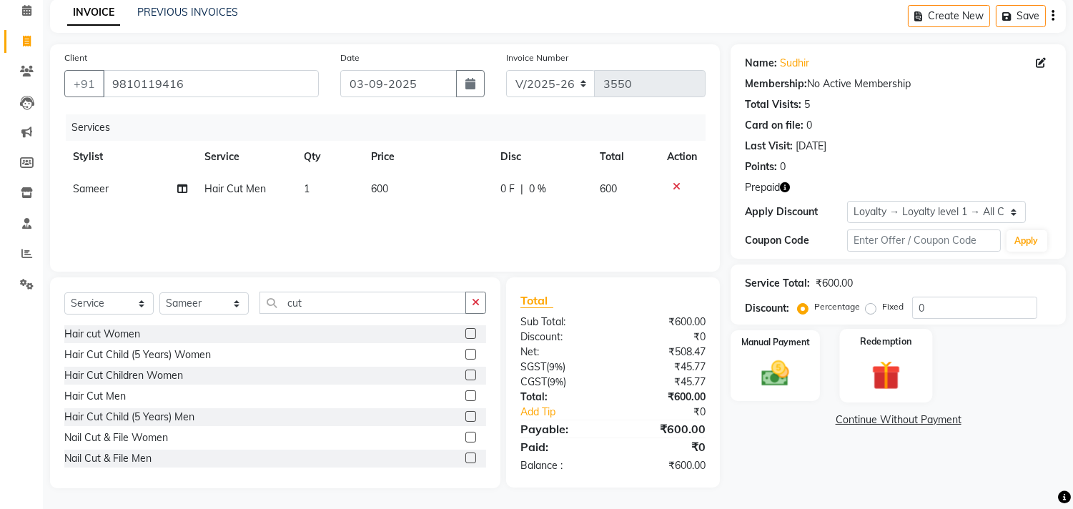
click at [879, 355] on div "Redemption" at bounding box center [885, 365] width 93 height 73
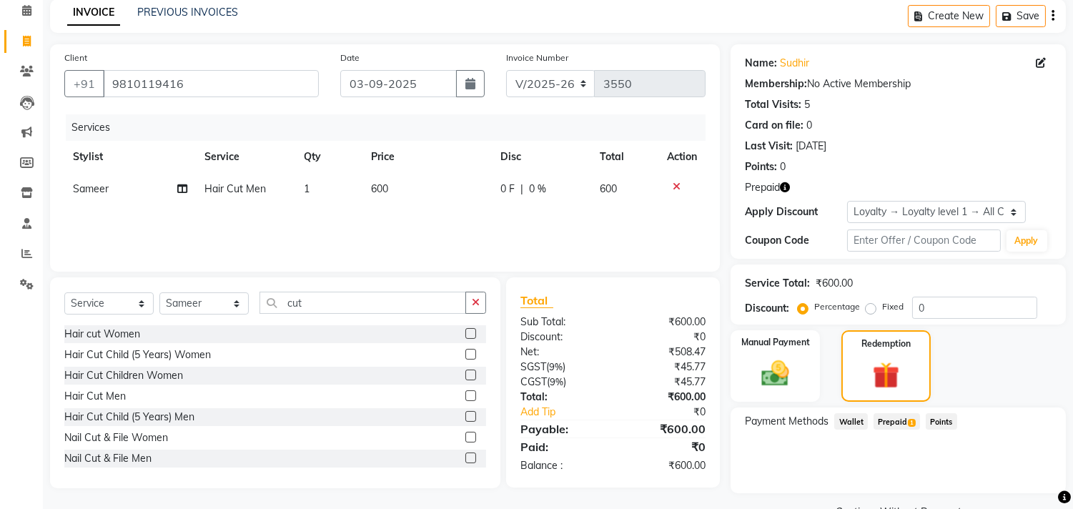
click at [901, 420] on span "Prepaid 1" at bounding box center [897, 421] width 46 height 16
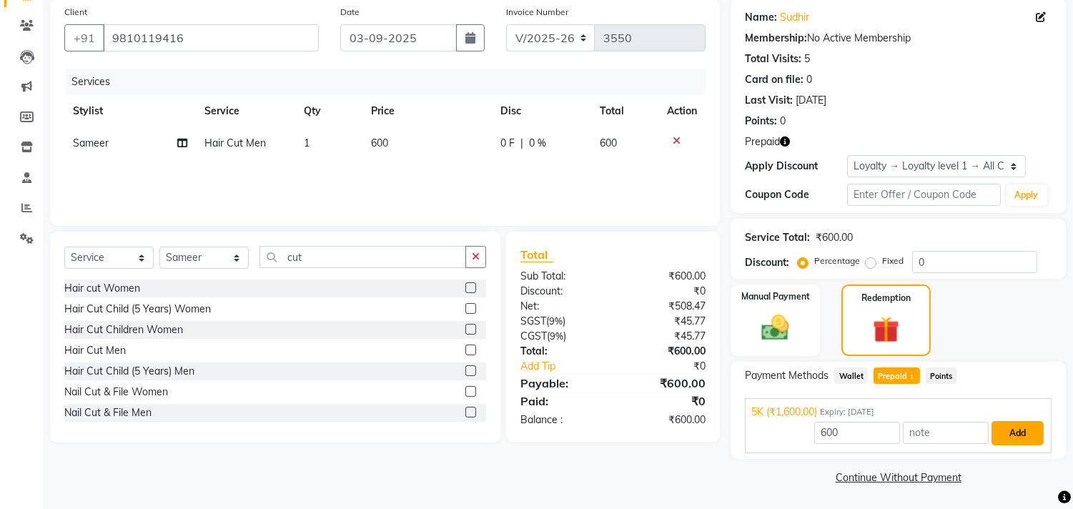
click at [1027, 435] on button "Add" at bounding box center [1018, 433] width 52 height 24
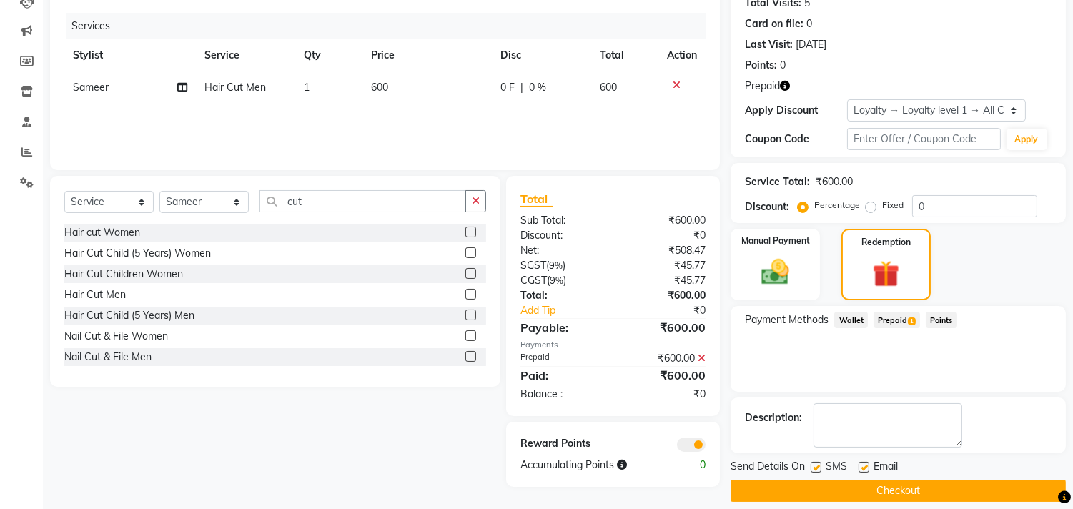
scroll to position [177, 0]
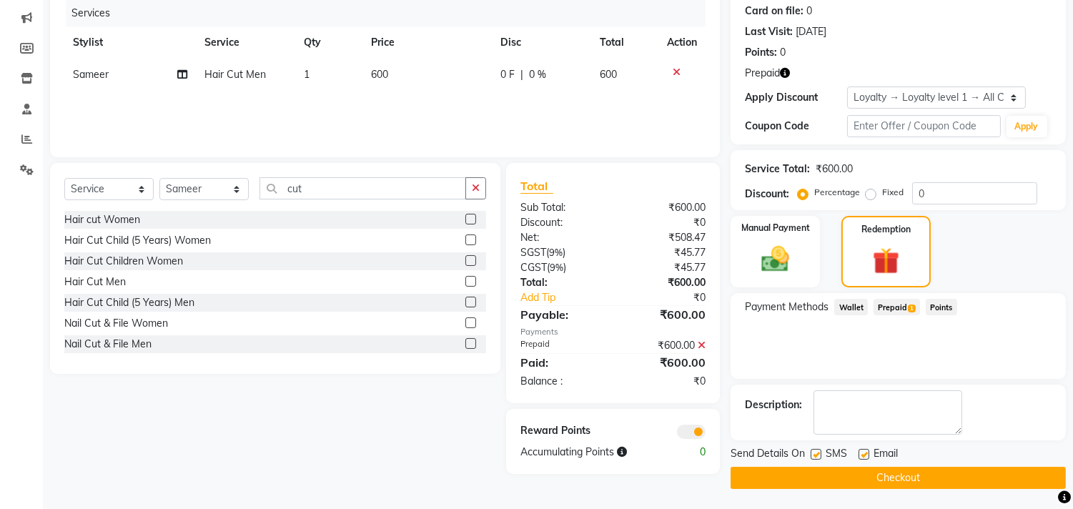
click at [972, 481] on button "Checkout" at bounding box center [898, 478] width 335 height 22
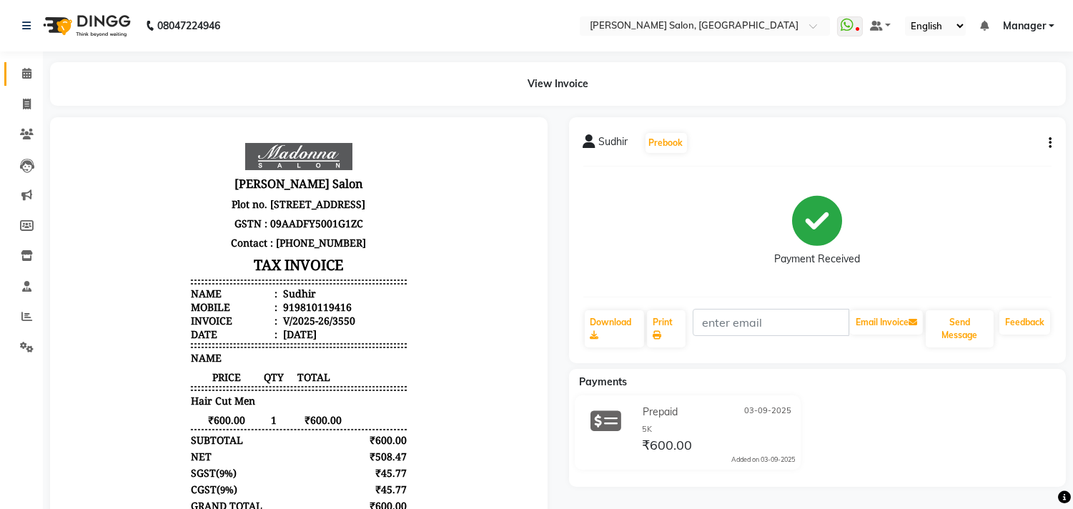
click at [24, 69] on icon at bounding box center [26, 73] width 9 height 11
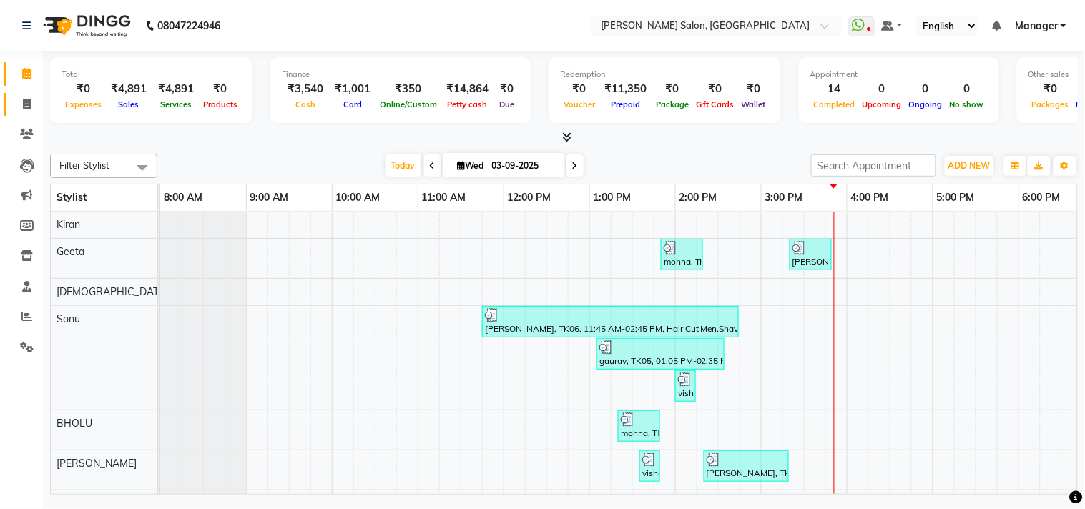
click at [29, 107] on icon at bounding box center [27, 104] width 8 height 11
select select "7229"
select select "service"
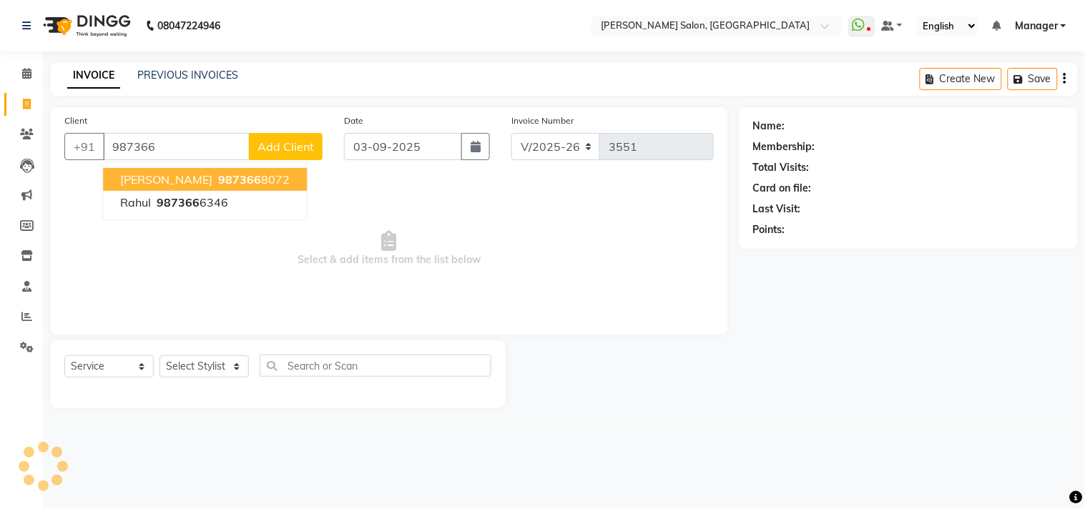
click at [236, 179] on ngb-highlight "987366 8072" at bounding box center [252, 179] width 74 height 14
type input "9873668072"
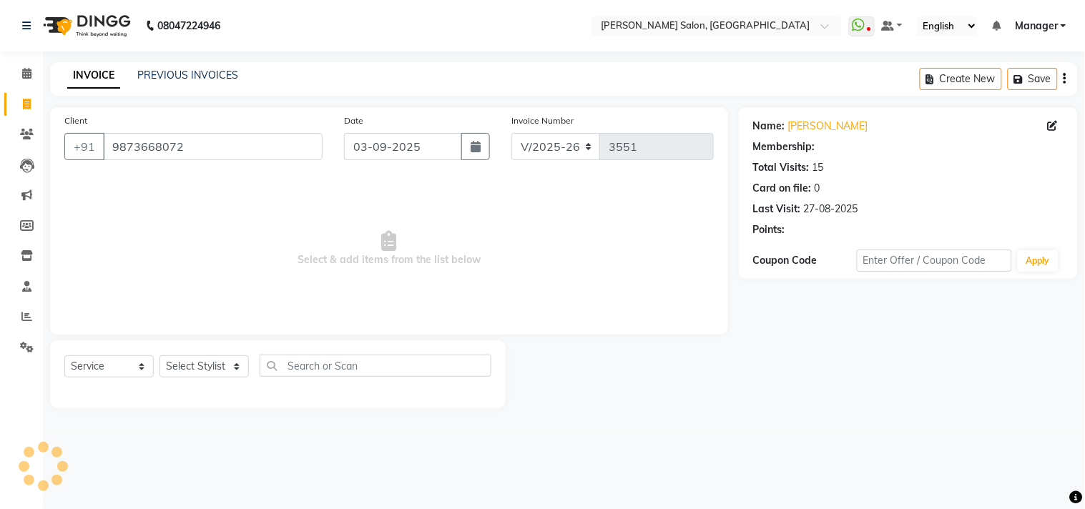
select select "1: Object"
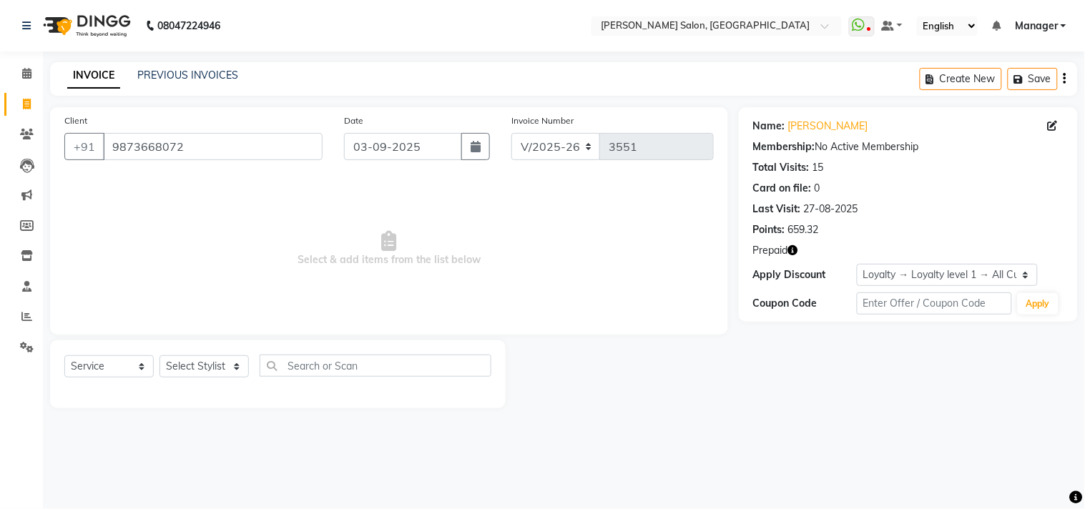
click at [794, 251] on icon "button" at bounding box center [793, 250] width 10 height 10
click at [227, 369] on select "Select Stylist [PERSON_NAME] Divya [PERSON_NAME] [PERSON_NAME] [PERSON_NAME] PE…" at bounding box center [203, 366] width 89 height 22
select select "61919"
click at [159, 356] on select "Select Stylist [PERSON_NAME] Divya [PERSON_NAME] [PERSON_NAME] [PERSON_NAME] PE…" at bounding box center [203, 366] width 89 height 22
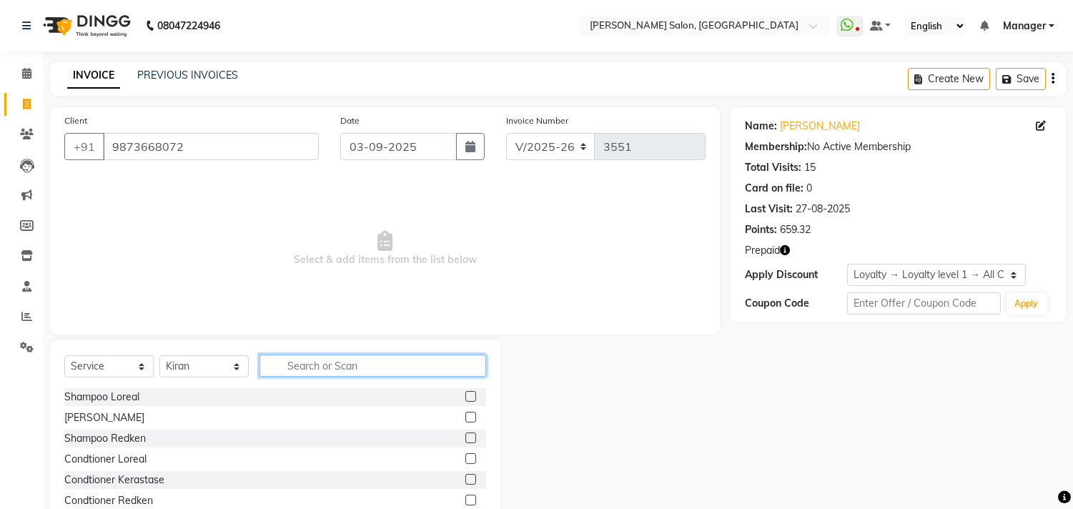
click at [327, 361] on input "text" at bounding box center [373, 366] width 227 height 22
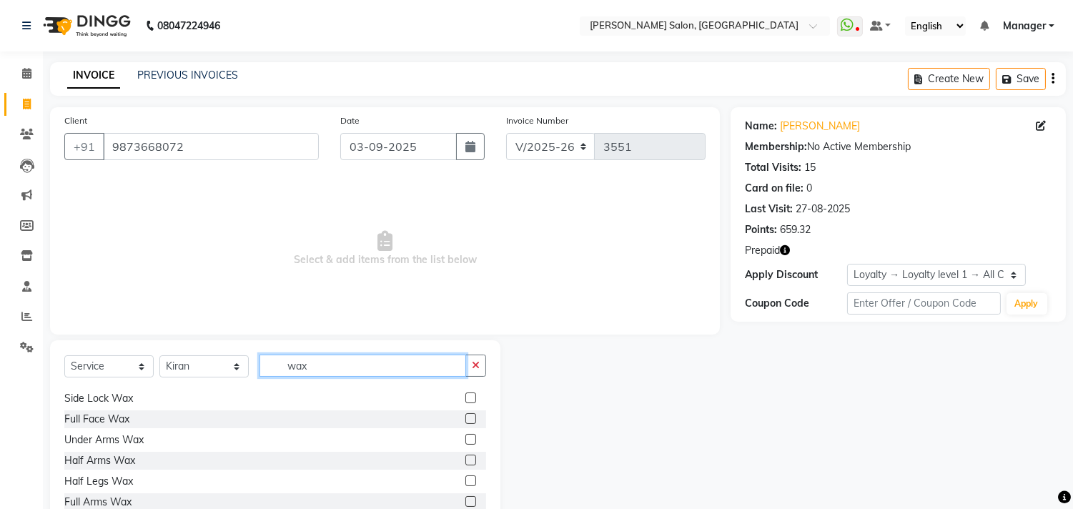
scroll to position [250, 0]
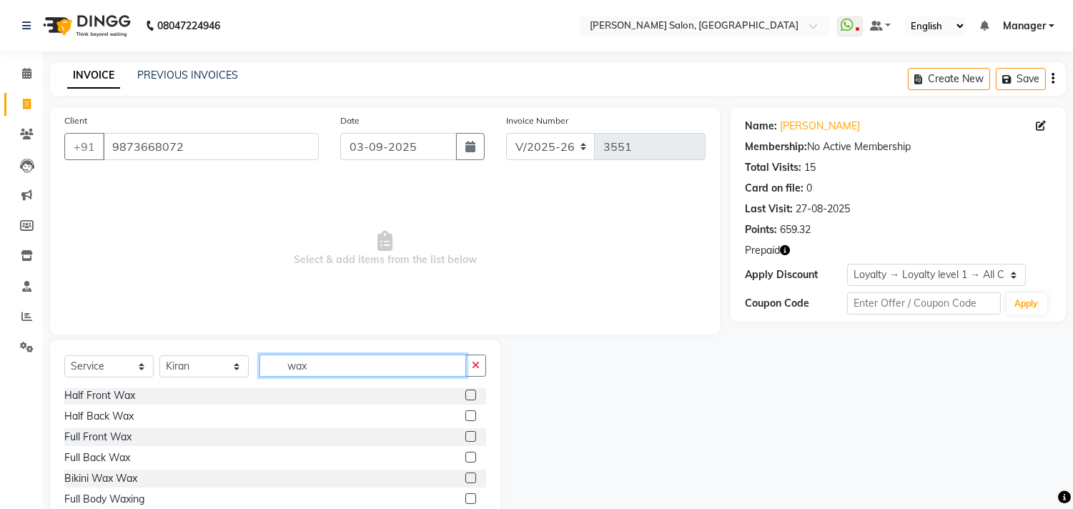
type input "wax"
click at [465, 498] on label at bounding box center [470, 498] width 11 height 11
click at [465, 498] on input "checkbox" at bounding box center [469, 499] width 9 height 9
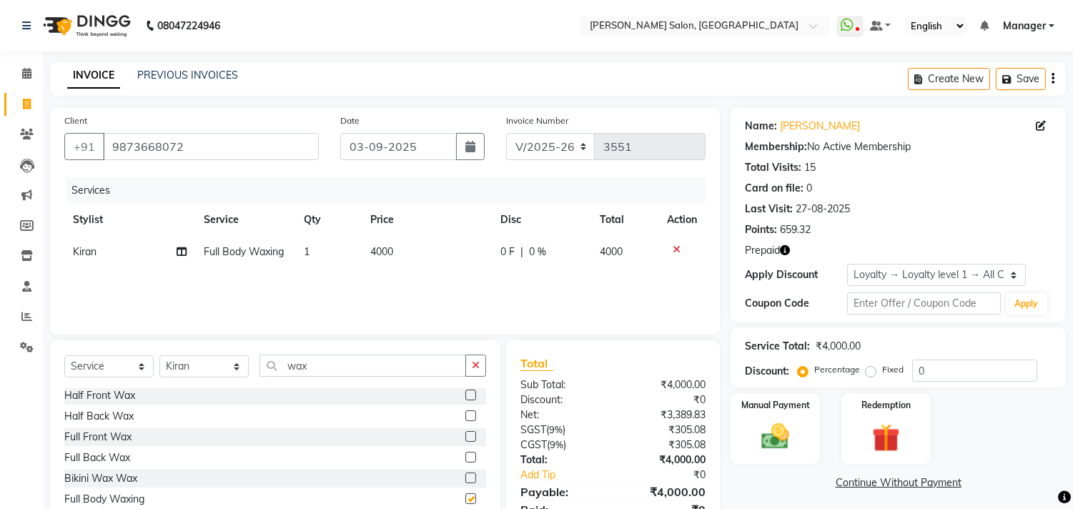
checkbox input "false"
click at [418, 257] on td "4000" at bounding box center [427, 252] width 130 height 32
select select "61919"
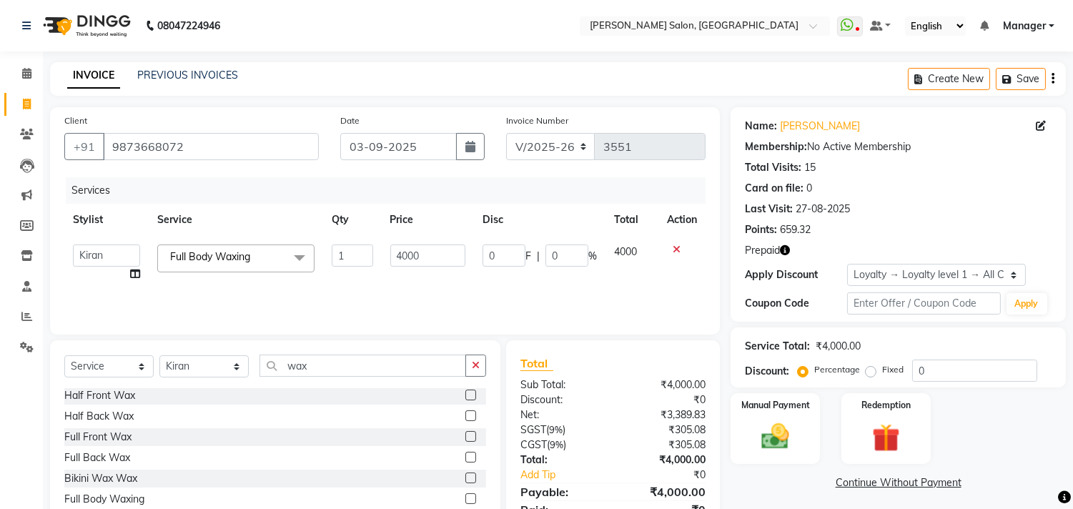
click at [676, 252] on icon at bounding box center [677, 250] width 8 height 10
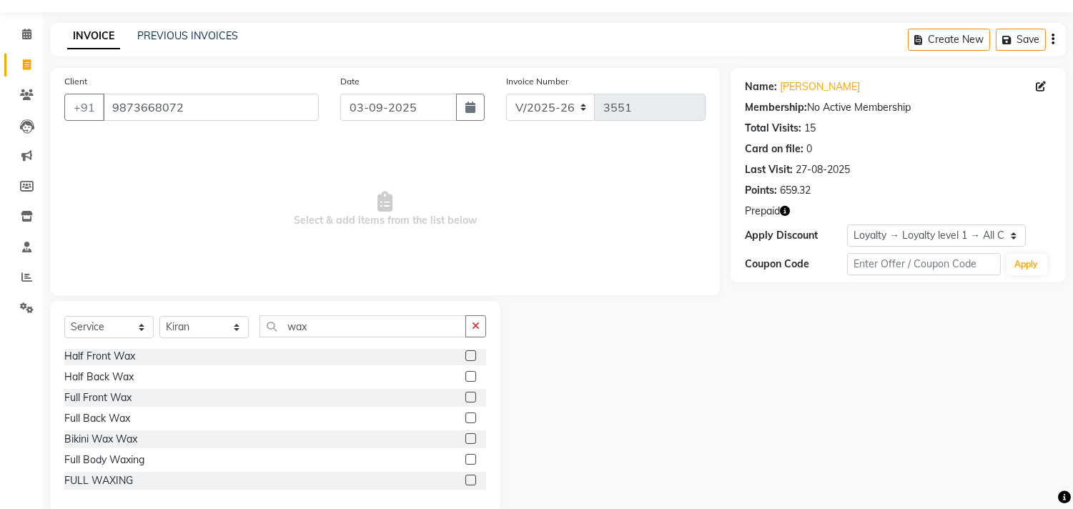
scroll to position [63, 0]
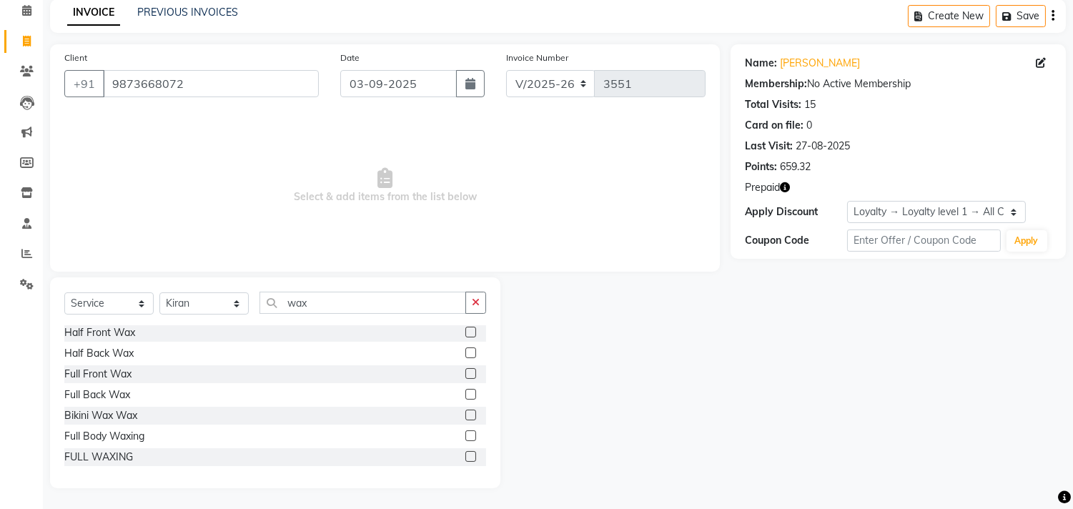
click at [465, 455] on label at bounding box center [470, 456] width 11 height 11
click at [465, 455] on input "checkbox" at bounding box center [469, 457] width 9 height 9
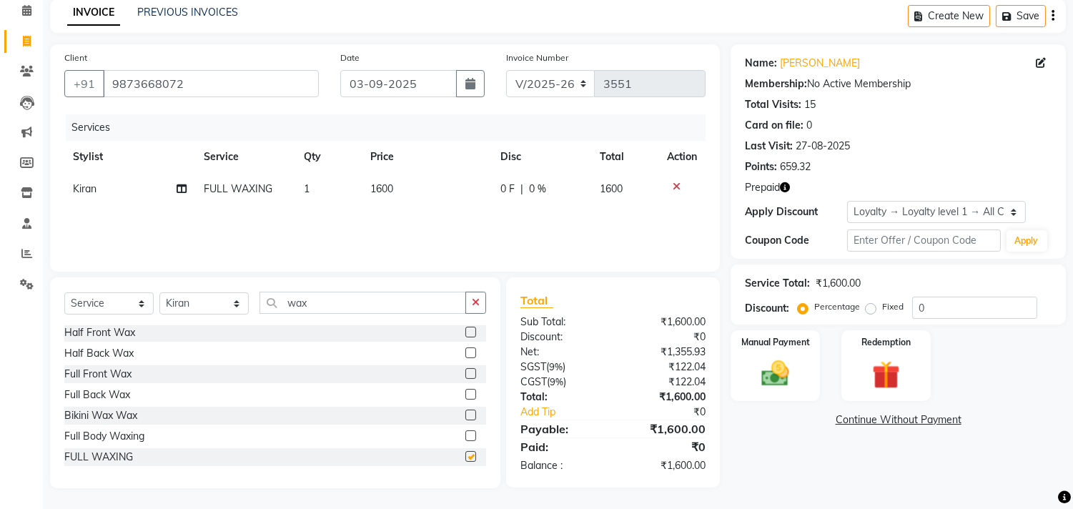
checkbox input "false"
click at [337, 305] on input "wax" at bounding box center [363, 303] width 207 height 22
type input "w"
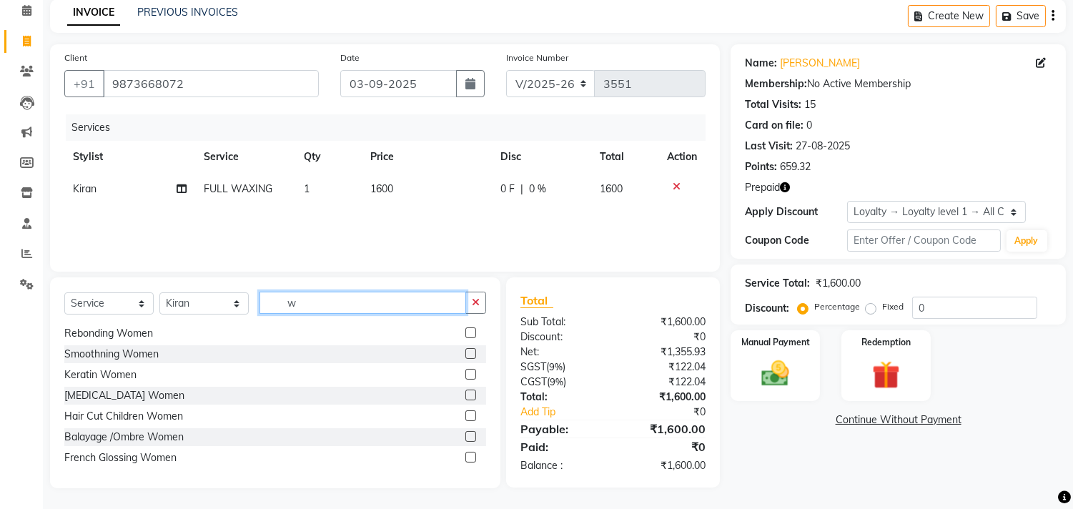
scroll to position [747, 0]
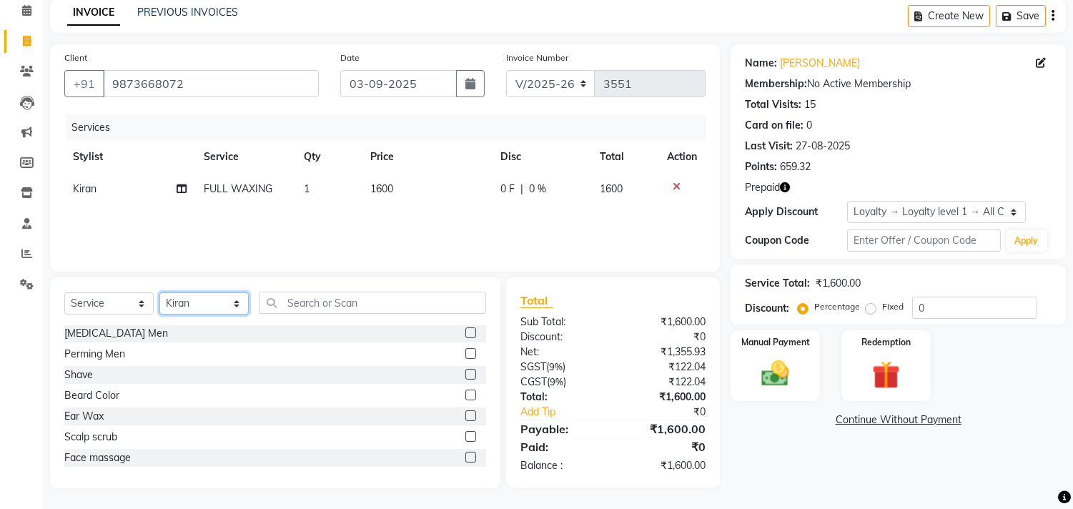
click at [231, 303] on select "Select Stylist [PERSON_NAME] Divya [PERSON_NAME] [PERSON_NAME] [PERSON_NAME] PE…" at bounding box center [203, 303] width 89 height 22
select select "61963"
click at [159, 292] on select "Select Stylist [PERSON_NAME] Divya [PERSON_NAME] [PERSON_NAME] [PERSON_NAME] PE…" at bounding box center [203, 303] width 89 height 22
click at [309, 305] on input "text" at bounding box center [373, 303] width 227 height 22
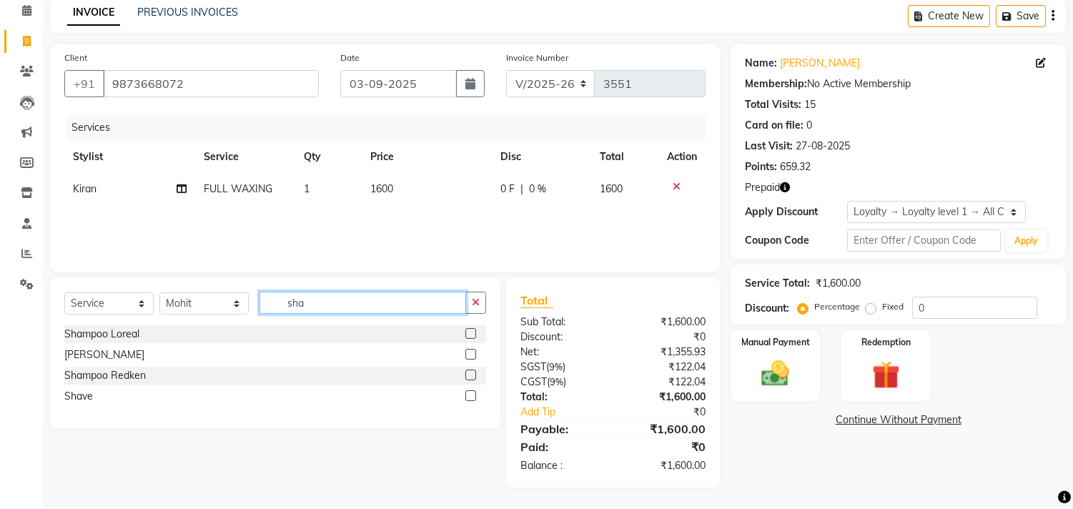
scroll to position [0, 0]
type input "sha"
click at [473, 360] on label at bounding box center [470, 355] width 11 height 11
click at [473, 360] on input "checkbox" at bounding box center [469, 355] width 9 height 9
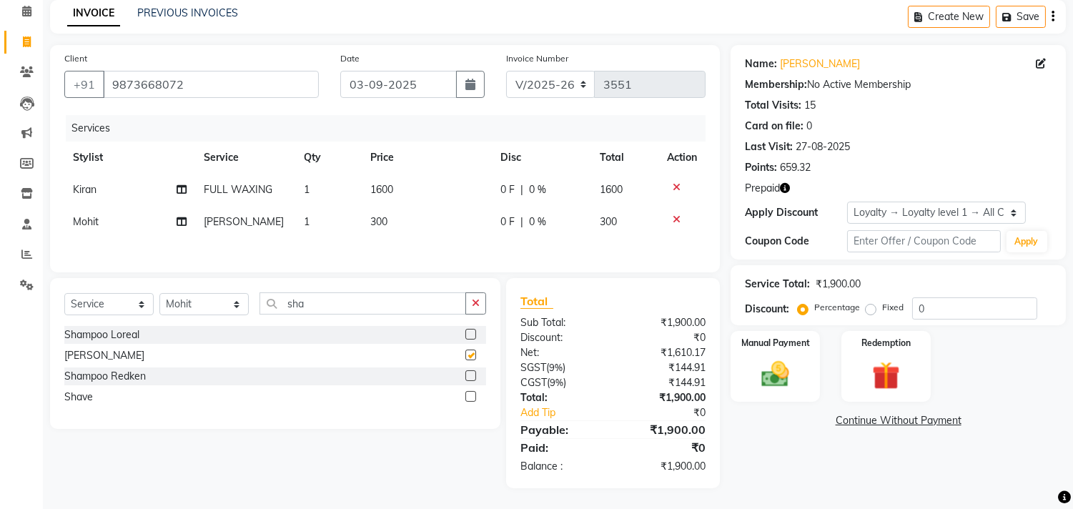
checkbox input "false"
click at [423, 230] on td "300" at bounding box center [427, 222] width 130 height 32
select select "61963"
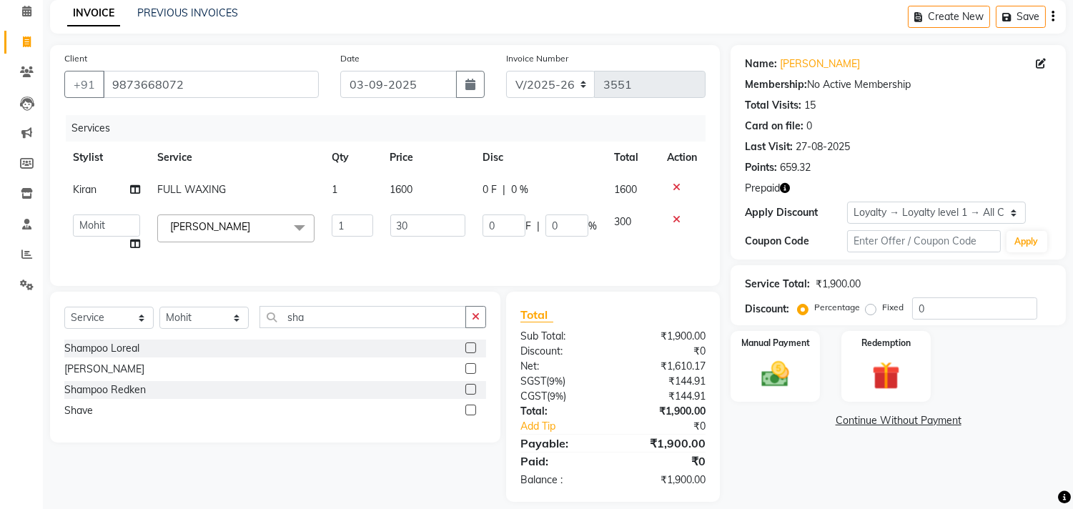
type input "3"
type input "600"
click at [448, 230] on input "600" at bounding box center [427, 225] width 75 height 22
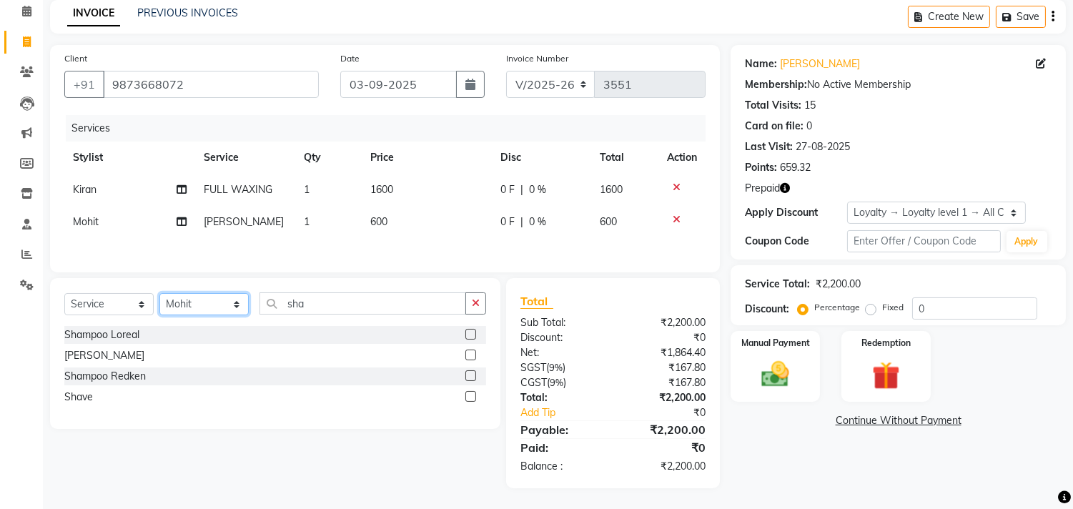
click at [243, 315] on select "Select Stylist [PERSON_NAME] Divya [PERSON_NAME] [PERSON_NAME] [PERSON_NAME] PE…" at bounding box center [203, 304] width 89 height 22
select select "69689"
click at [159, 312] on select "Select Stylist [PERSON_NAME] Divya [PERSON_NAME] [PERSON_NAME] [PERSON_NAME] PE…" at bounding box center [203, 304] width 89 height 22
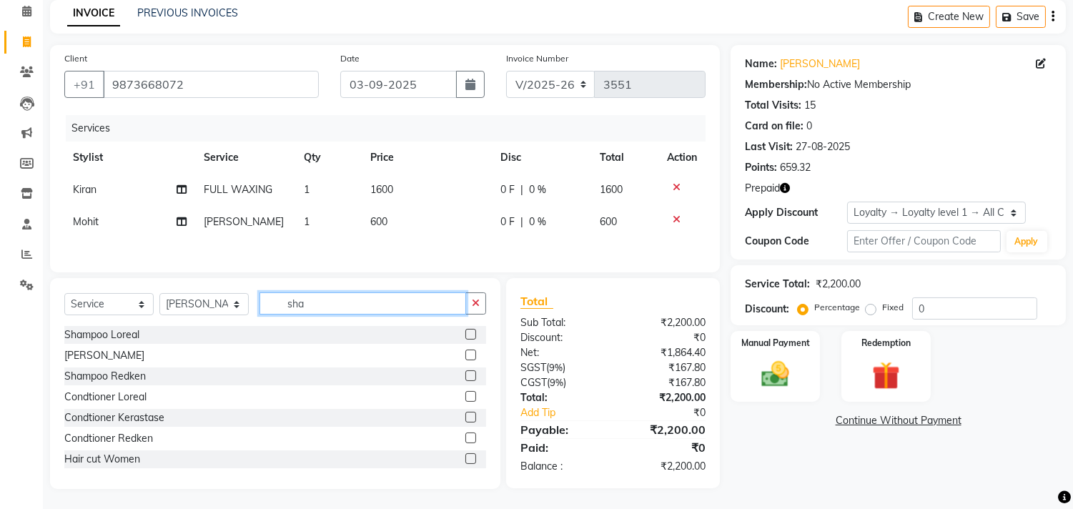
click at [342, 315] on input "sha" at bounding box center [363, 303] width 207 height 22
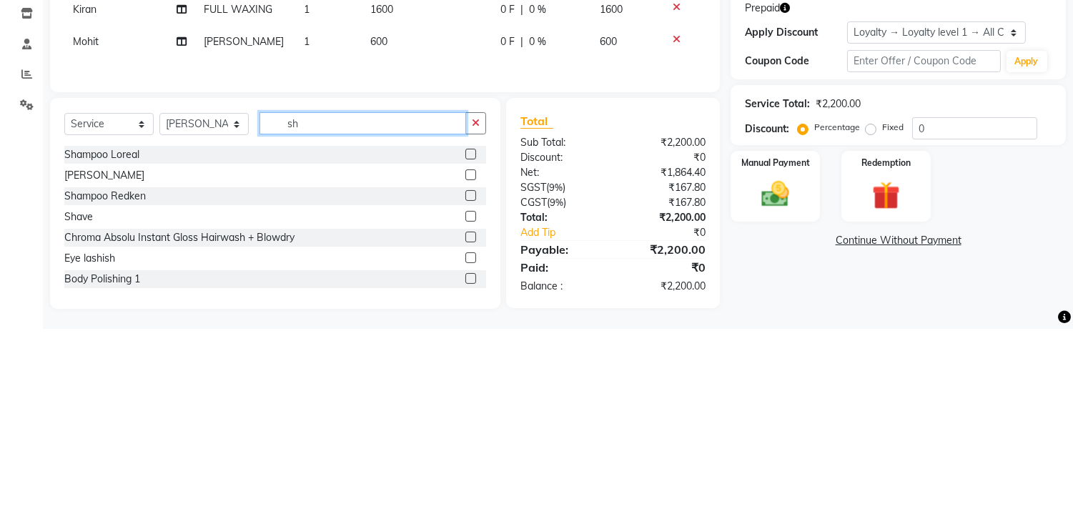
type input "s"
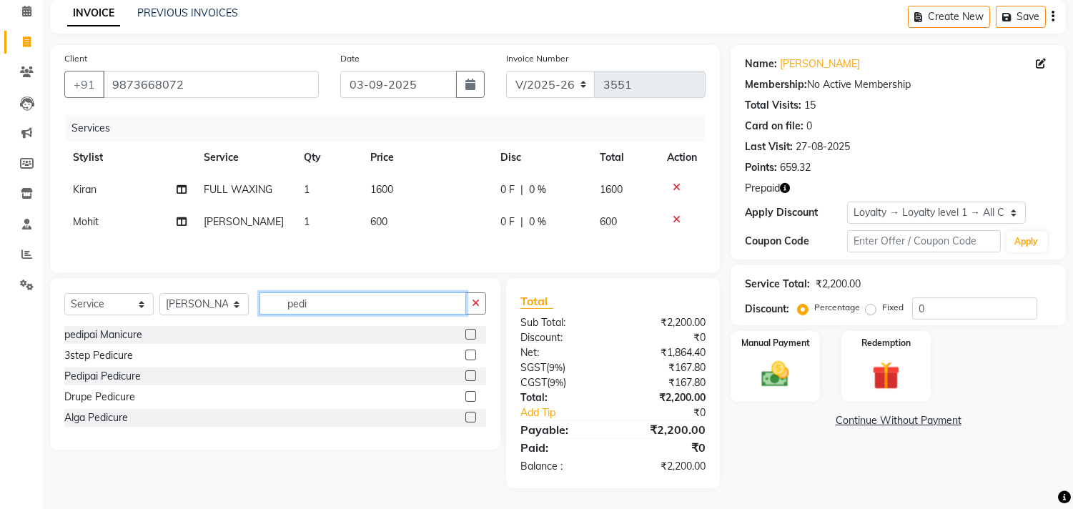
type input "pedi"
click at [472, 381] on label at bounding box center [470, 375] width 11 height 11
click at [472, 381] on input "checkbox" at bounding box center [469, 376] width 9 height 9
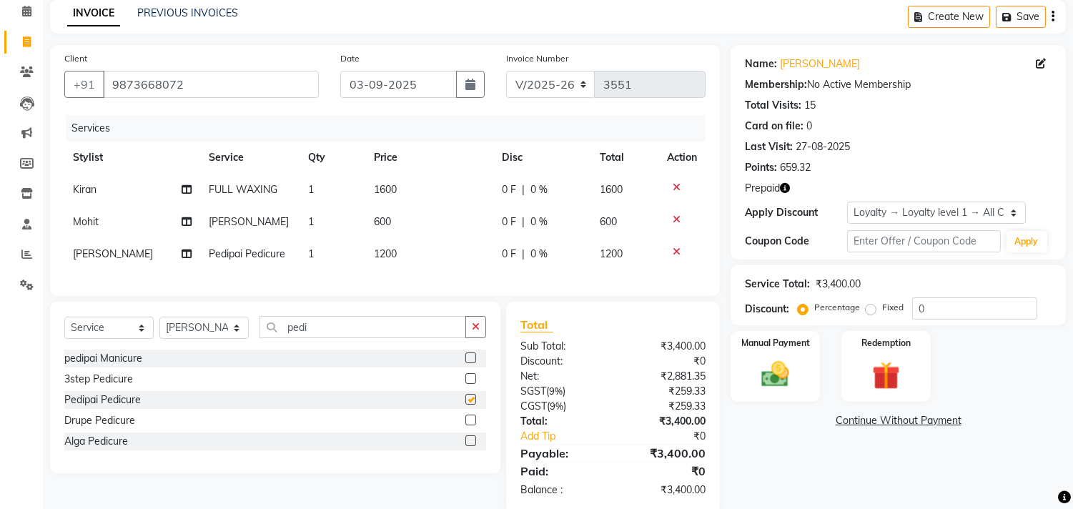
click at [418, 270] on td "1200" at bounding box center [429, 254] width 128 height 32
checkbox input "false"
select select "69689"
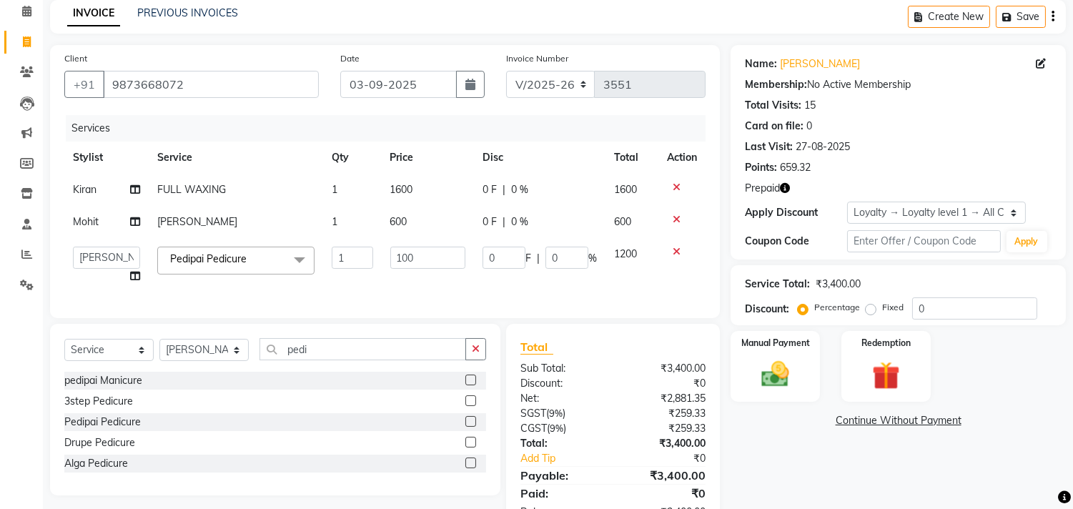
type input "1000"
click at [455, 290] on div "Services Stylist Service Qty Price Disc Total Action Kiran FULL WAXING 1 1600 0…" at bounding box center [384, 209] width 641 height 189
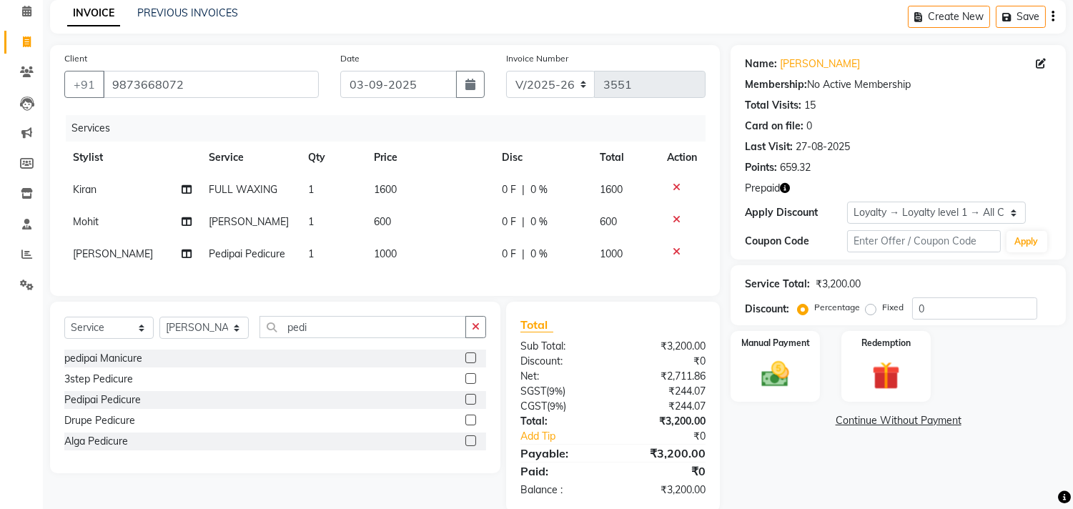
scroll to position [113, 0]
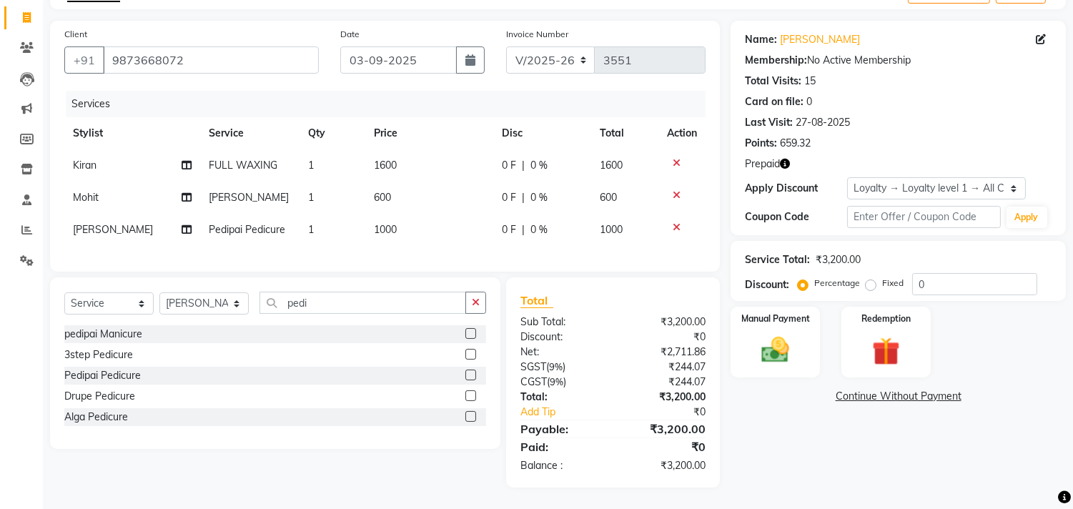
click at [888, 334] on img at bounding box center [886, 351] width 45 height 35
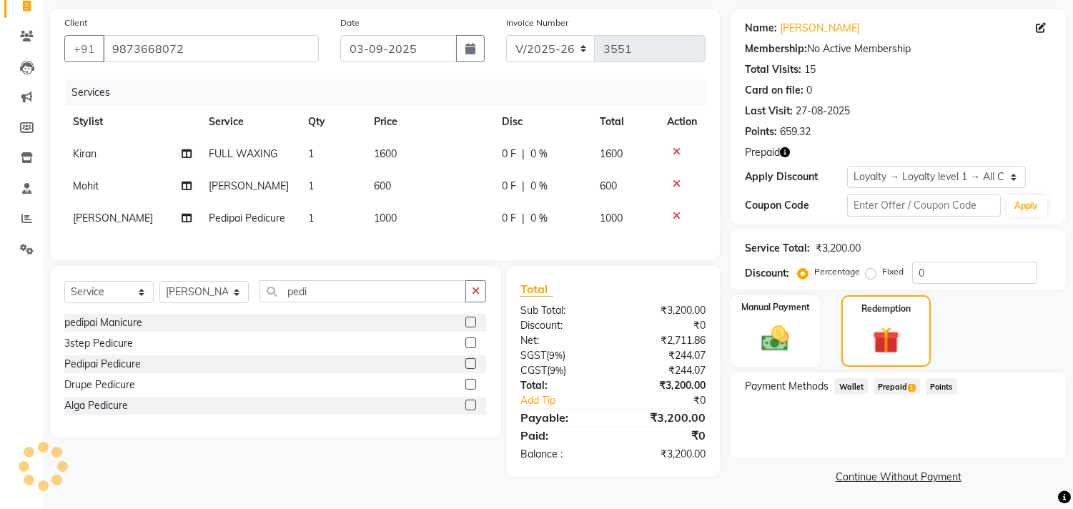
click at [892, 378] on span "Prepaid 1" at bounding box center [897, 386] width 46 height 16
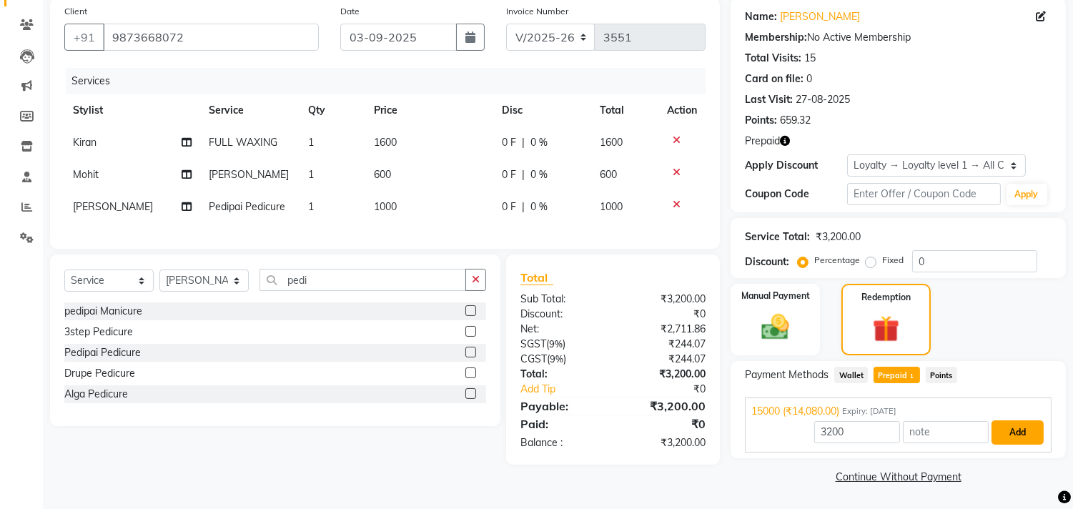
click at [1016, 426] on button "Add" at bounding box center [1018, 432] width 52 height 24
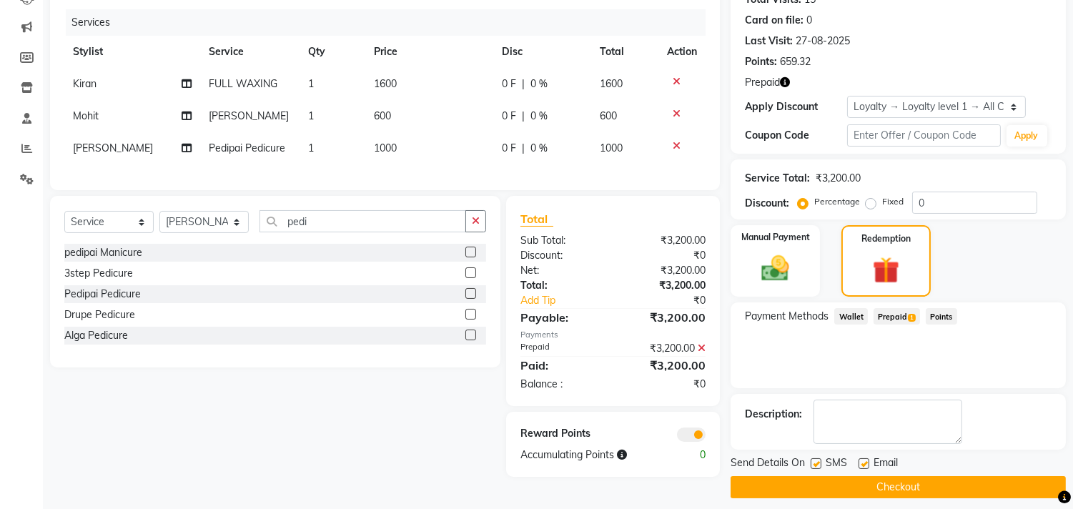
scroll to position [184, 0]
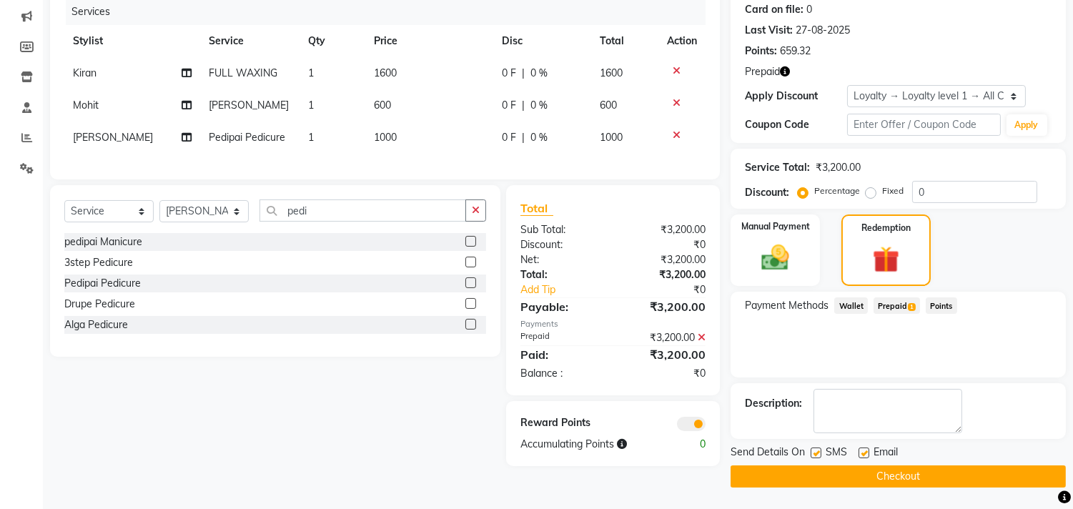
click at [937, 474] on button "Checkout" at bounding box center [898, 476] width 335 height 22
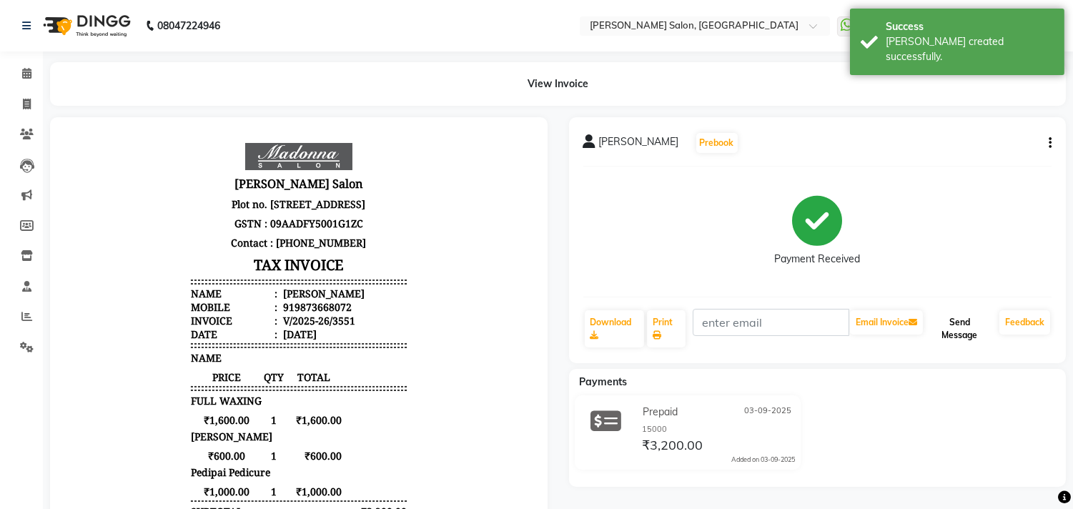
click at [962, 326] on button "Send Message" at bounding box center [960, 328] width 68 height 37
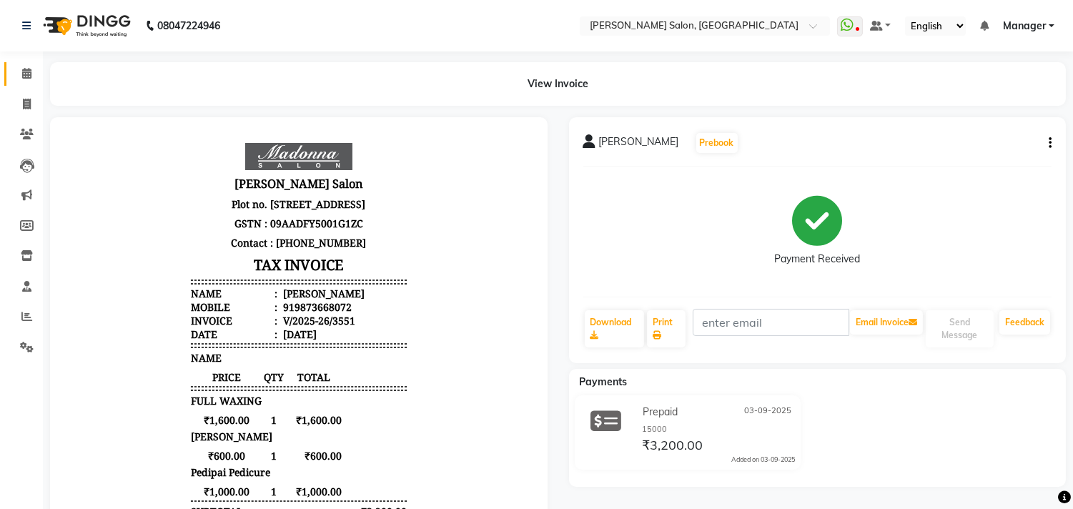
click at [26, 74] on icon at bounding box center [26, 73] width 9 height 11
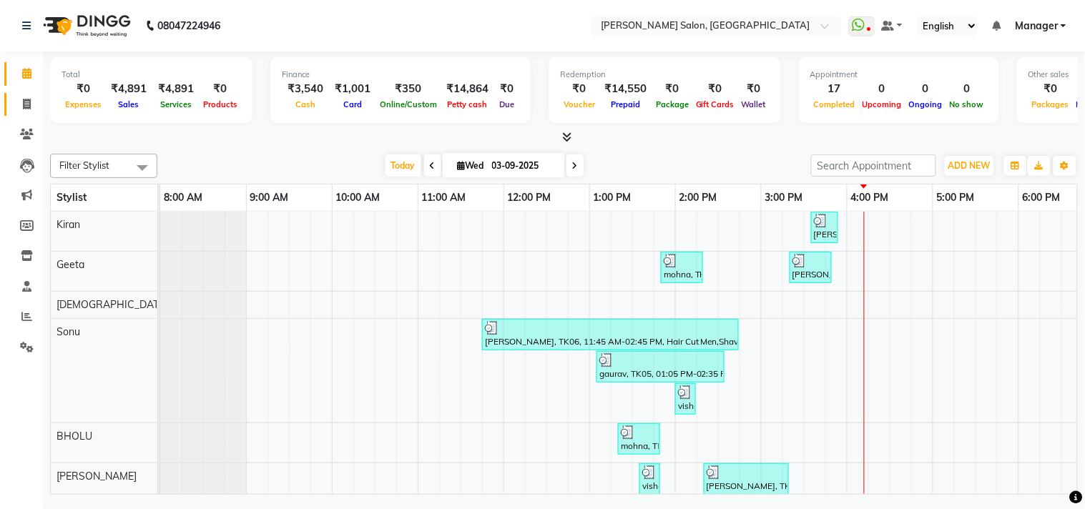
click at [26, 104] on icon at bounding box center [27, 104] width 8 height 11
select select "7229"
select select "service"
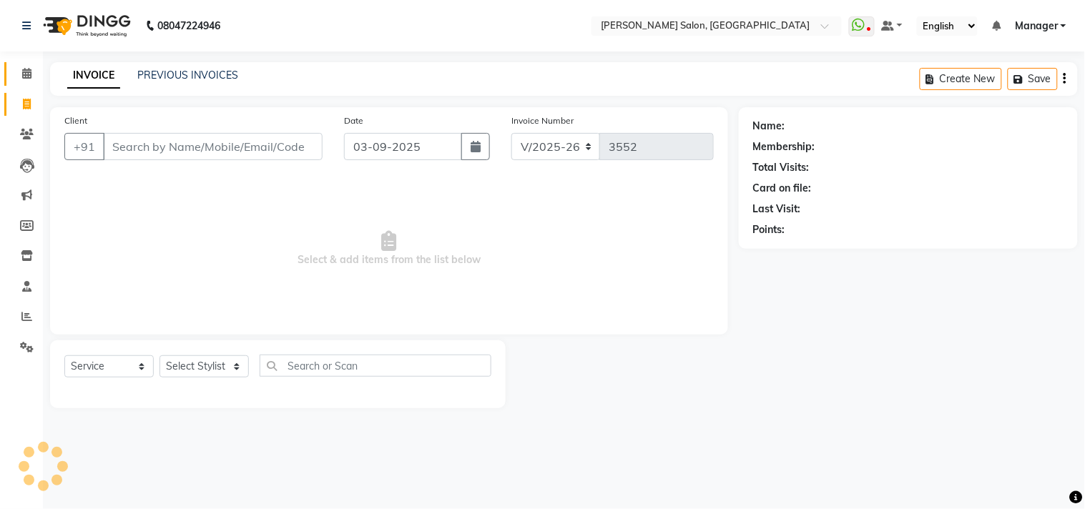
click at [25, 68] on icon at bounding box center [26, 73] width 9 height 11
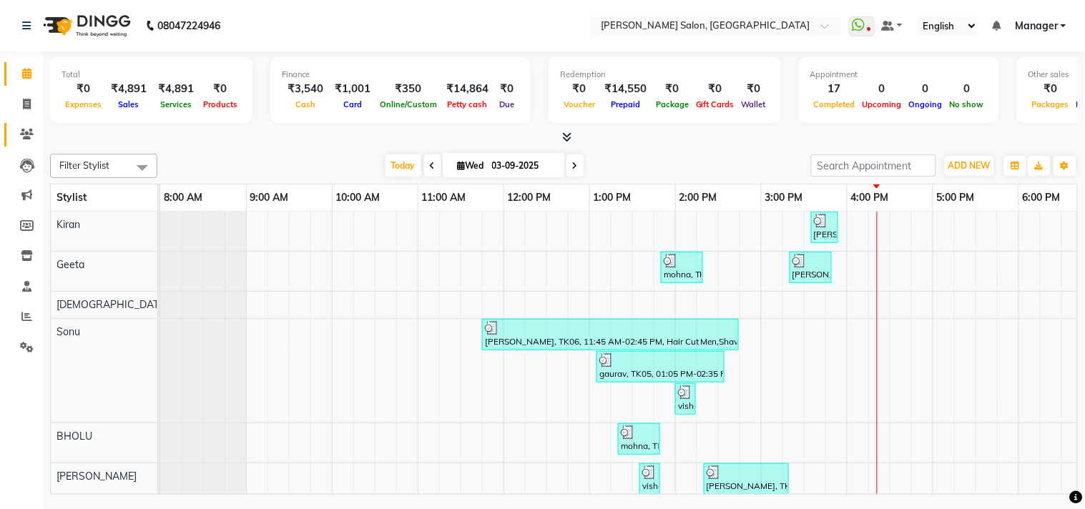
click at [20, 127] on span at bounding box center [26, 135] width 25 height 16
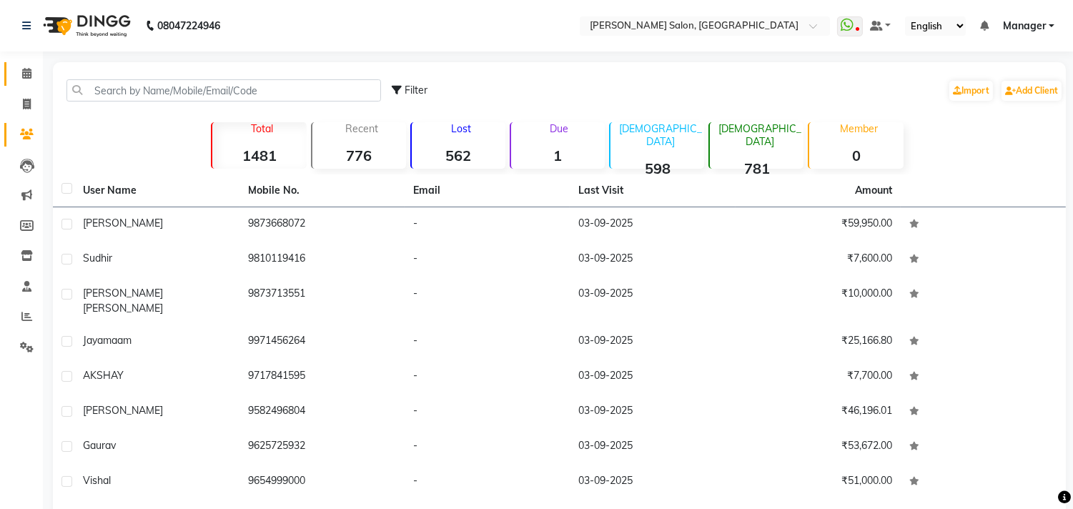
click at [21, 67] on span at bounding box center [26, 74] width 25 height 16
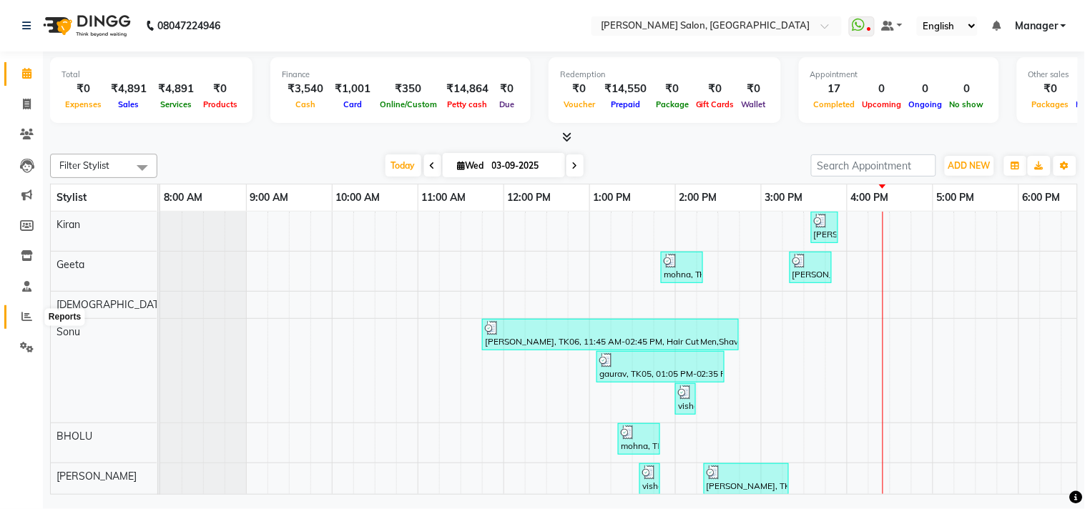
click at [24, 323] on span at bounding box center [26, 317] width 25 height 16
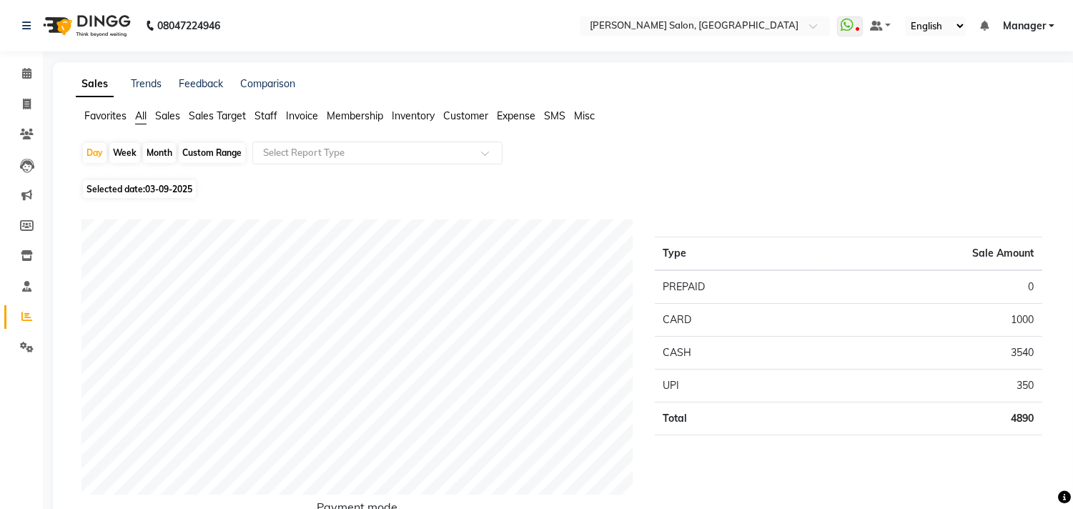
click at [161, 150] on div "Month" at bounding box center [159, 153] width 33 height 20
select select "9"
select select "2025"
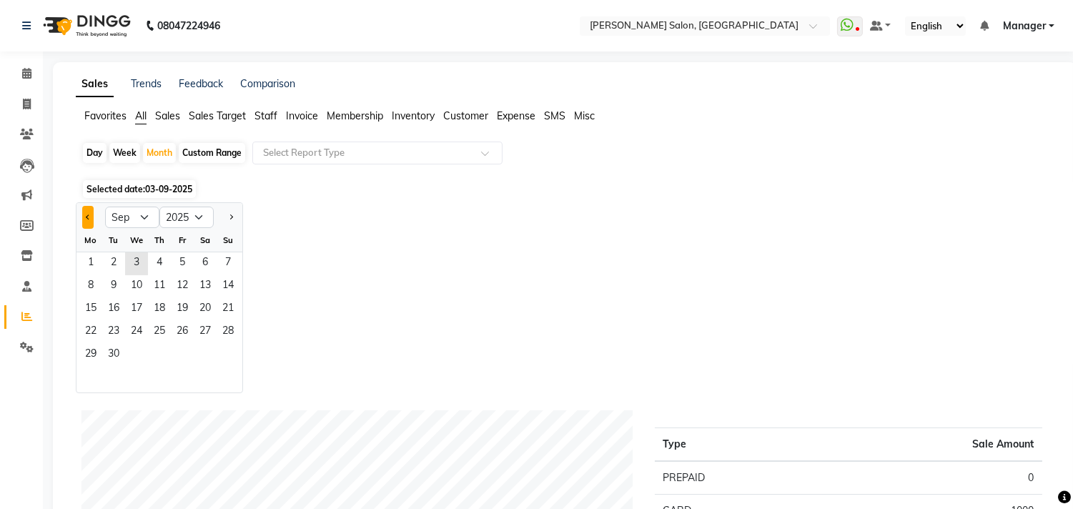
click at [88, 215] on span "Previous month" at bounding box center [88, 216] width 5 height 5
select select "8"
click at [182, 262] on span "1" at bounding box center [182, 263] width 23 height 23
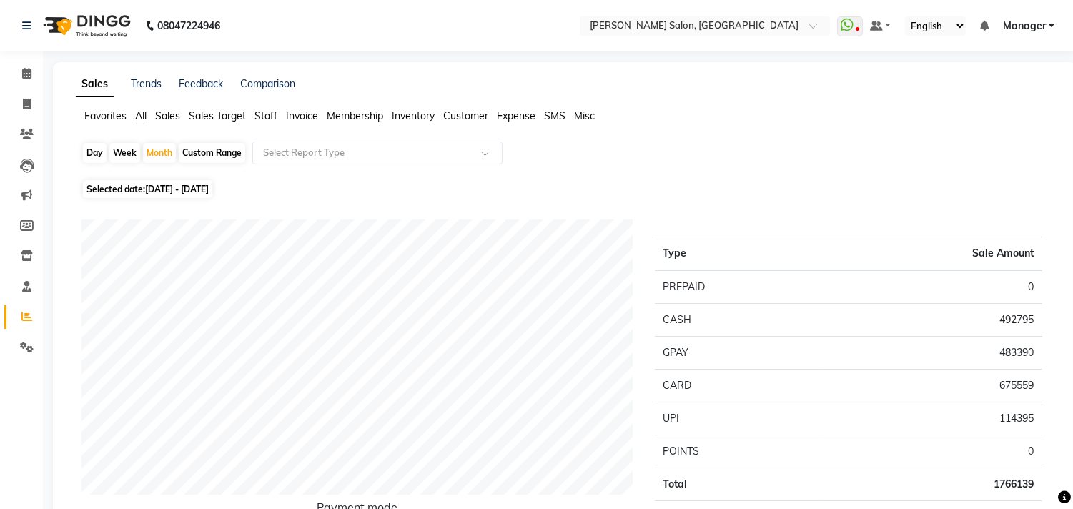
click at [273, 119] on span "Staff" at bounding box center [266, 115] width 23 height 13
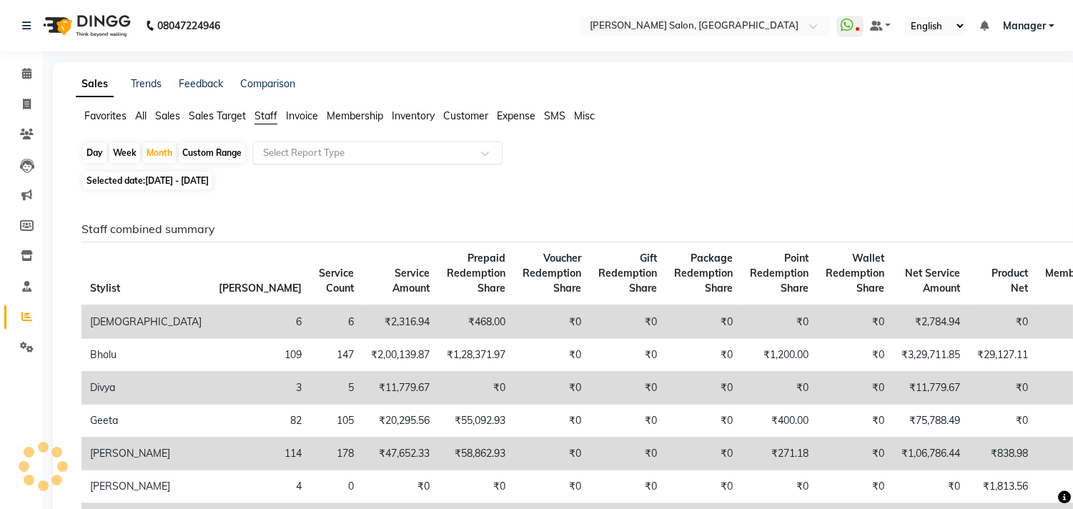
click at [488, 153] on span at bounding box center [490, 157] width 18 height 14
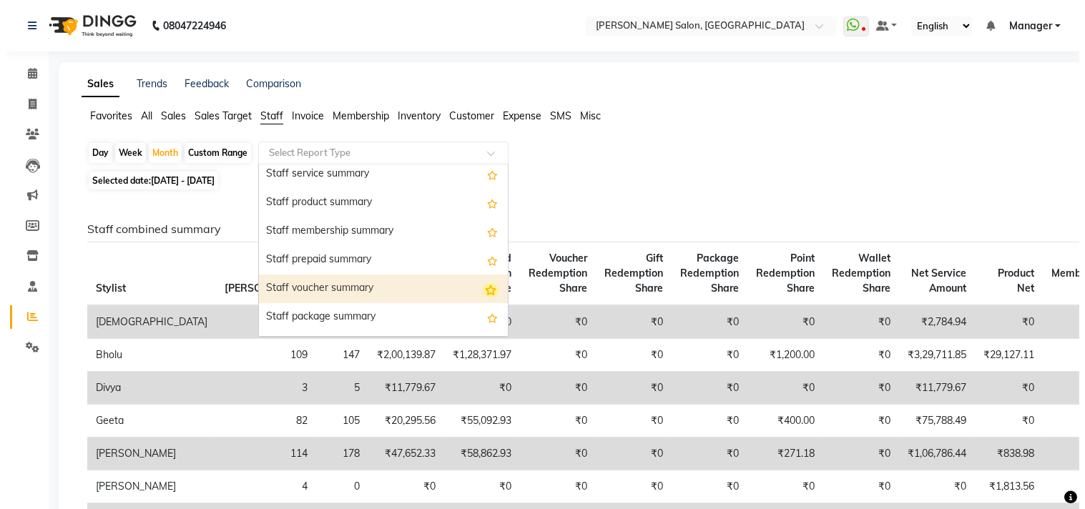
scroll to position [238, 0]
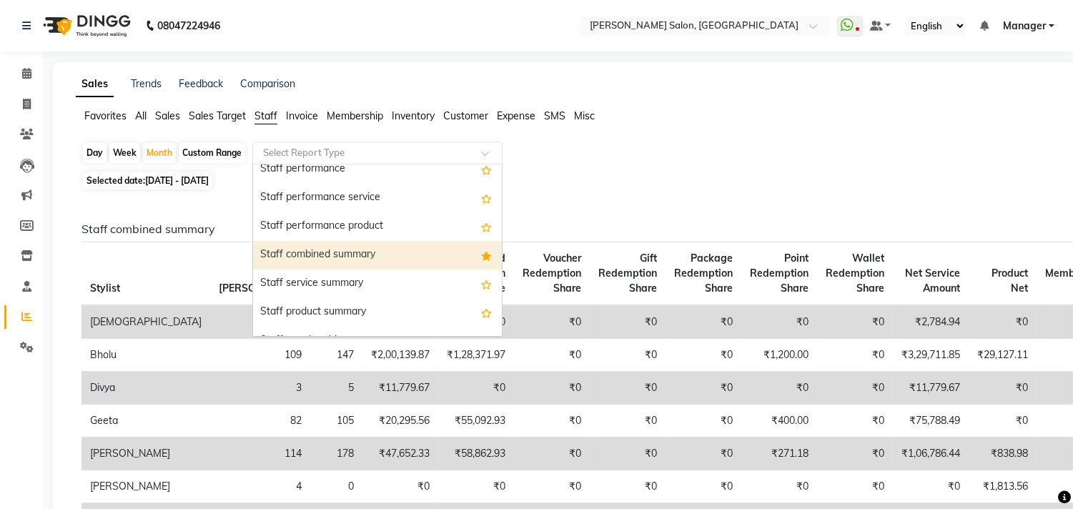
click at [373, 258] on div "Staff combined summary" at bounding box center [377, 255] width 249 height 29
select select "csv"
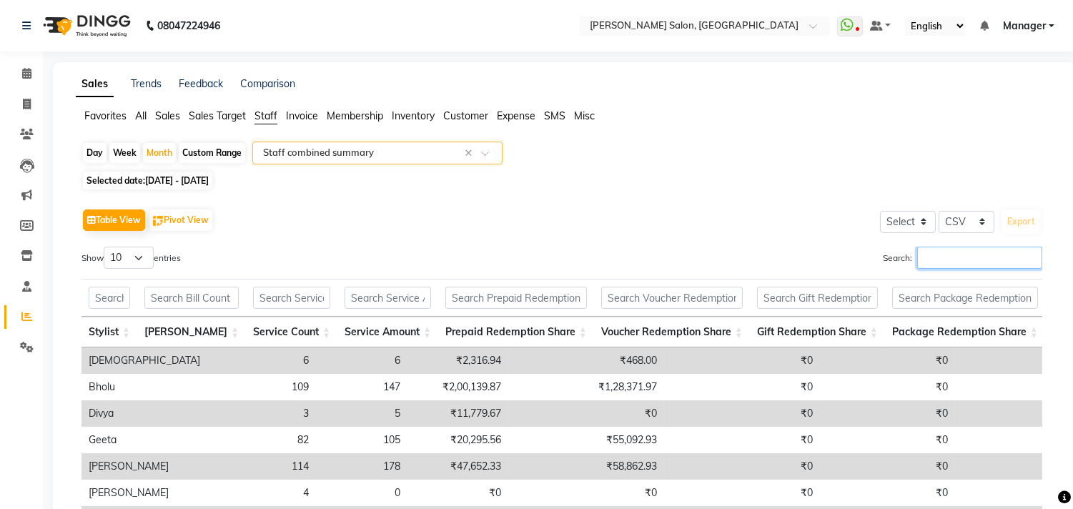
click at [982, 260] on input "Search:" at bounding box center [979, 258] width 125 height 22
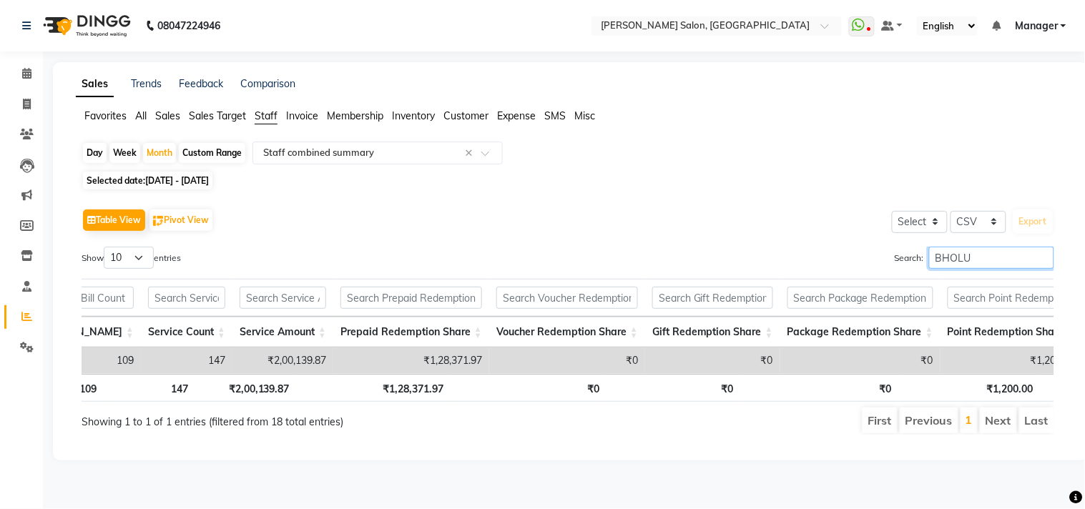
scroll to position [0, 0]
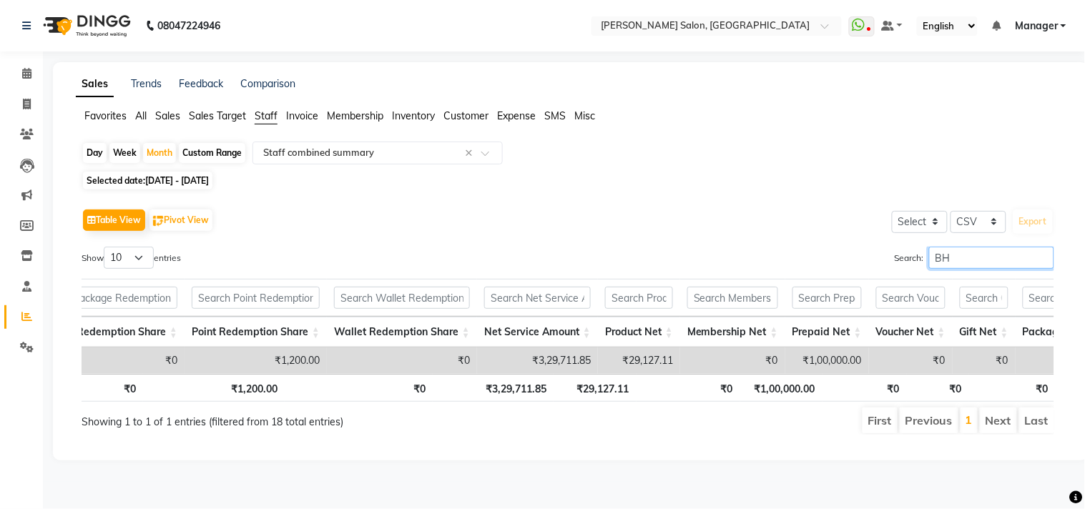
type input "B"
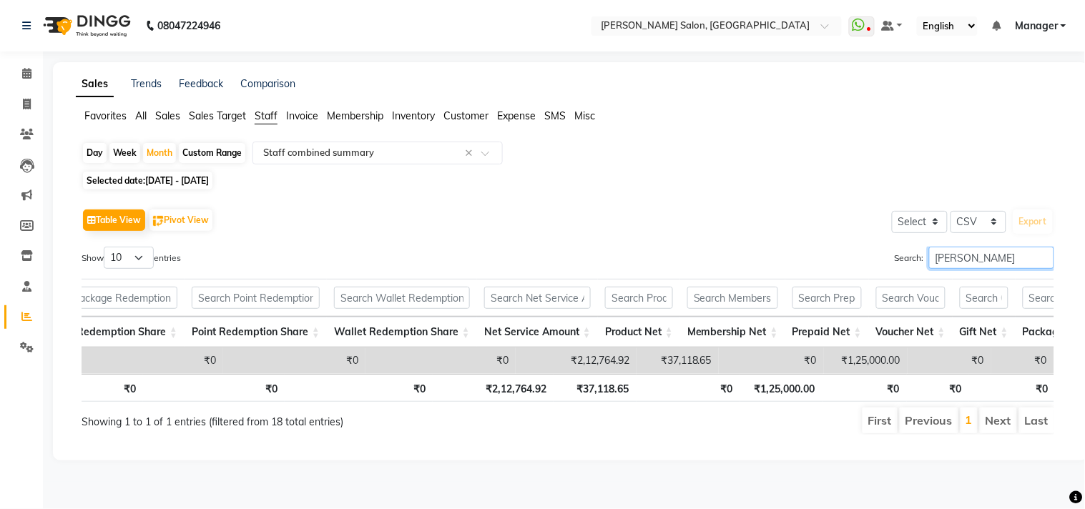
type input "[PERSON_NAME]"
click at [22, 73] on icon at bounding box center [26, 73] width 9 height 11
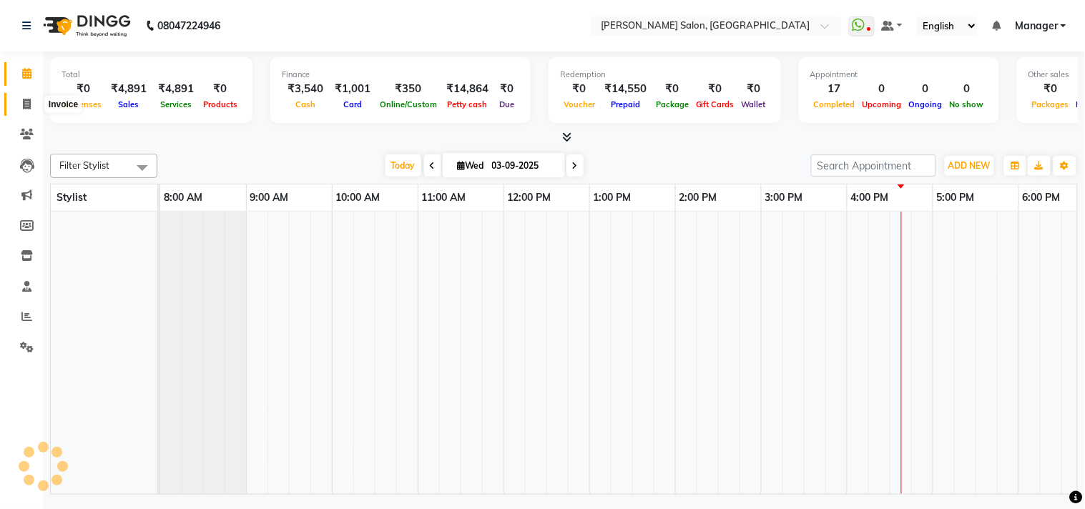
click at [27, 103] on icon at bounding box center [27, 104] width 8 height 11
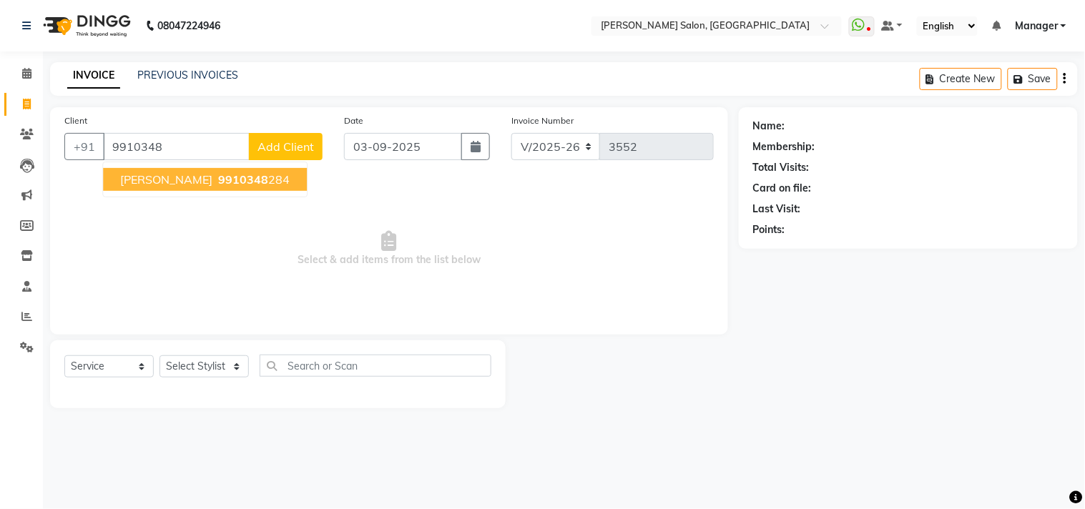
click at [215, 173] on ngb-highlight "9910348 284" at bounding box center [252, 179] width 74 height 14
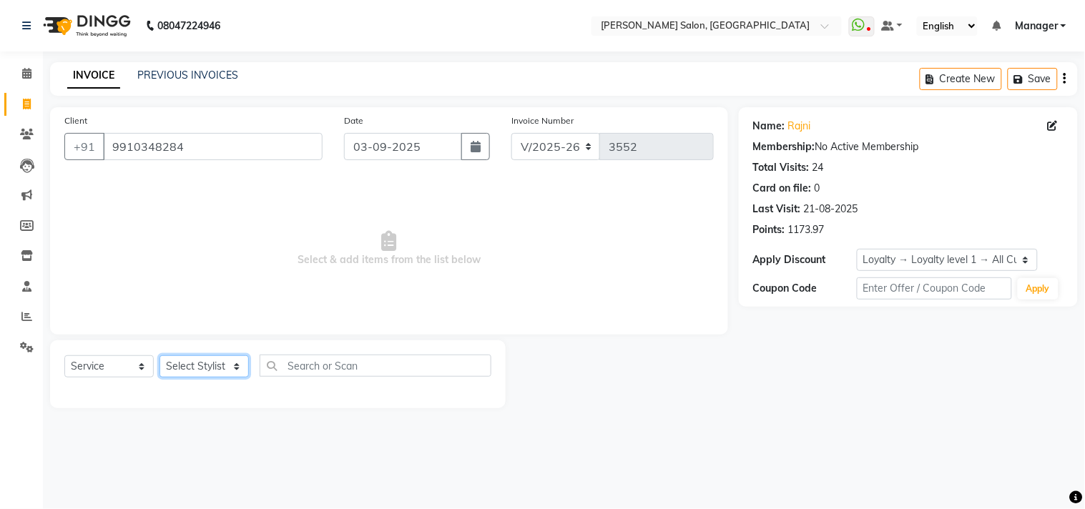
click at [237, 374] on select "Select Stylist [PERSON_NAME] Divya [PERSON_NAME] [PERSON_NAME] [PERSON_NAME] PE…" at bounding box center [203, 366] width 89 height 22
click at [159, 356] on select "Select Stylist [PERSON_NAME] Divya [PERSON_NAME] [PERSON_NAME] [PERSON_NAME] PE…" at bounding box center [203, 366] width 89 height 22
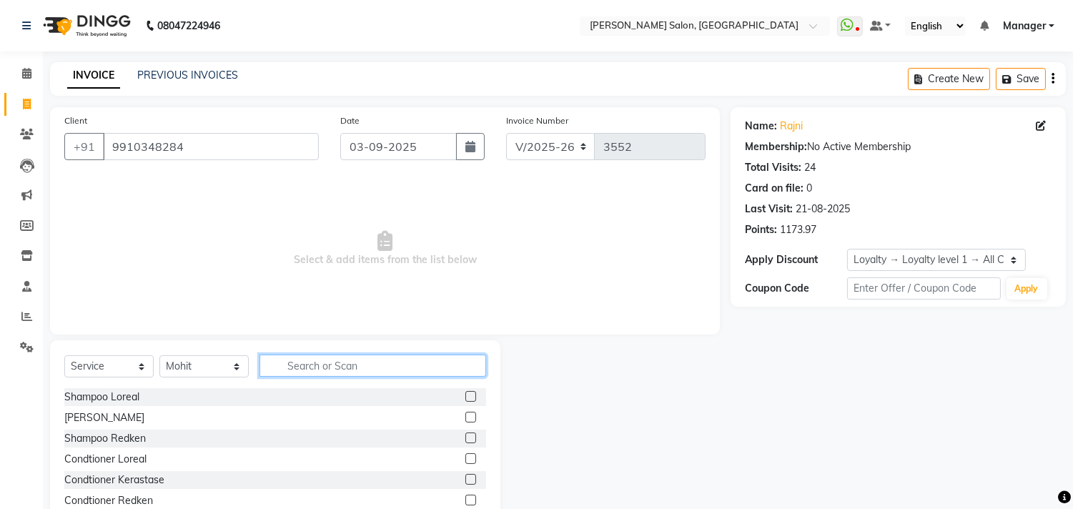
click at [323, 362] on input "text" at bounding box center [373, 366] width 227 height 22
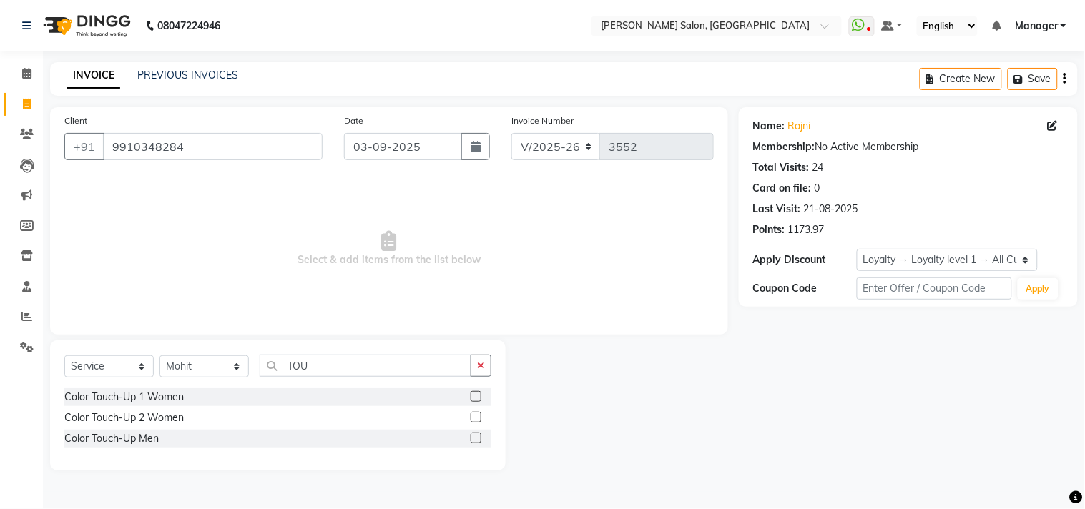
click at [475, 417] on label at bounding box center [475, 417] width 11 height 11
click at [475, 417] on input "checkbox" at bounding box center [474, 417] width 9 height 9
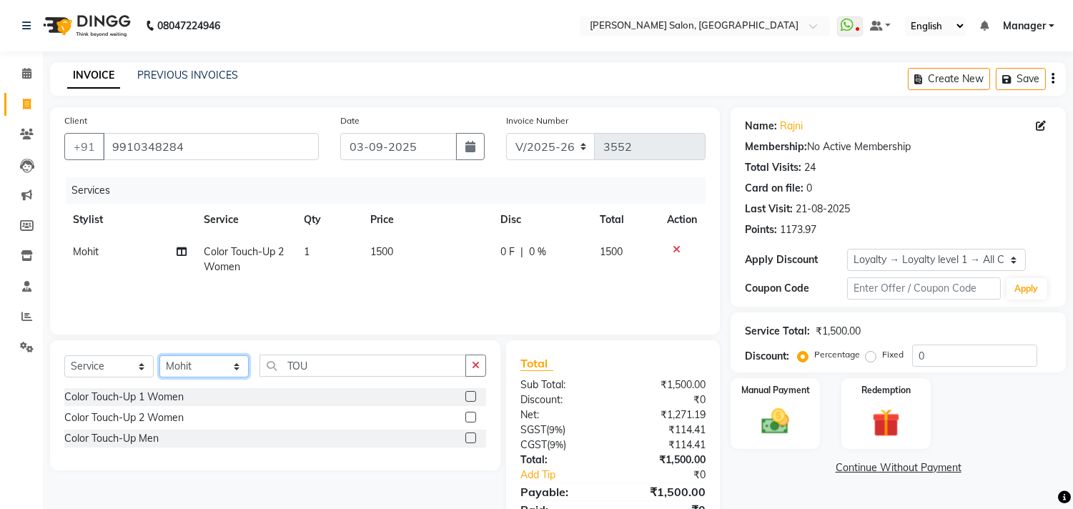
click at [245, 368] on select "Select Stylist [PERSON_NAME] Divya [PERSON_NAME] [PERSON_NAME] [PERSON_NAME] PE…" at bounding box center [203, 366] width 89 height 22
click at [159, 356] on select "Select Stylist [PERSON_NAME] Divya [PERSON_NAME] [PERSON_NAME] [PERSON_NAME] PE…" at bounding box center [203, 366] width 89 height 22
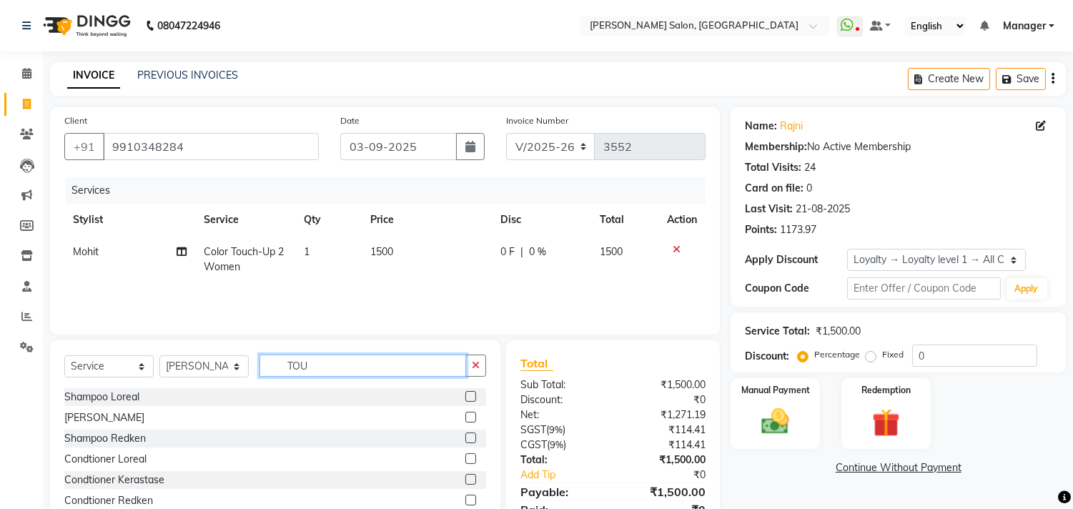
click at [342, 367] on input "TOU" at bounding box center [363, 366] width 207 height 22
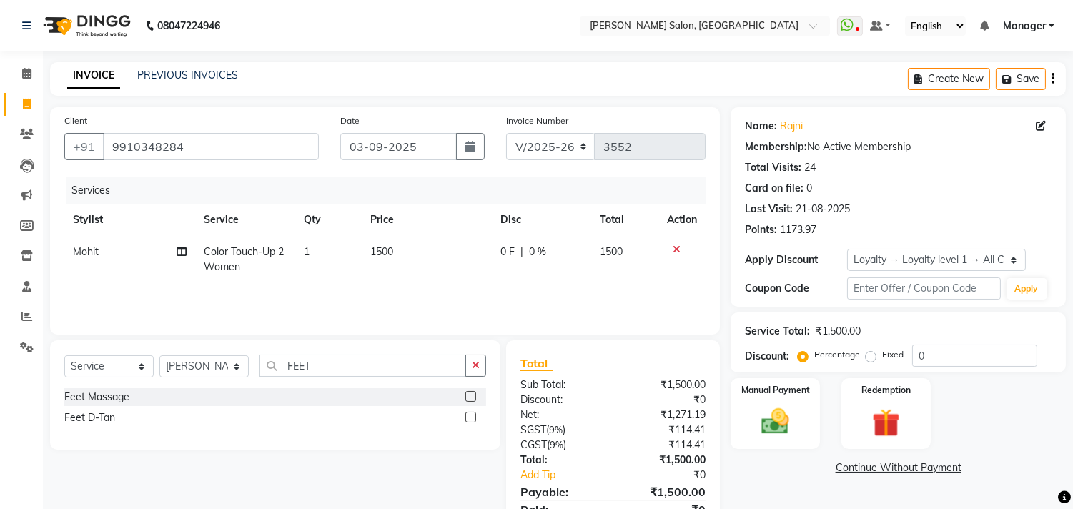
click at [472, 397] on label at bounding box center [470, 396] width 11 height 11
click at [472, 397] on input "checkbox" at bounding box center [469, 397] width 9 height 9
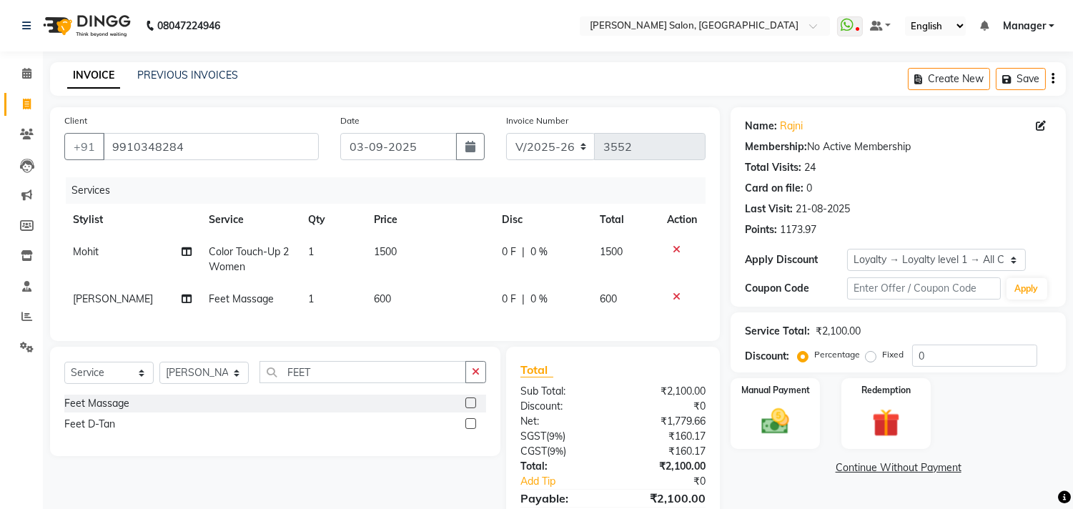
click at [423, 310] on td "600" at bounding box center [429, 299] width 128 height 32
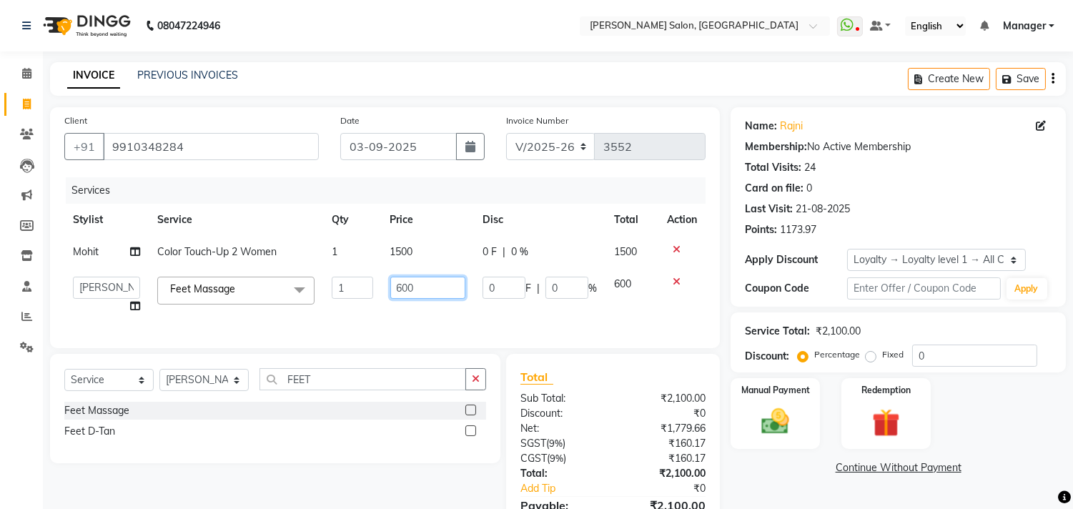
click at [432, 288] on input "600" at bounding box center [427, 288] width 75 height 22
click at [518, 320] on div "Services Stylist Service Qty Price Disc Total Action Mohit Color Touch-Up 2 Wom…" at bounding box center [384, 255] width 641 height 157
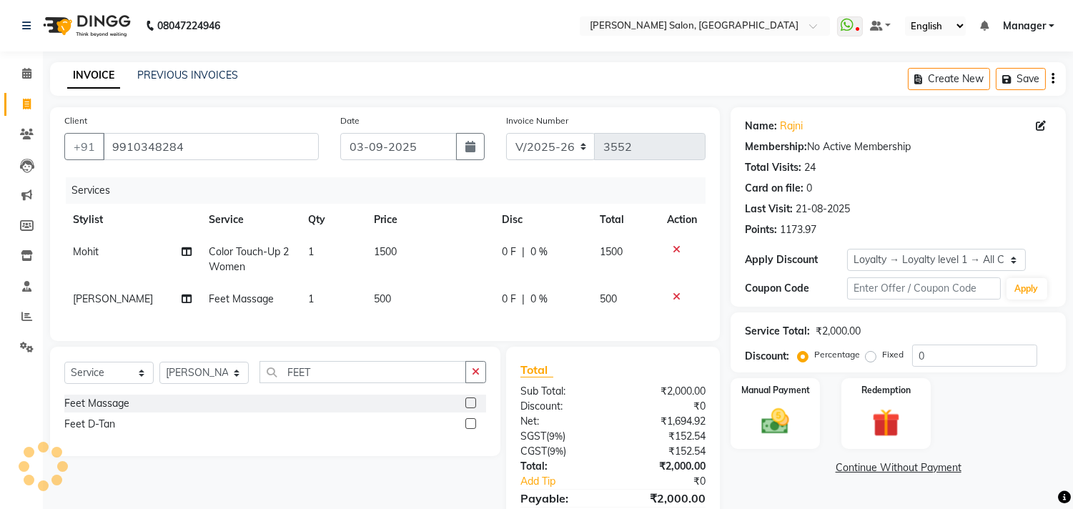
click at [415, 259] on td "1500" at bounding box center [429, 259] width 128 height 47
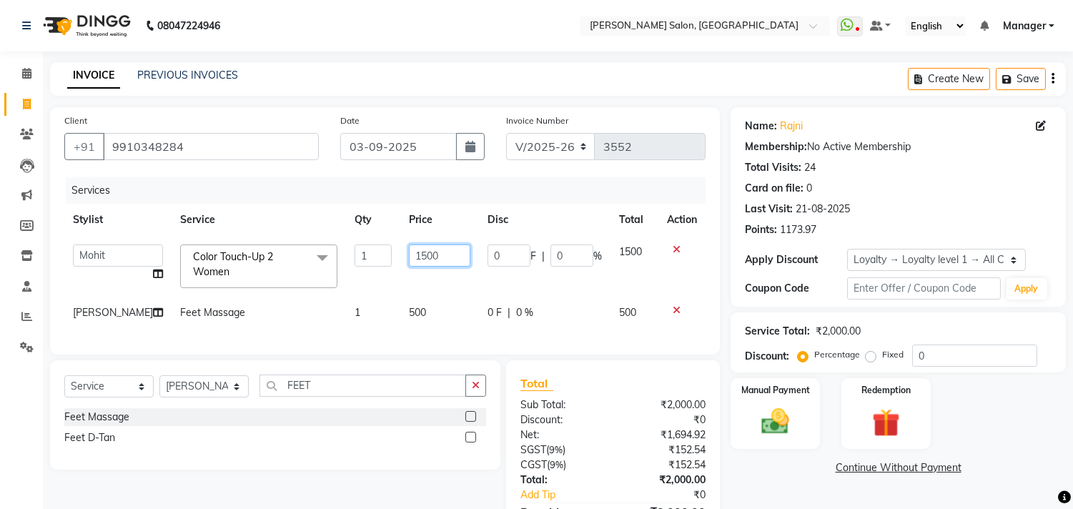
click at [425, 251] on input "1500" at bounding box center [439, 256] width 61 height 22
click at [418, 319] on div "Services Stylist Service Qty Price Disc Total Action [PERSON_NAME] Divya [PERSO…" at bounding box center [384, 258] width 641 height 163
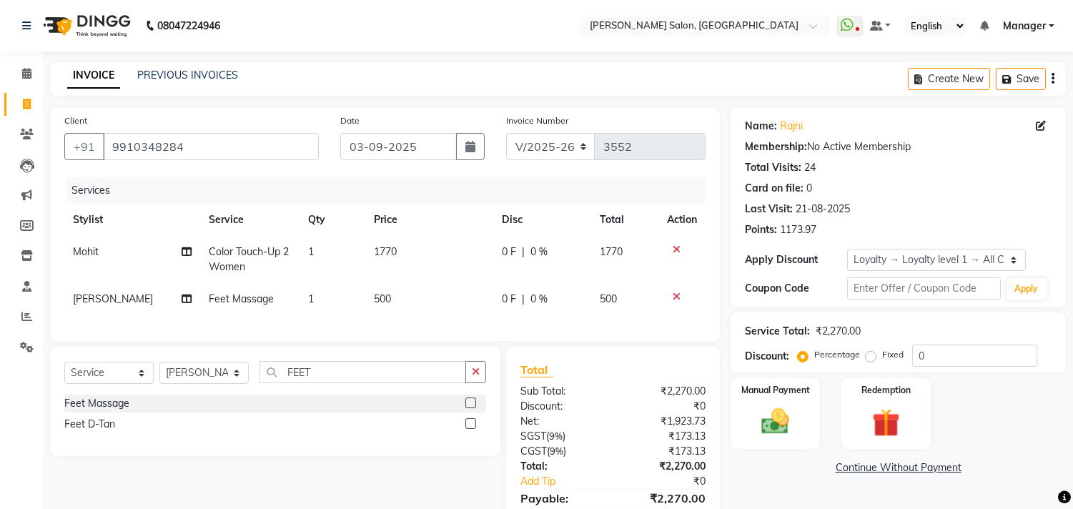
click at [401, 305] on td "500" at bounding box center [429, 299] width 128 height 32
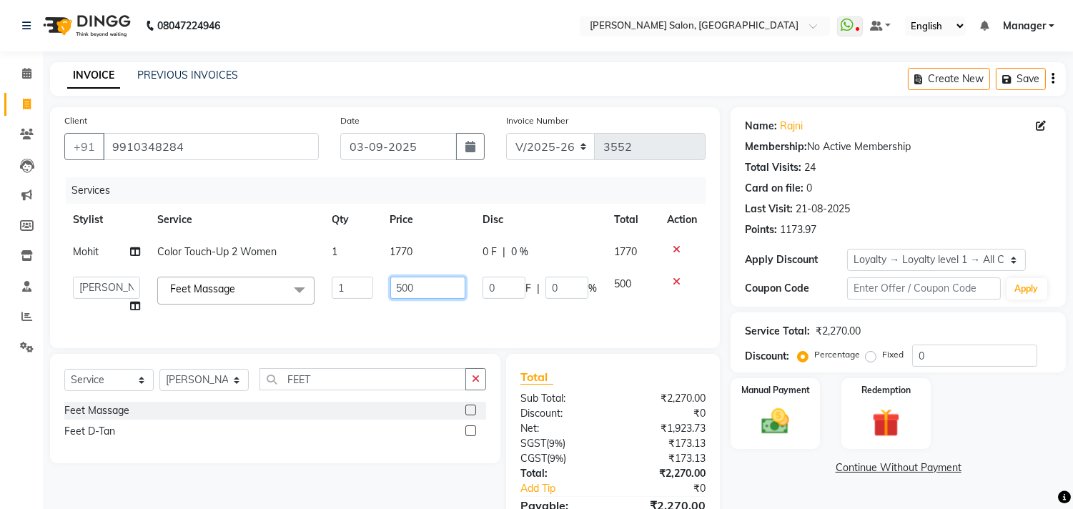
click at [425, 292] on input "500" at bounding box center [427, 288] width 75 height 22
click at [487, 320] on div "Services Stylist Service Qty Price Disc Total Action Mohit Color Touch-Up 2 Wom…" at bounding box center [384, 255] width 641 height 157
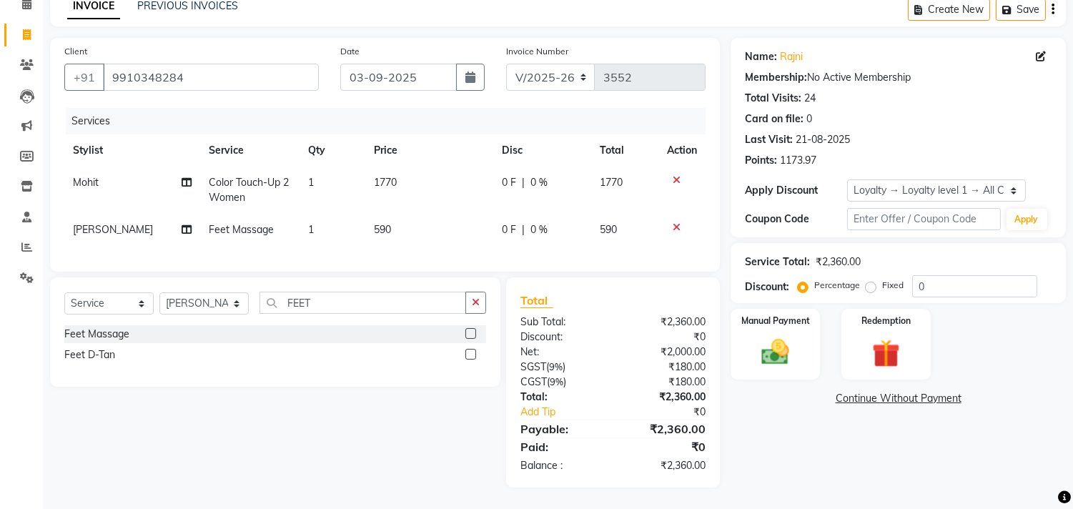
scroll to position [81, 0]
click at [781, 336] on img at bounding box center [775, 353] width 47 height 34
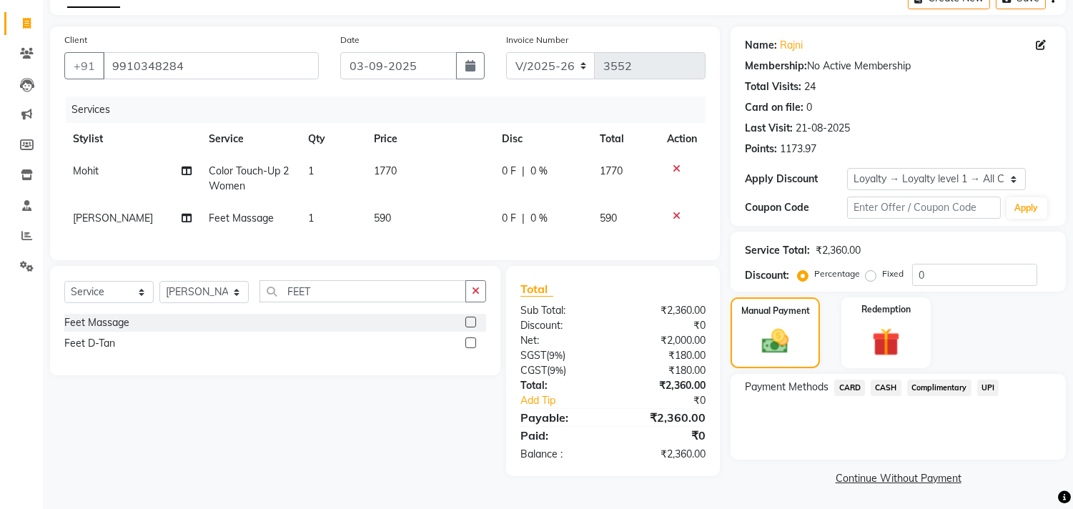
click at [849, 388] on span "CARD" at bounding box center [849, 388] width 31 height 16
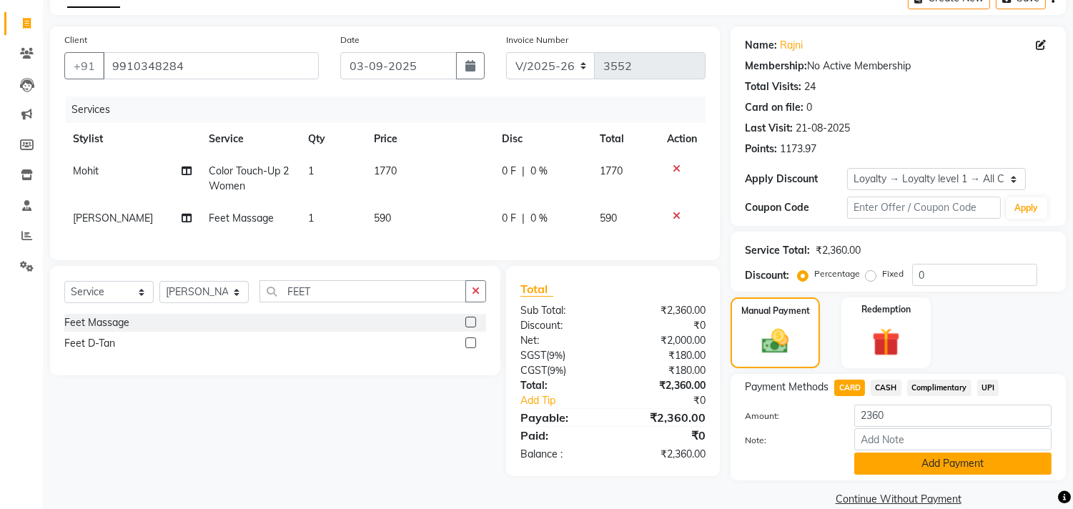
click at [962, 462] on button "Add Payment" at bounding box center [952, 464] width 197 height 22
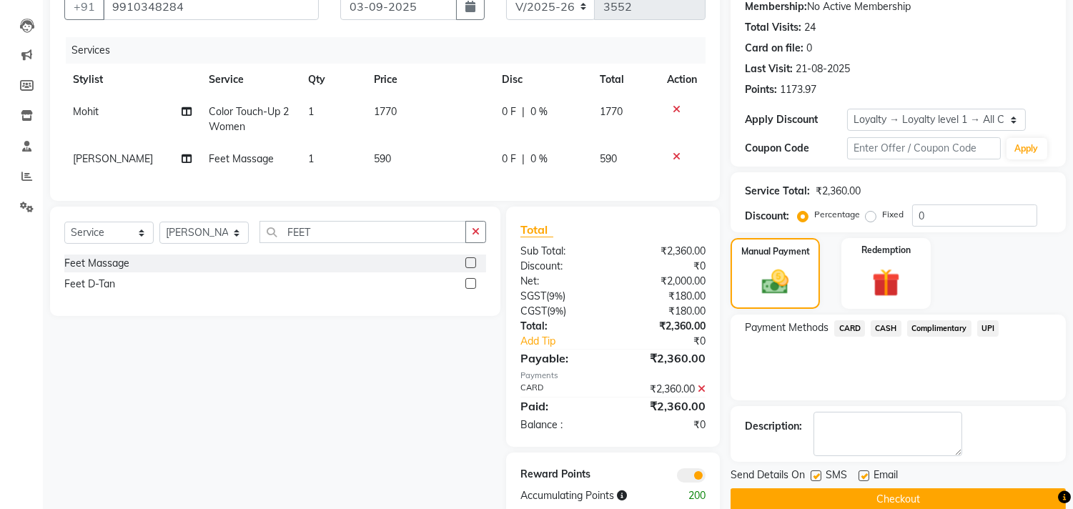
scroll to position [182, 0]
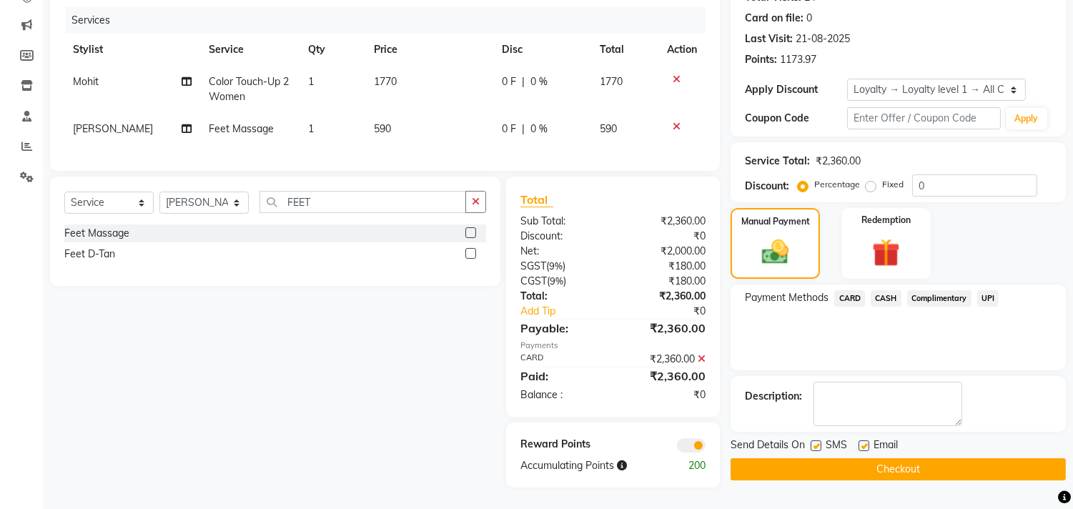
click at [919, 458] on button "Checkout" at bounding box center [898, 469] width 335 height 22
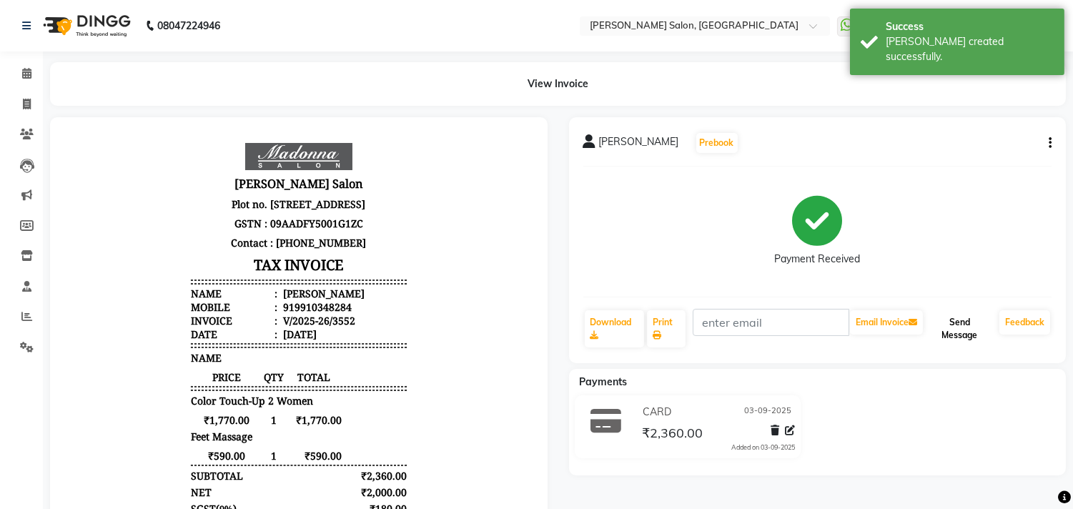
click at [960, 322] on button "Send Message" at bounding box center [960, 328] width 68 height 37
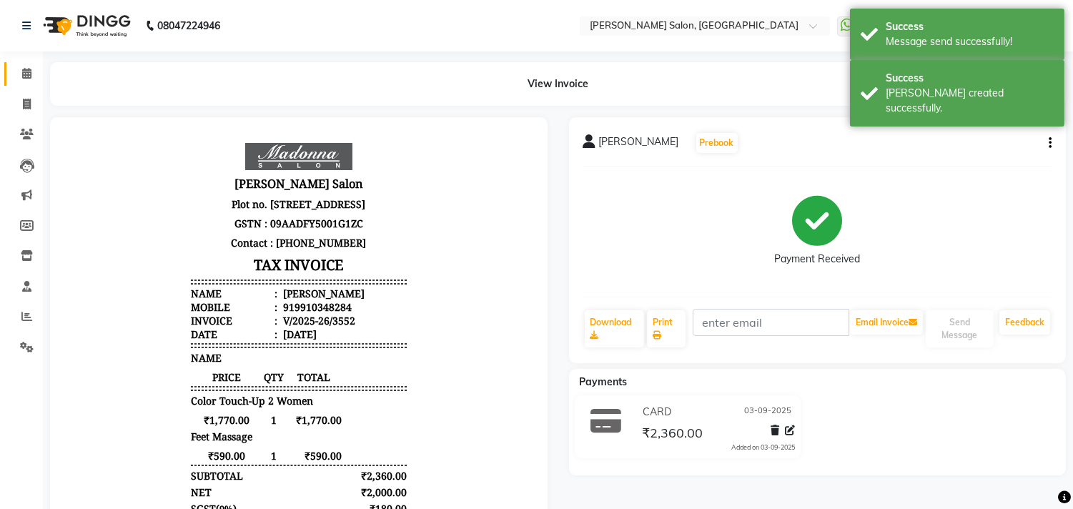
click at [26, 73] on icon at bounding box center [26, 73] width 9 height 11
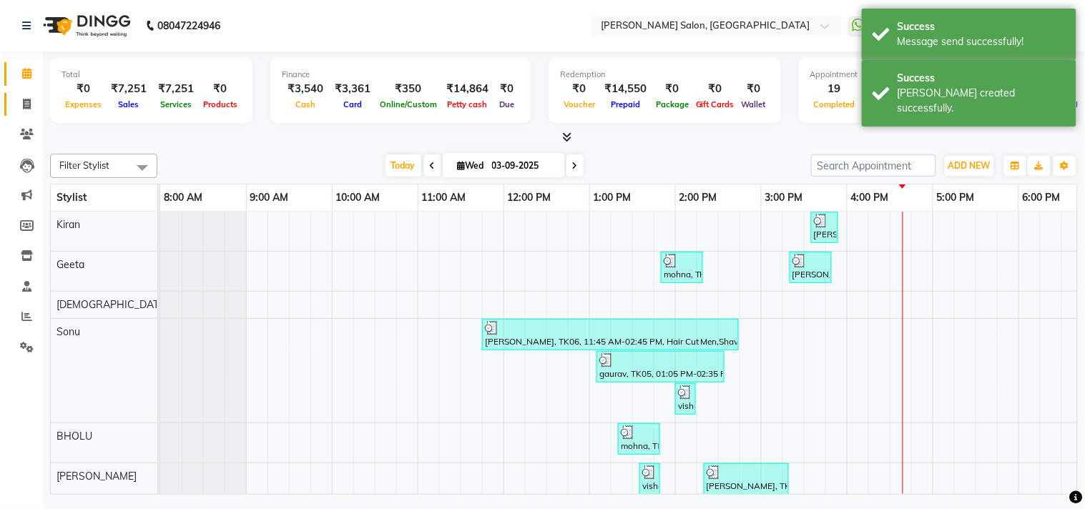
click at [25, 105] on icon at bounding box center [27, 104] width 8 height 11
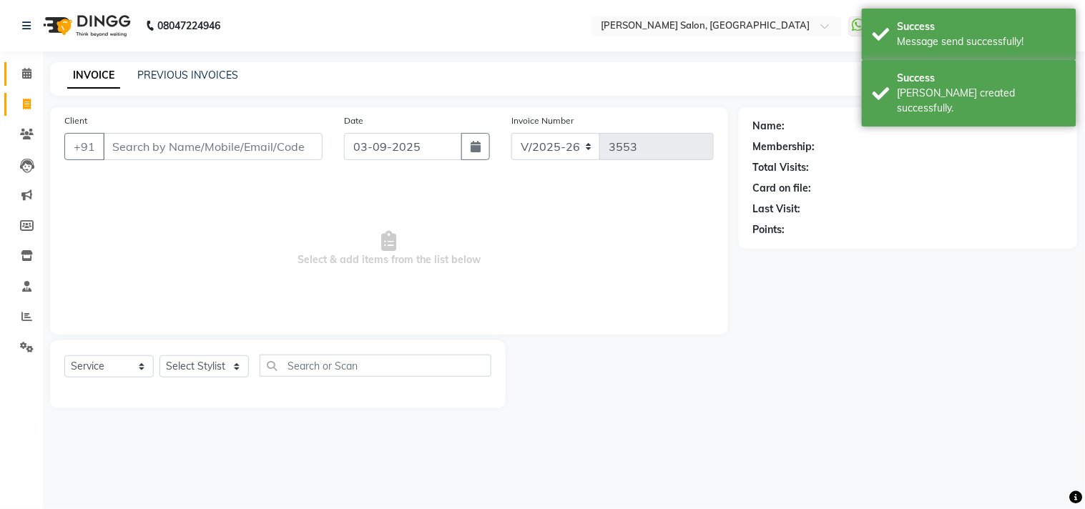
click at [26, 73] on icon at bounding box center [26, 73] width 9 height 11
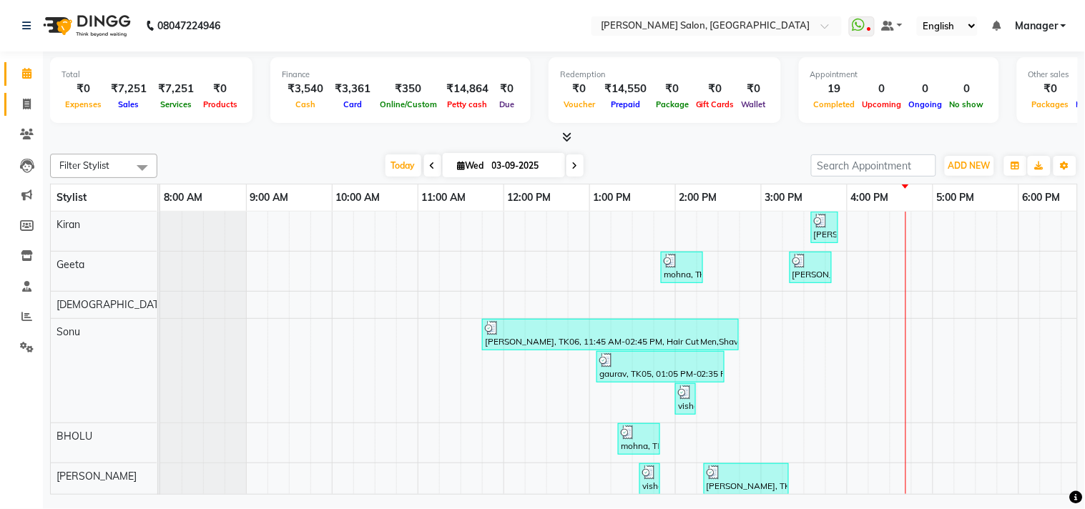
click at [17, 106] on span at bounding box center [26, 105] width 25 height 16
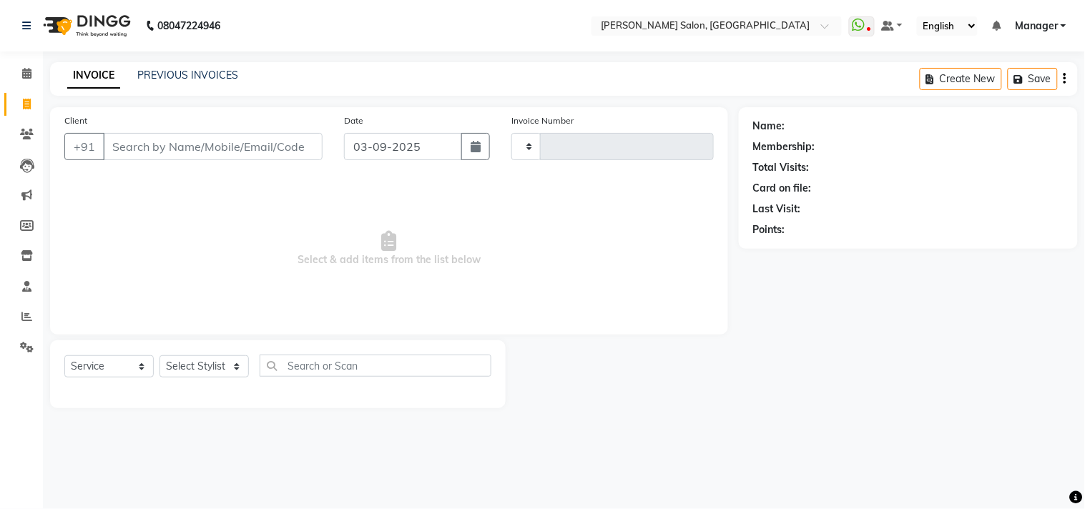
click at [247, 139] on input "Client" at bounding box center [213, 146] width 220 height 27
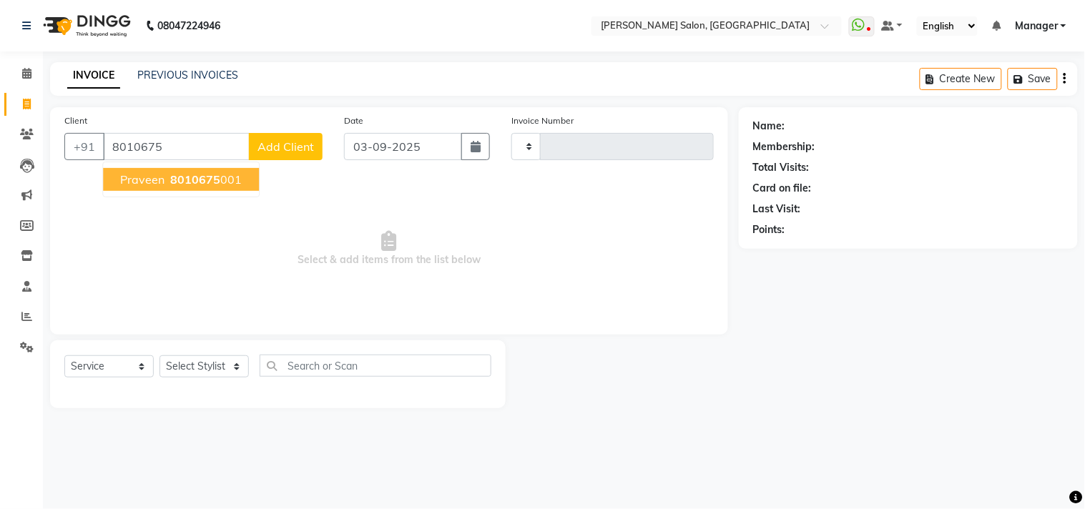
click at [232, 180] on ngb-highlight "8010675 001" at bounding box center [204, 179] width 74 height 14
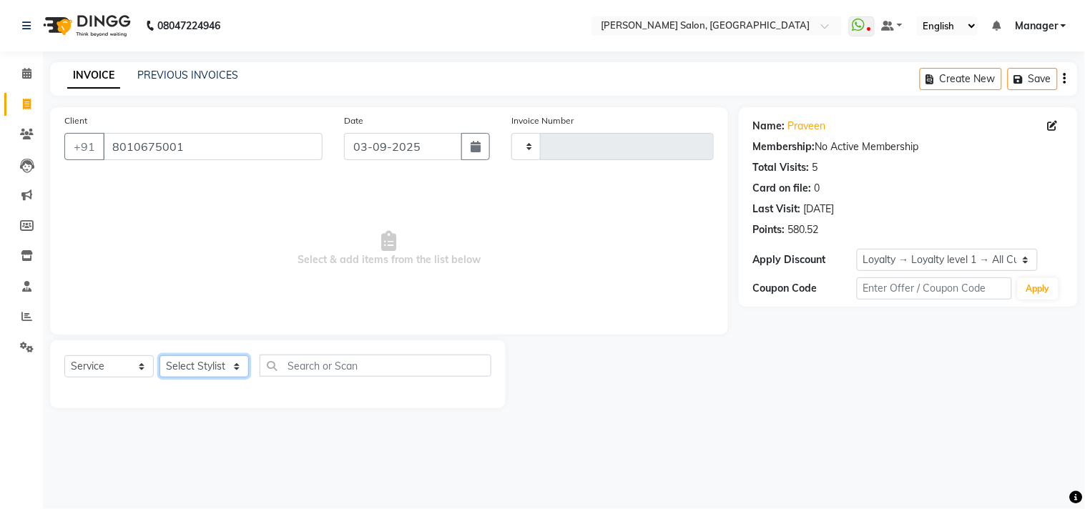
click at [239, 370] on select "Select Stylist [PERSON_NAME] Divya [PERSON_NAME] [PERSON_NAME] [PERSON_NAME] PE…" at bounding box center [203, 366] width 89 height 22
click at [159, 356] on select "Select Stylist [PERSON_NAME] Divya [PERSON_NAME] [PERSON_NAME] [PERSON_NAME] PE…" at bounding box center [203, 366] width 89 height 22
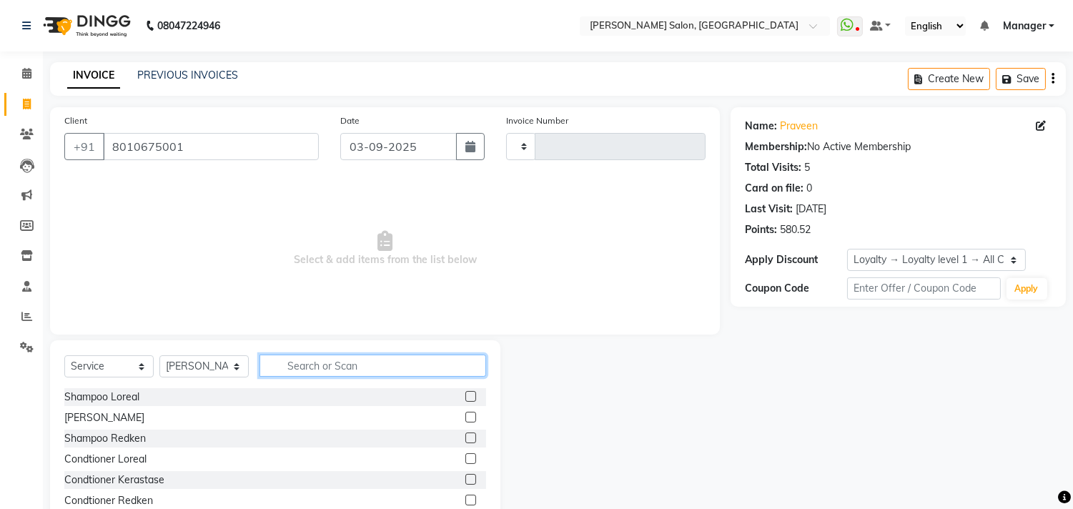
click at [337, 368] on input "text" at bounding box center [373, 366] width 227 height 22
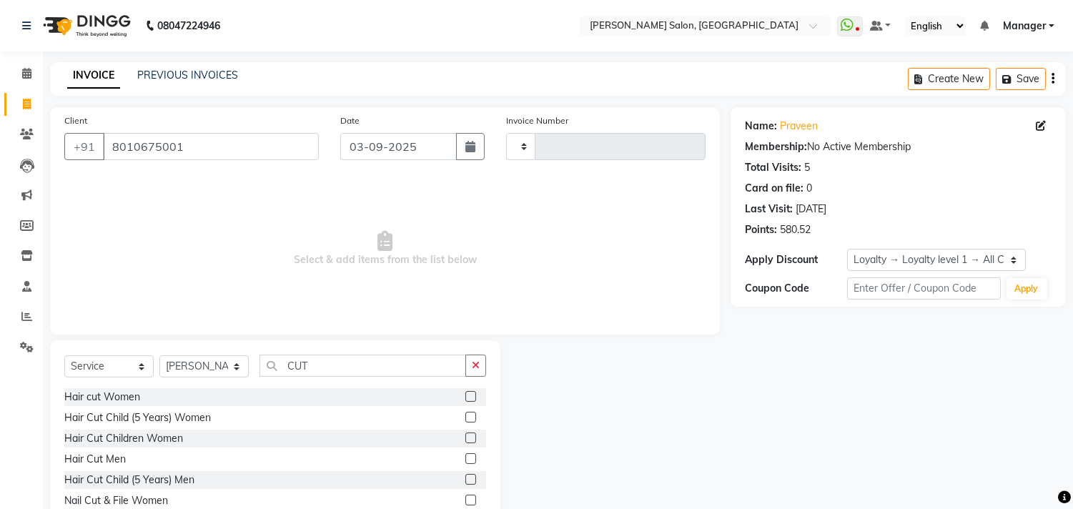
click at [465, 458] on label at bounding box center [470, 458] width 11 height 11
click at [465, 458] on input "checkbox" at bounding box center [469, 459] width 9 height 9
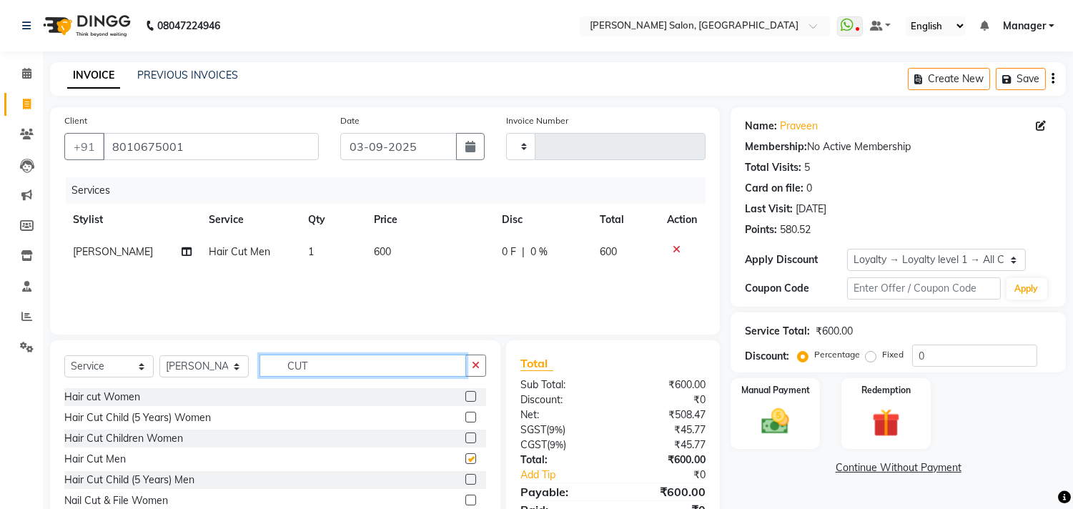
click at [376, 365] on input "CUT" at bounding box center [363, 366] width 207 height 22
click at [403, 365] on input "text" at bounding box center [373, 366] width 227 height 22
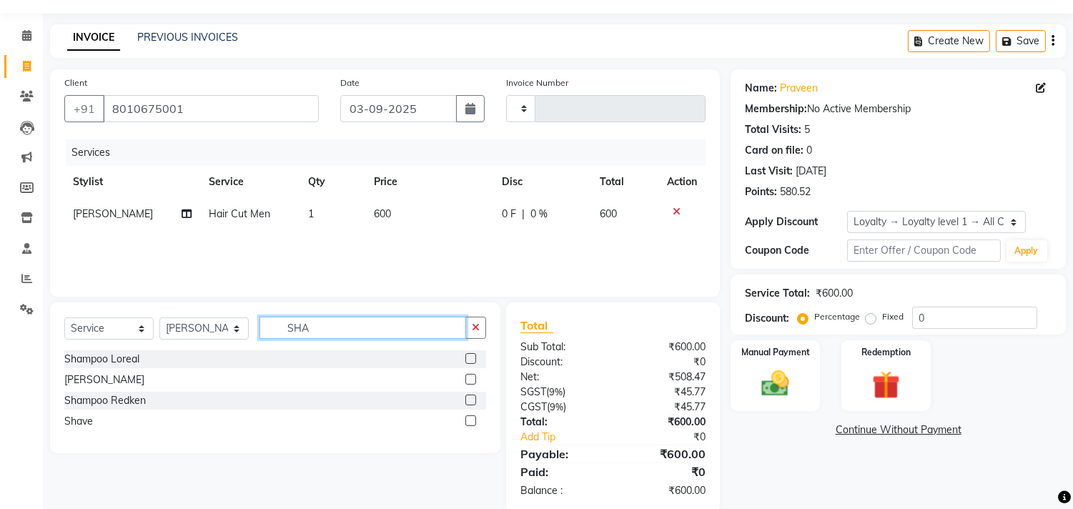
scroll to position [62, 0]
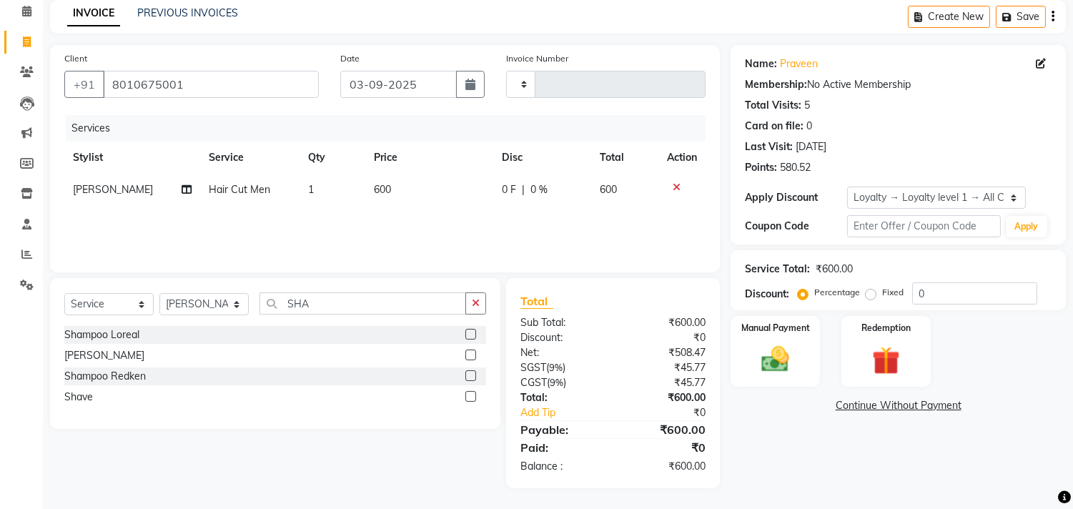
click at [470, 398] on label at bounding box center [470, 396] width 11 height 11
click at [470, 398] on input "checkbox" at bounding box center [469, 397] width 9 height 9
click at [781, 362] on img at bounding box center [775, 360] width 47 height 34
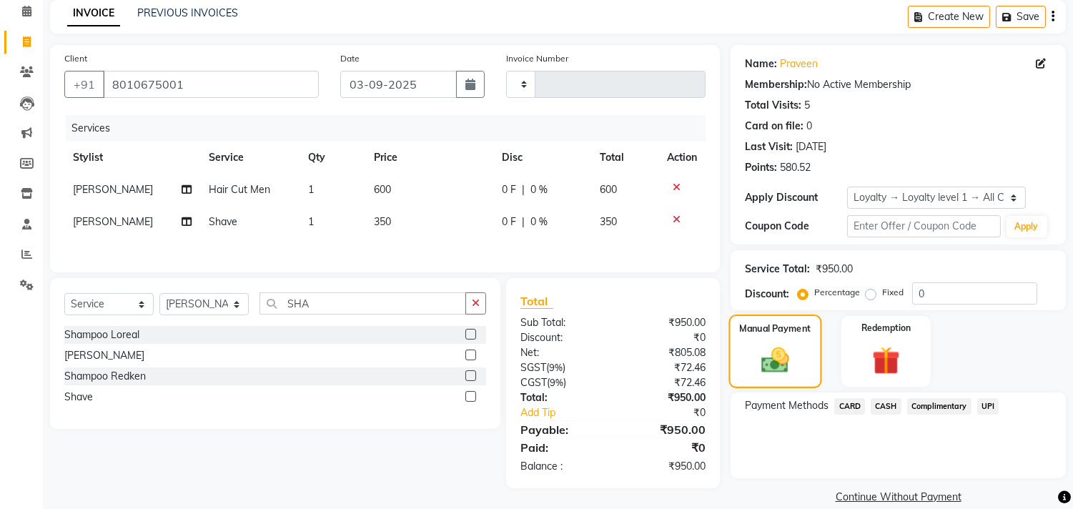
scroll to position [82, 0]
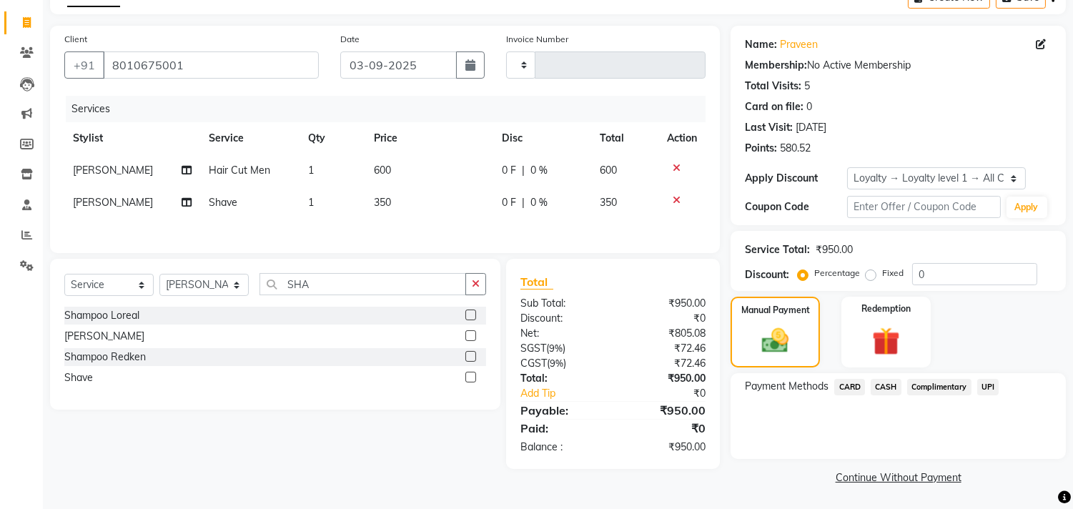
click at [895, 387] on span "CASH" at bounding box center [886, 387] width 31 height 16
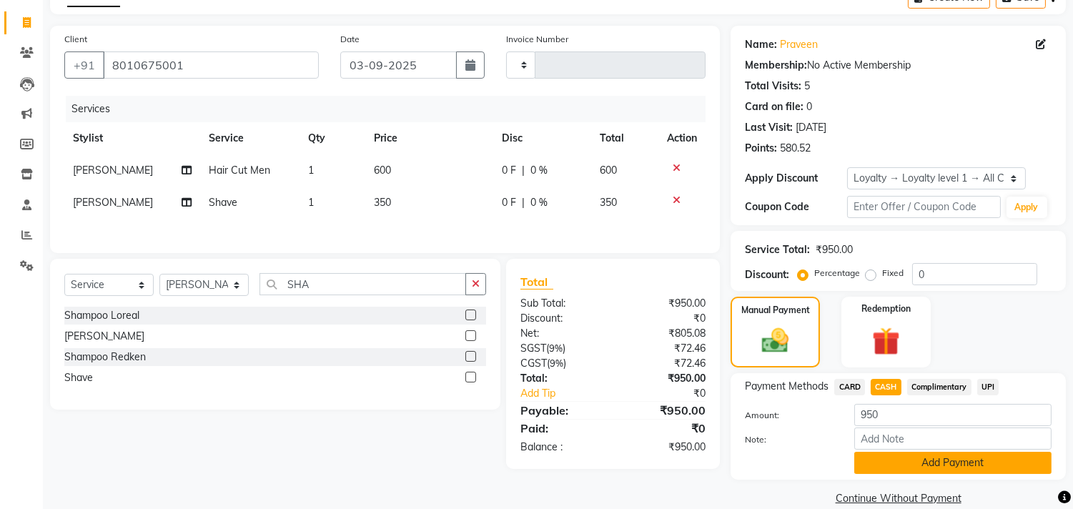
click at [982, 470] on button "Add Payment" at bounding box center [952, 463] width 197 height 22
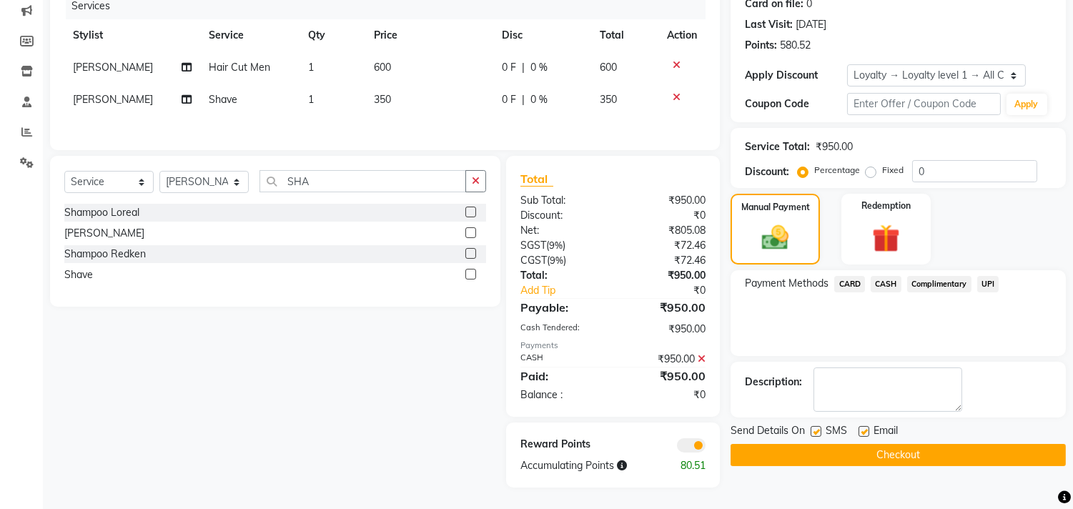
scroll to position [187, 0]
click at [953, 458] on button "Checkout" at bounding box center [898, 455] width 335 height 22
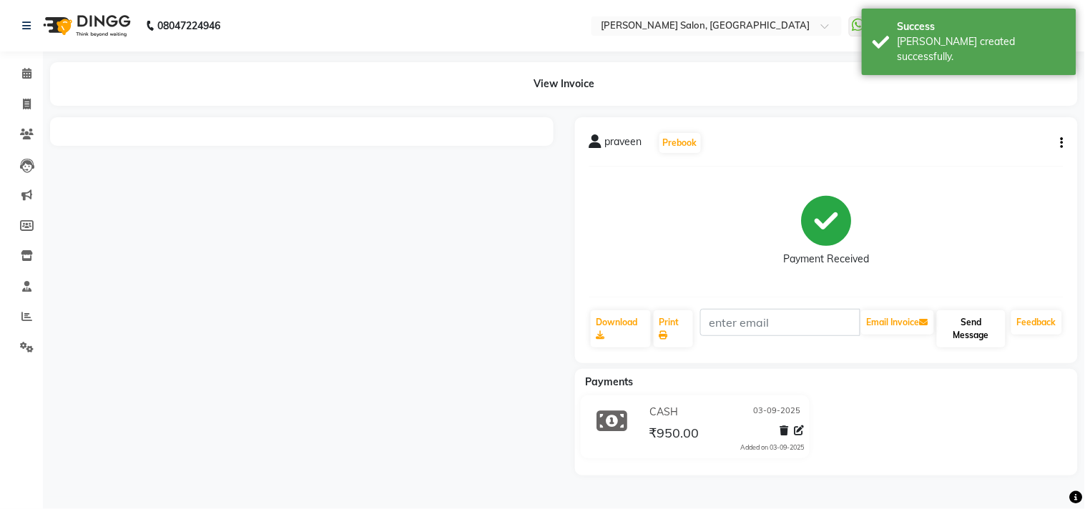
click at [977, 336] on button "Send Message" at bounding box center [971, 328] width 69 height 37
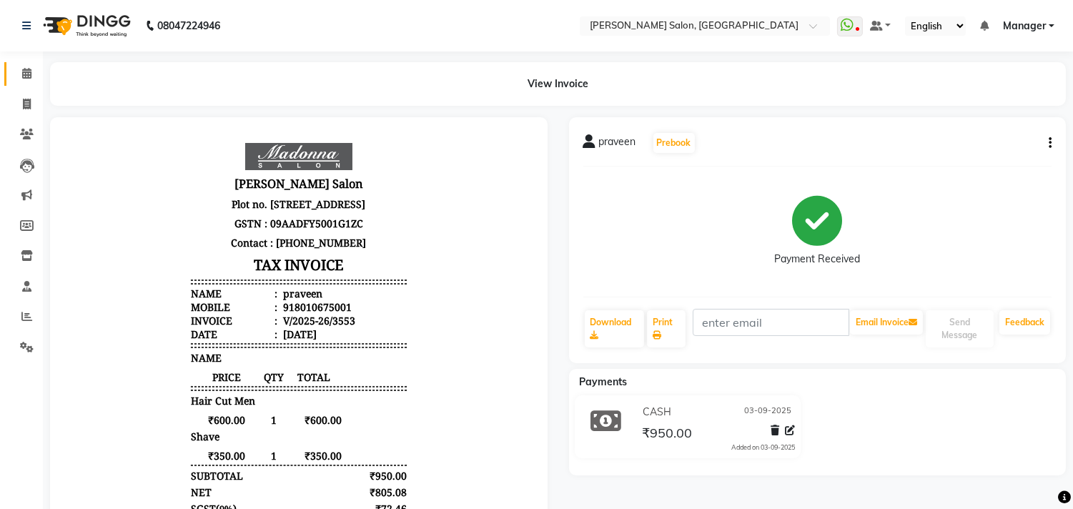
click at [26, 71] on icon at bounding box center [26, 73] width 9 height 11
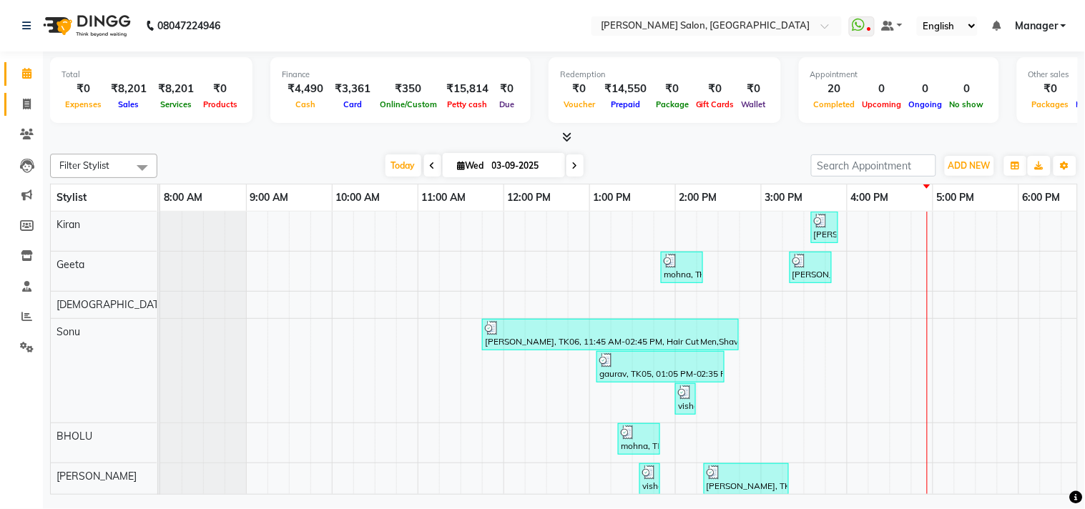
click at [23, 102] on icon at bounding box center [27, 104] width 8 height 11
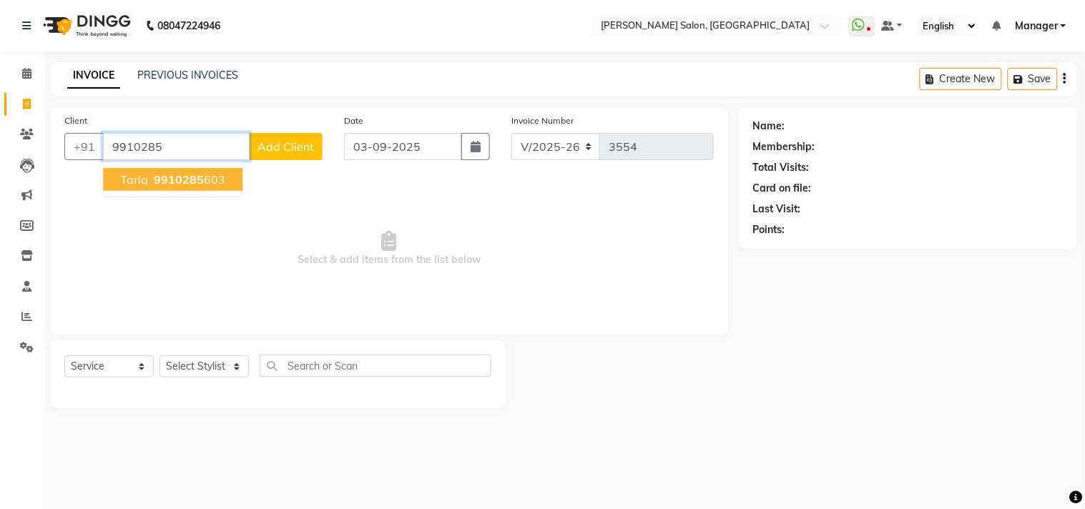
click at [214, 177] on ngb-highlight "9910285 603" at bounding box center [188, 179] width 74 height 14
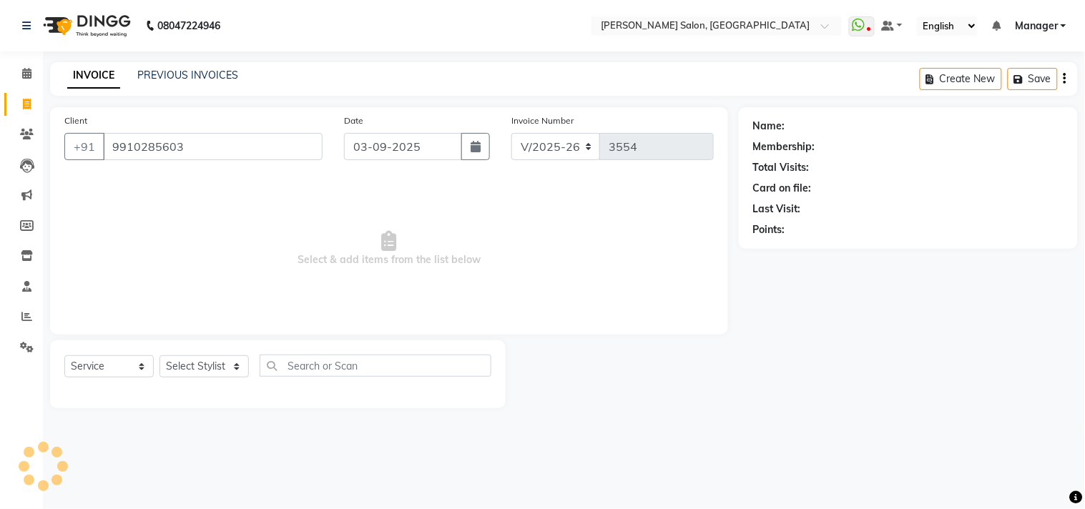
click at [592, 247] on span "Select & add items from the list below" at bounding box center [388, 248] width 649 height 143
click at [237, 375] on select "Select Stylist [PERSON_NAME] Divya [PERSON_NAME] [PERSON_NAME] [PERSON_NAME] PE…" at bounding box center [203, 366] width 89 height 22
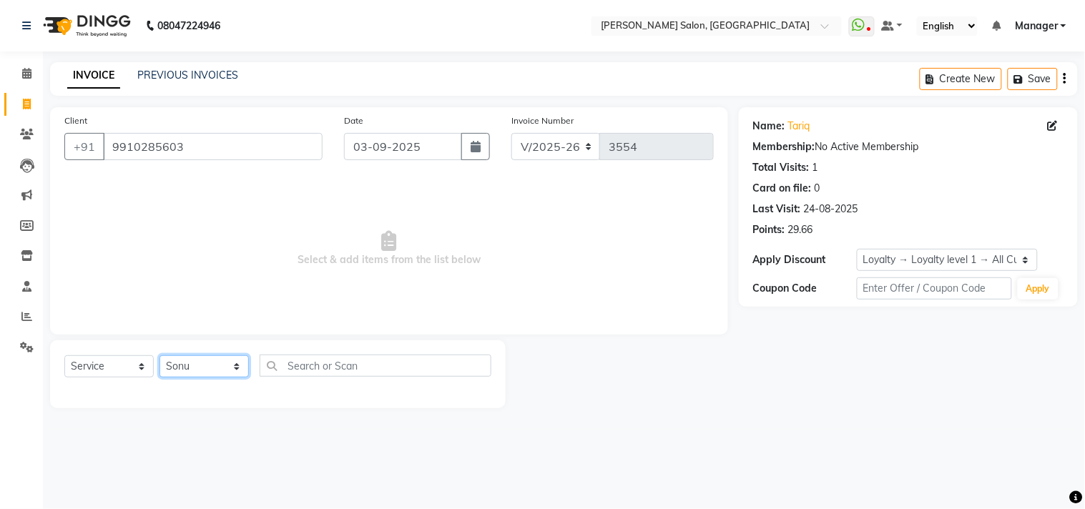
click at [159, 356] on select "Select Stylist [PERSON_NAME] Divya [PERSON_NAME] [PERSON_NAME] [PERSON_NAME] PE…" at bounding box center [203, 366] width 89 height 22
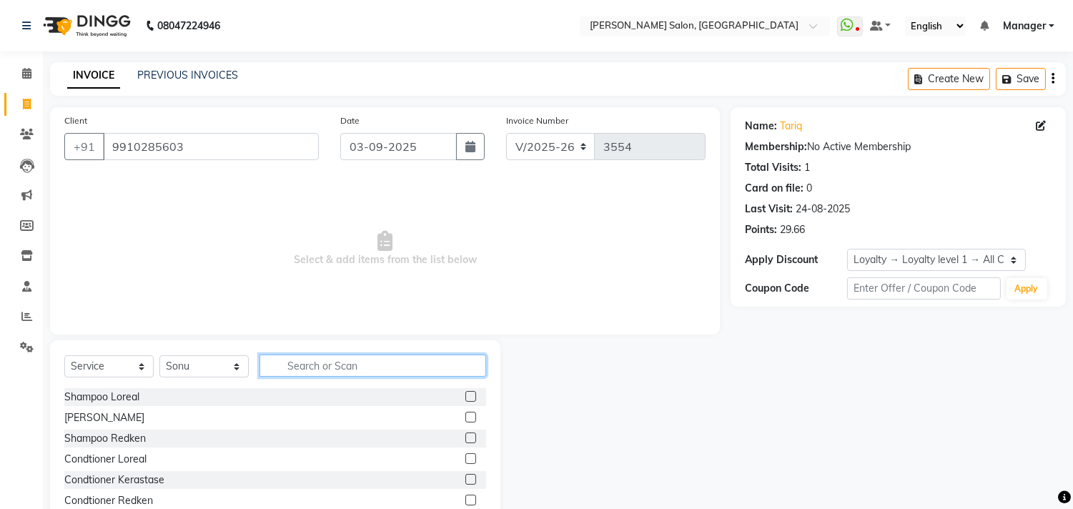
click at [299, 363] on input "text" at bounding box center [373, 366] width 227 height 22
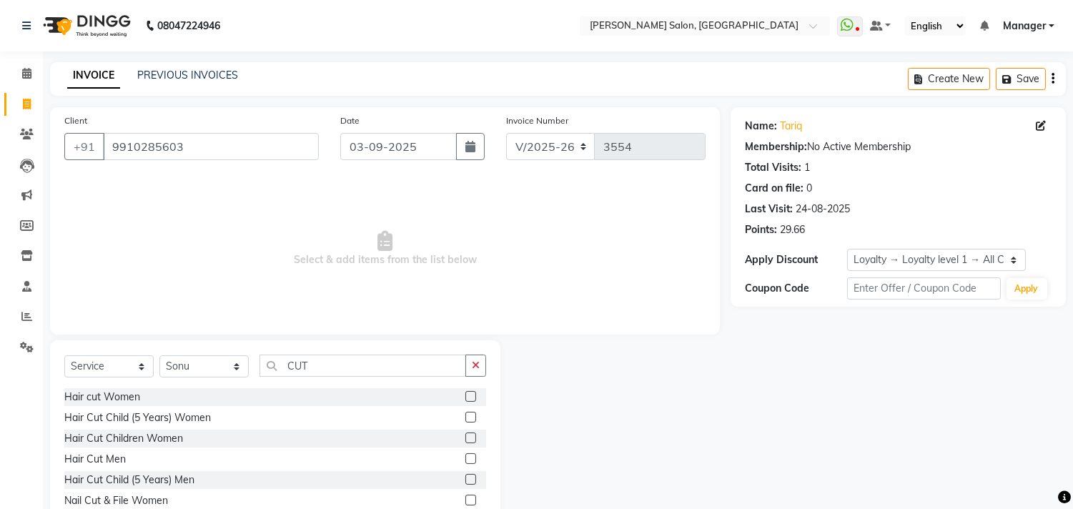
click at [465, 458] on label at bounding box center [470, 458] width 11 height 11
click at [465, 458] on input "checkbox" at bounding box center [469, 459] width 9 height 9
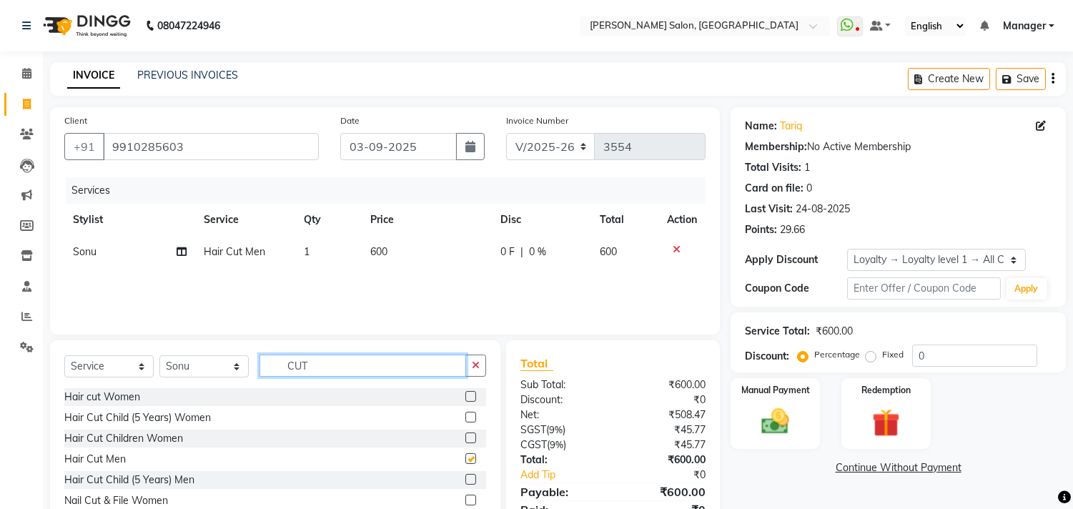
click at [389, 370] on input "CUT" at bounding box center [363, 366] width 207 height 22
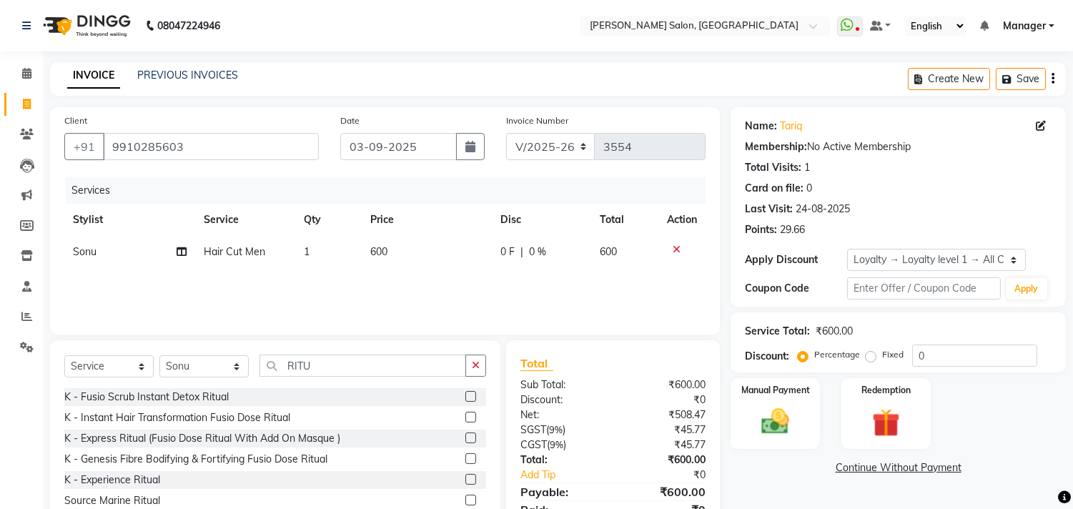
click at [465, 459] on label at bounding box center [470, 458] width 11 height 11
click at [465, 459] on input "checkbox" at bounding box center [469, 459] width 9 height 9
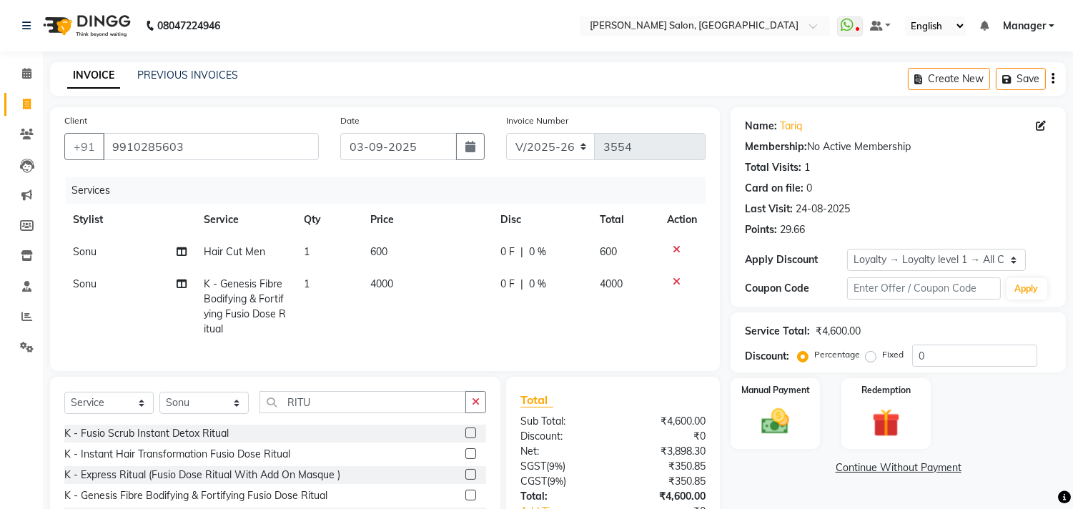
click at [425, 289] on td "4000" at bounding box center [427, 306] width 130 height 77
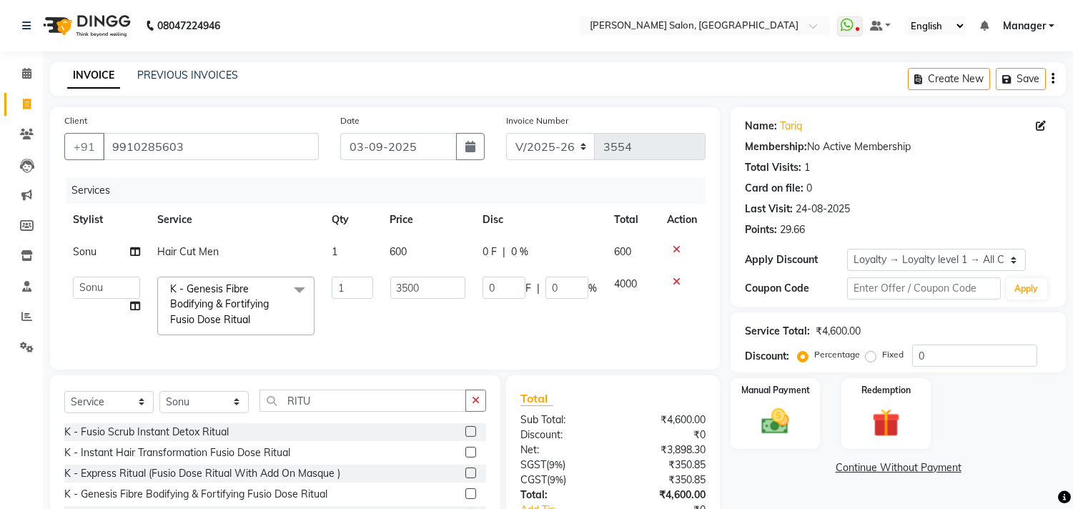
click at [545, 333] on td "0 F | 0 %" at bounding box center [540, 306] width 132 height 76
click at [441, 294] on input "3500" at bounding box center [427, 288] width 75 height 22
click at [531, 327] on td "0 F | 0 %" at bounding box center [540, 306] width 132 height 76
click at [676, 282] on icon at bounding box center [677, 282] width 8 height 10
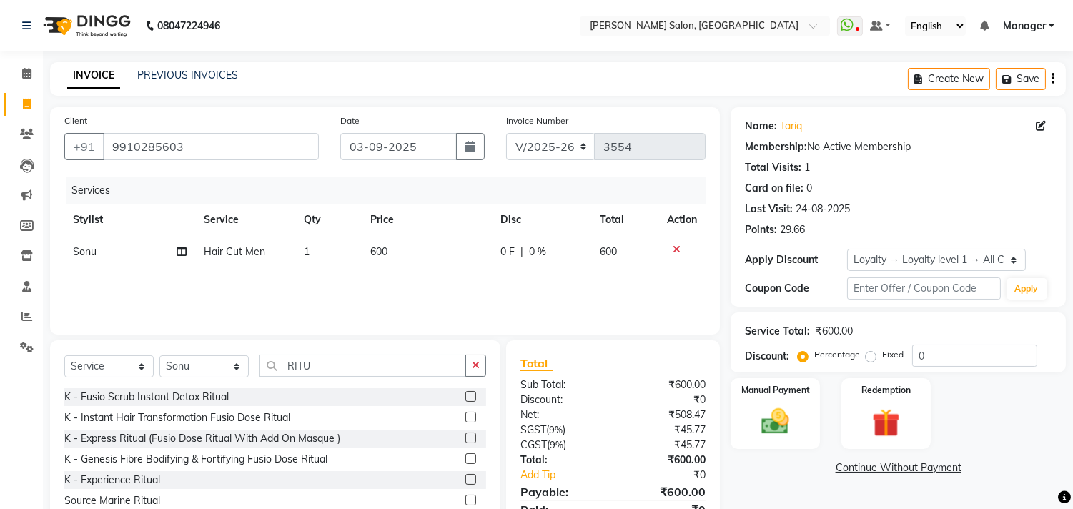
click at [674, 246] on icon at bounding box center [677, 250] width 8 height 10
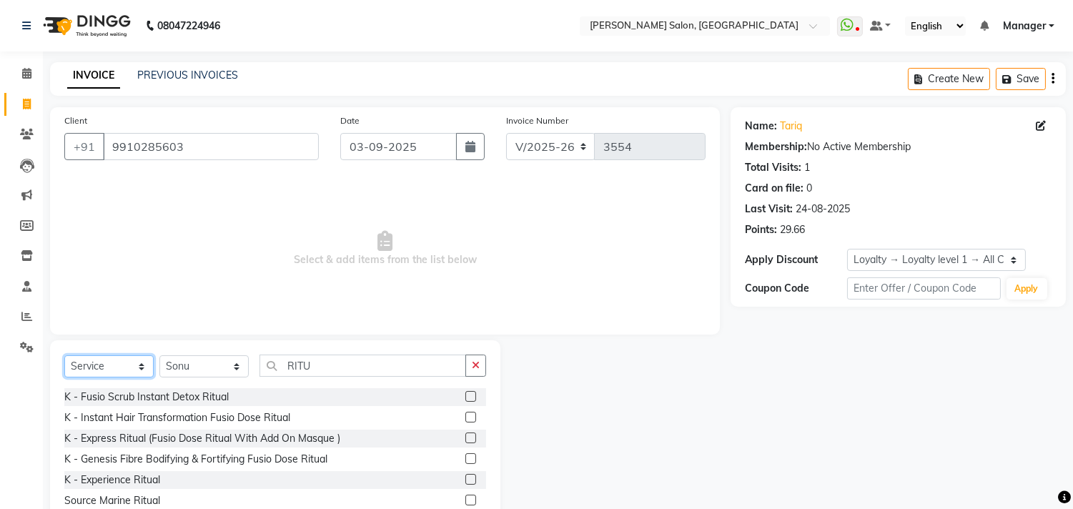
click at [139, 368] on select "Select Service Product Membership Package Voucher Prepaid Gift Card" at bounding box center [108, 366] width 89 height 22
click at [64, 356] on select "Select Service Product Membership Package Voucher Prepaid Gift Card" at bounding box center [108, 366] width 89 height 22
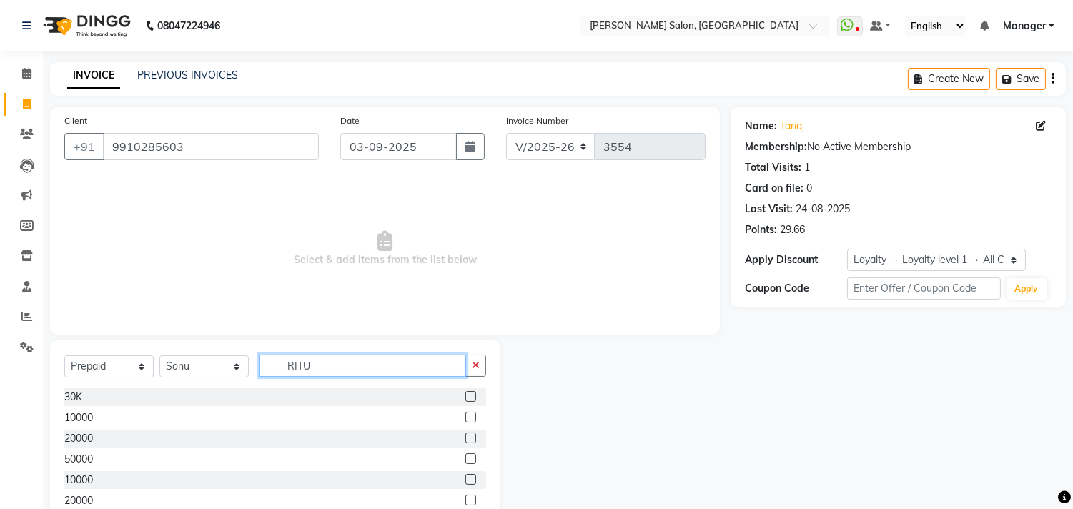
click at [389, 477] on div "Select Service Product Membership Package Voucher Prepaid Gift Card Select Styl…" at bounding box center [275, 445] width 450 height 211
click at [465, 478] on label at bounding box center [470, 479] width 11 height 11
click at [465, 478] on input "checkbox" at bounding box center [469, 479] width 9 height 9
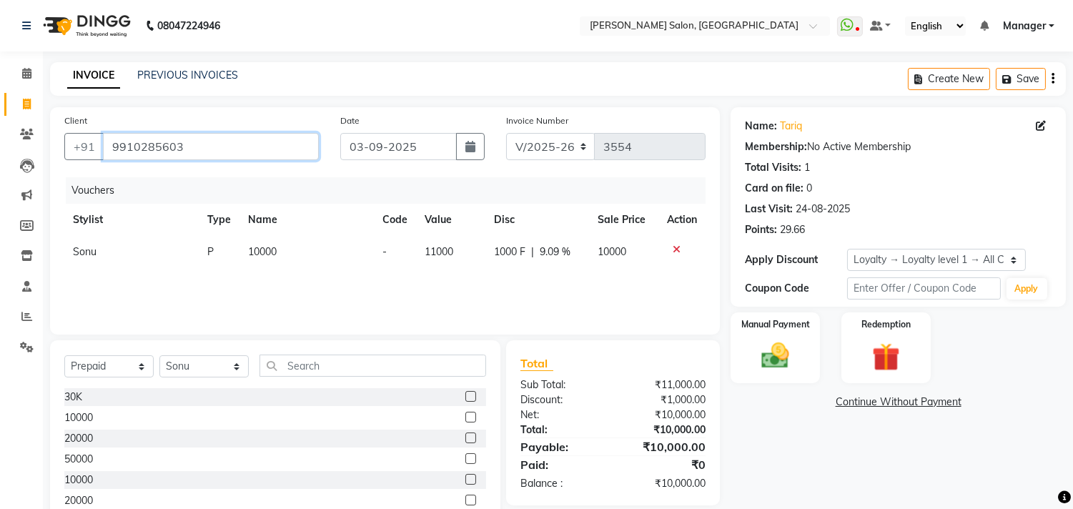
drag, startPoint x: 109, startPoint y: 146, endPoint x: 215, endPoint y: 154, distance: 106.2
click at [215, 154] on input "9910285603" at bounding box center [211, 146] width 216 height 27
click at [789, 347] on img at bounding box center [775, 357] width 47 height 34
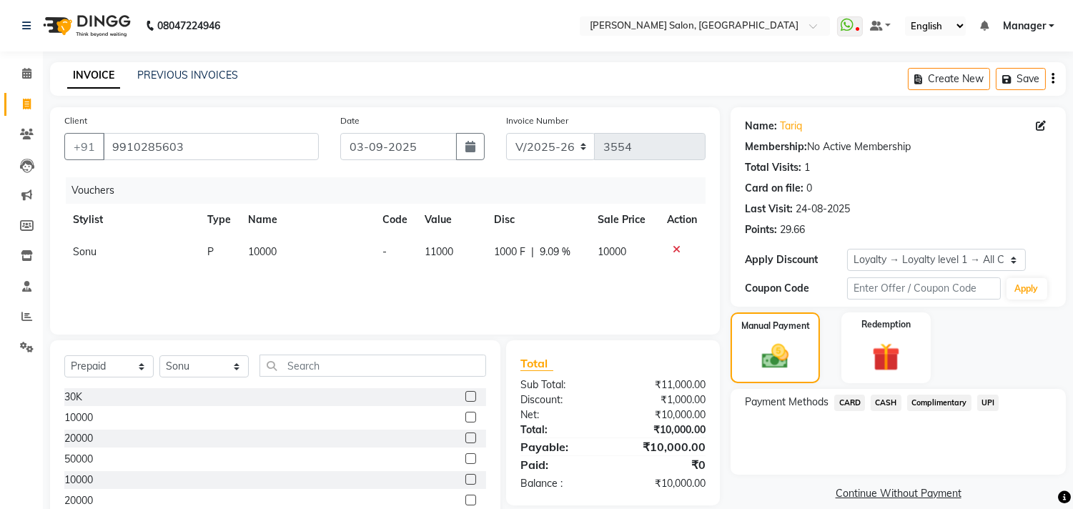
click at [855, 403] on span "CARD" at bounding box center [849, 403] width 31 height 16
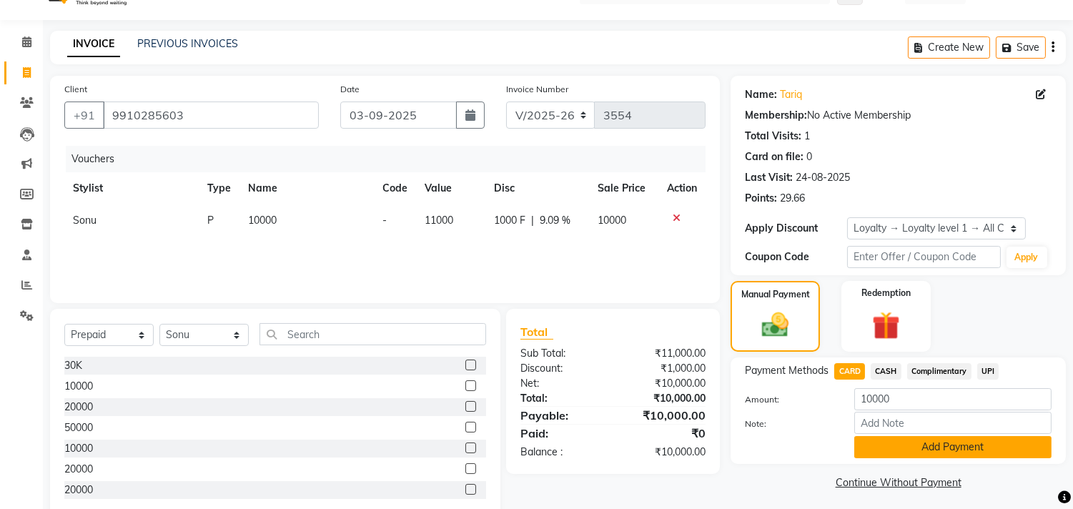
scroll to position [63, 0]
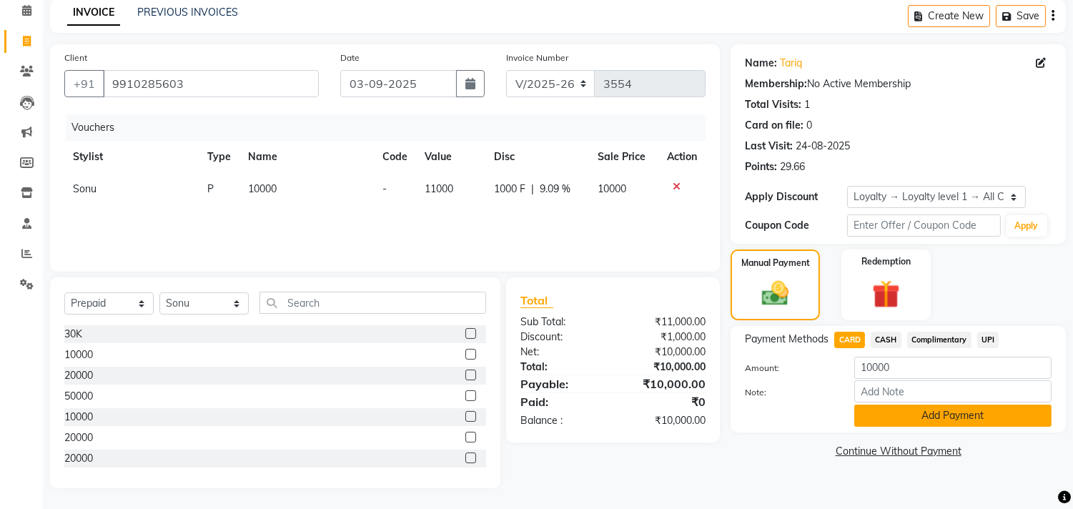
click at [958, 415] on button "Add Payment" at bounding box center [952, 416] width 197 height 22
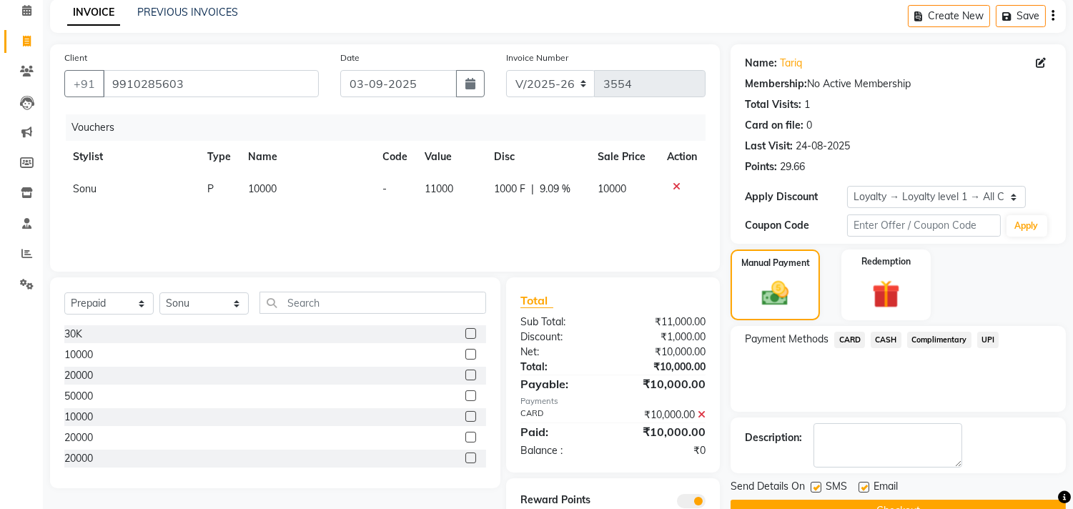
scroll to position [119, 0]
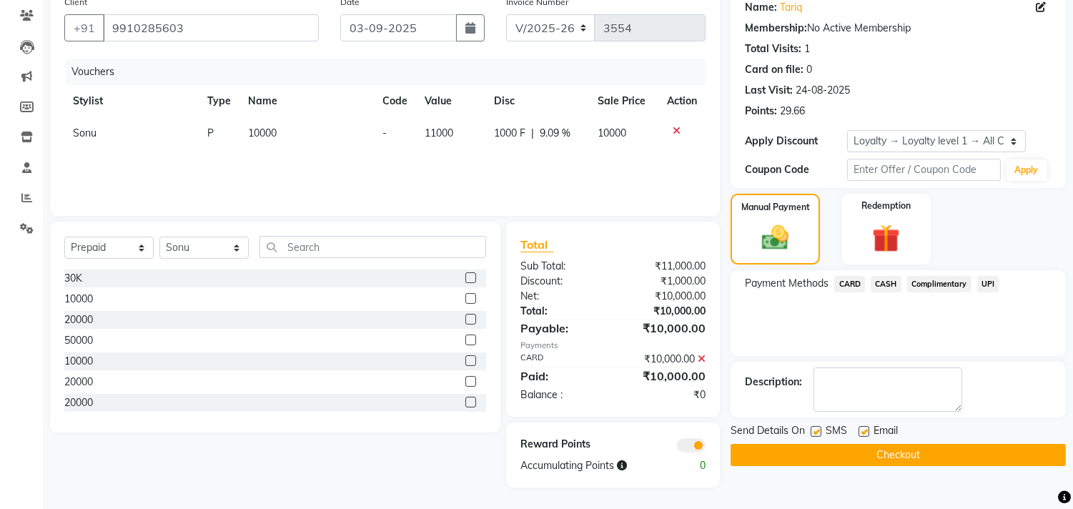
click at [932, 448] on button "Checkout" at bounding box center [898, 455] width 335 height 22
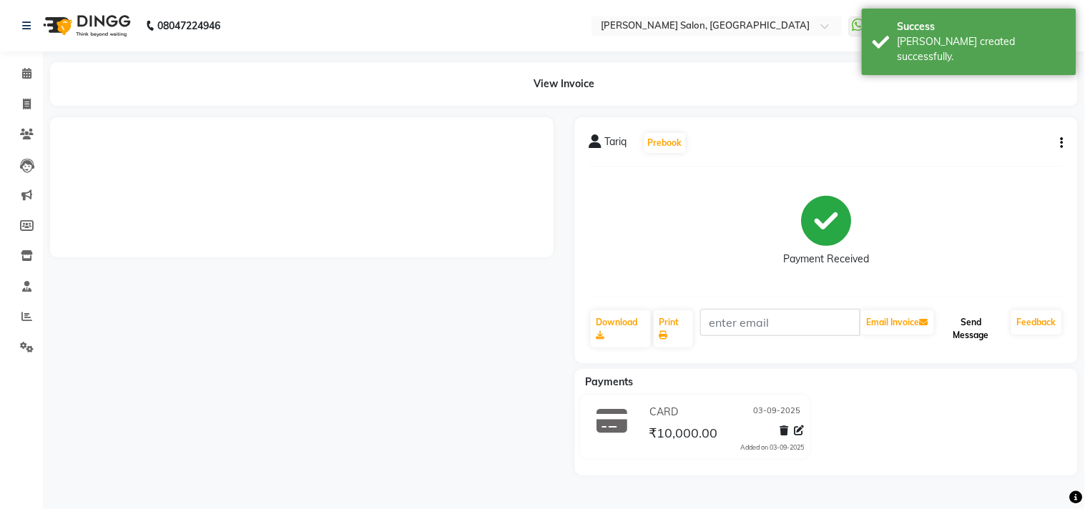
click at [970, 330] on button "Send Message" at bounding box center [971, 328] width 69 height 37
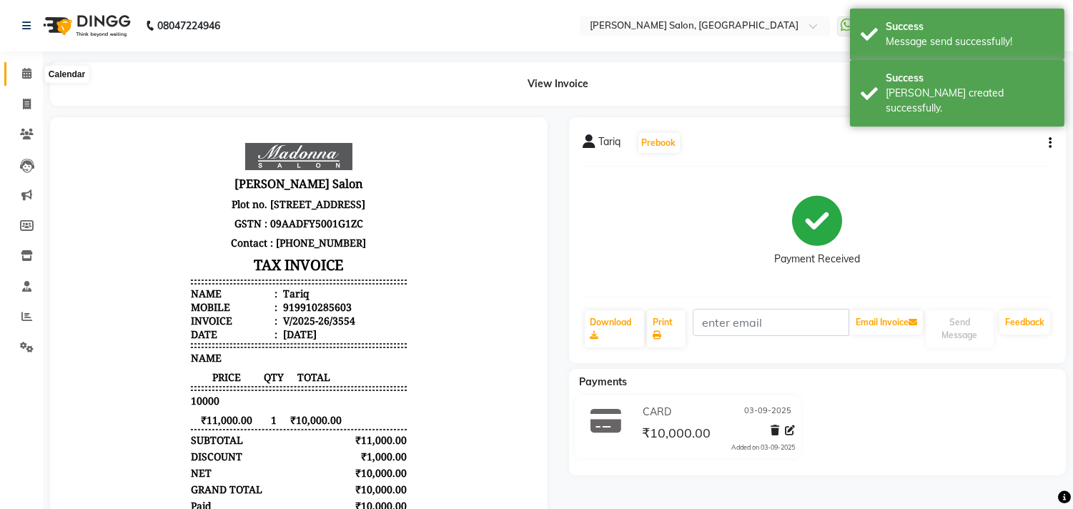
click at [22, 70] on icon at bounding box center [26, 73] width 9 height 11
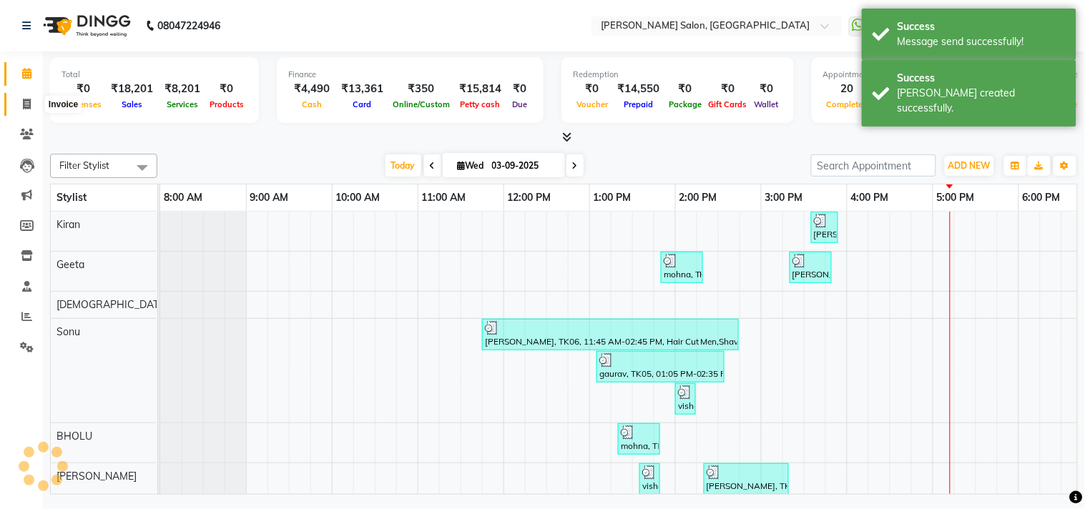
click at [23, 102] on icon at bounding box center [27, 104] width 8 height 11
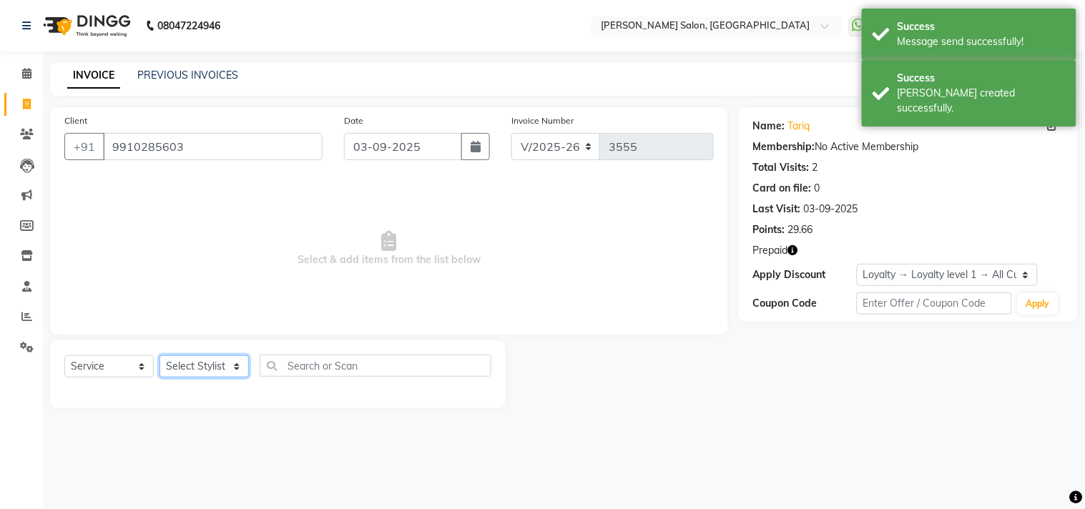
click at [240, 373] on select "Select Stylist [PERSON_NAME] Divya [PERSON_NAME] [PERSON_NAME] [PERSON_NAME] PE…" at bounding box center [203, 366] width 89 height 22
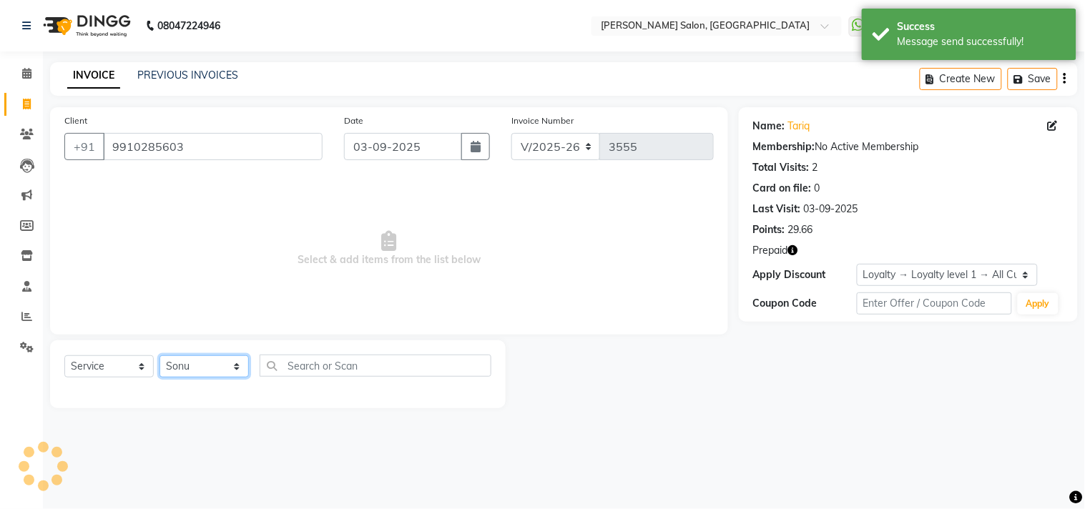
click at [159, 356] on select "Select Stylist [PERSON_NAME] Divya [PERSON_NAME] [PERSON_NAME] [PERSON_NAME] PE…" at bounding box center [203, 366] width 89 height 22
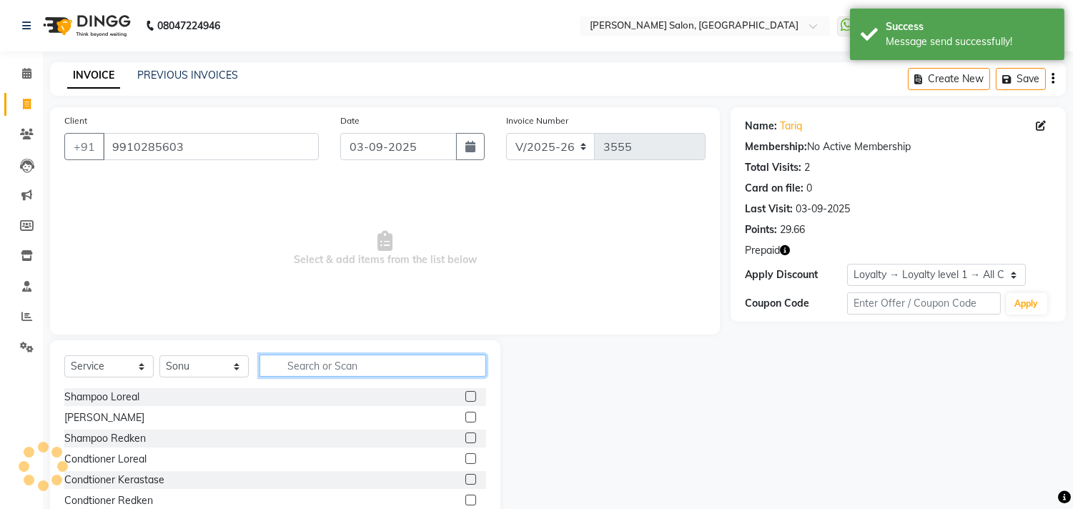
click at [355, 366] on input "text" at bounding box center [373, 366] width 227 height 22
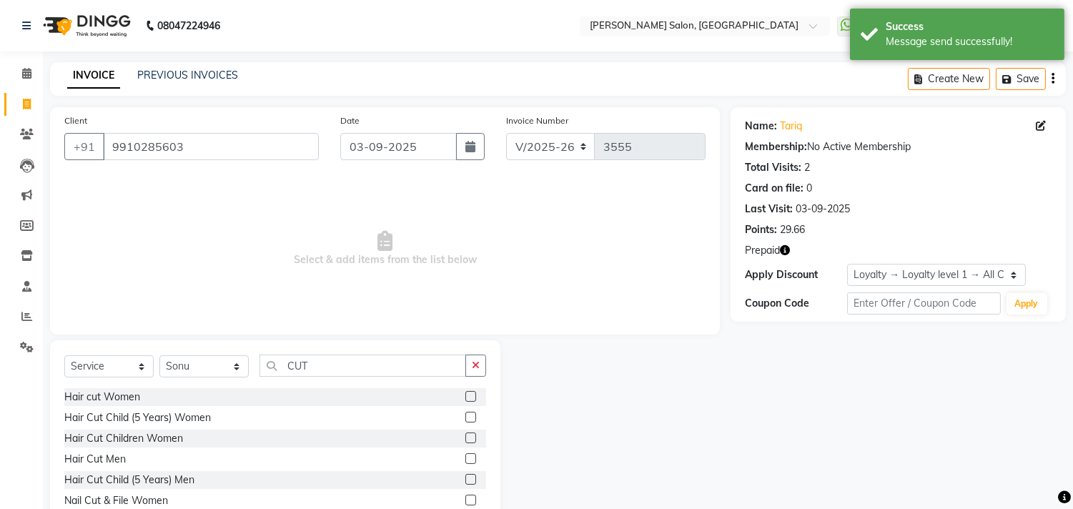
click at [465, 459] on label at bounding box center [470, 458] width 11 height 11
click at [465, 459] on input "checkbox" at bounding box center [469, 459] width 9 height 9
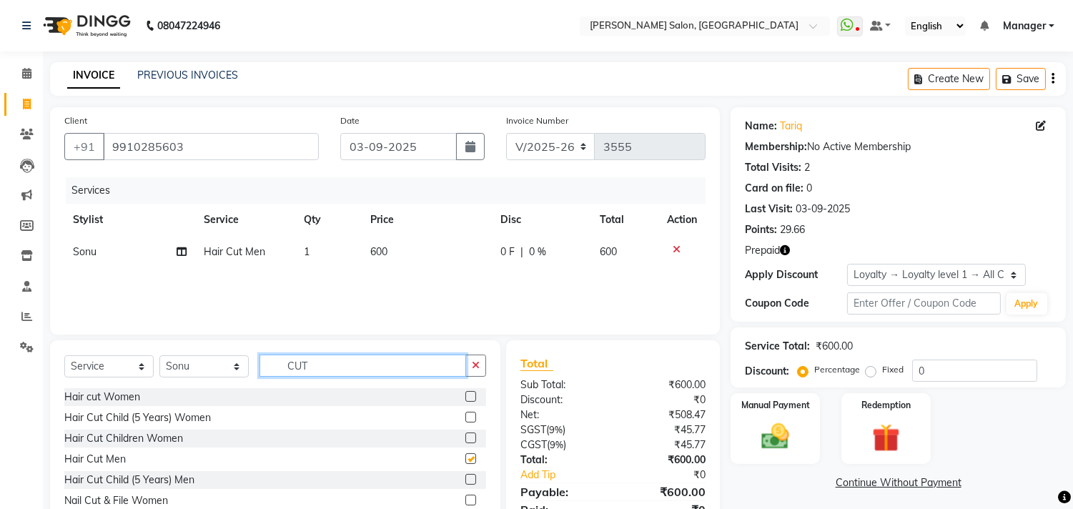
click at [390, 363] on input "CUT" at bounding box center [363, 366] width 207 height 22
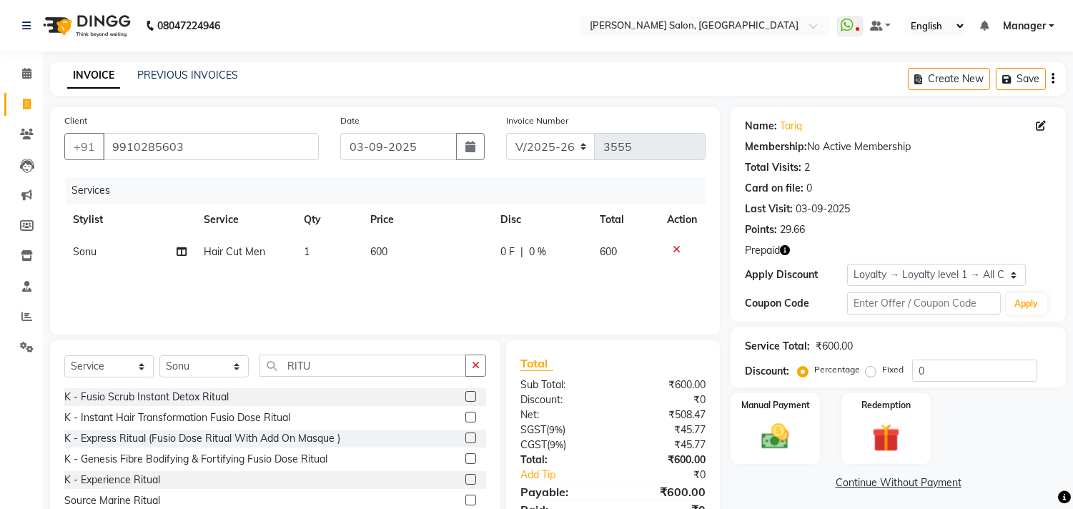
click at [465, 438] on label at bounding box center [470, 438] width 11 height 11
click at [465, 438] on input "checkbox" at bounding box center [469, 438] width 9 height 9
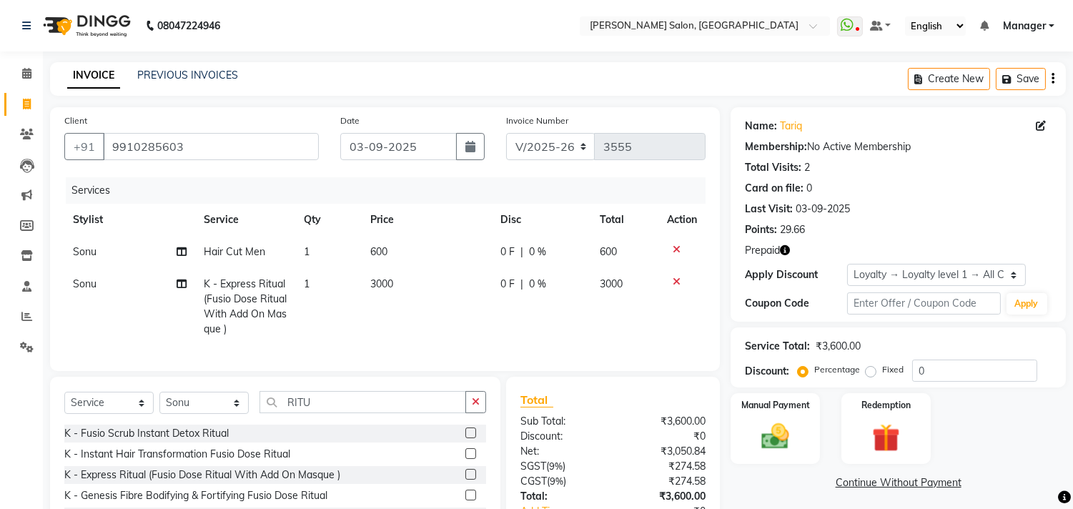
click at [428, 288] on td "3000" at bounding box center [427, 306] width 130 height 77
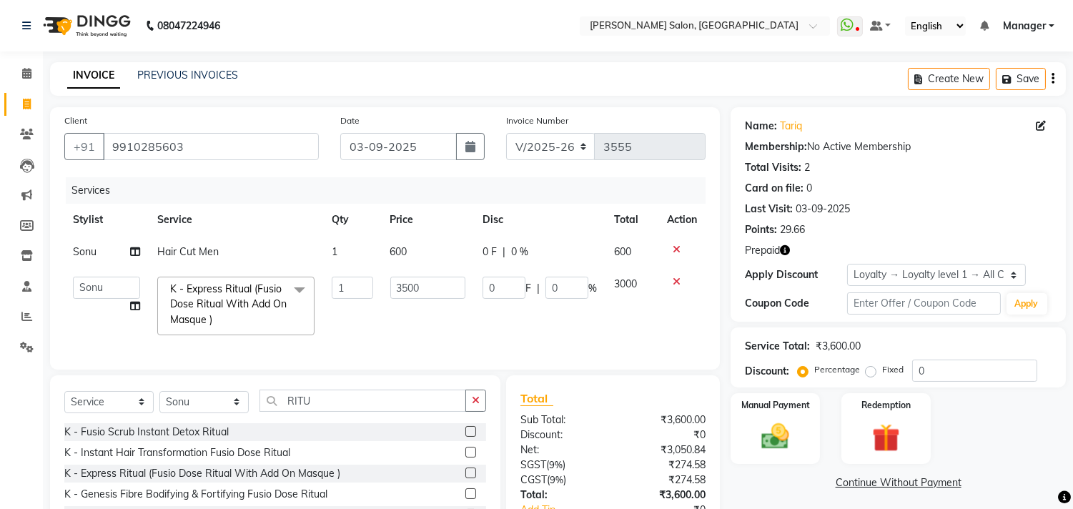
click at [582, 329] on td "0 F | 0 %" at bounding box center [540, 306] width 132 height 76
click at [895, 448] on img at bounding box center [885, 438] width 47 height 36
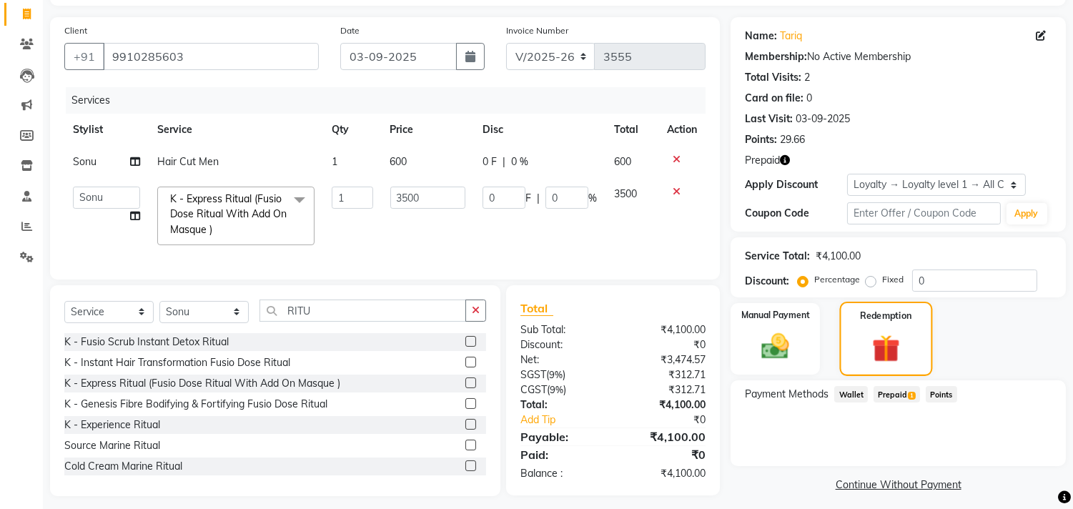
scroll to position [111, 0]
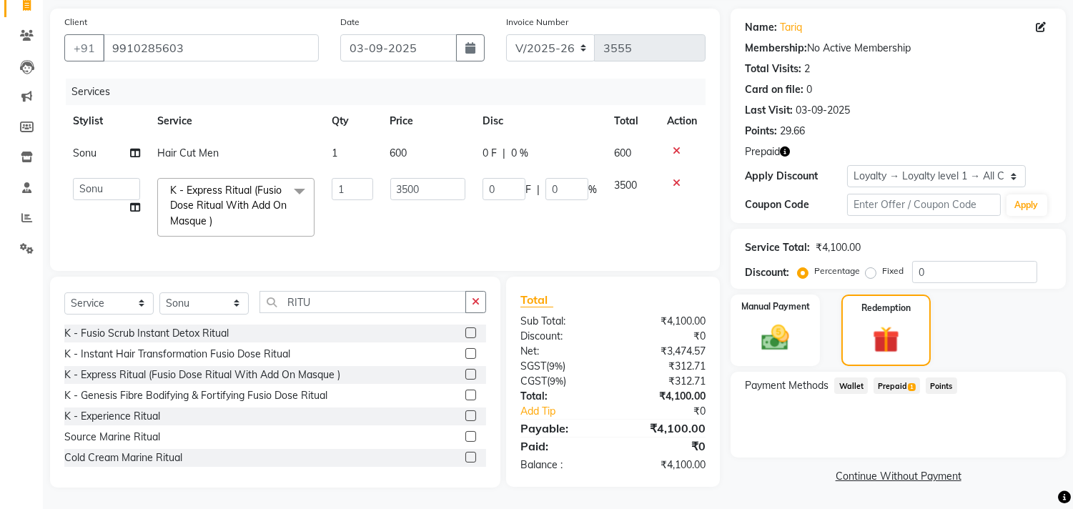
click at [887, 378] on span "Prepaid 1" at bounding box center [897, 386] width 46 height 16
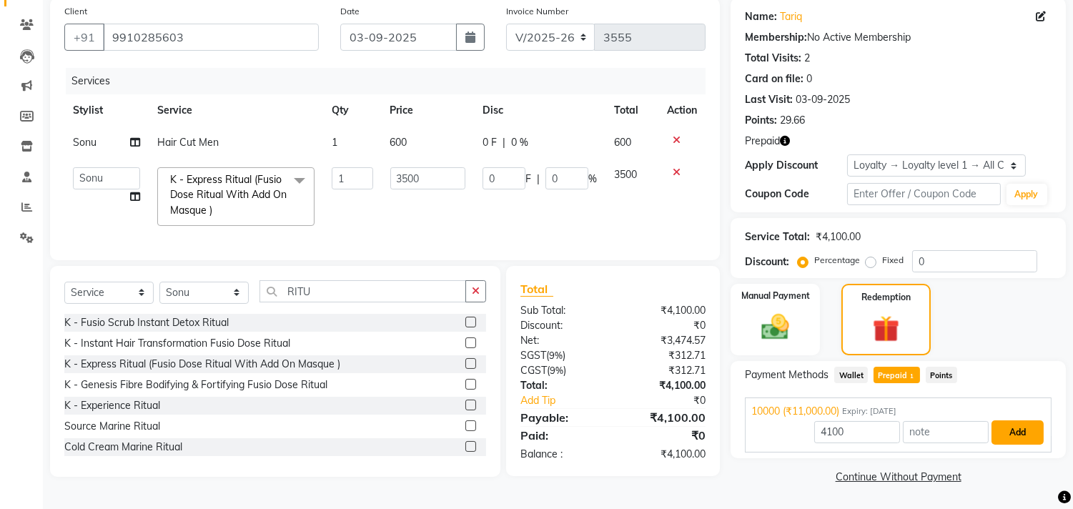
click at [1018, 430] on button "Add" at bounding box center [1018, 432] width 52 height 24
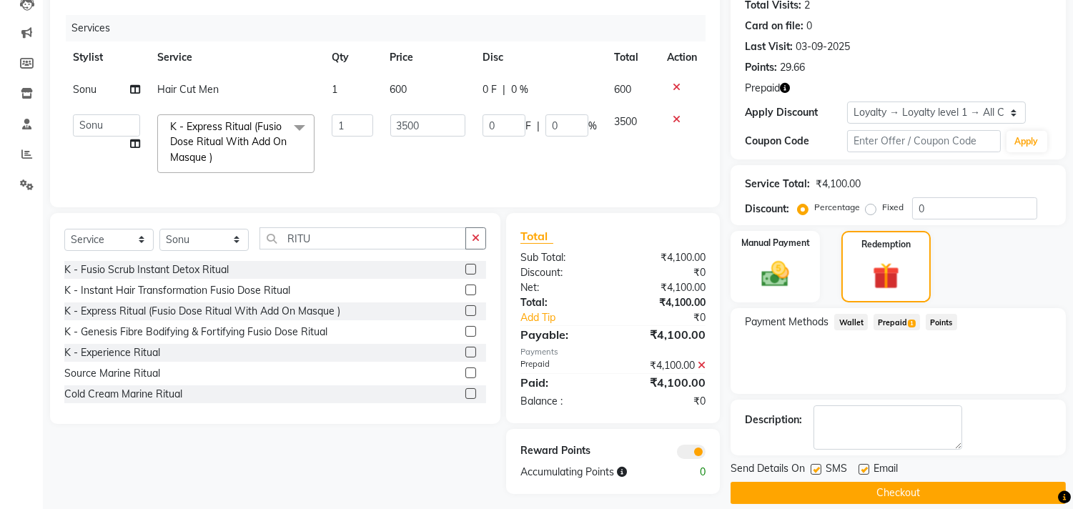
scroll to position [181, 0]
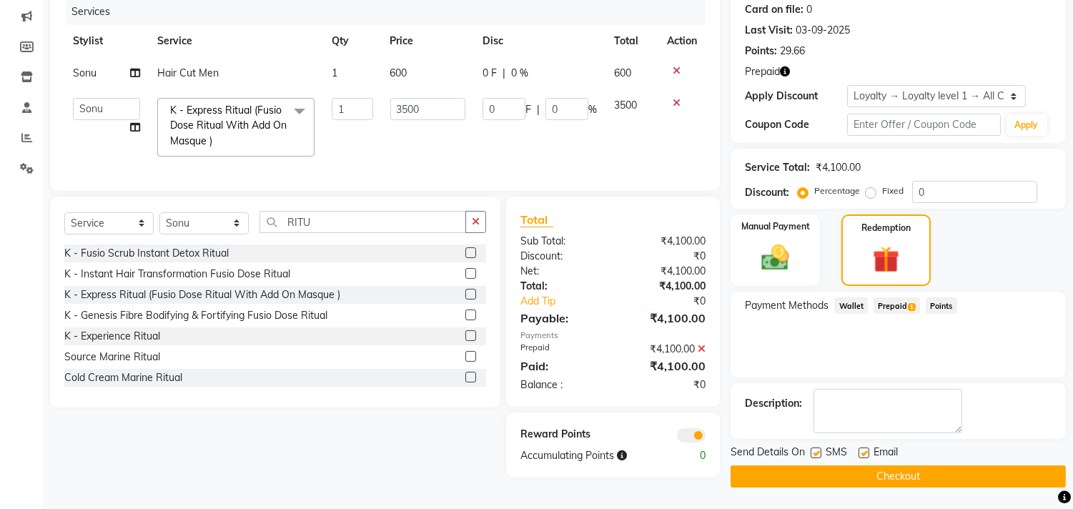
click at [912, 479] on button "Checkout" at bounding box center [898, 476] width 335 height 22
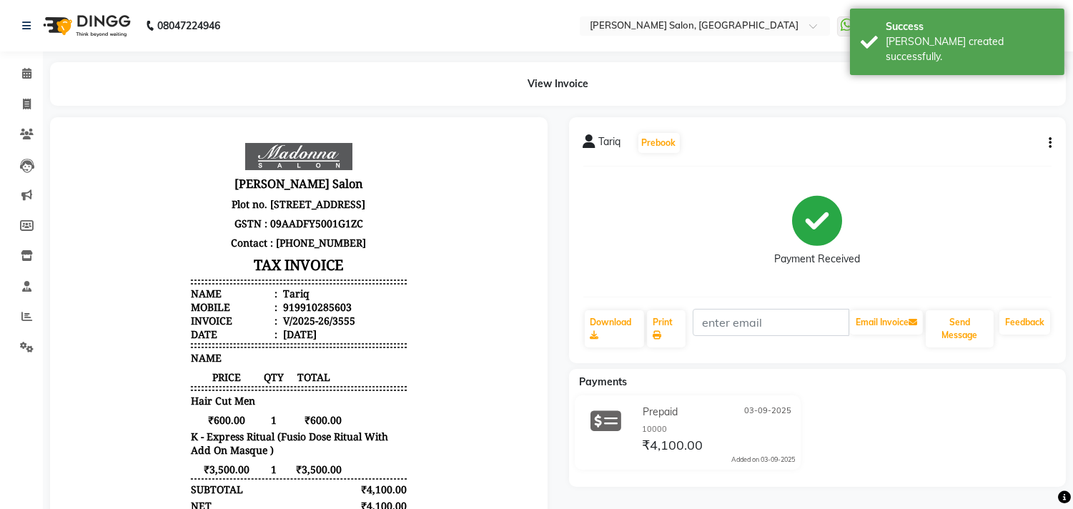
click at [974, 327] on button "Send Message" at bounding box center [960, 328] width 68 height 37
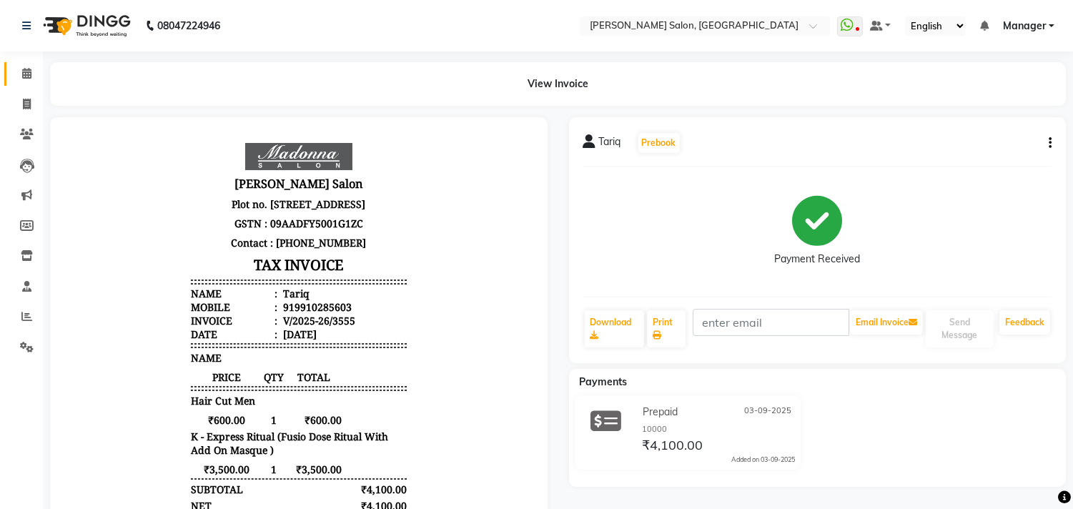
click at [26, 74] on icon at bounding box center [26, 73] width 9 height 11
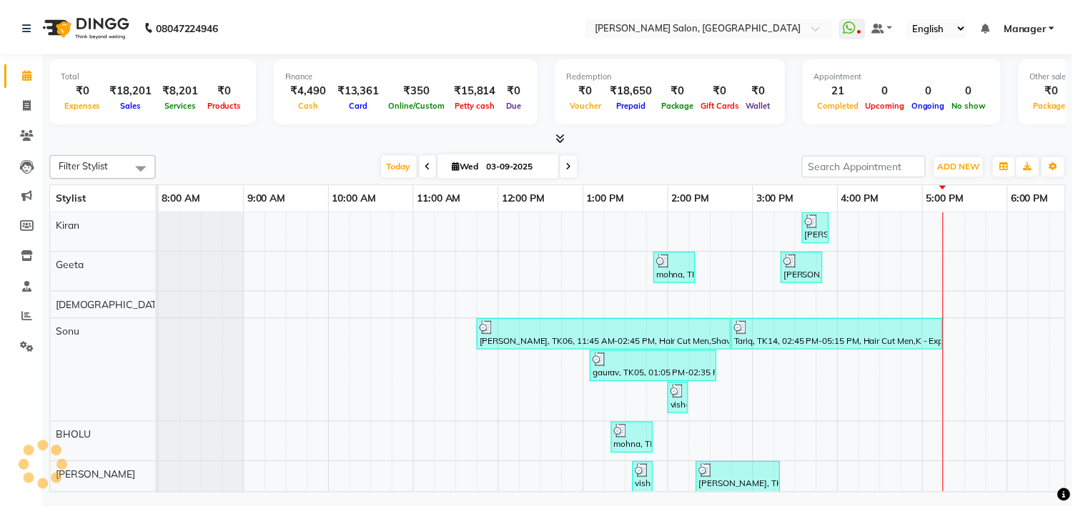
scroll to position [0, 198]
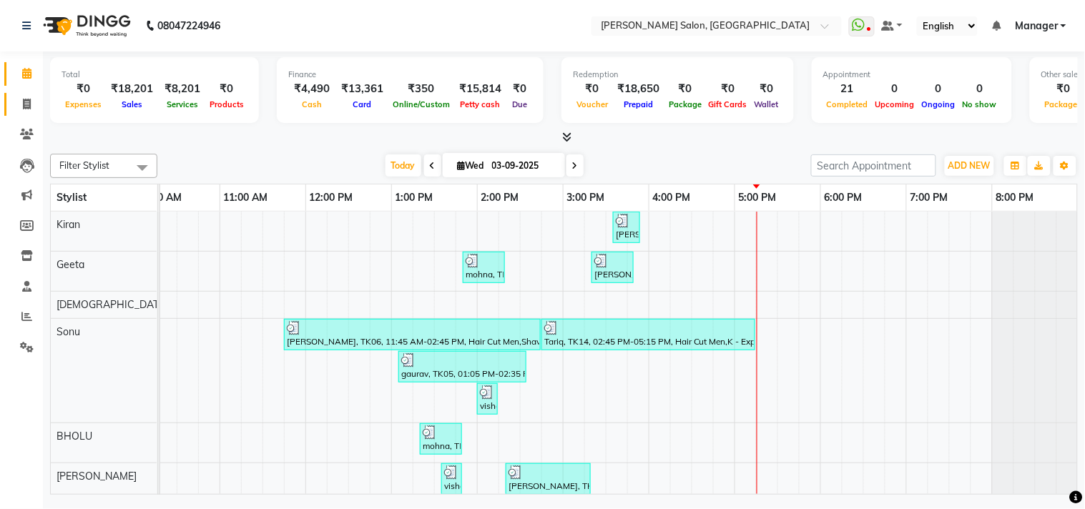
click at [26, 104] on icon at bounding box center [27, 104] width 8 height 11
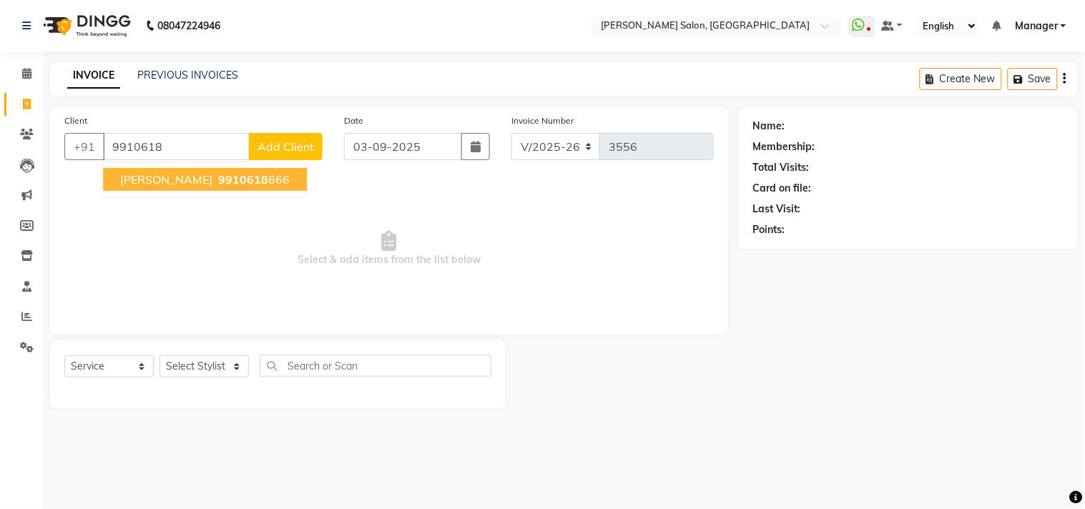
click at [227, 174] on ngb-highlight "9910618 666" at bounding box center [252, 179] width 74 height 14
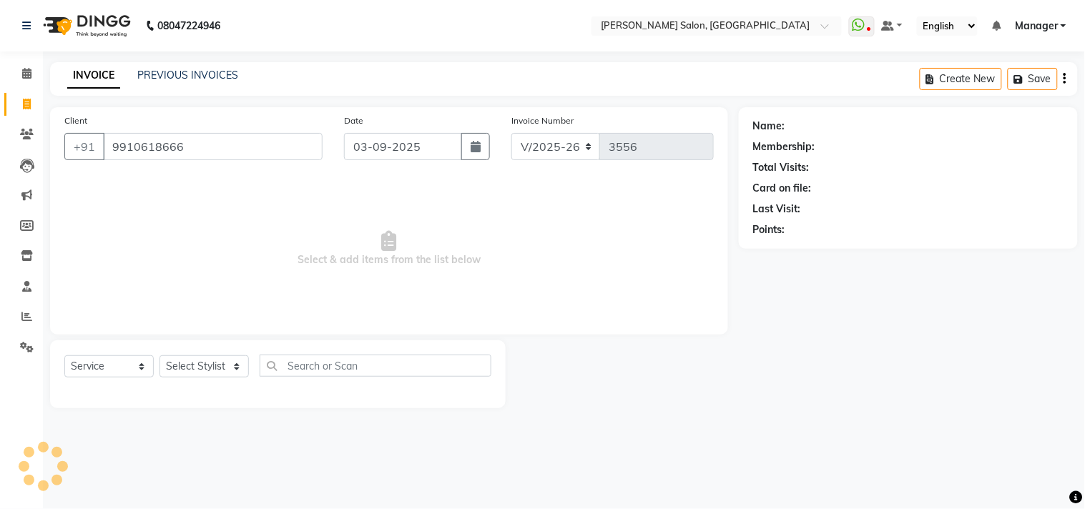
click at [323, 210] on span "Select & add items from the list below" at bounding box center [388, 248] width 649 height 143
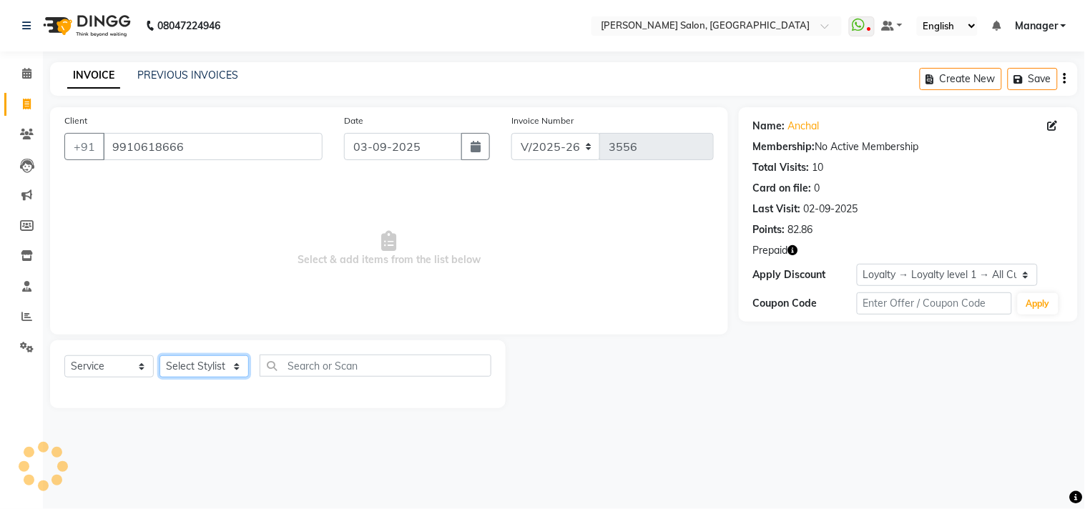
click at [238, 375] on select "Select Stylist [PERSON_NAME] Divya [PERSON_NAME] [PERSON_NAME] [PERSON_NAME] PE…" at bounding box center [203, 366] width 89 height 22
click at [159, 356] on select "Select Stylist [PERSON_NAME] Divya [PERSON_NAME] [PERSON_NAME] [PERSON_NAME] PE…" at bounding box center [203, 366] width 89 height 22
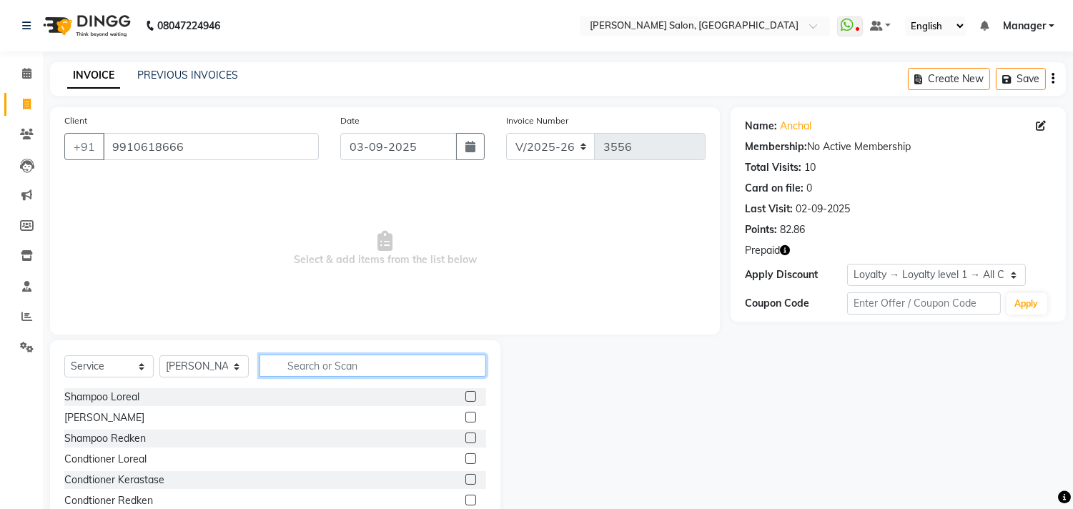
click at [345, 360] on input "text" at bounding box center [373, 366] width 227 height 22
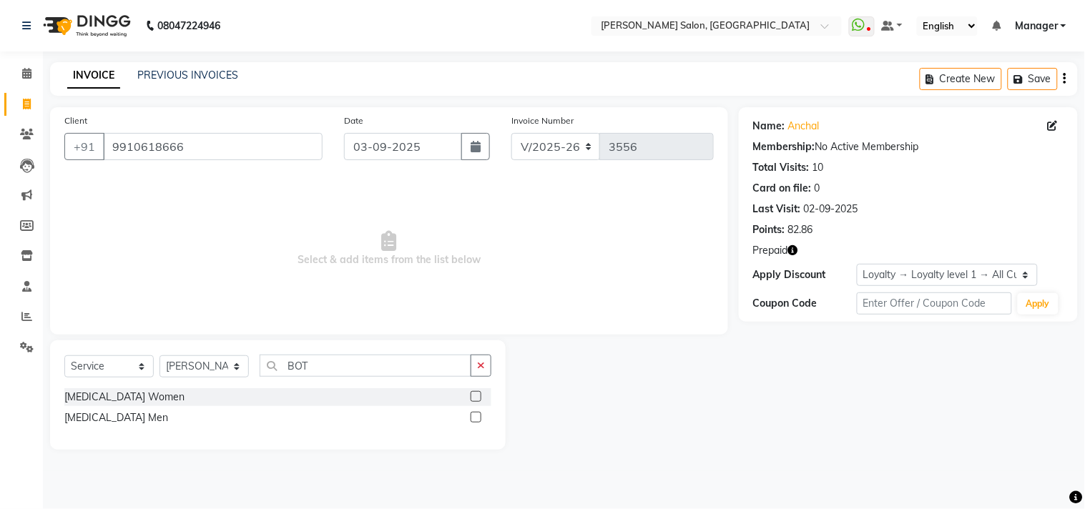
click at [477, 397] on label at bounding box center [475, 396] width 11 height 11
click at [477, 397] on input "checkbox" at bounding box center [474, 397] width 9 height 9
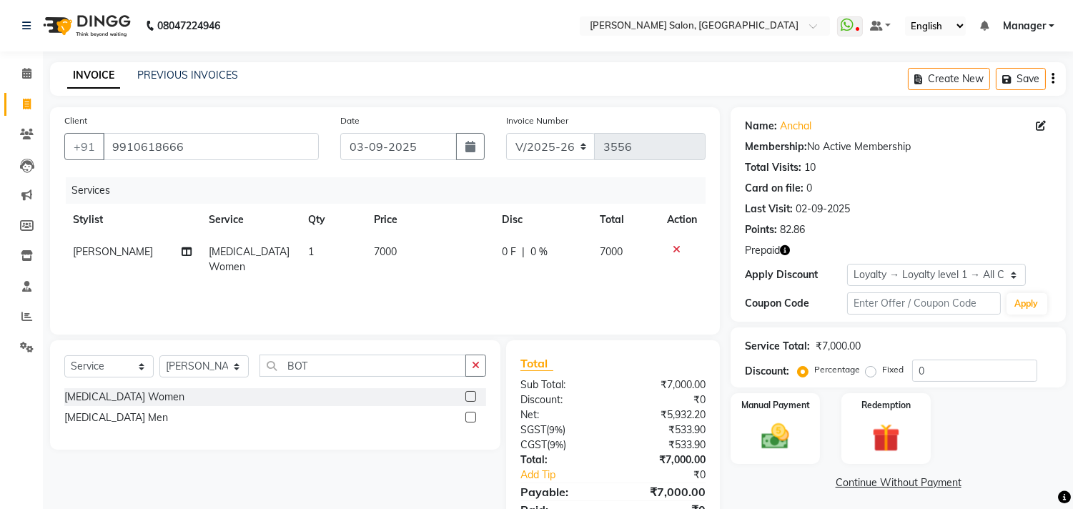
click at [438, 256] on td "7000" at bounding box center [429, 259] width 128 height 47
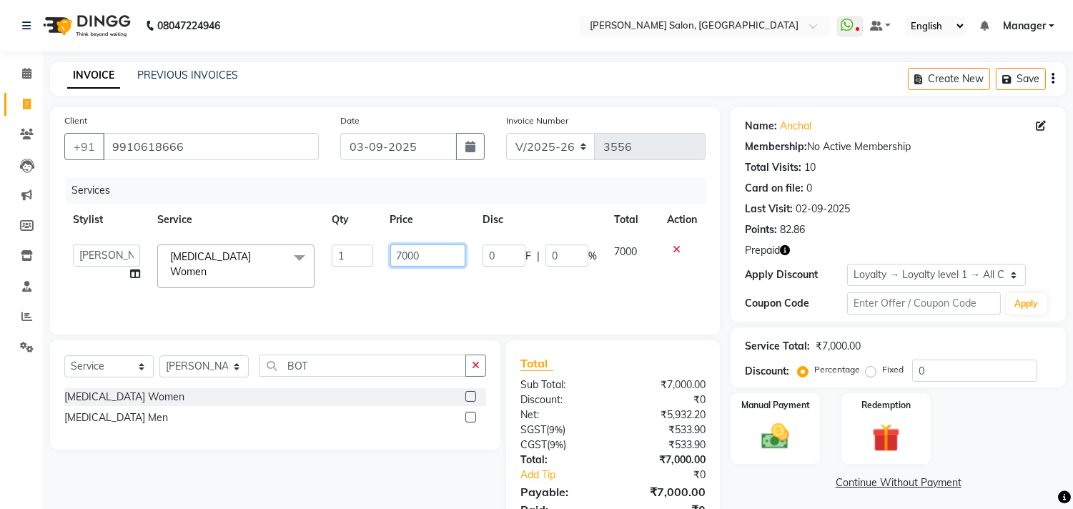
click at [444, 255] on input "7000" at bounding box center [427, 256] width 75 height 22
click at [544, 284] on div "Services Stylist Service Qty Price Disc Total Action [PERSON_NAME] Divya [PERSO…" at bounding box center [384, 248] width 641 height 143
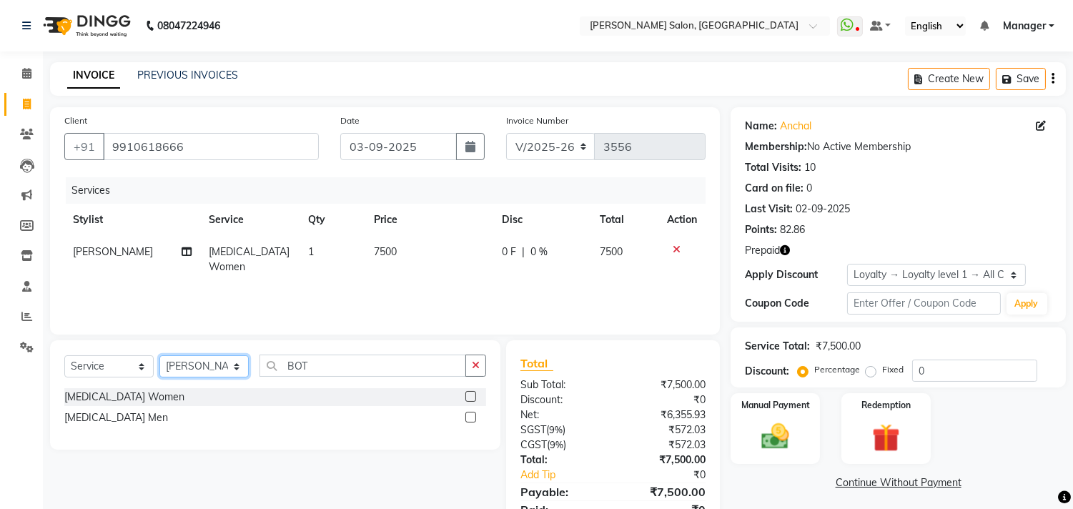
click at [244, 376] on select "Select Stylist [PERSON_NAME] Divya [PERSON_NAME] [PERSON_NAME] [PERSON_NAME] PE…" at bounding box center [203, 366] width 89 height 22
click at [159, 356] on select "Select Stylist [PERSON_NAME] Divya [PERSON_NAME] [PERSON_NAME] [PERSON_NAME] PE…" at bounding box center [203, 366] width 89 height 22
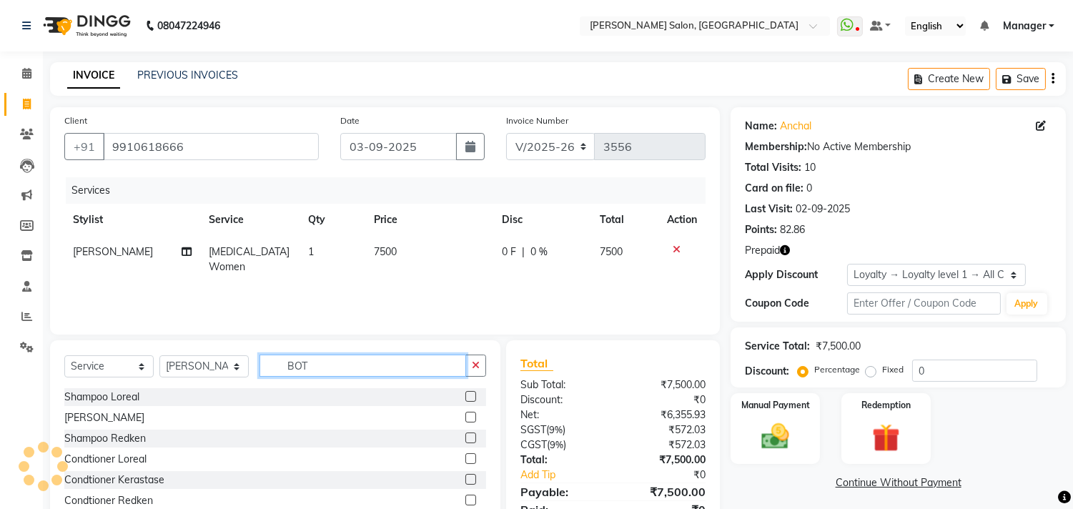
click at [352, 366] on input "BOT" at bounding box center [363, 366] width 207 height 22
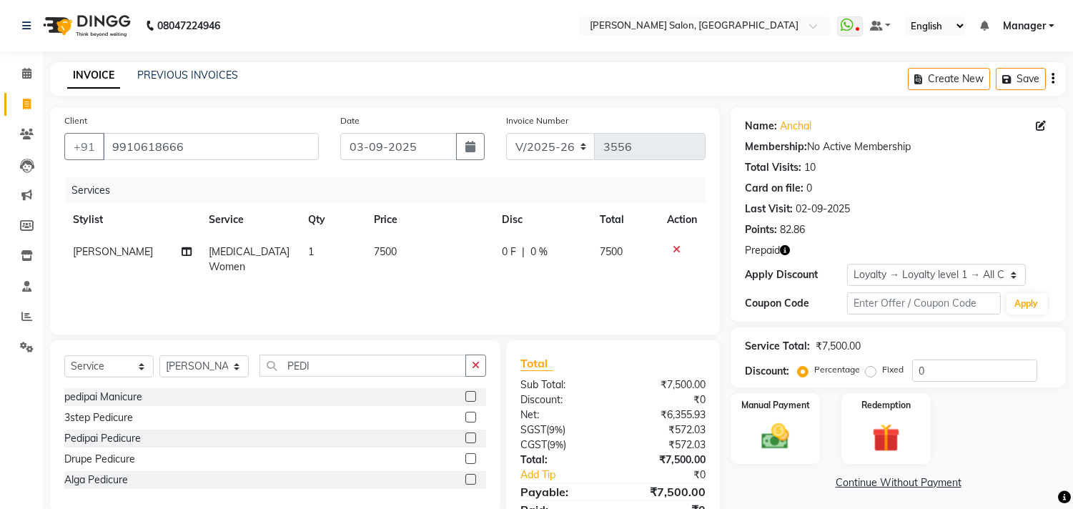
click at [472, 480] on label at bounding box center [470, 479] width 11 height 11
click at [472, 480] on input "checkbox" at bounding box center [469, 479] width 9 height 9
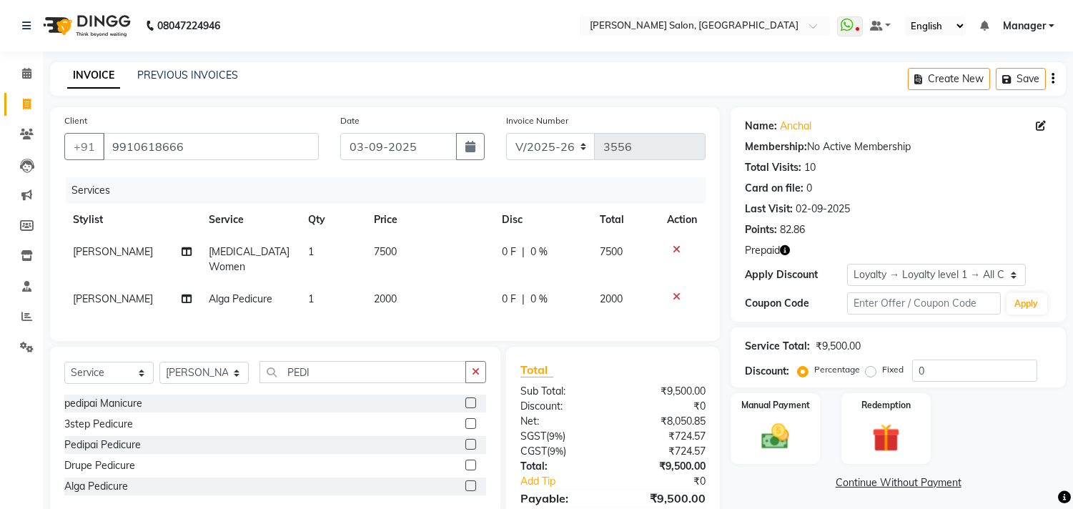
click at [676, 292] on icon at bounding box center [677, 297] width 8 height 10
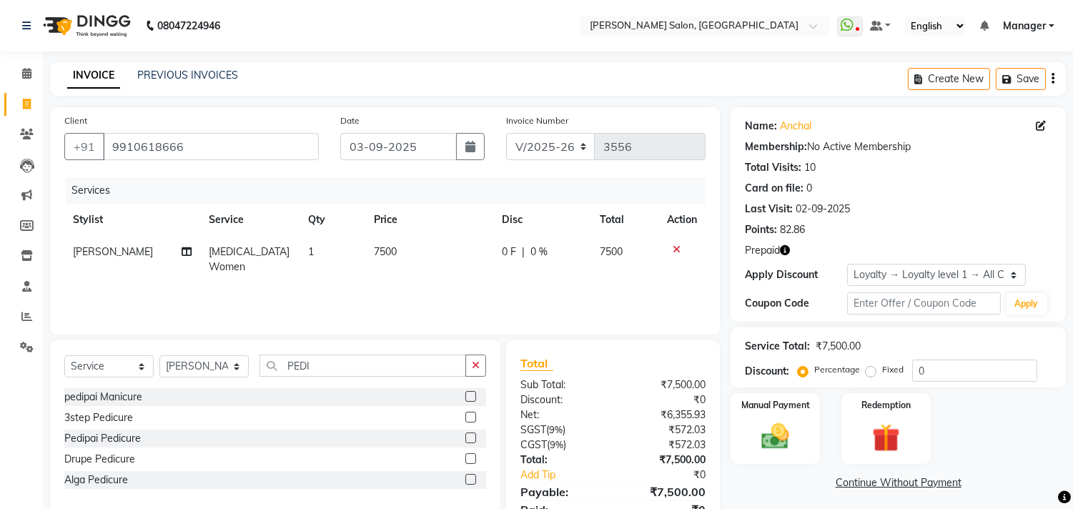
click at [472, 459] on label at bounding box center [470, 458] width 11 height 11
click at [472, 459] on input "checkbox" at bounding box center [469, 459] width 9 height 9
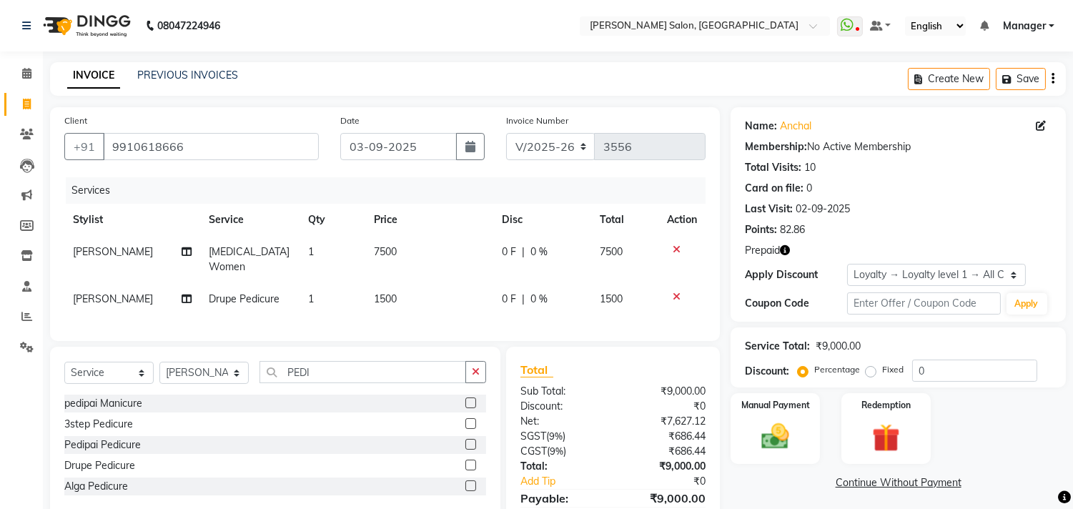
click at [787, 251] on icon "button" at bounding box center [785, 250] width 10 height 10
click at [887, 447] on img at bounding box center [885, 438] width 47 height 36
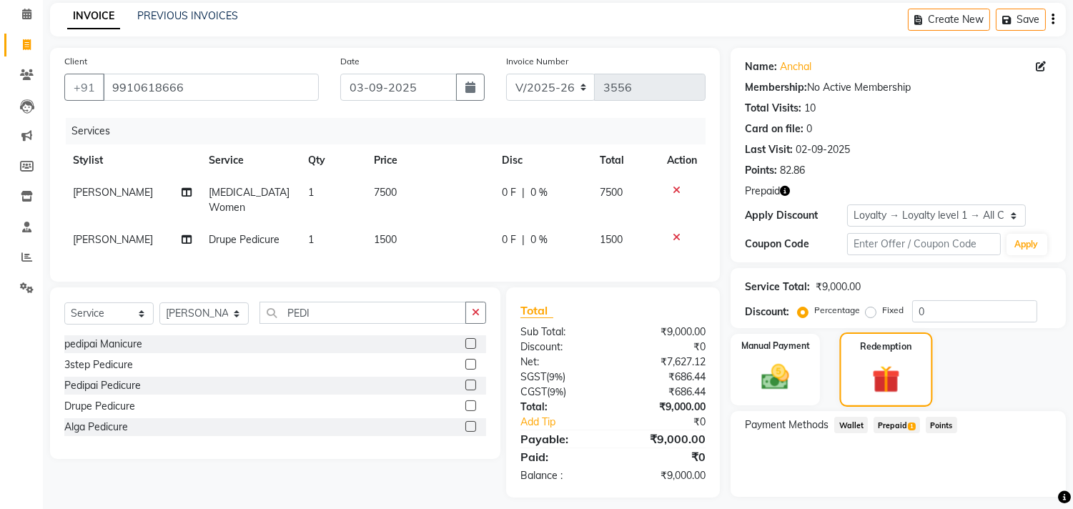
scroll to position [97, 0]
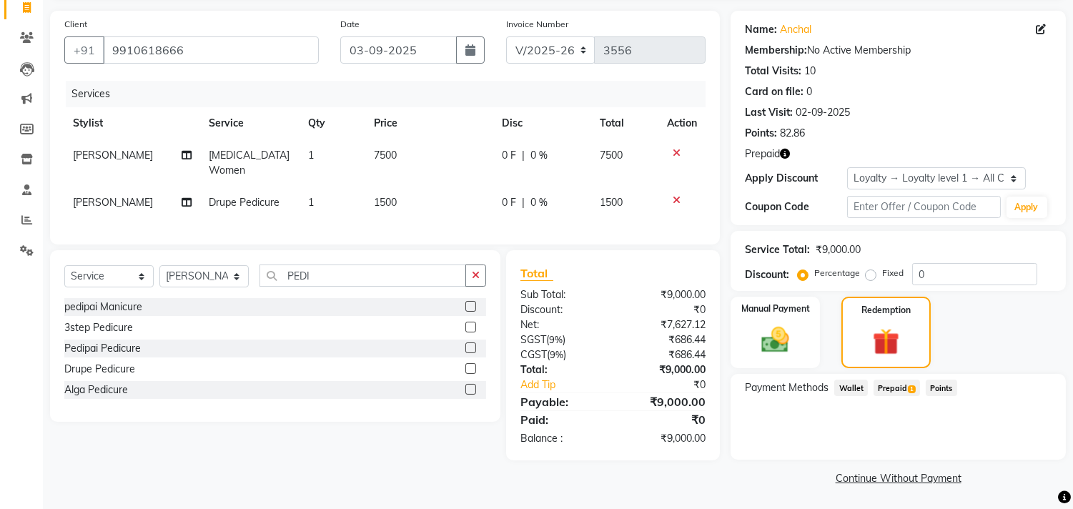
click at [892, 387] on span "Prepaid 1" at bounding box center [897, 388] width 46 height 16
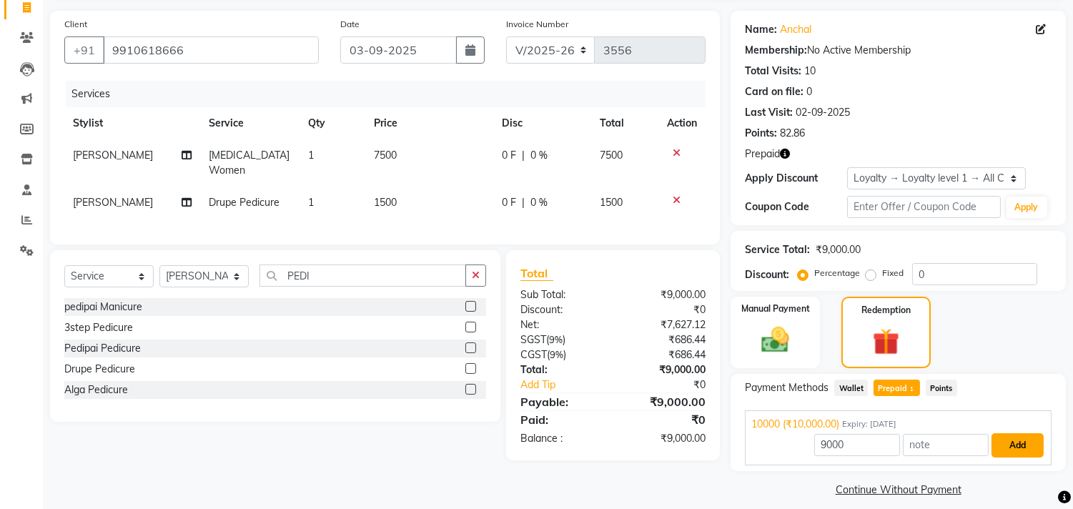
click at [1022, 449] on button "Add" at bounding box center [1018, 445] width 52 height 24
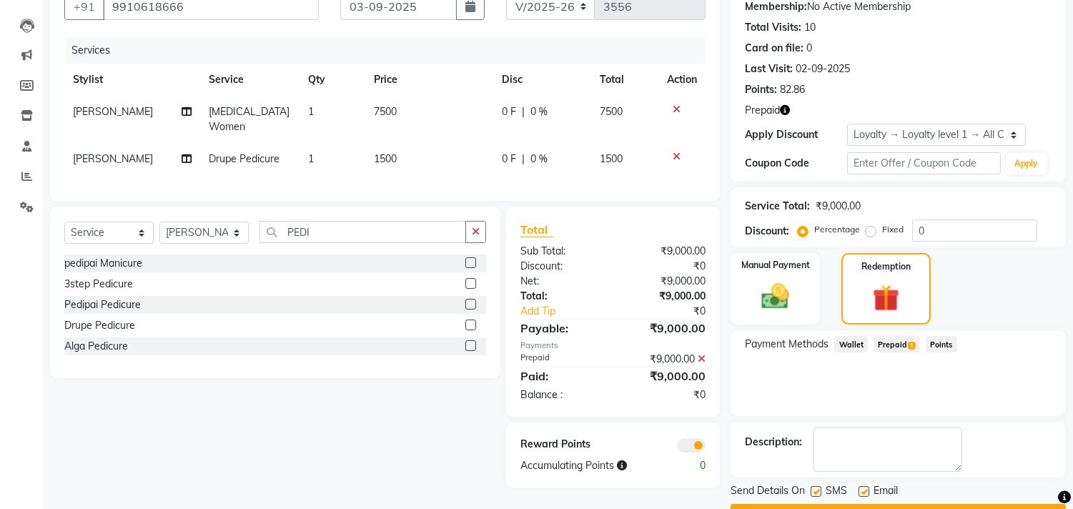
scroll to position [177, 0]
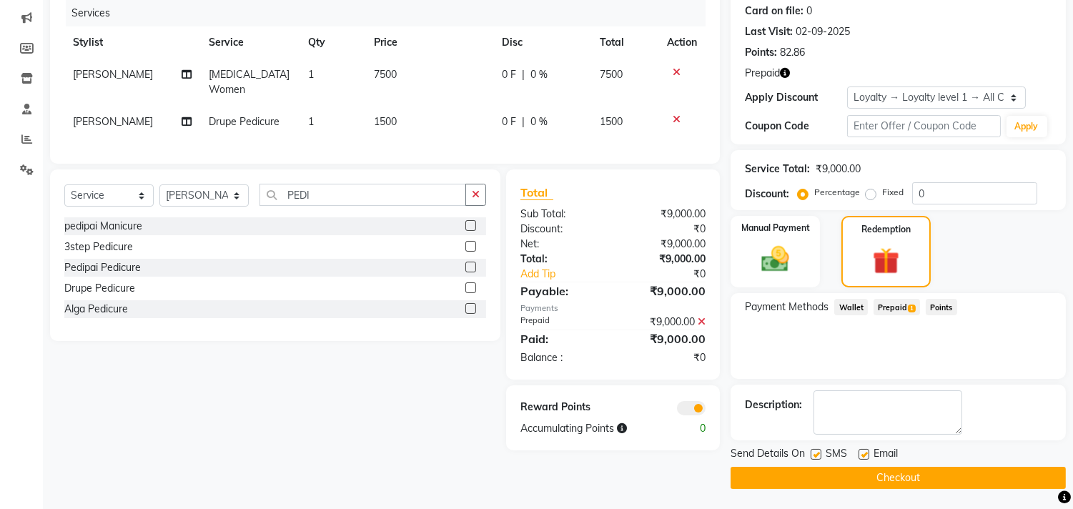
click at [912, 479] on button "Checkout" at bounding box center [898, 478] width 335 height 22
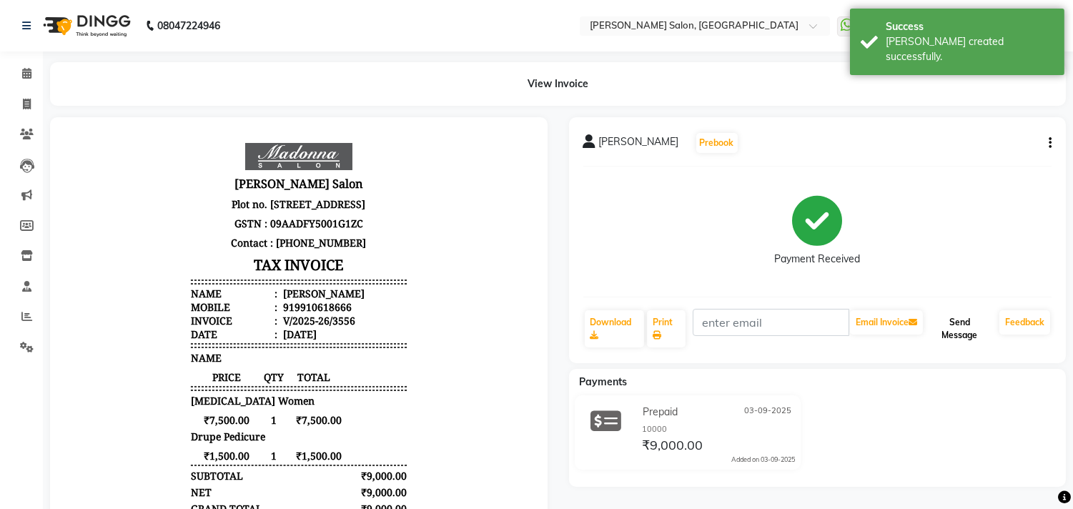
click at [975, 331] on button "Send Message" at bounding box center [960, 328] width 68 height 37
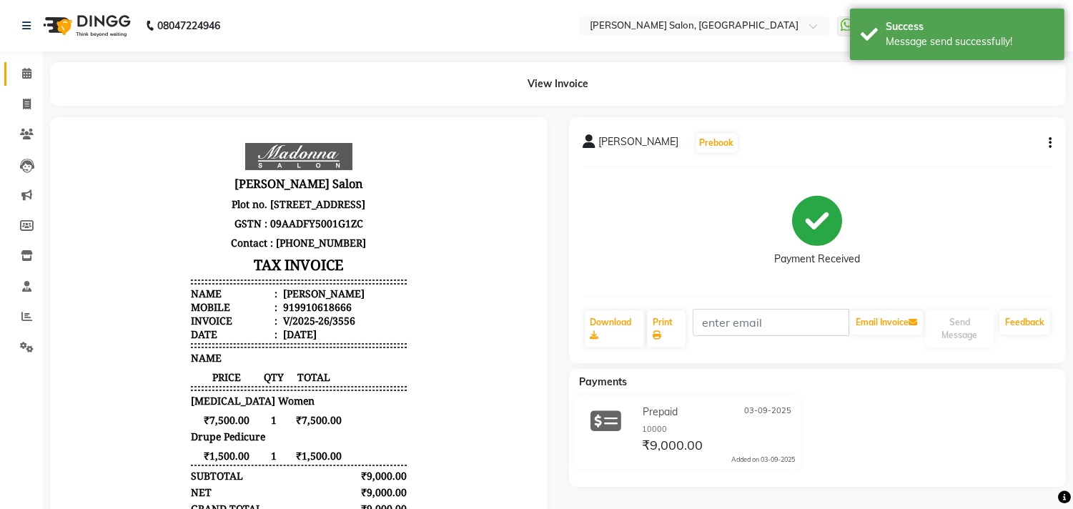
click at [26, 73] on icon at bounding box center [26, 73] width 9 height 11
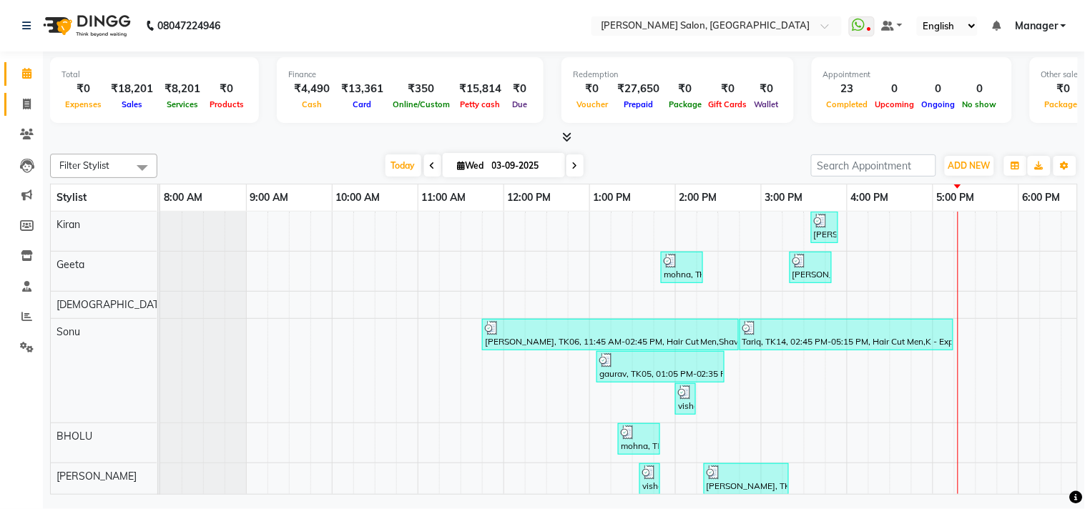
click at [26, 104] on icon at bounding box center [27, 104] width 8 height 11
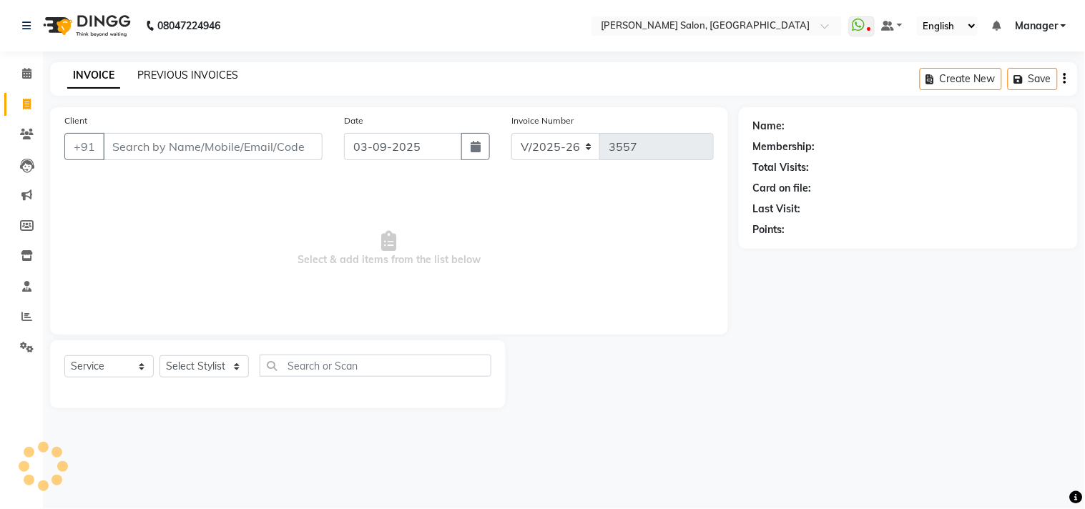
click at [191, 79] on link "PREVIOUS INVOICES" at bounding box center [187, 75] width 101 height 13
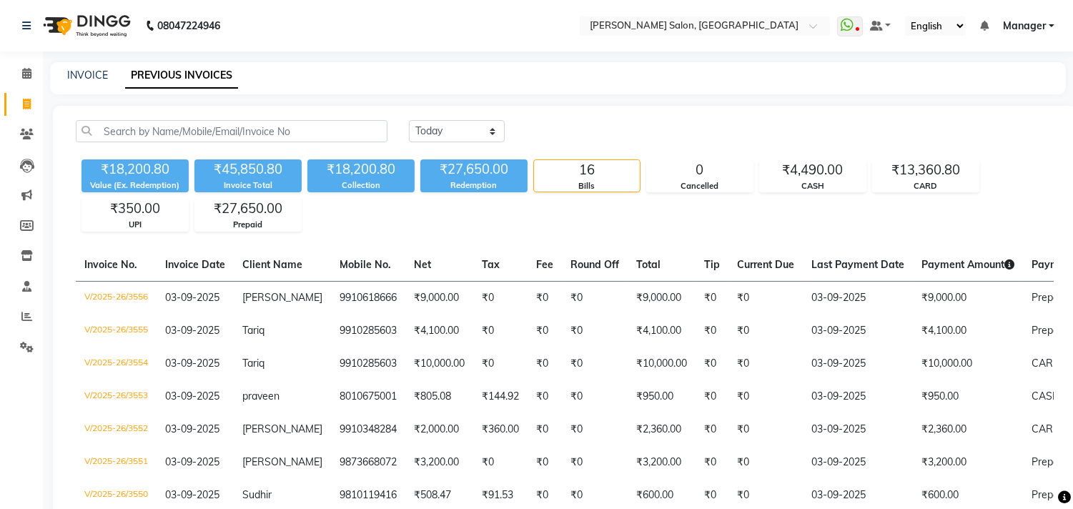
click at [26, 104] on icon at bounding box center [27, 104] width 8 height 11
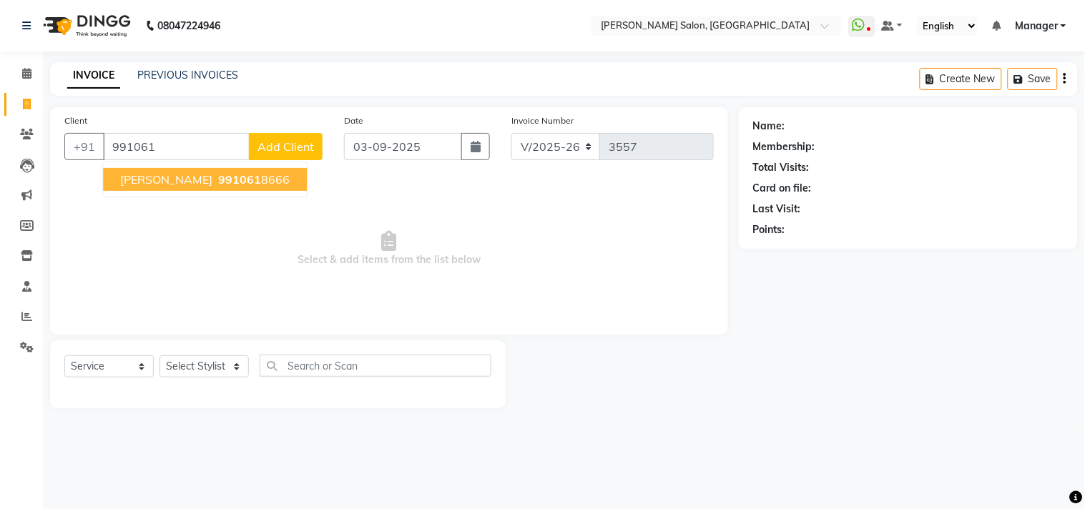
click at [212, 187] on button "[PERSON_NAME] 991061 8666" at bounding box center [205, 179] width 204 height 23
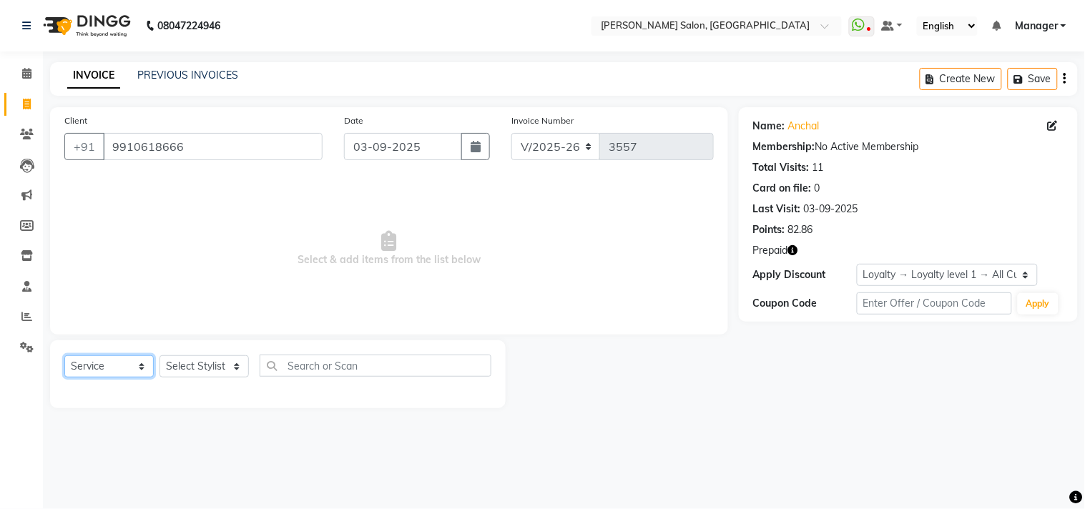
click at [140, 373] on select "Select Service Product Membership Package Voucher Prepaid Gift Card" at bounding box center [108, 366] width 89 height 22
click at [64, 356] on select "Select Service Product Membership Package Voucher Prepaid Gift Card" at bounding box center [108, 366] width 89 height 22
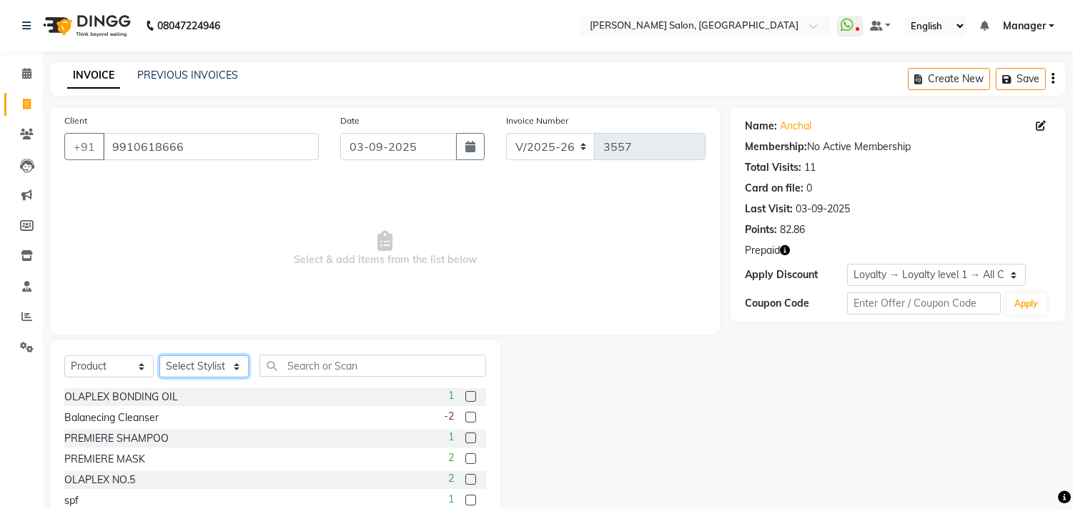
click at [245, 372] on select "Select Stylist [PERSON_NAME] Divya [PERSON_NAME] [PERSON_NAME] [PERSON_NAME] PE…" at bounding box center [203, 366] width 89 height 22
click at [159, 356] on select "Select Stylist [PERSON_NAME] Divya [PERSON_NAME] [PERSON_NAME] [PERSON_NAME] PE…" at bounding box center [203, 366] width 89 height 22
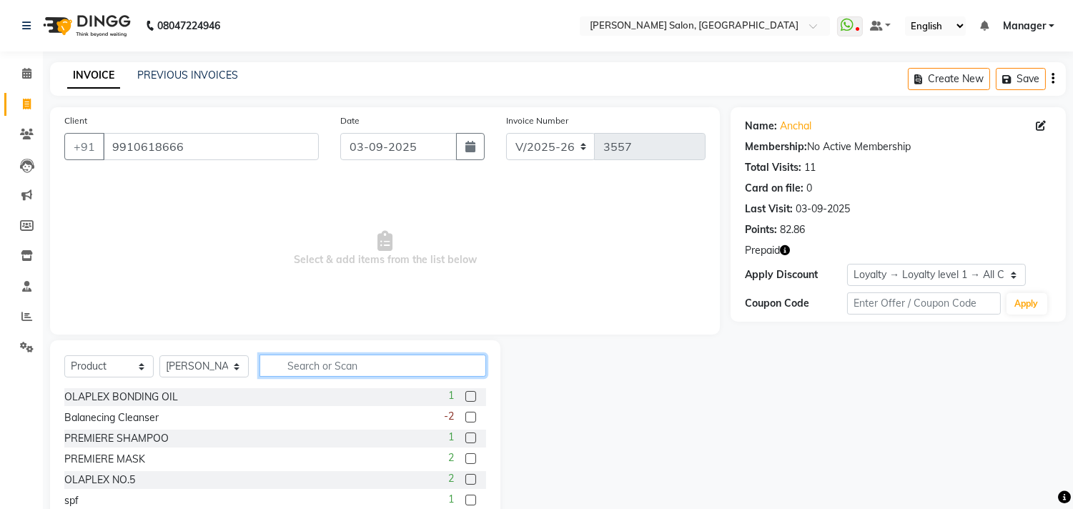
click at [384, 367] on input "text" at bounding box center [373, 366] width 227 height 22
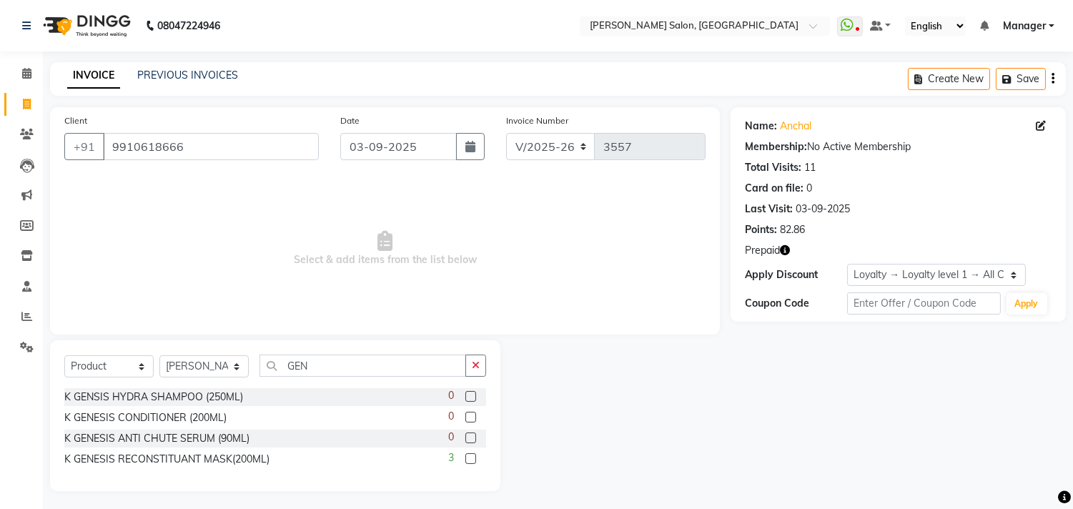
click at [470, 398] on label at bounding box center [470, 396] width 11 height 11
click at [470, 398] on input "checkbox" at bounding box center [469, 397] width 9 height 9
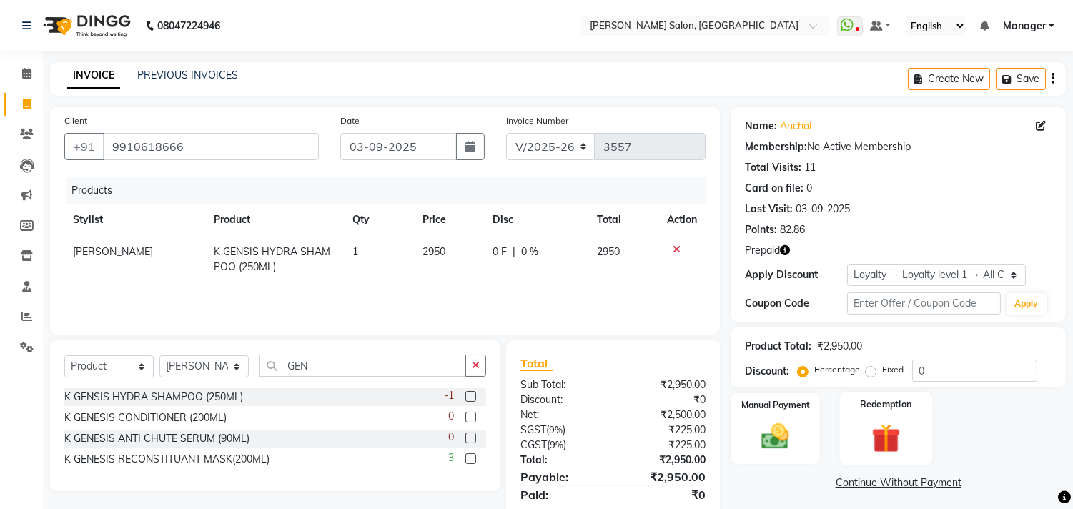
click at [889, 428] on img at bounding box center [885, 438] width 47 height 36
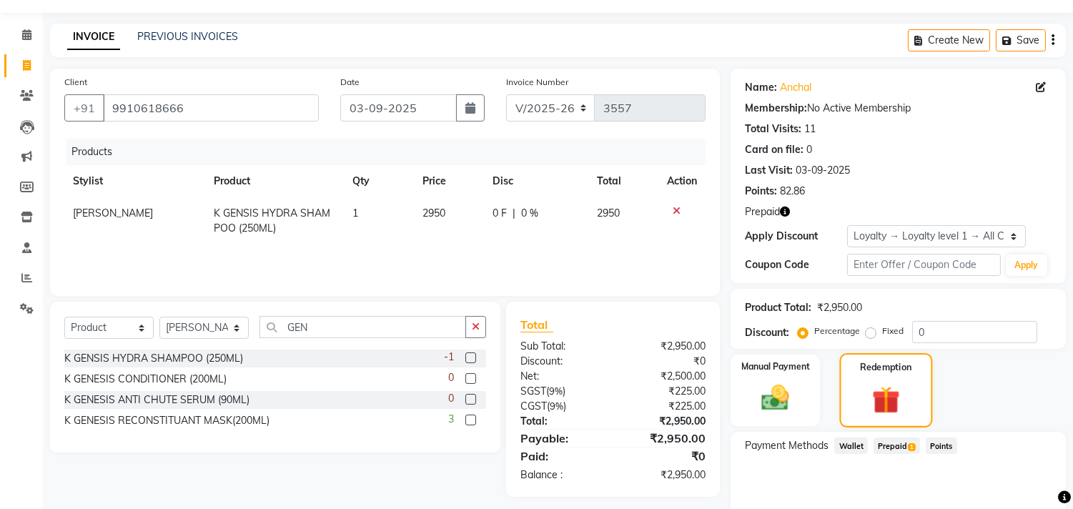
scroll to position [97, 0]
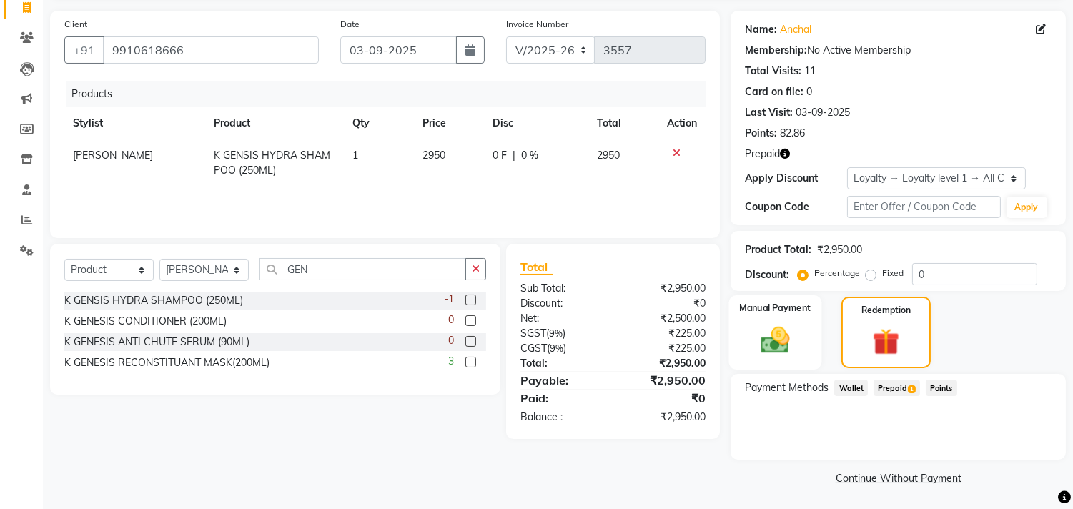
click at [774, 331] on img at bounding box center [775, 341] width 47 height 34
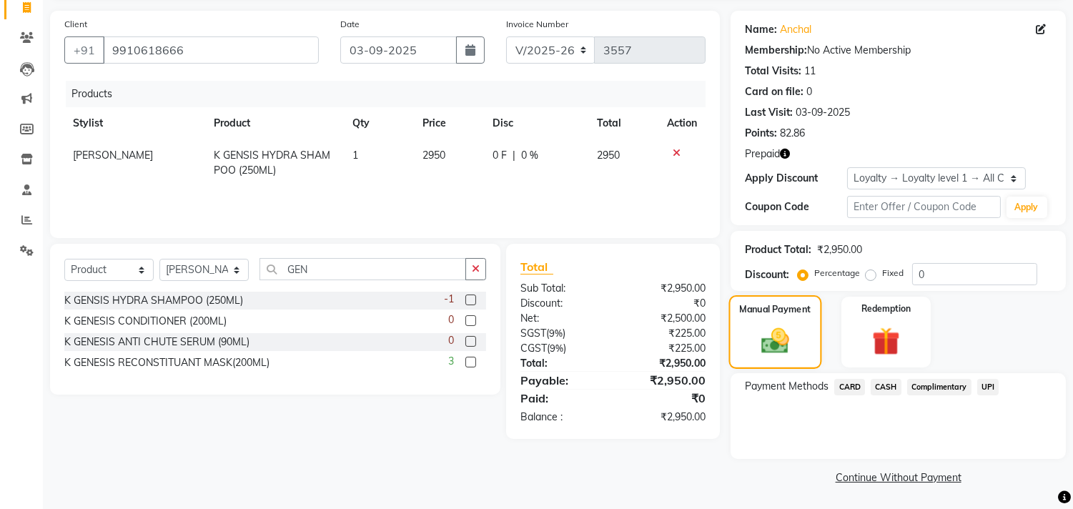
scroll to position [96, 0]
click at [987, 388] on span "UPI" at bounding box center [988, 388] width 22 height 16
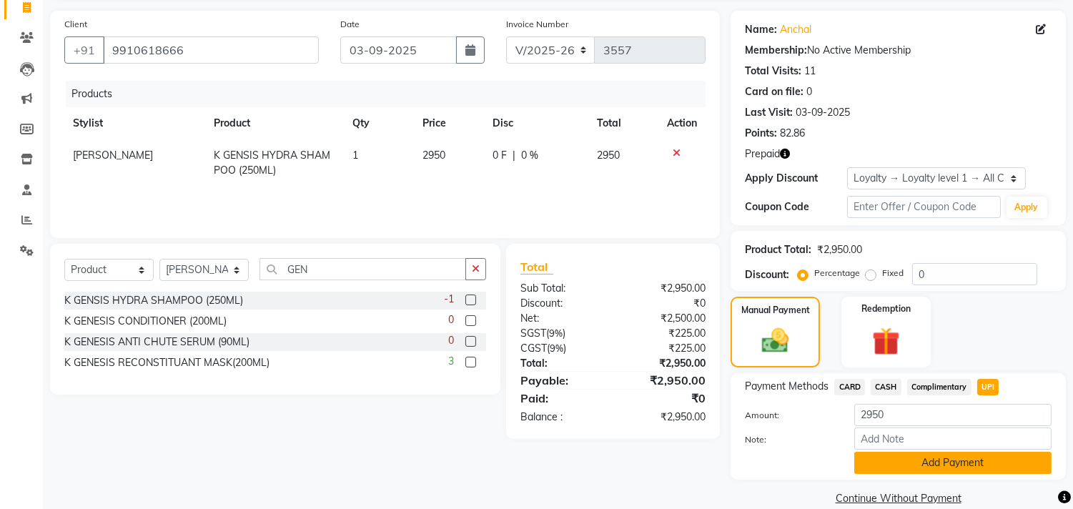
click at [965, 465] on button "Add Payment" at bounding box center [952, 463] width 197 height 22
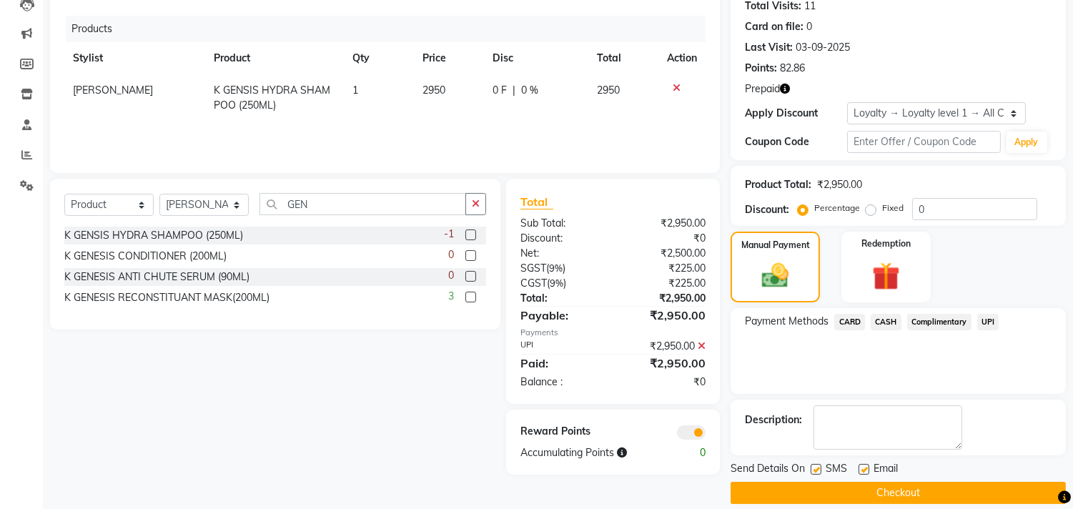
scroll to position [177, 0]
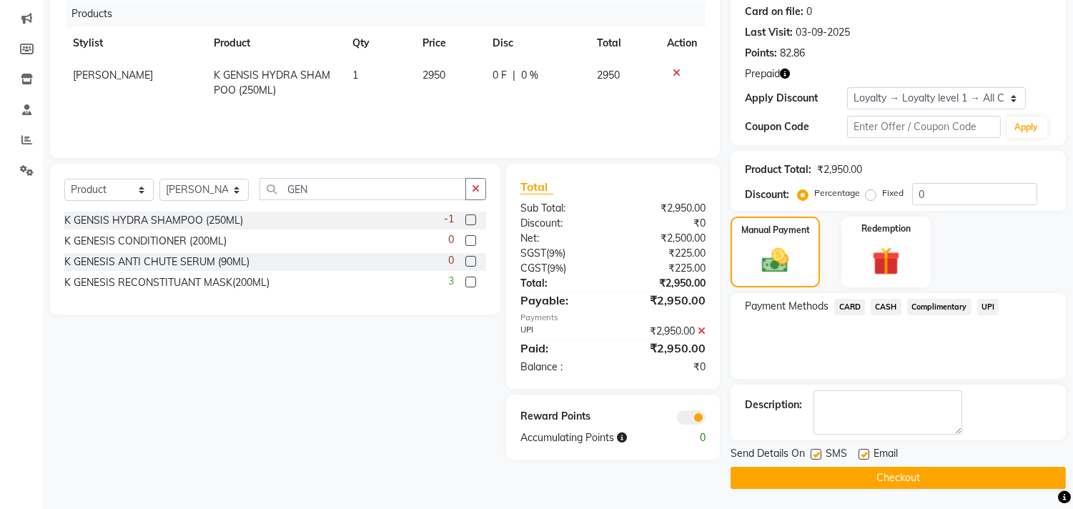
click at [919, 486] on button "Checkout" at bounding box center [898, 478] width 335 height 22
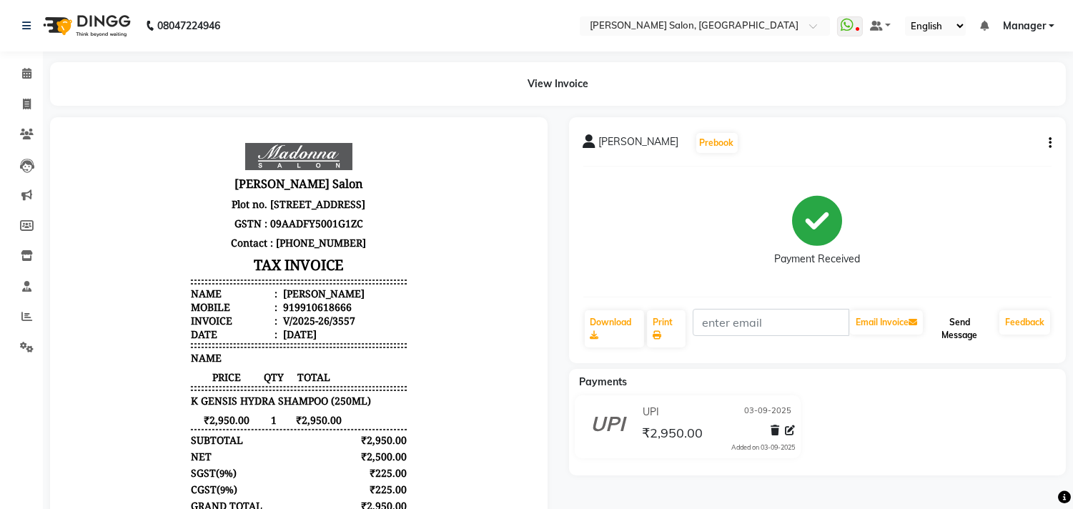
click at [965, 332] on button "Send Message" at bounding box center [960, 328] width 68 height 37
click at [16, 68] on span at bounding box center [26, 74] width 25 height 16
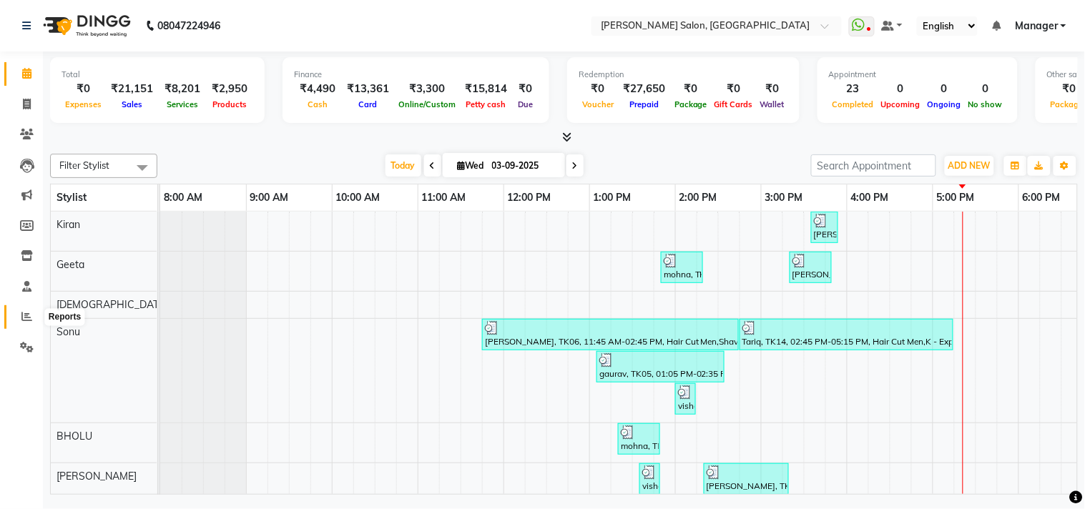
click at [30, 317] on icon at bounding box center [26, 316] width 11 height 11
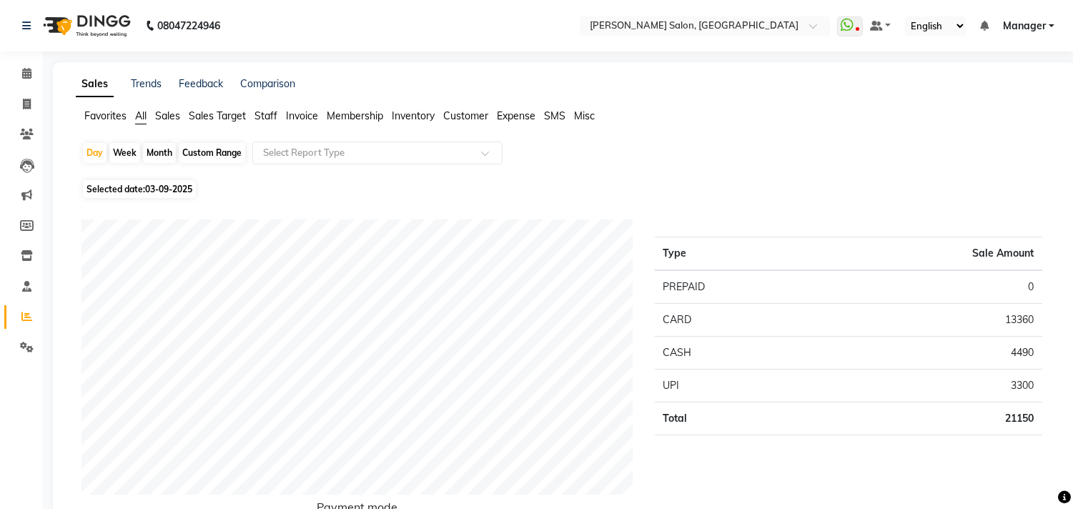
click at [160, 150] on div "Month" at bounding box center [159, 153] width 33 height 20
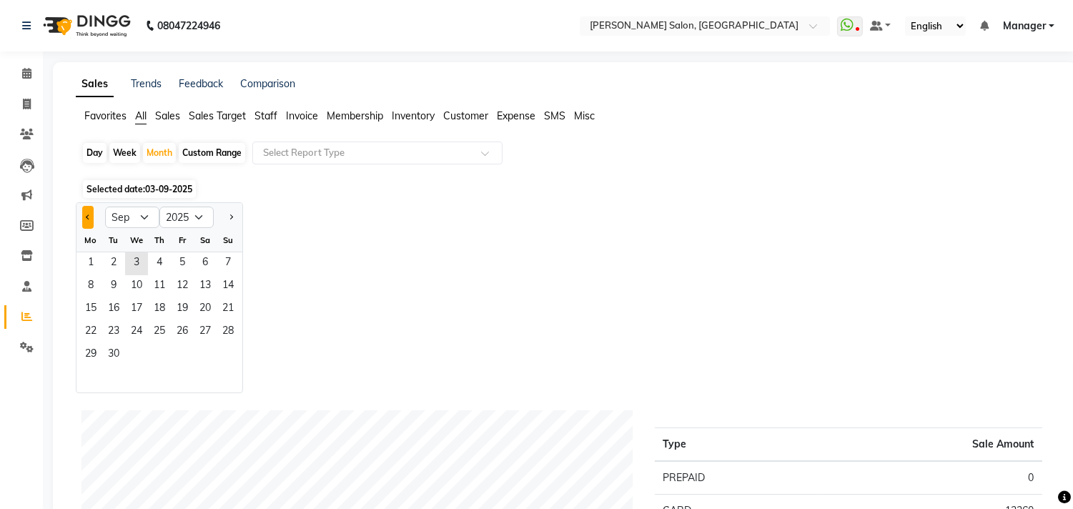
click at [87, 214] on span "Previous month" at bounding box center [88, 216] width 5 height 5
click at [186, 262] on span "1" at bounding box center [182, 263] width 23 height 23
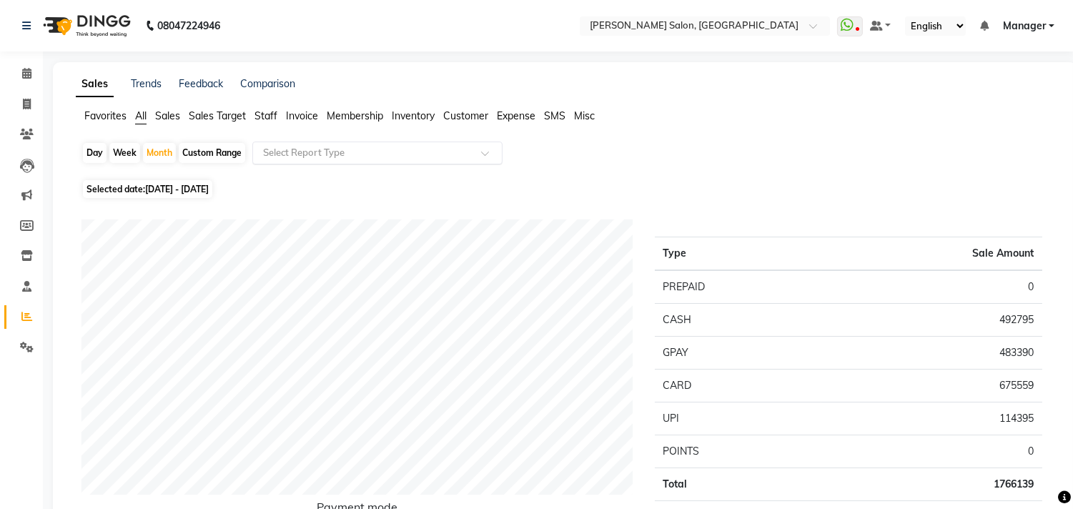
click at [490, 152] on span at bounding box center [490, 157] width 18 height 14
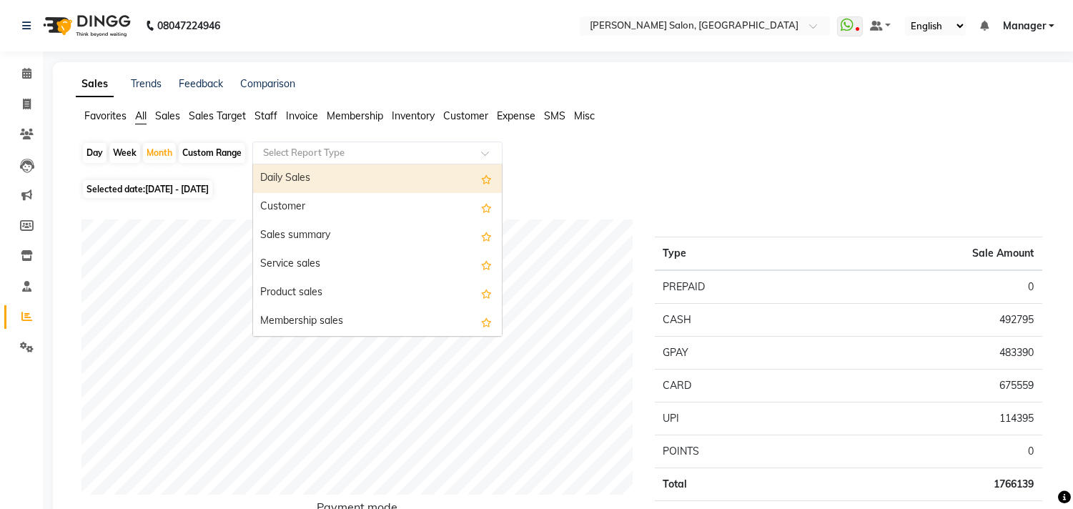
click at [262, 115] on span "Staff" at bounding box center [266, 115] width 23 height 13
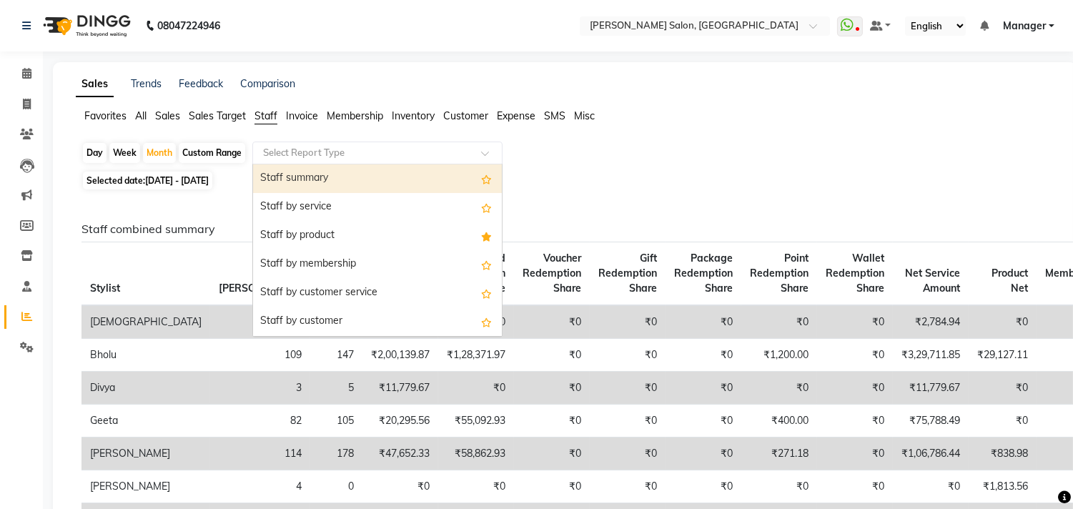
click at [485, 153] on span at bounding box center [490, 157] width 18 height 14
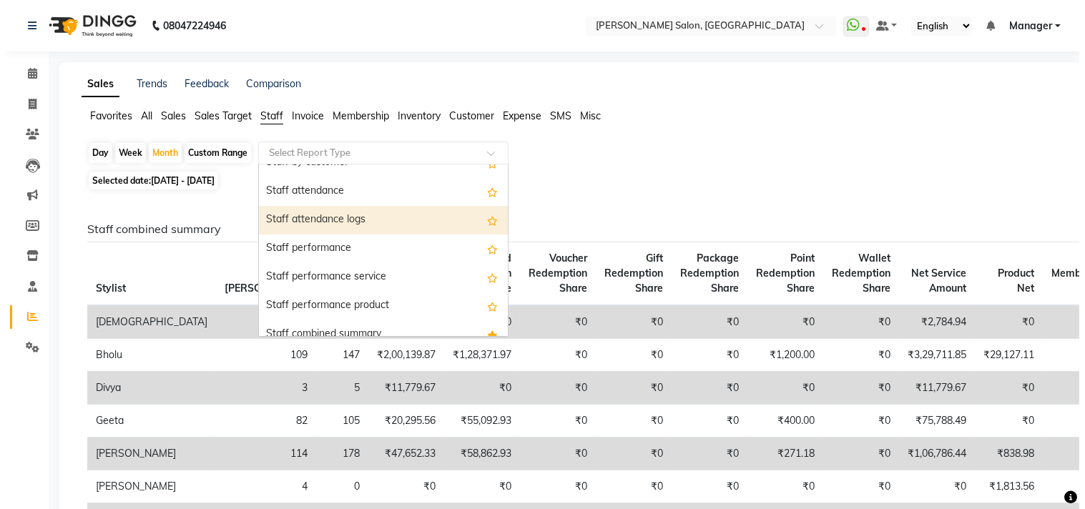
scroll to position [238, 0]
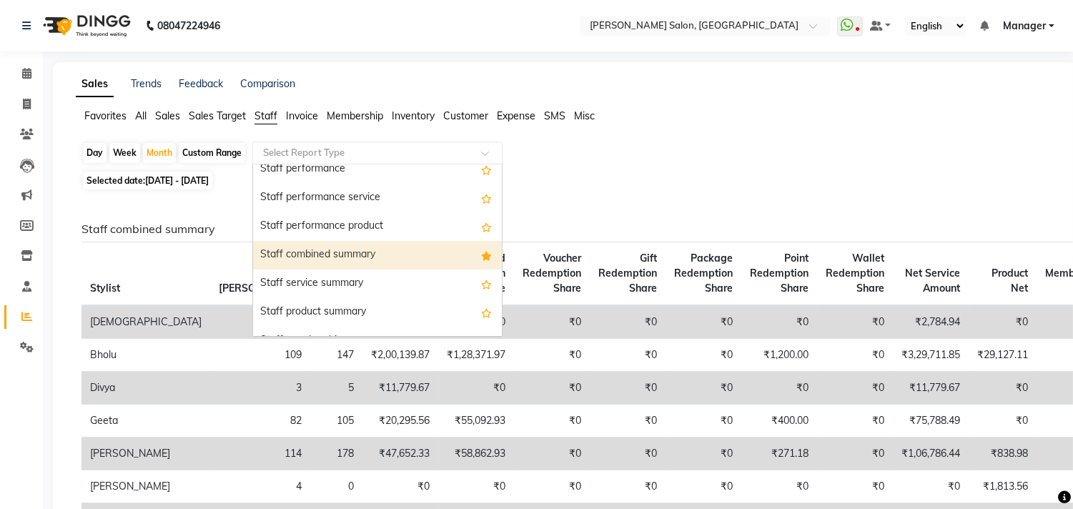
click at [381, 259] on div "Staff combined summary" at bounding box center [377, 255] width 249 height 29
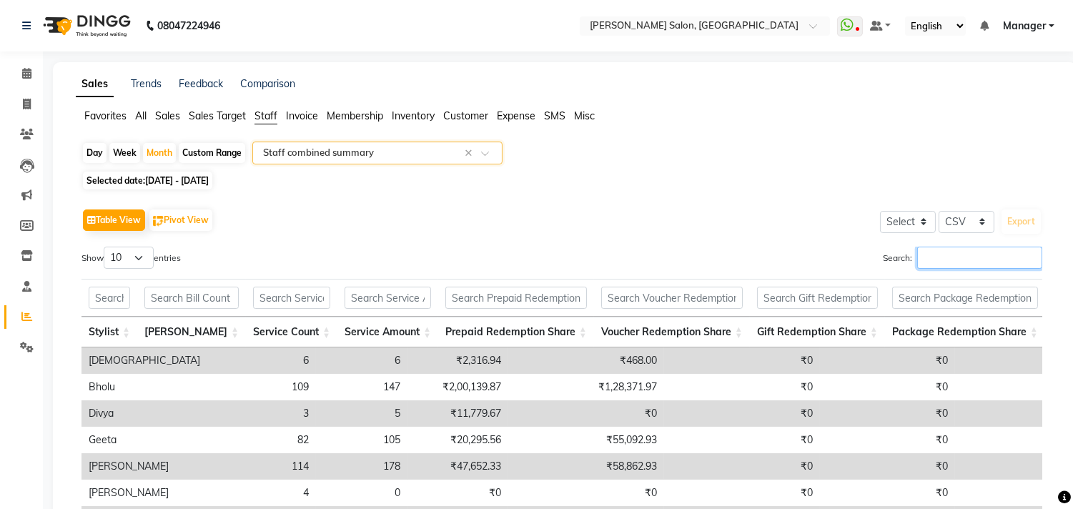
click at [977, 257] on input "Search:" at bounding box center [979, 258] width 125 height 22
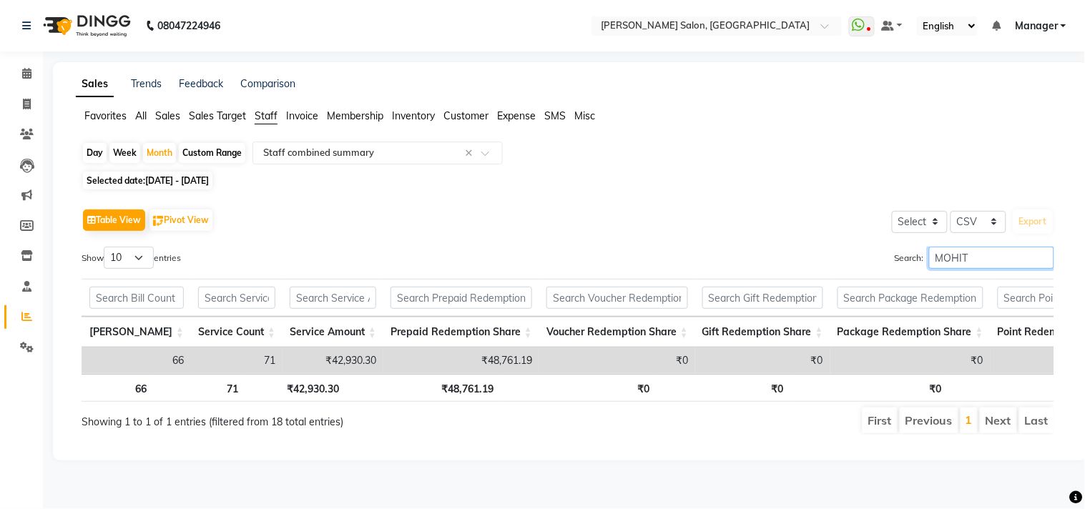
scroll to position [0, 123]
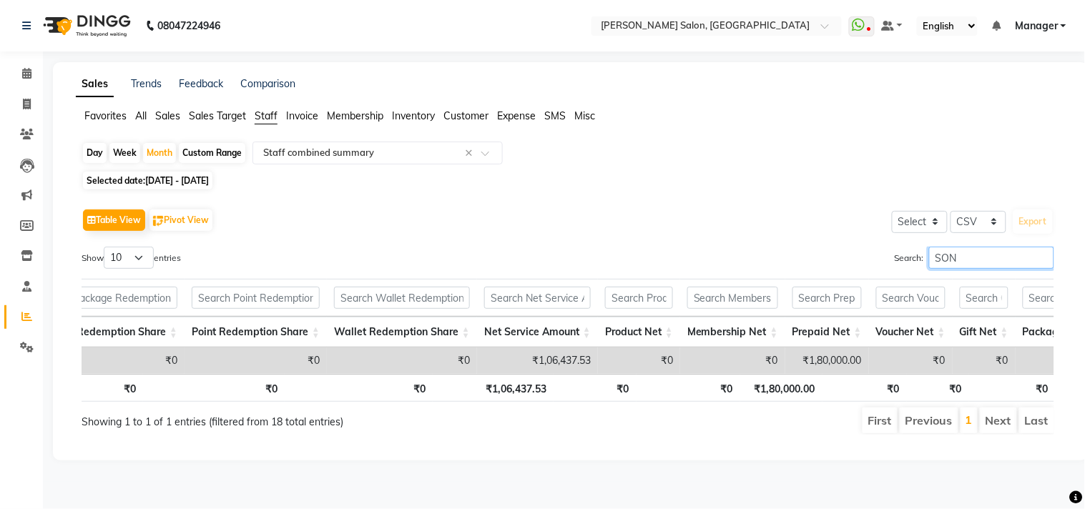
click at [990, 255] on input "SON" at bounding box center [991, 258] width 125 height 22
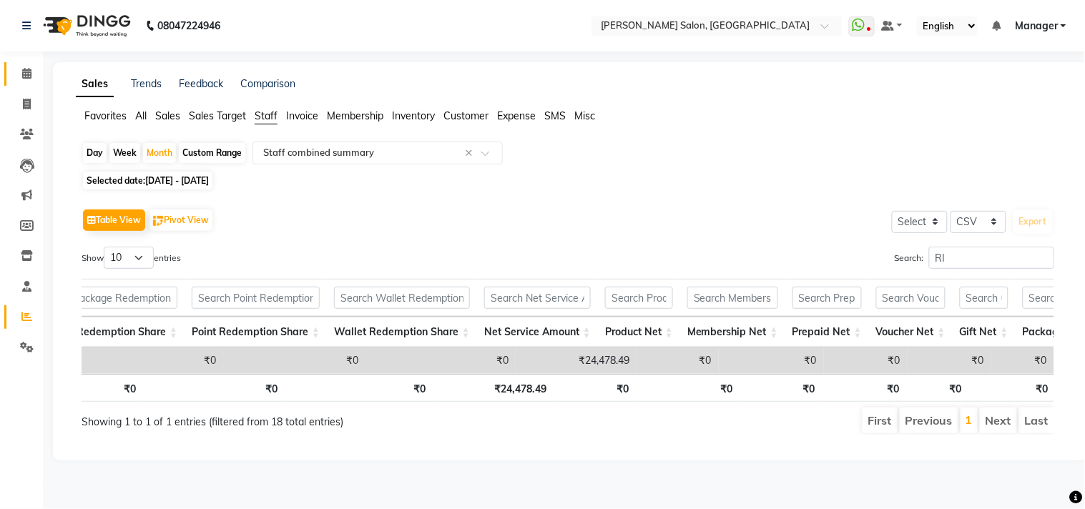
click at [26, 73] on icon at bounding box center [26, 73] width 9 height 11
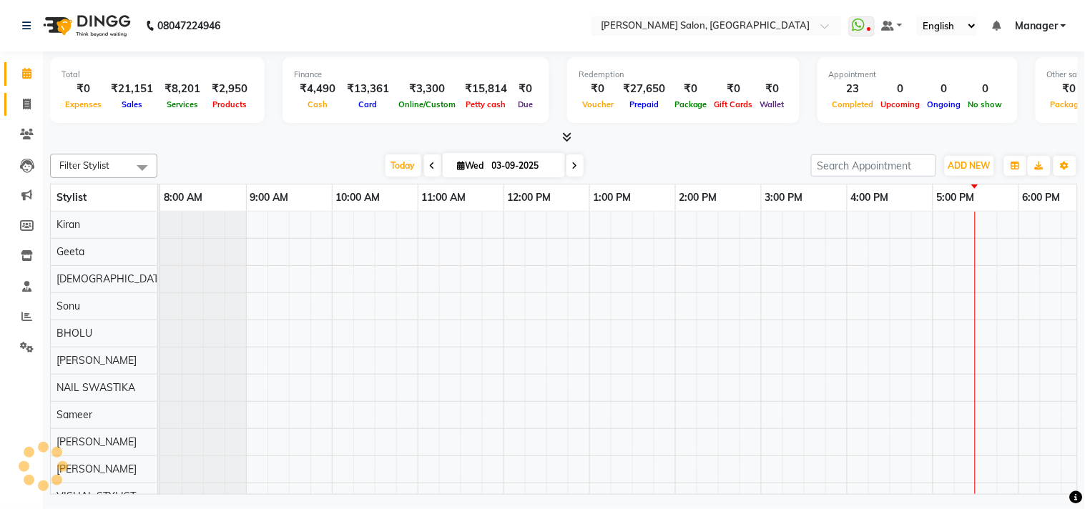
click at [26, 105] on icon at bounding box center [27, 104] width 8 height 11
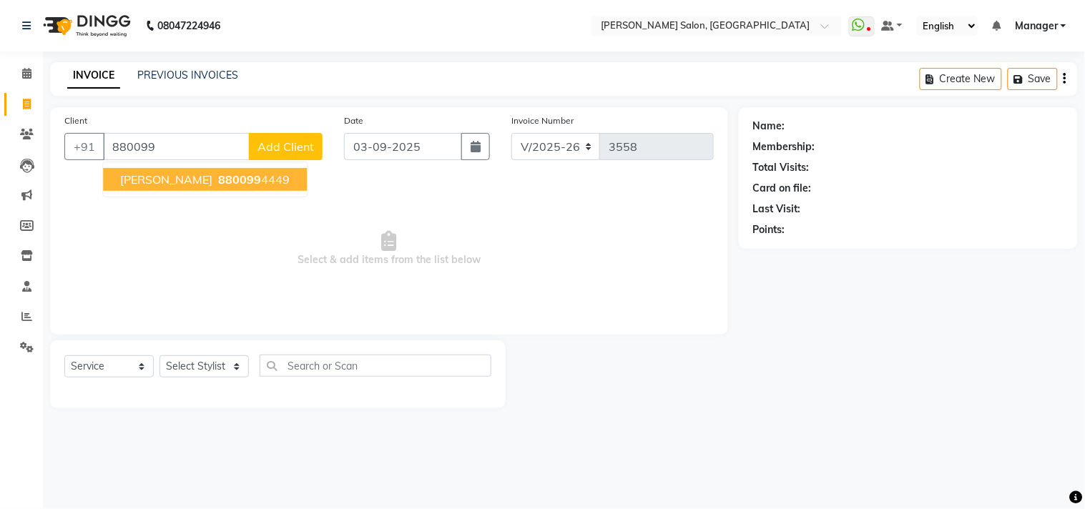
click at [237, 180] on ngb-highlight "880099 4449" at bounding box center [252, 179] width 74 height 14
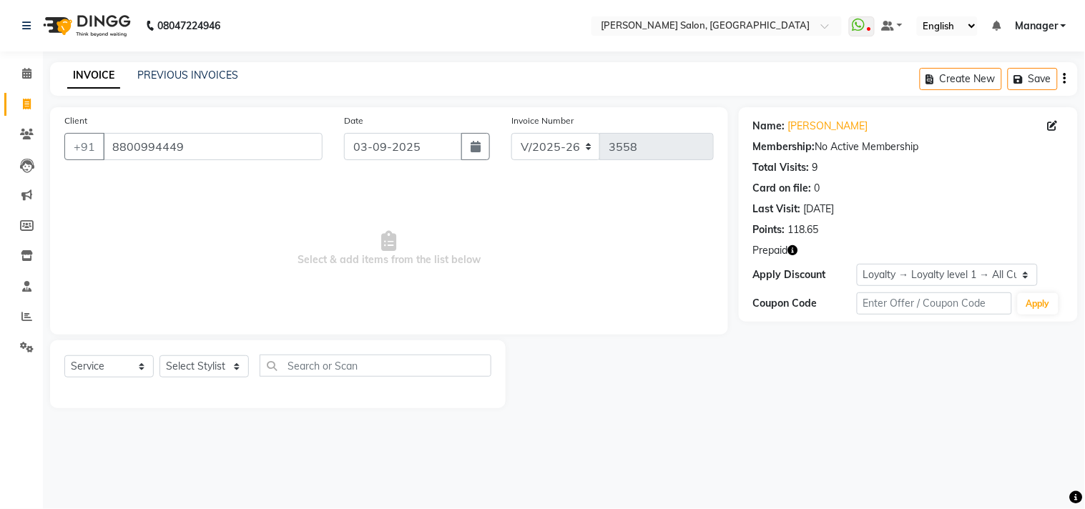
click at [791, 250] on icon "button" at bounding box center [793, 250] width 10 height 10
click at [231, 375] on select "Select Stylist [PERSON_NAME] Divya [PERSON_NAME] [PERSON_NAME] [PERSON_NAME] PE…" at bounding box center [203, 366] width 89 height 22
click at [159, 356] on select "Select Stylist [PERSON_NAME] Divya [PERSON_NAME] [PERSON_NAME] [PERSON_NAME] PE…" at bounding box center [203, 366] width 89 height 22
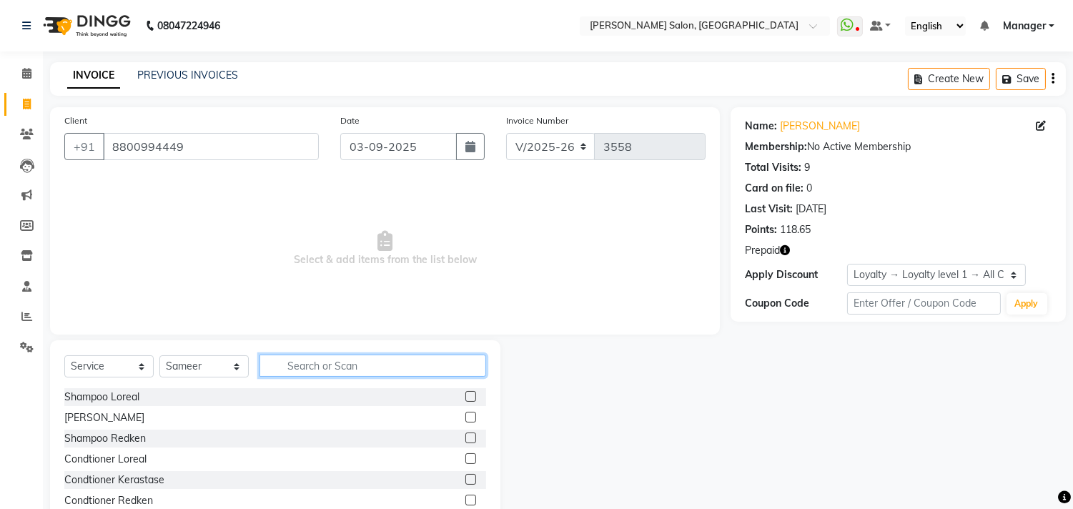
click at [343, 372] on input "text" at bounding box center [373, 366] width 227 height 22
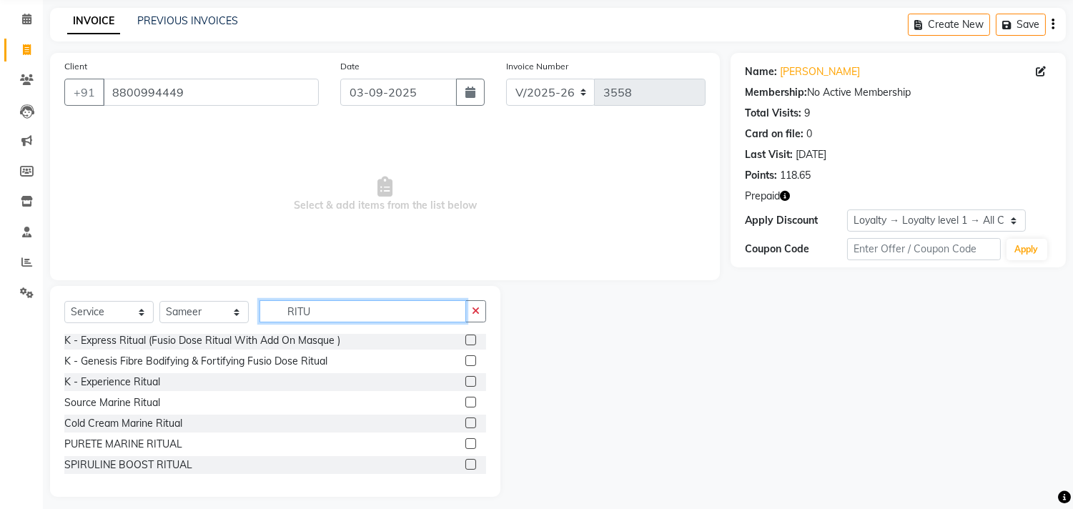
scroll to position [54, 0]
click at [465, 463] on label at bounding box center [470, 464] width 11 height 11
click at [465, 463] on input "checkbox" at bounding box center [469, 464] width 9 height 9
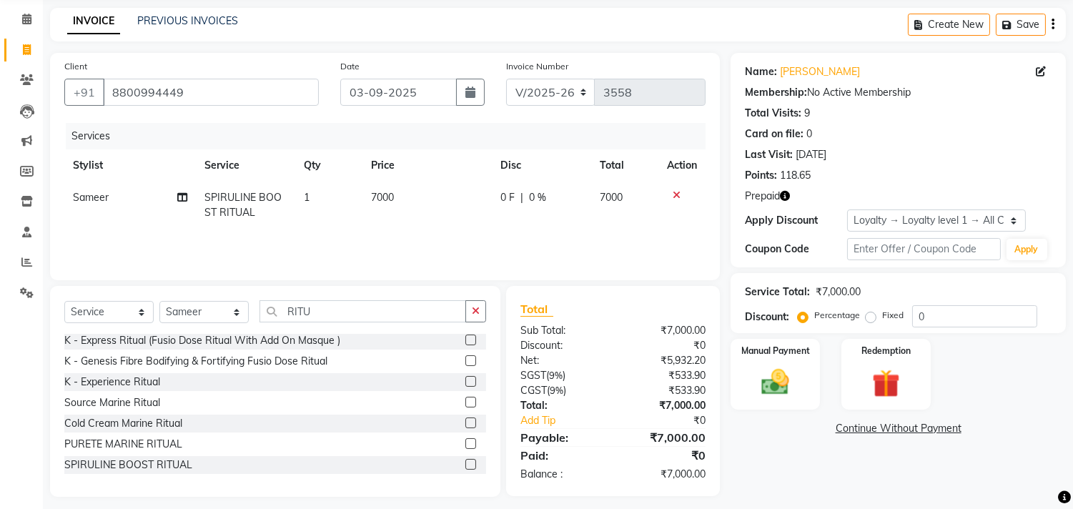
click at [418, 198] on td "7000" at bounding box center [427, 205] width 129 height 47
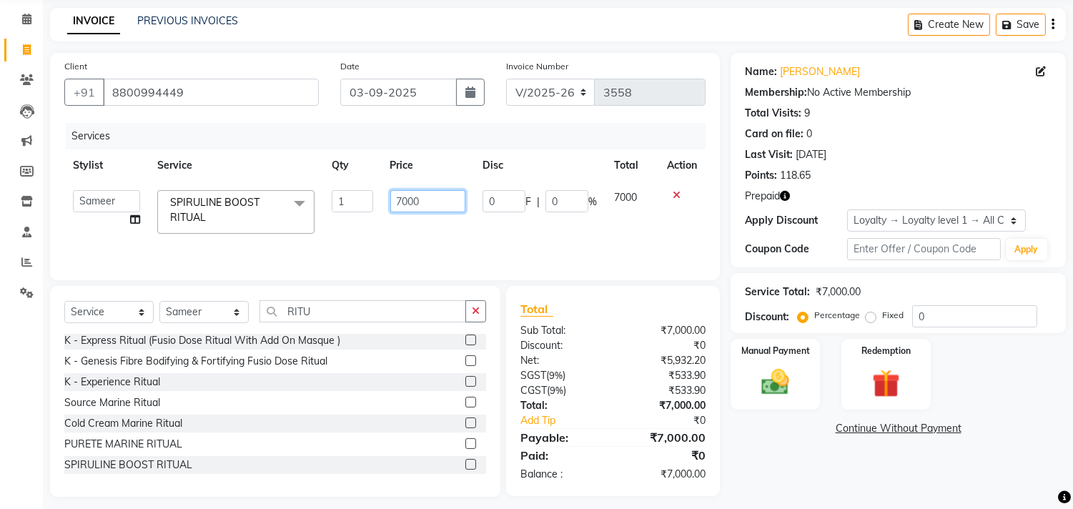
click at [427, 194] on input "7000" at bounding box center [427, 201] width 75 height 22
click at [527, 235] on div "Services Stylist Service Qty Price Disc Total Action [PERSON_NAME] Divya [PERSO…" at bounding box center [384, 194] width 641 height 143
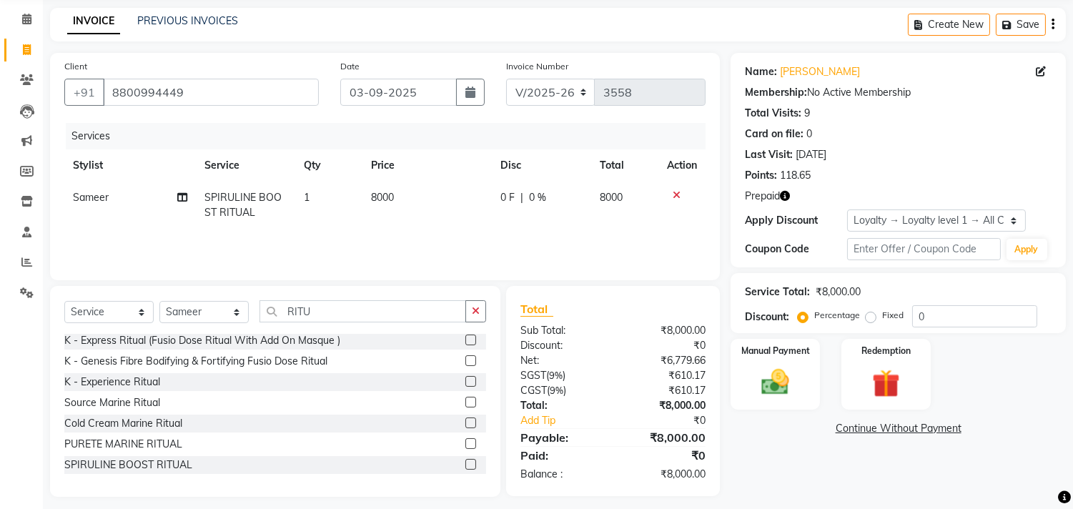
click at [432, 201] on td "8000" at bounding box center [427, 205] width 129 height 47
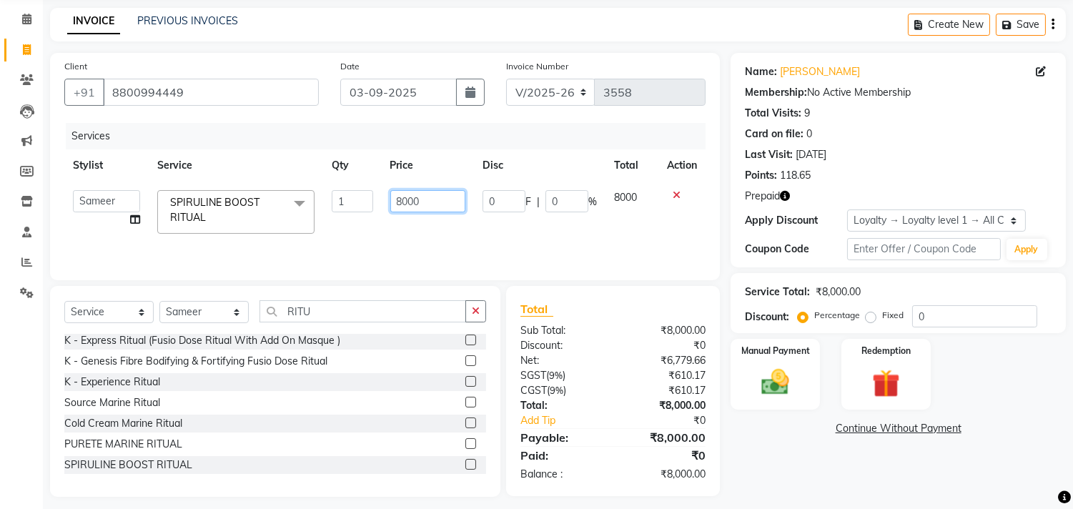
click at [446, 198] on input "8000" at bounding box center [427, 201] width 75 height 22
click at [568, 235] on div "Services Stylist Service Qty Price Disc Total Action [PERSON_NAME] Divya [PERSO…" at bounding box center [384, 194] width 641 height 143
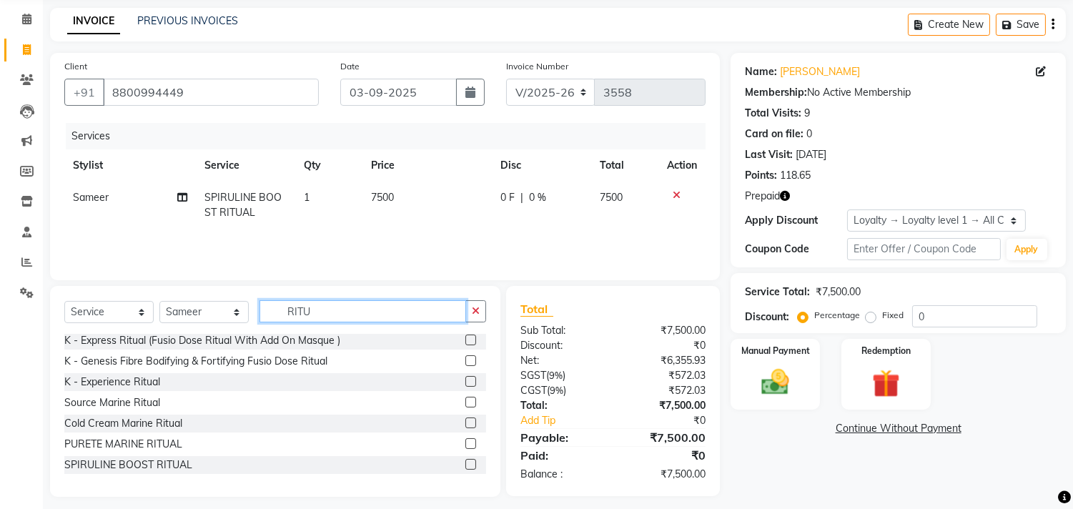
click at [357, 313] on input "RITU" at bounding box center [363, 311] width 207 height 22
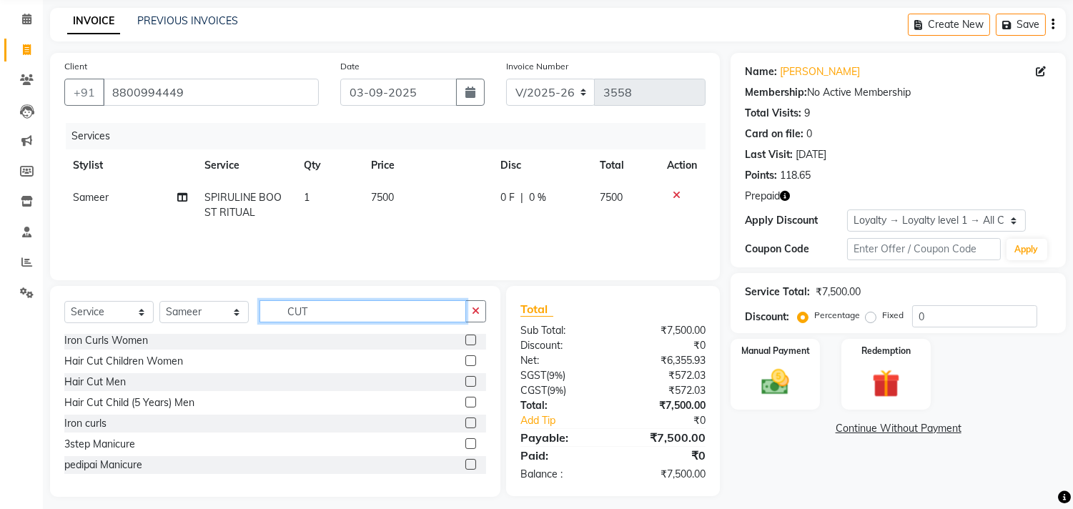
scroll to position [2, 0]
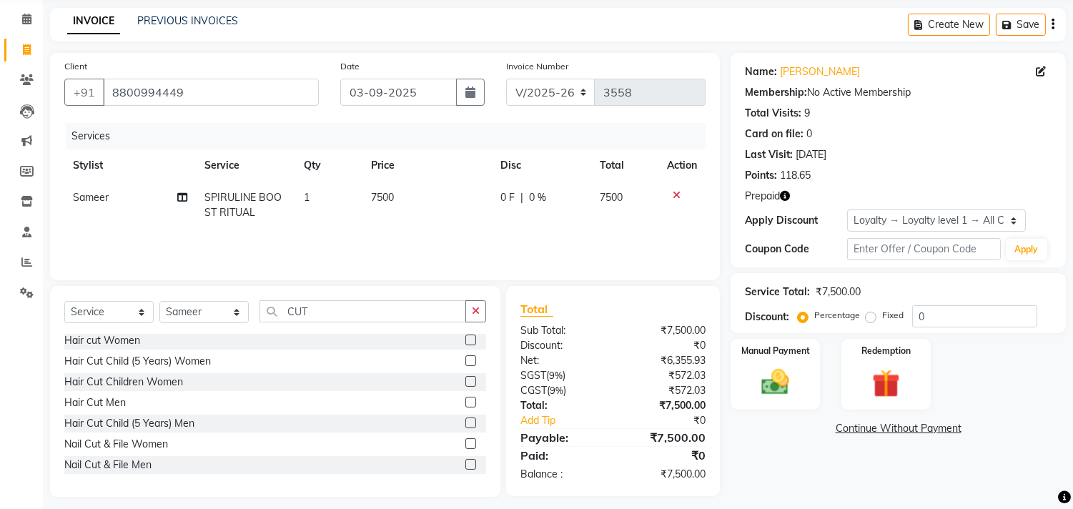
click at [465, 402] on label at bounding box center [470, 402] width 11 height 11
click at [465, 402] on input "checkbox" at bounding box center [469, 402] width 9 height 9
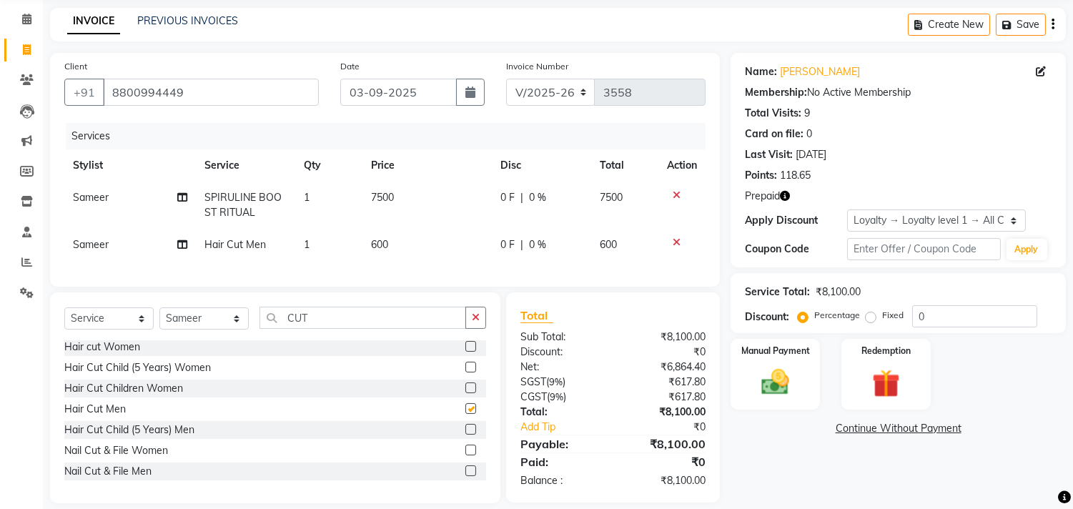
click at [410, 324] on input "CUT" at bounding box center [363, 318] width 207 height 22
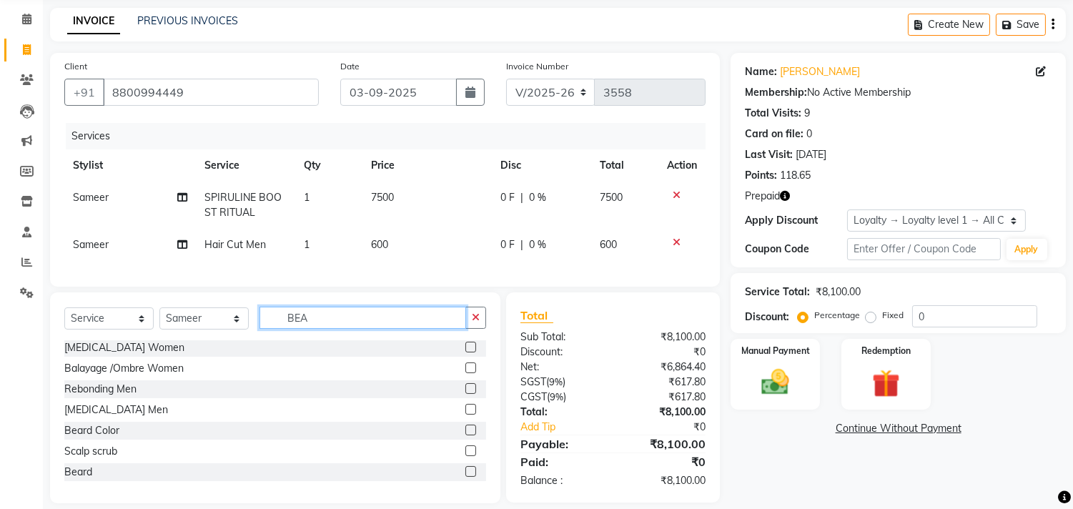
scroll to position [0, 0]
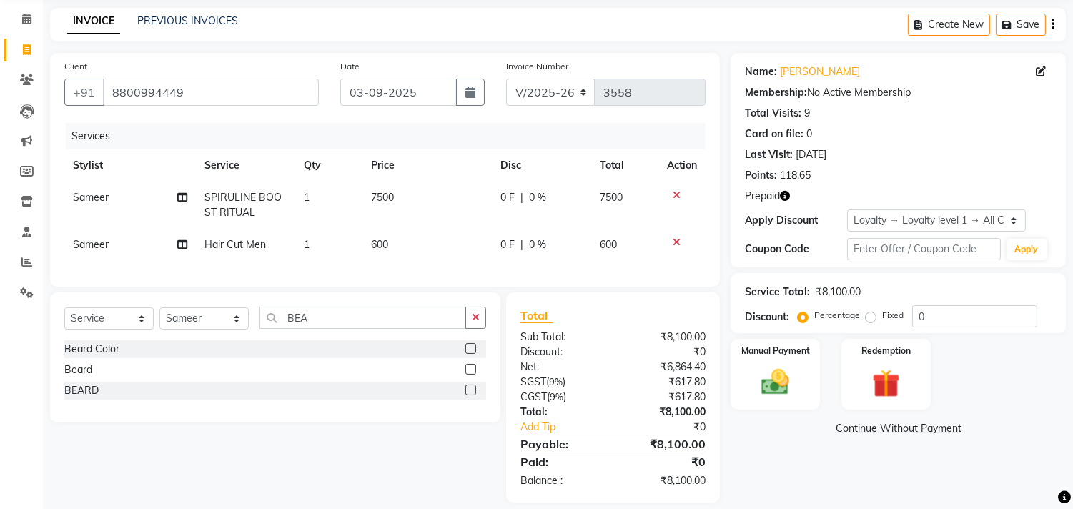
click at [468, 395] on label at bounding box center [470, 390] width 11 height 11
click at [468, 395] on input "checkbox" at bounding box center [469, 390] width 9 height 9
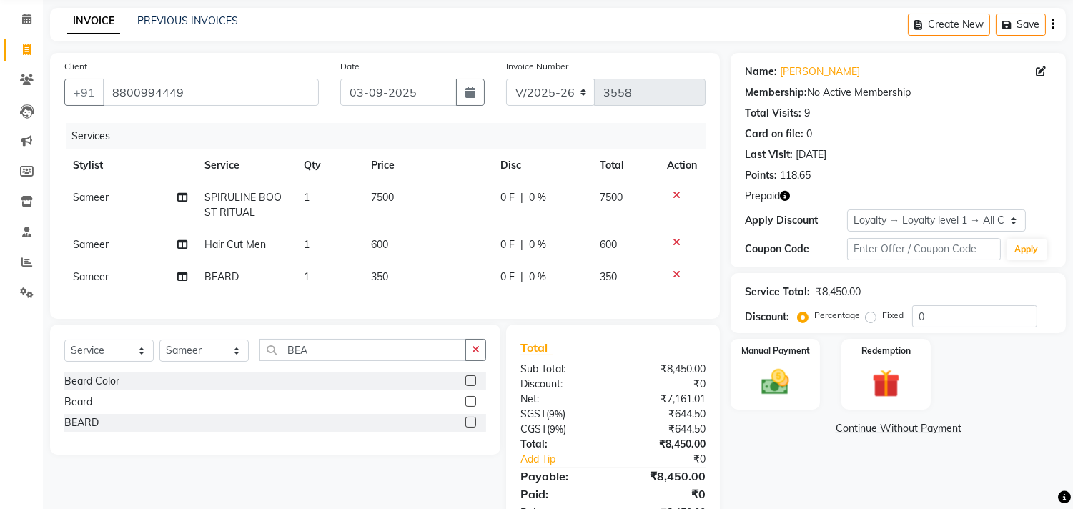
click at [782, 195] on icon "button" at bounding box center [785, 196] width 10 height 10
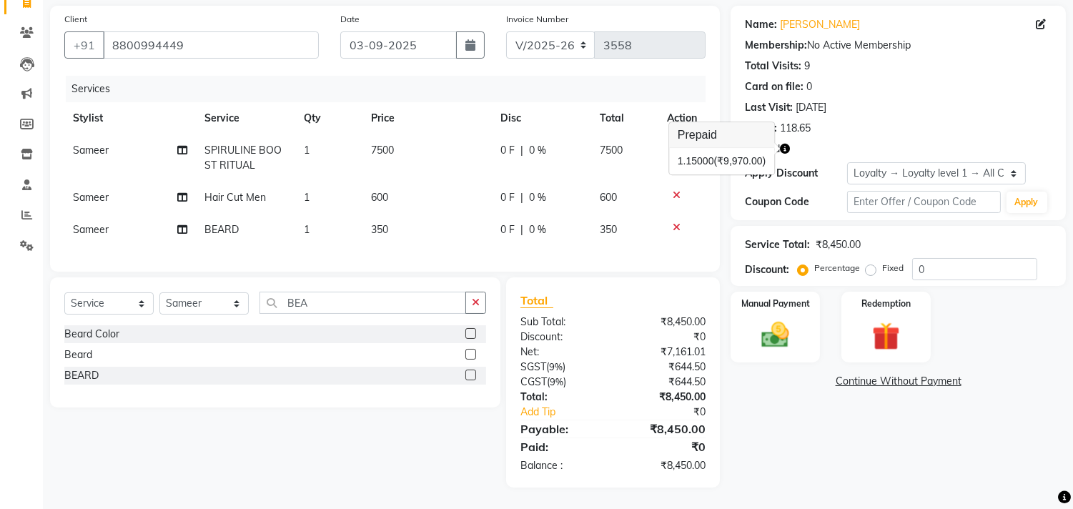
scroll to position [111, 0]
click at [903, 330] on img at bounding box center [885, 337] width 47 height 36
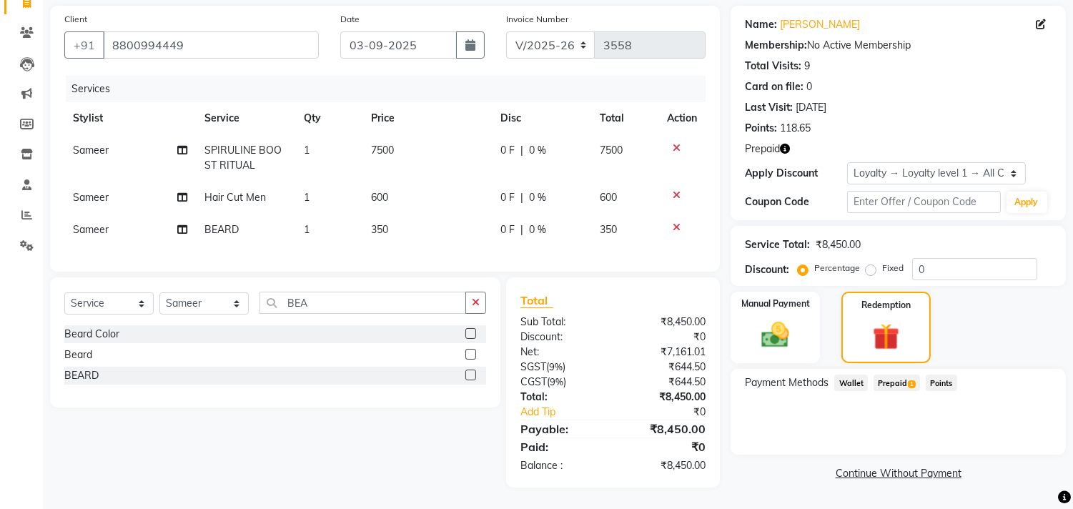
click at [901, 375] on span "Prepaid 1" at bounding box center [897, 383] width 46 height 16
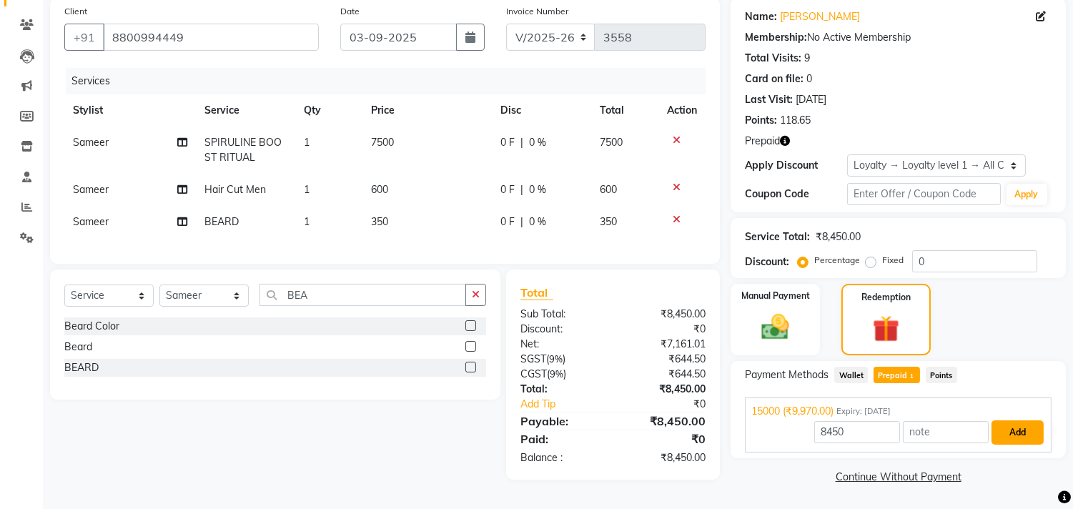
click at [1021, 432] on button "Add" at bounding box center [1018, 432] width 52 height 24
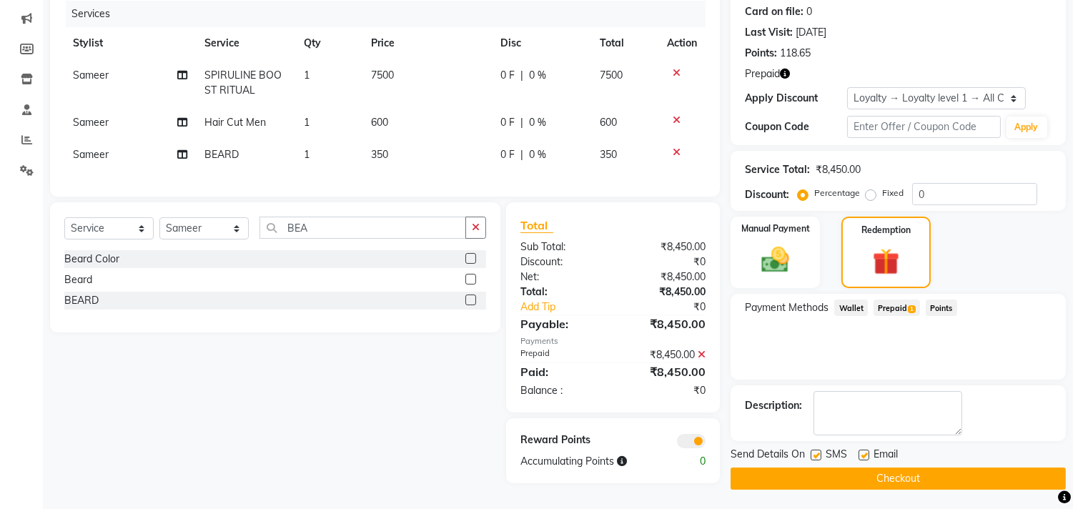
scroll to position [184, 0]
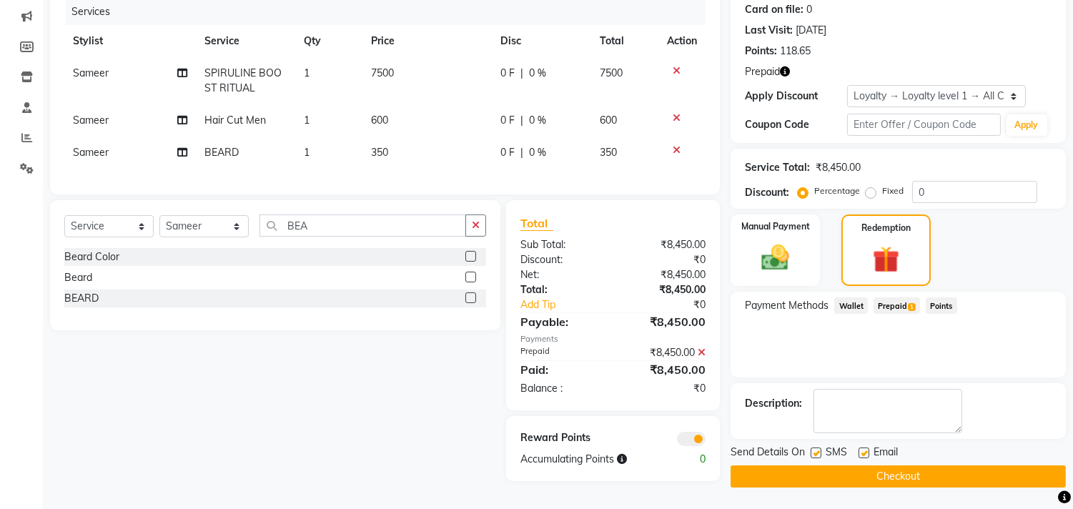
click at [954, 475] on button "Checkout" at bounding box center [898, 476] width 335 height 22
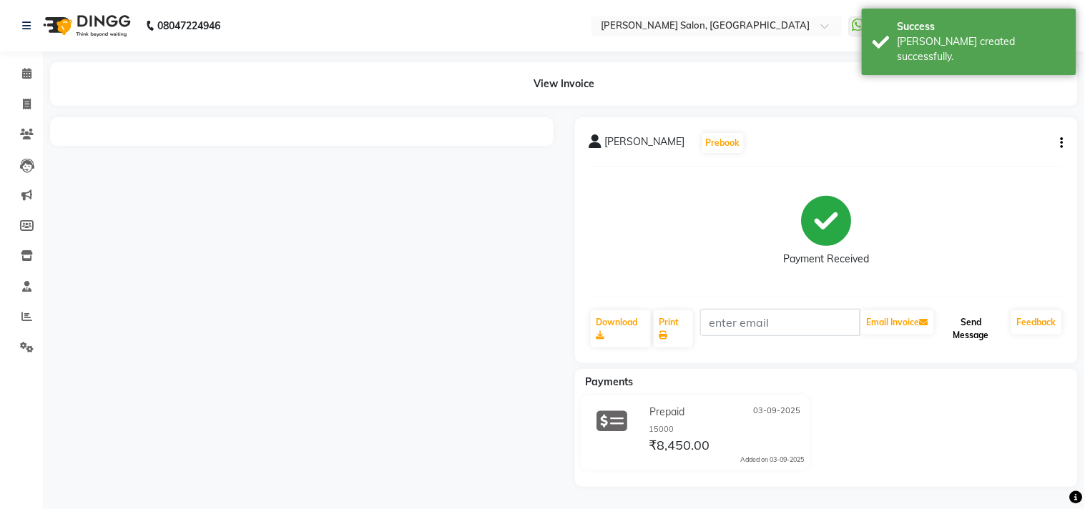
click at [972, 326] on button "Send Message" at bounding box center [971, 328] width 69 height 37
click at [973, 340] on button "Send Message" at bounding box center [971, 328] width 69 height 37
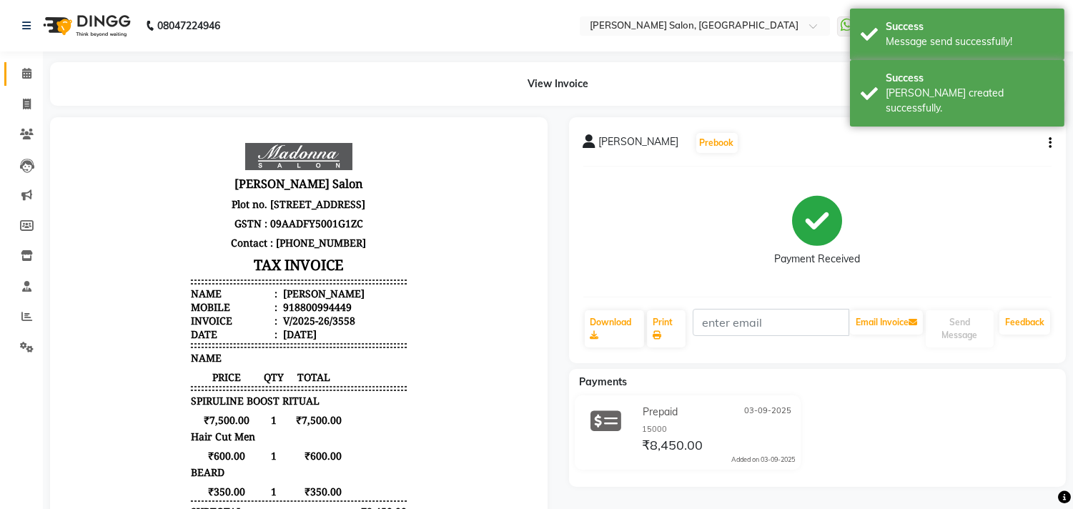
click at [27, 71] on icon at bounding box center [26, 73] width 9 height 11
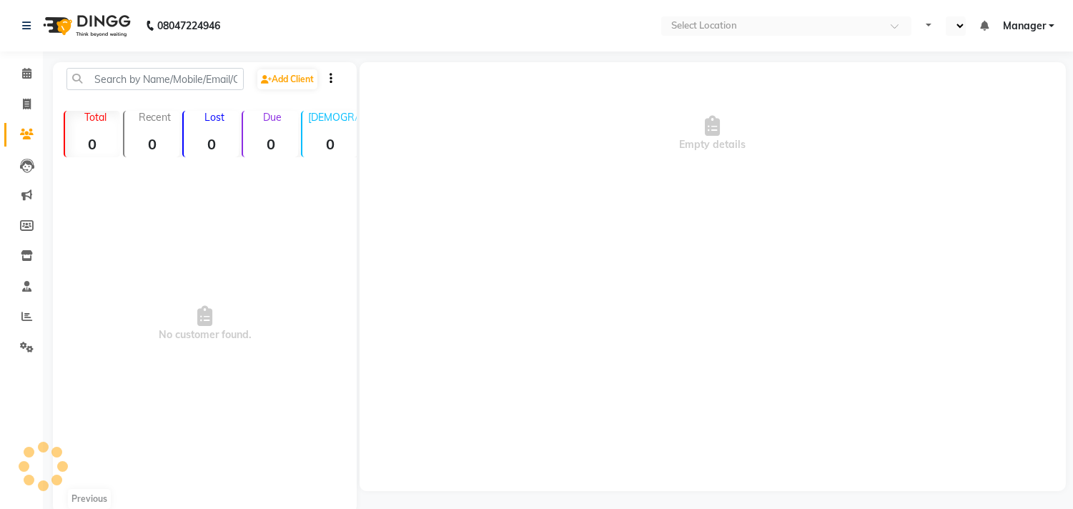
select select "en"
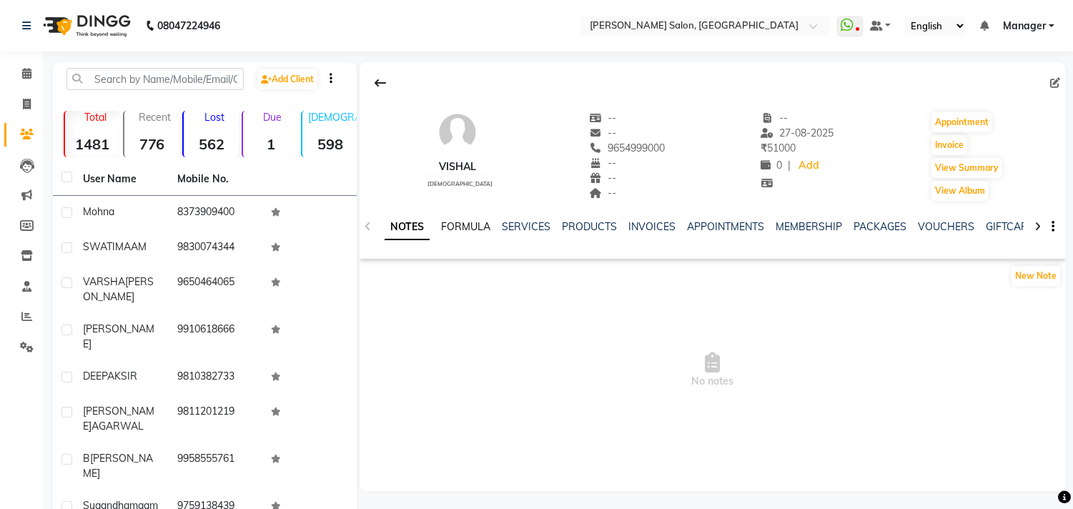
click at [479, 227] on link "FORMULA" at bounding box center [465, 226] width 49 height 13
click at [526, 232] on link "SERVICES" at bounding box center [524, 226] width 49 height 13
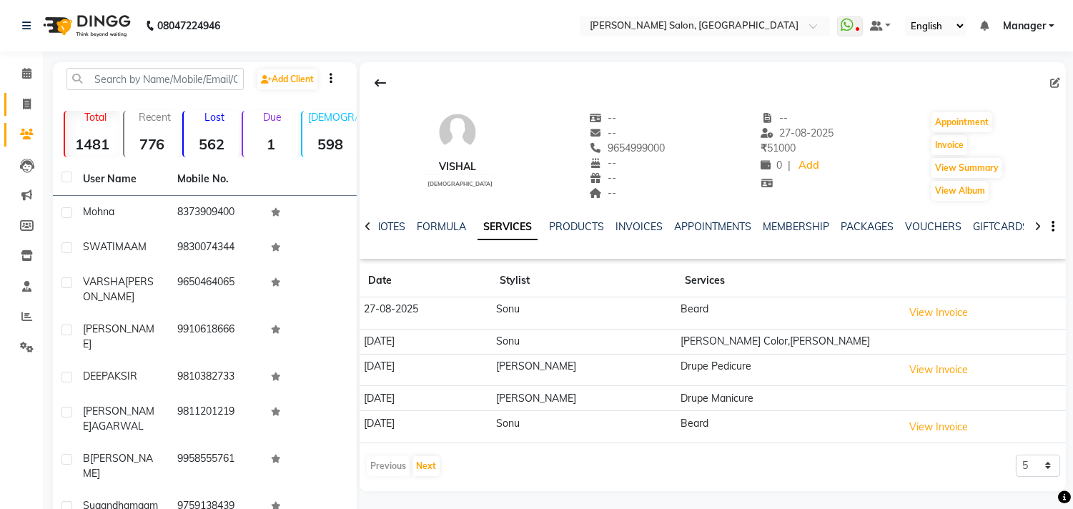
click at [8, 97] on link "Invoice" at bounding box center [21, 105] width 34 height 24
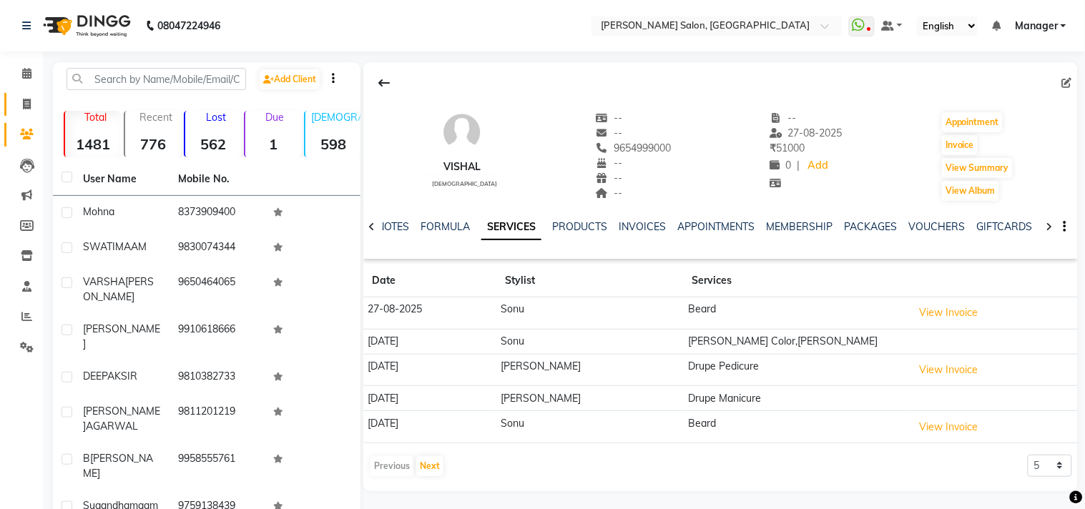
select select "service"
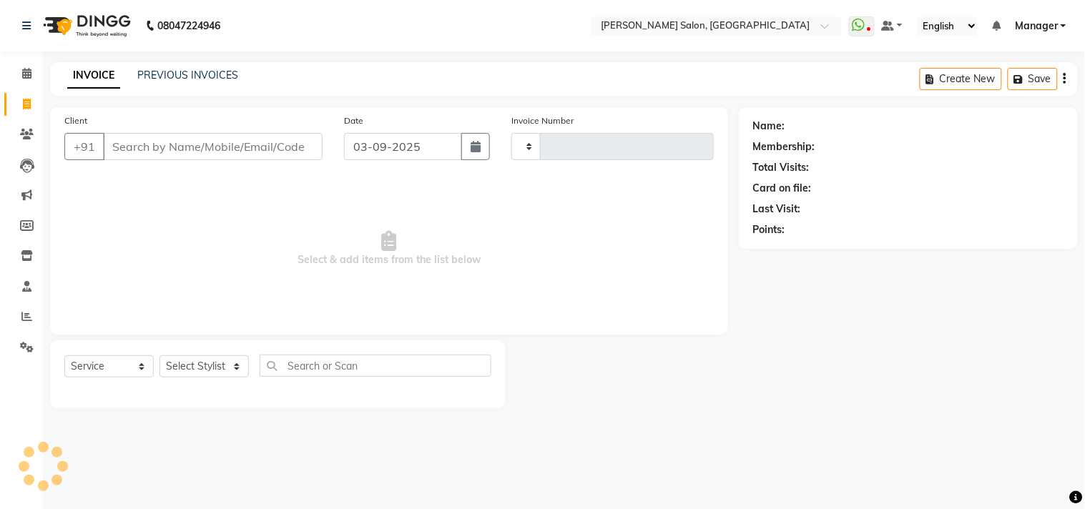
type input "3543"
select select "7229"
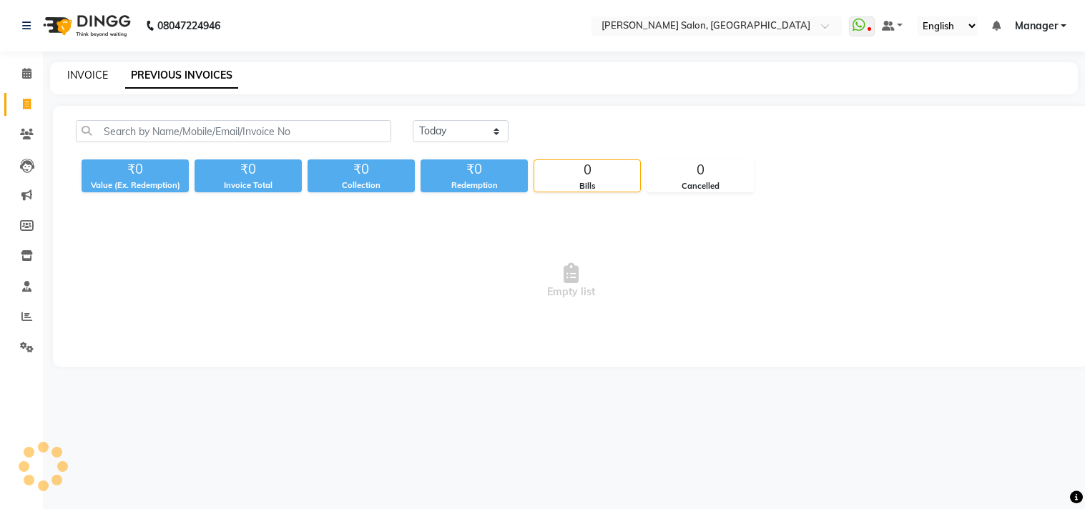
click at [84, 77] on link "INVOICE" at bounding box center [87, 75] width 41 height 13
select select "service"
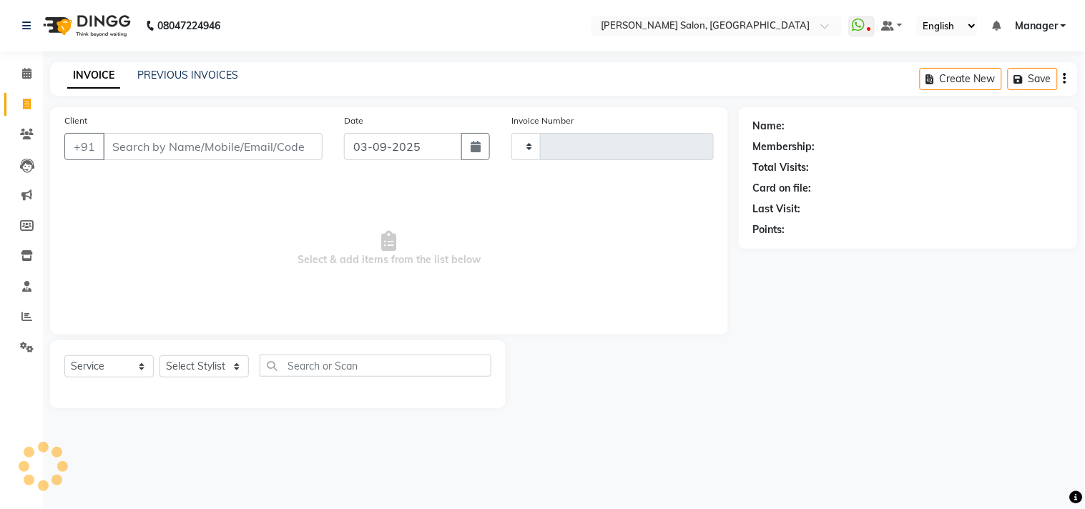
type input "3552"
select select "7229"
select select "service"
